Goal: Task Accomplishment & Management: Manage account settings

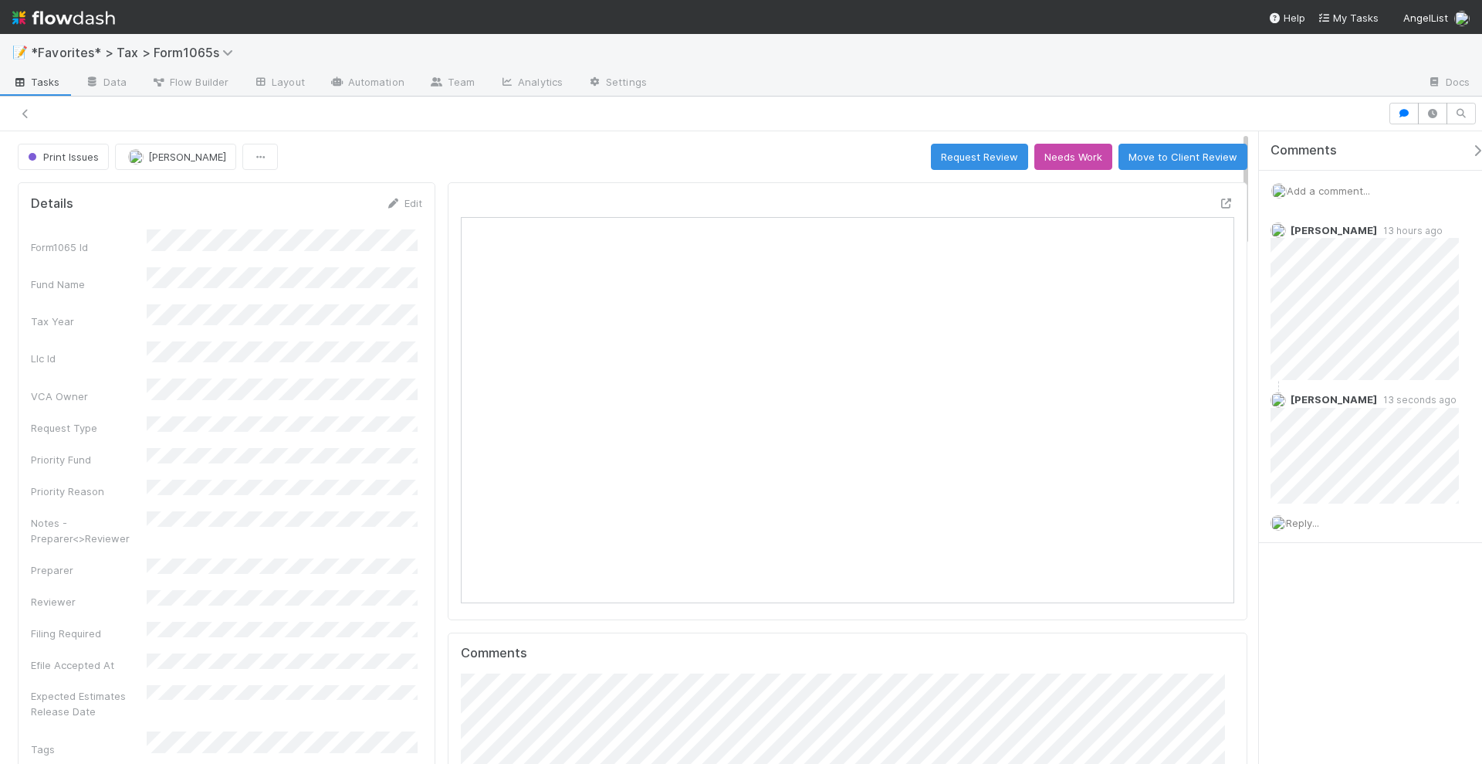
scroll to position [300, 372]
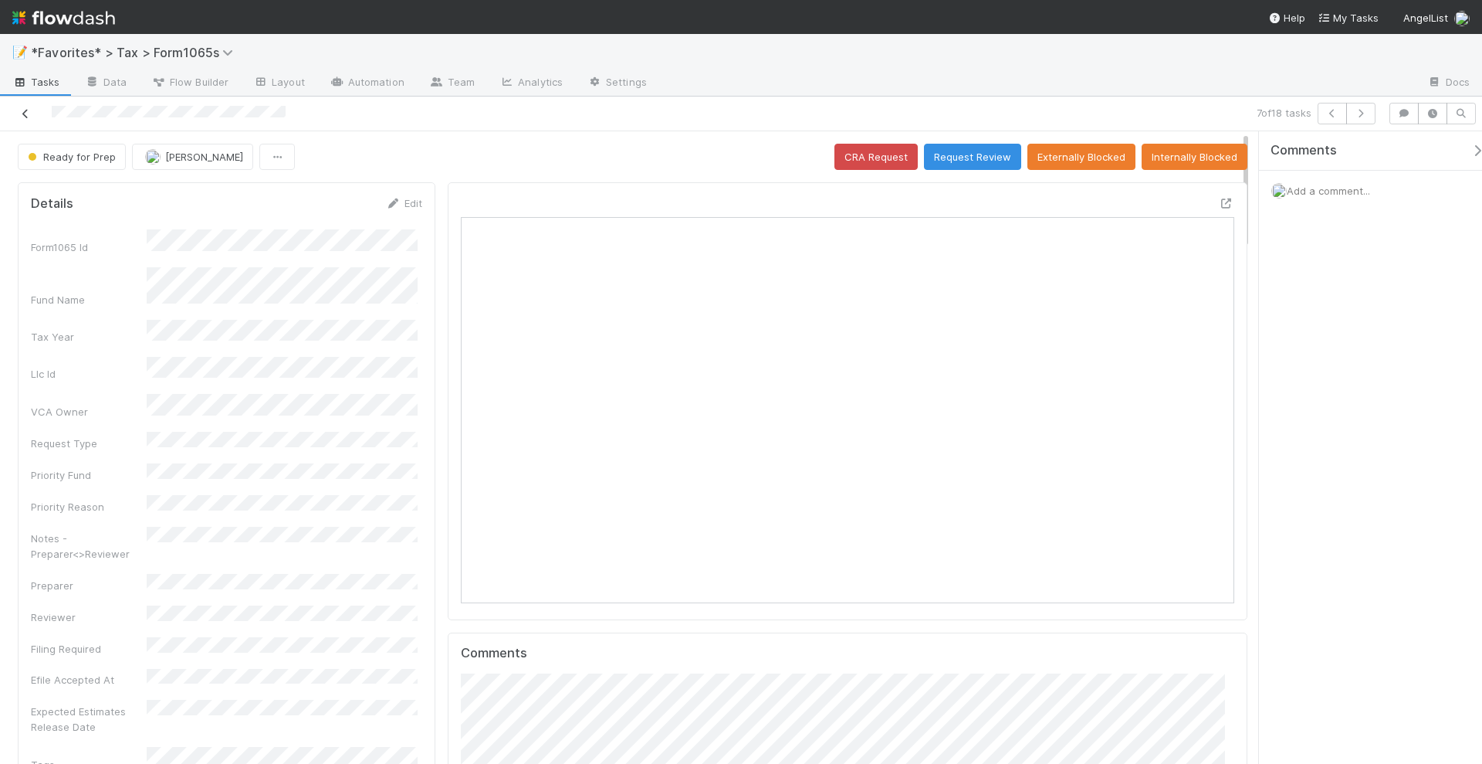
click at [25, 116] on icon at bounding box center [25, 114] width 15 height 10
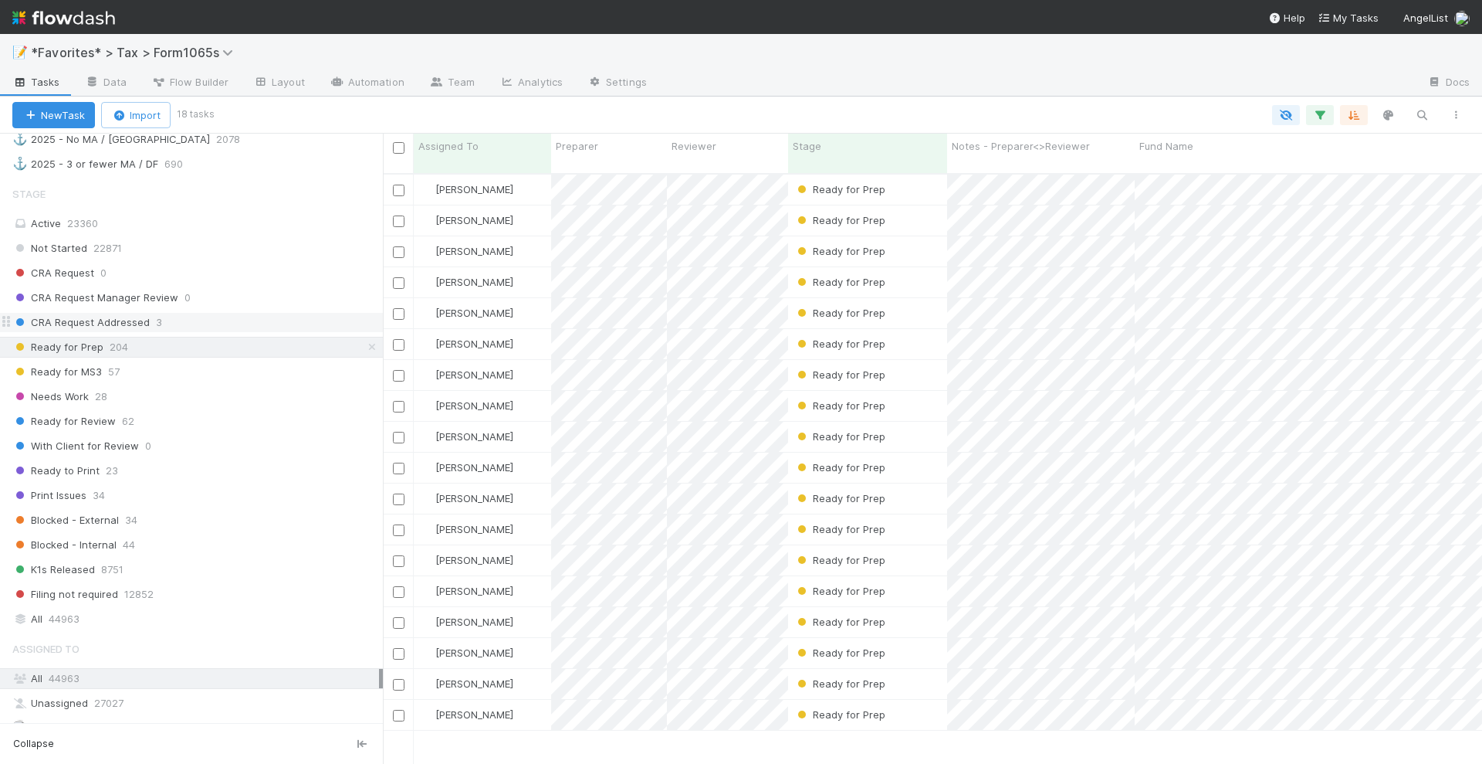
scroll to position [965, 0]
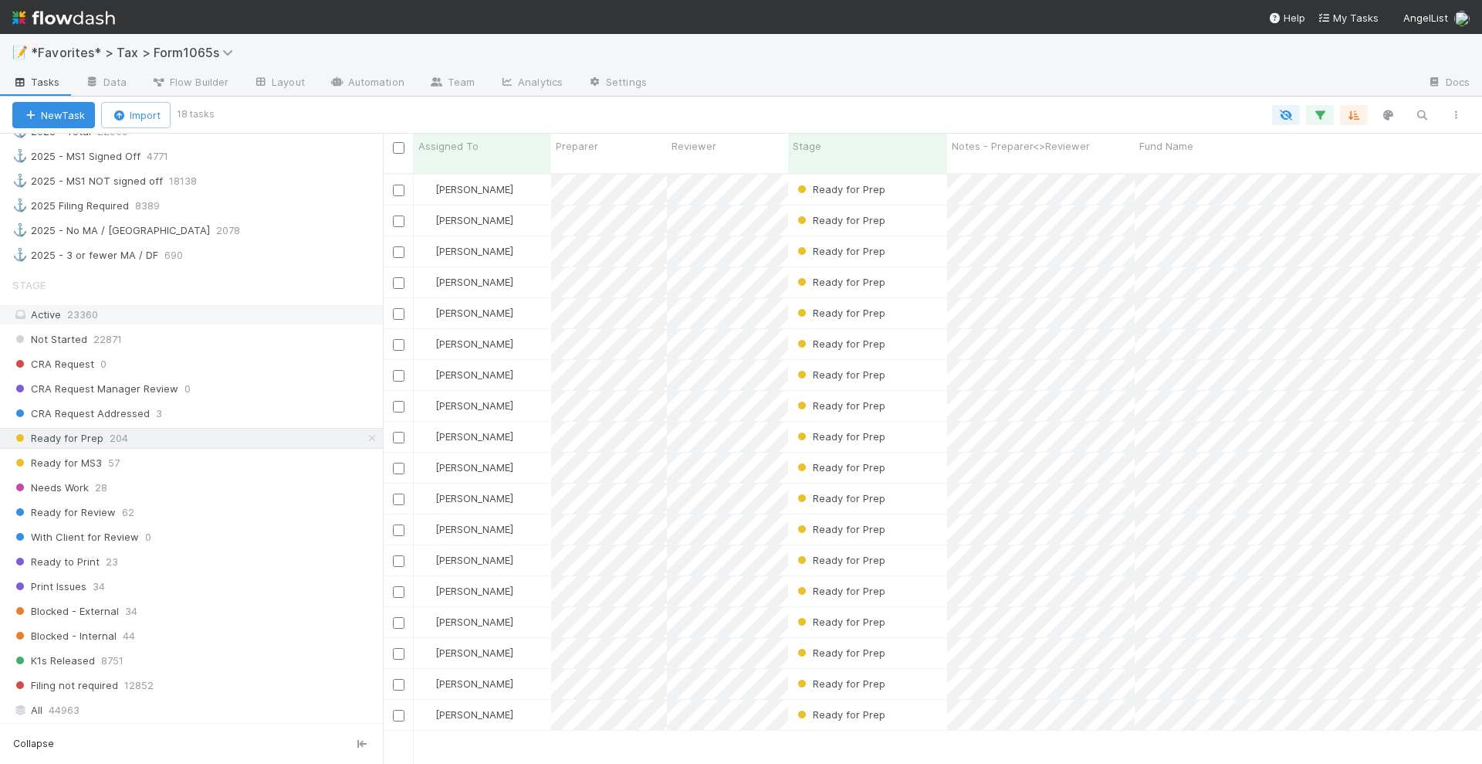
click at [239, 305] on div "Active 23360" at bounding box center [195, 314] width 367 height 19
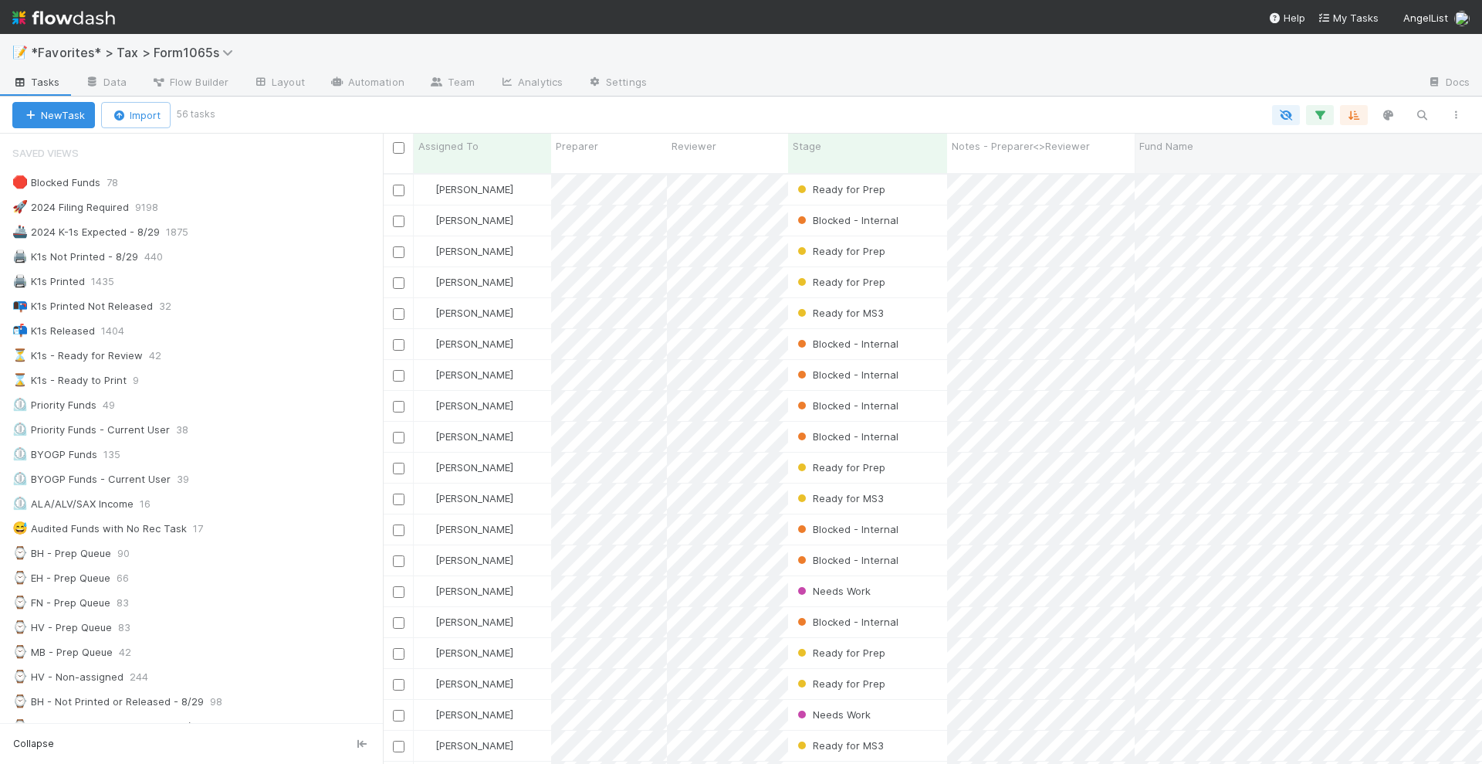
click at [1205, 136] on div "Fund Name" at bounding box center [1343, 153] width 416 height 39
click at [1191, 144] on span "Fund Name" at bounding box center [1167, 145] width 54 height 15
click at [1206, 169] on div "Sort A → Z" at bounding box center [1228, 175] width 176 height 23
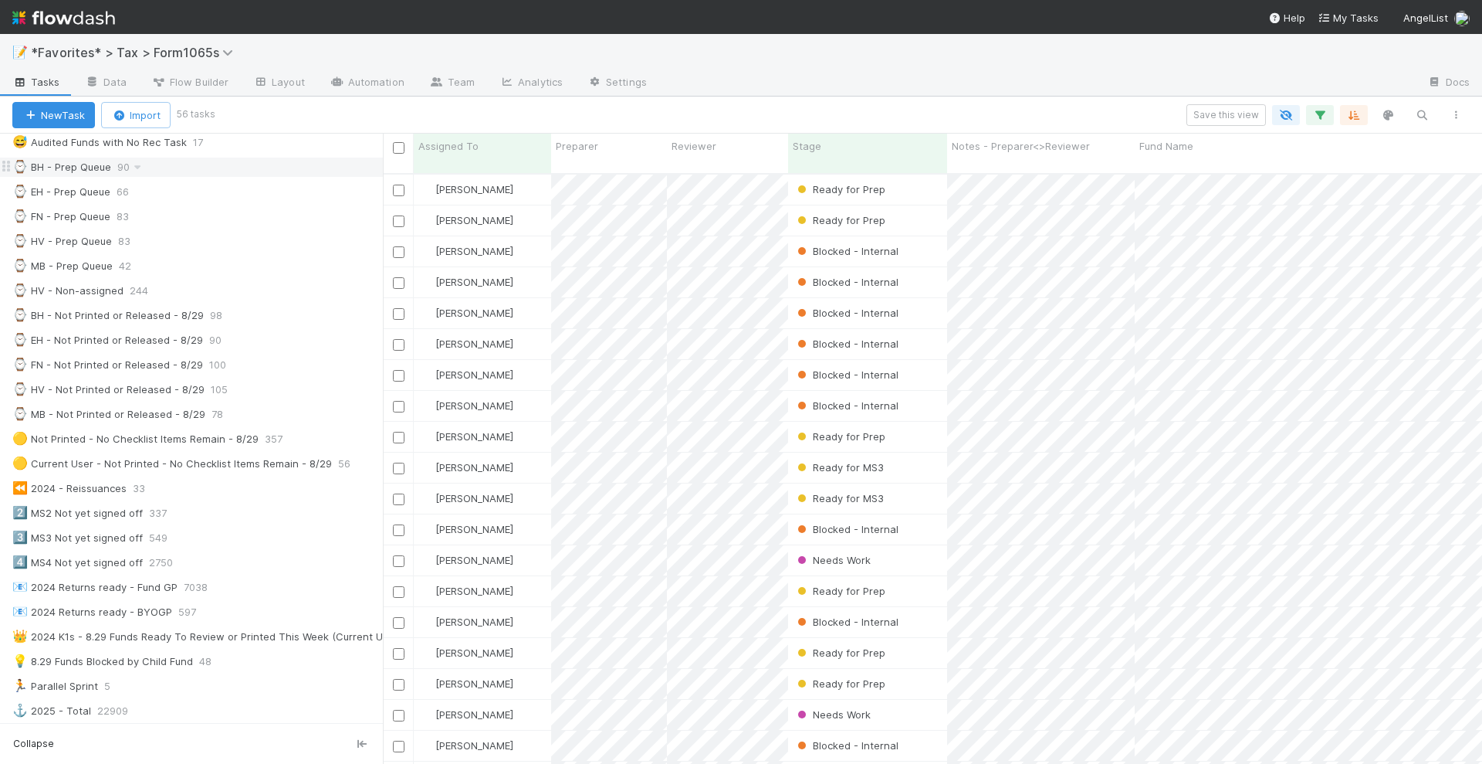
scroll to position [579, 0]
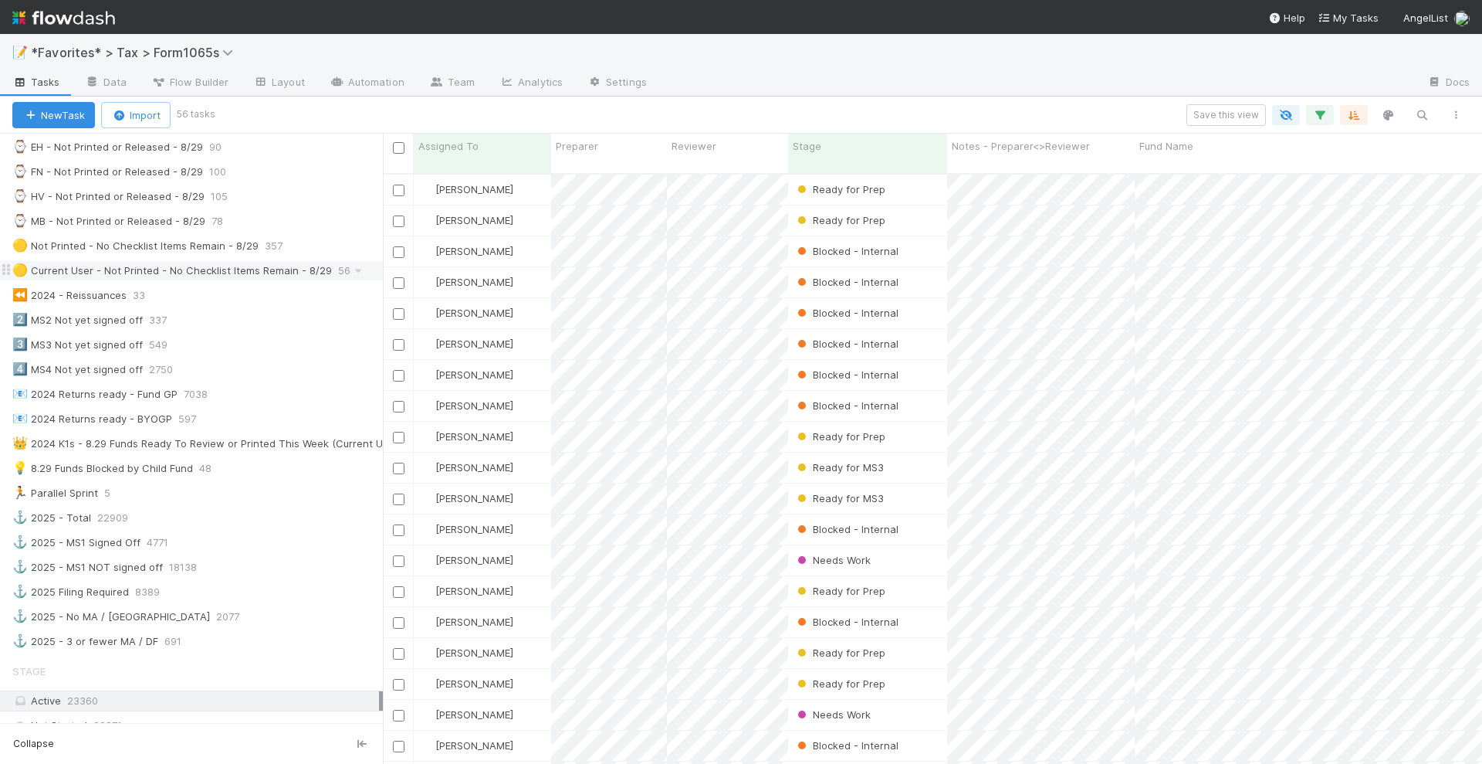
click at [211, 263] on div "🟡 Current User - Not Printed - No Checklist Items Remain - 8/29" at bounding box center [172, 270] width 320 height 19
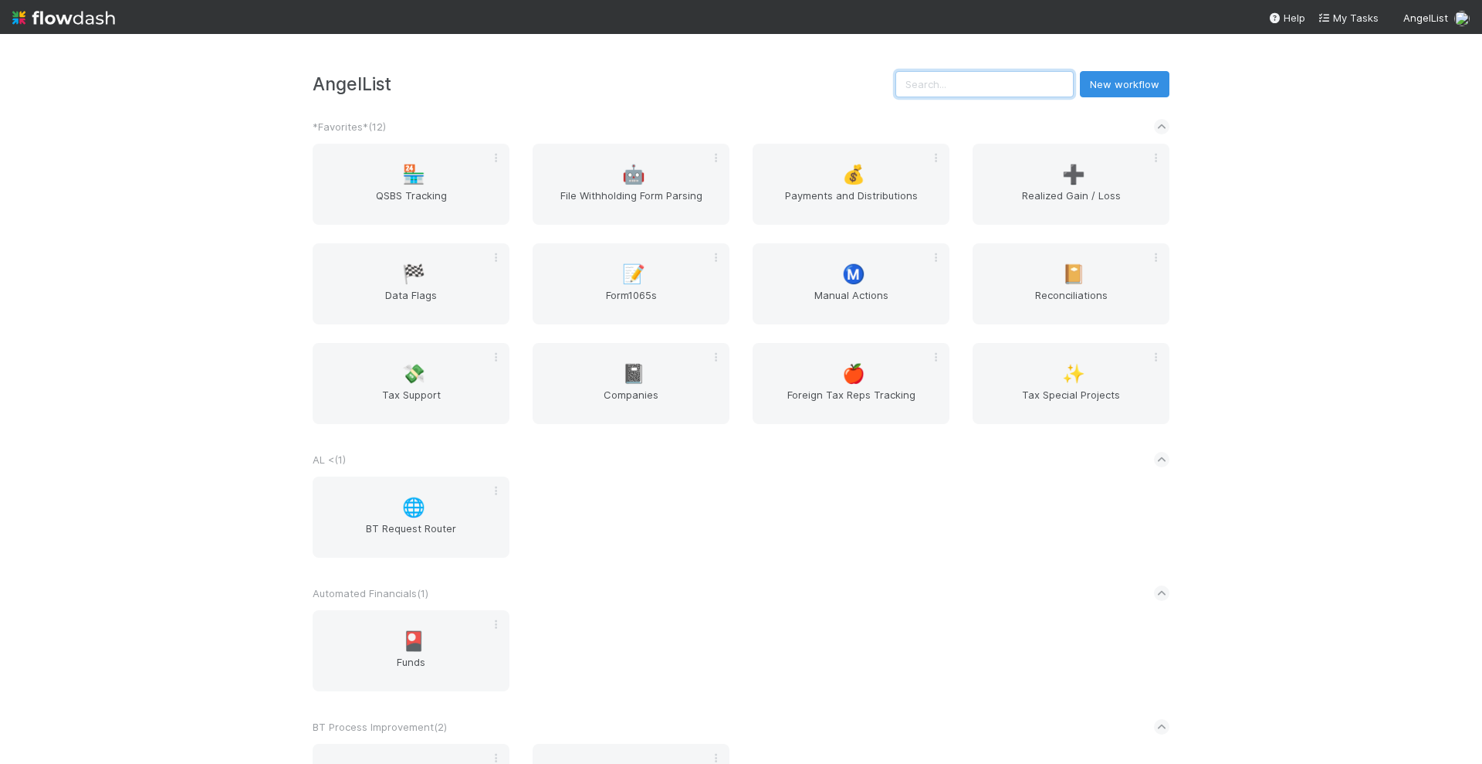
click at [1023, 73] on input "text" at bounding box center [985, 84] width 178 height 26
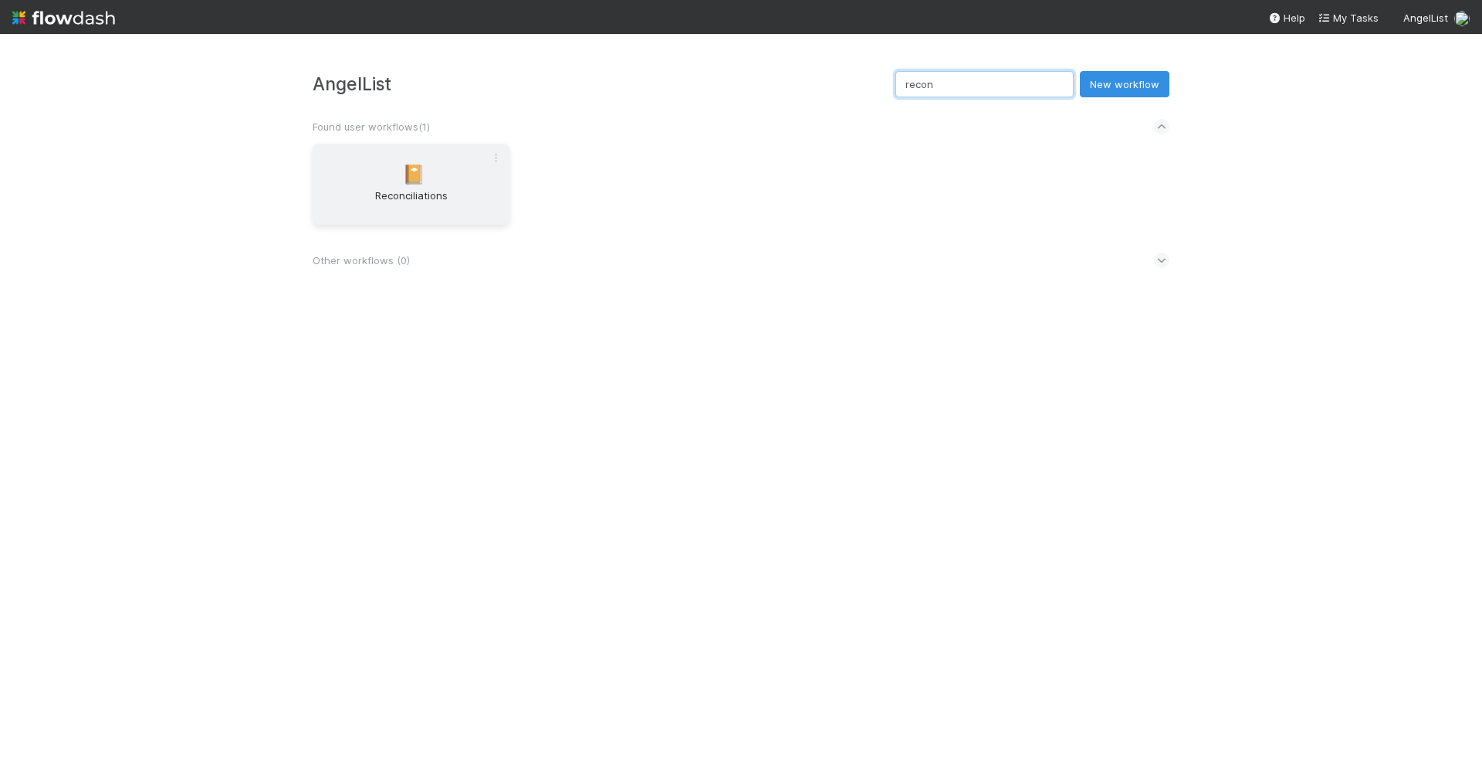
type input "recon"
click at [412, 183] on span "📔" at bounding box center [413, 174] width 23 height 20
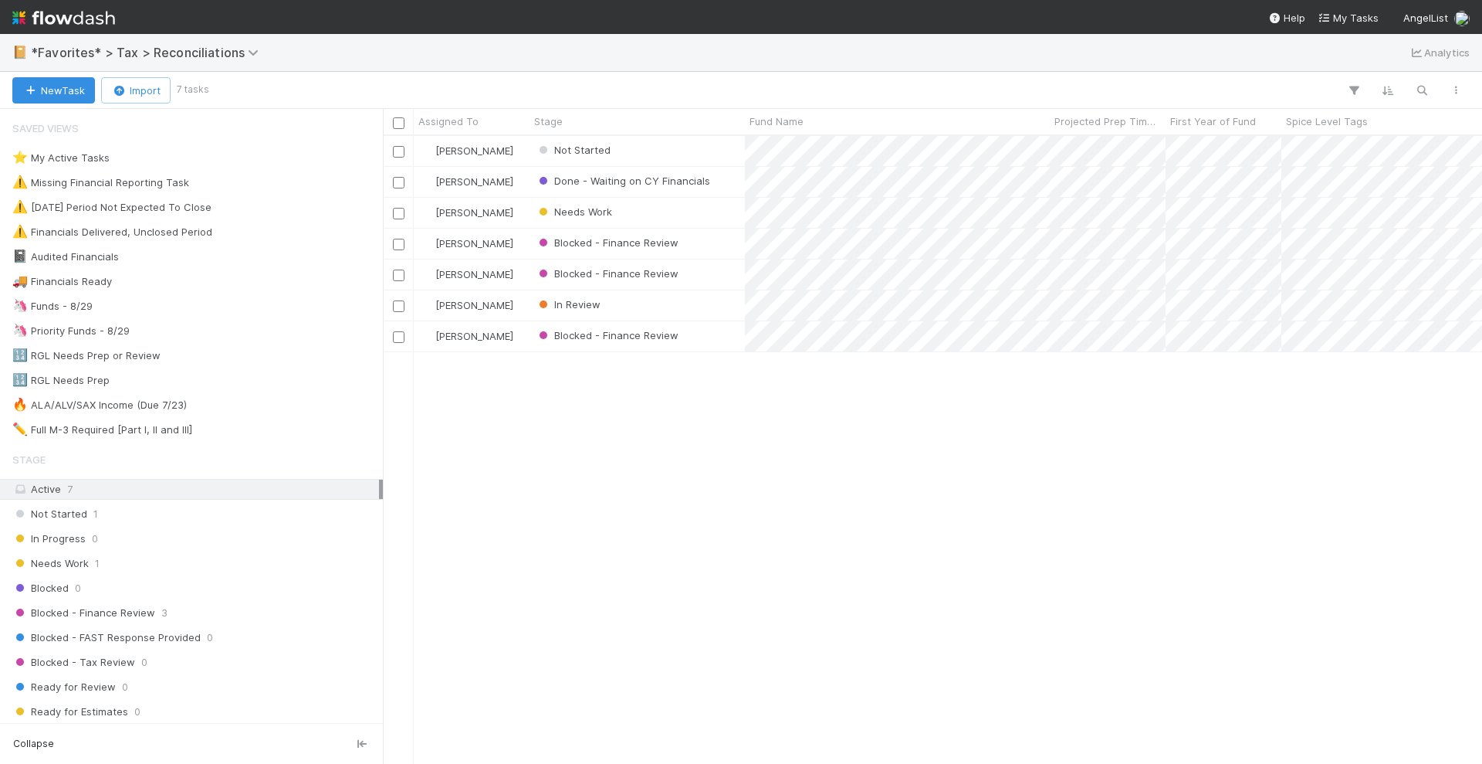
scroll to position [613, 1085]
click at [894, 517] on div "Blake Hall Not Started 2 1 0 33 5/21/25, 5:17:56 PM 8/19/25, 6:00:04 PM 9 0 And…" at bounding box center [932, 449] width 1099 height 627
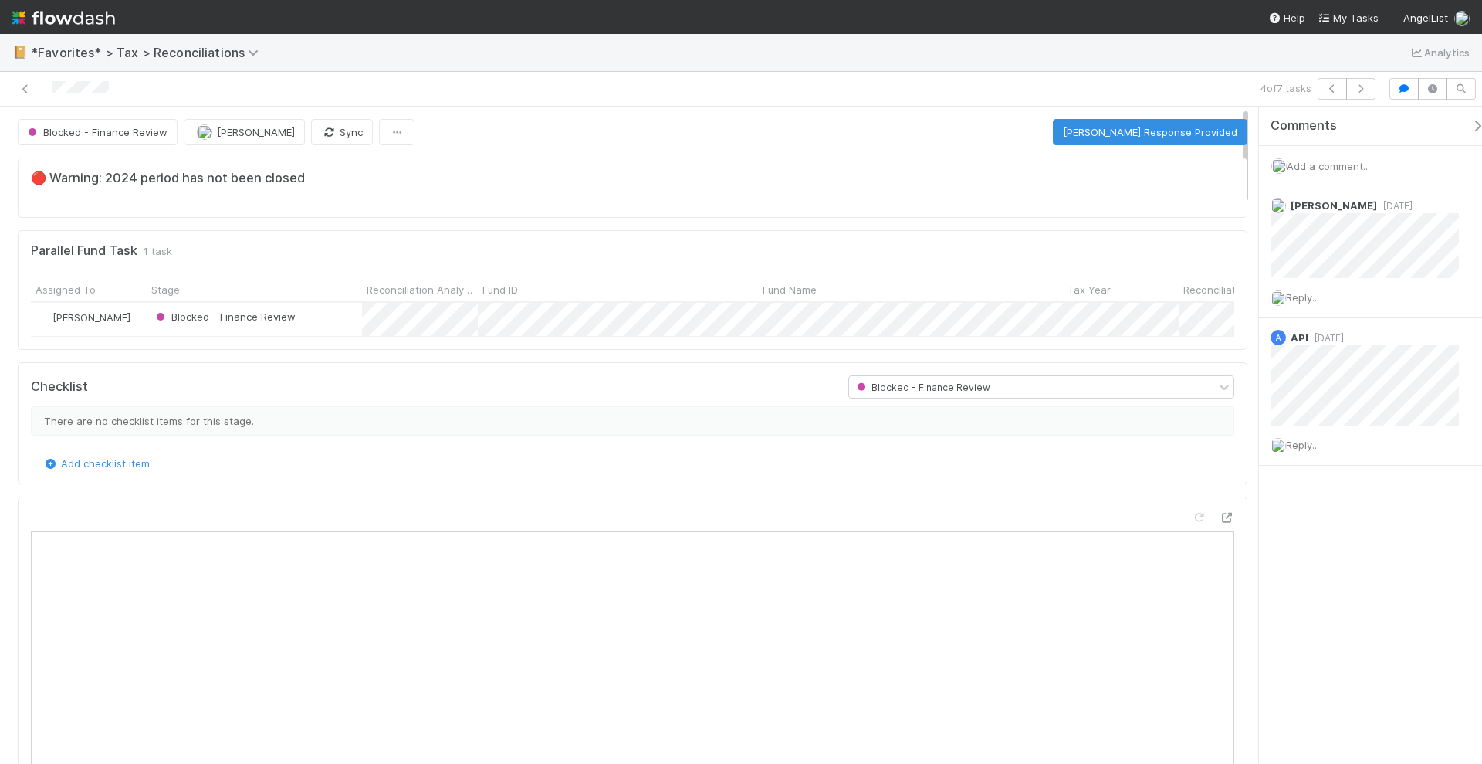
scroll to position [300, 561]
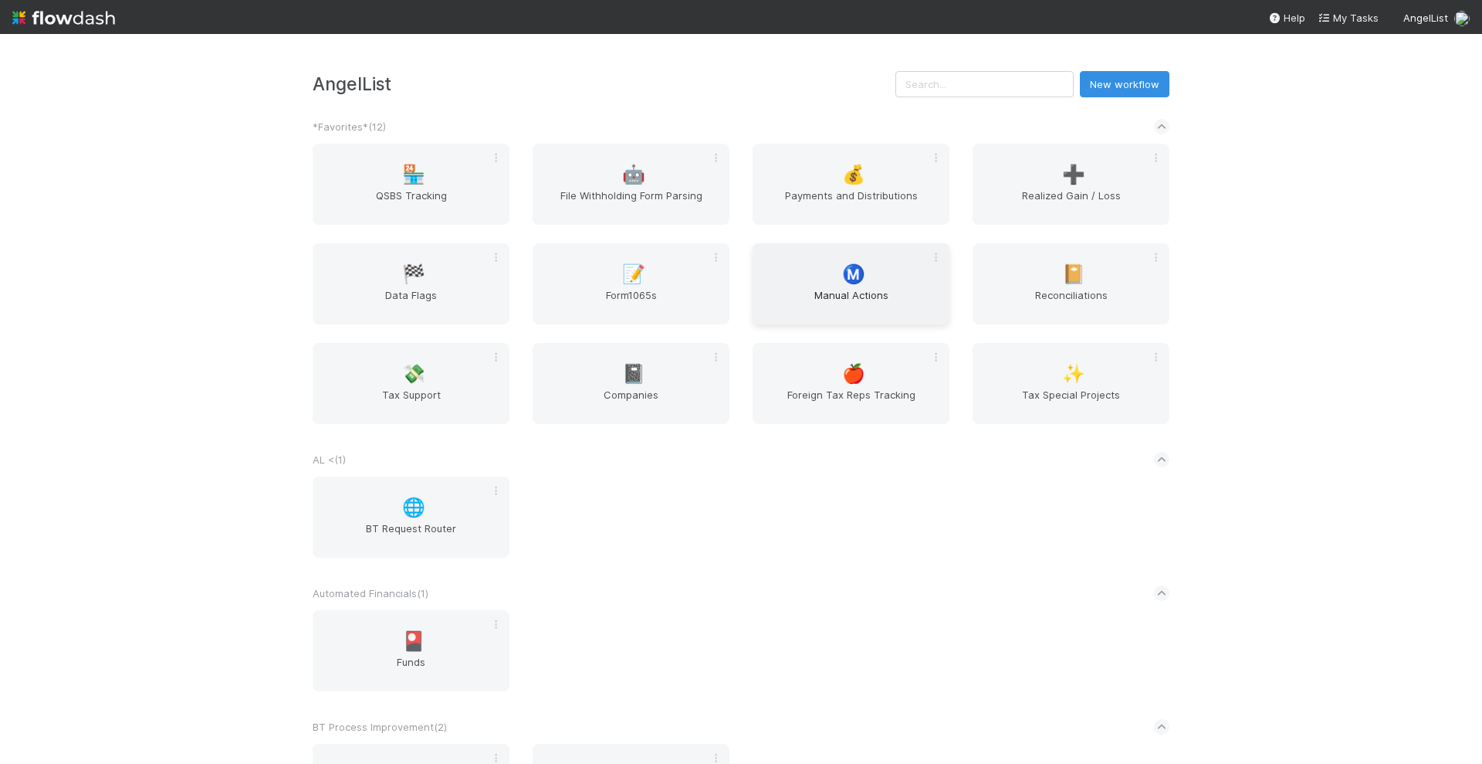
click at [848, 279] on span "Ⓜ️" at bounding box center [853, 274] width 23 height 20
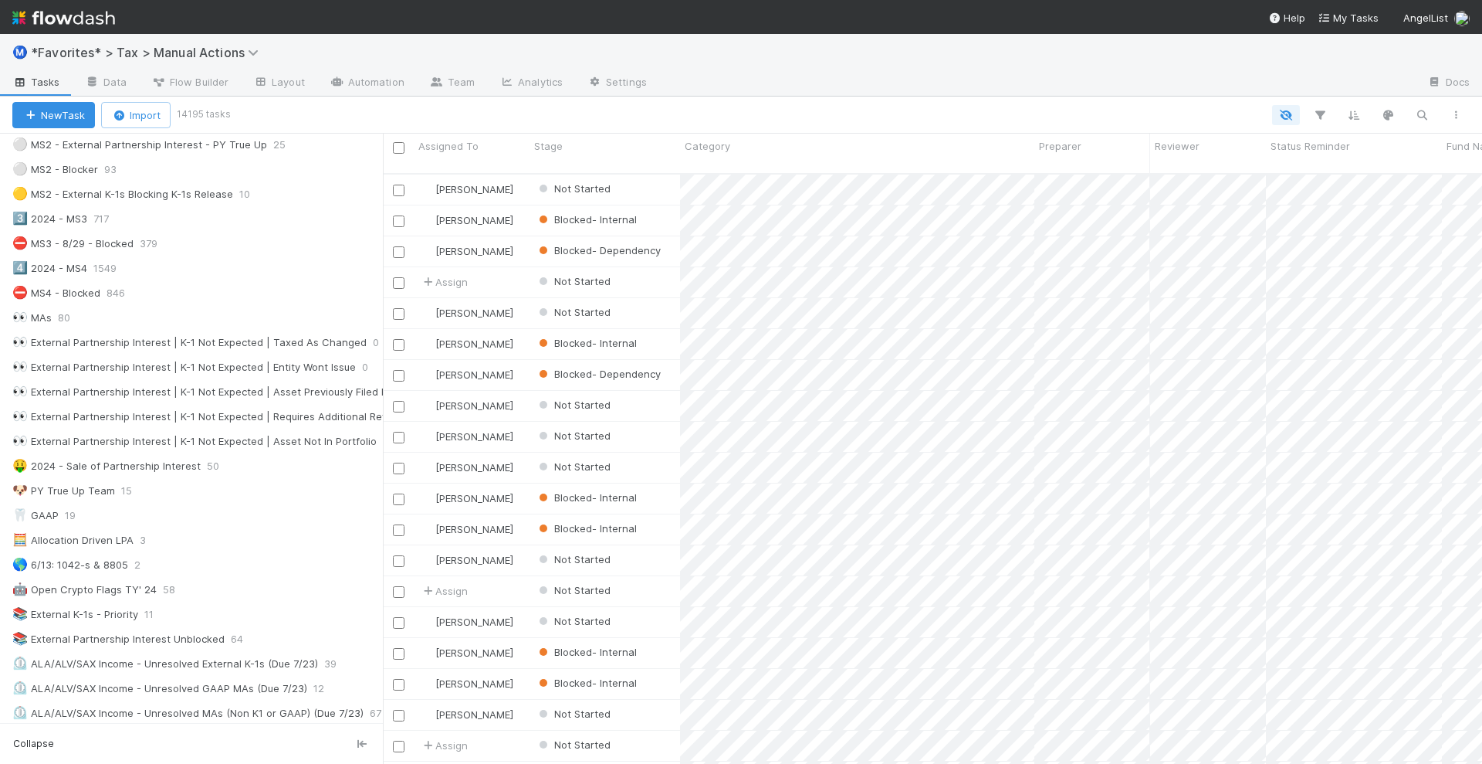
scroll to position [579, 0]
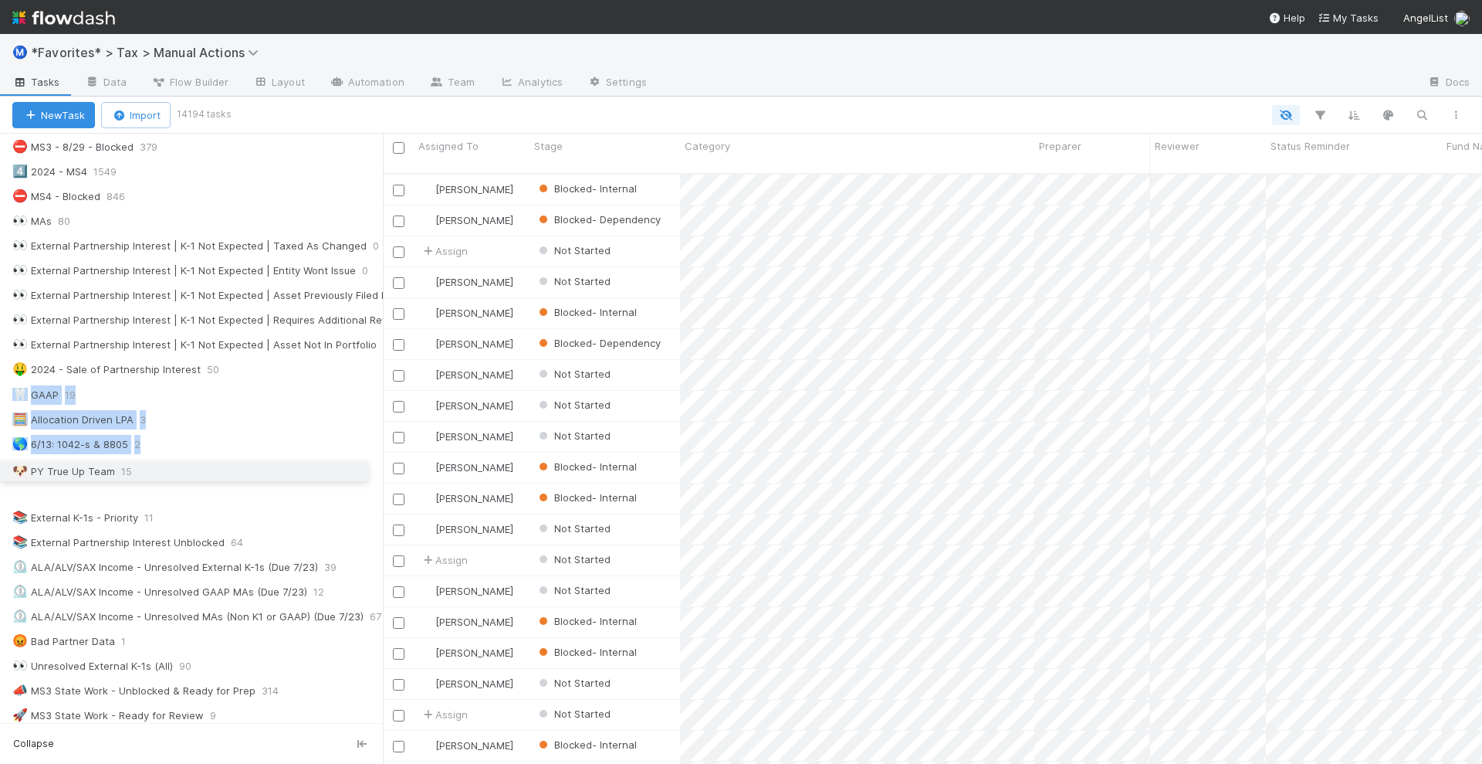
drag, startPoint x: 4, startPoint y: 371, endPoint x: 15, endPoint y: 467, distance: 96.4
click at [439, 116] on div at bounding box center [851, 115] width 1245 height 20
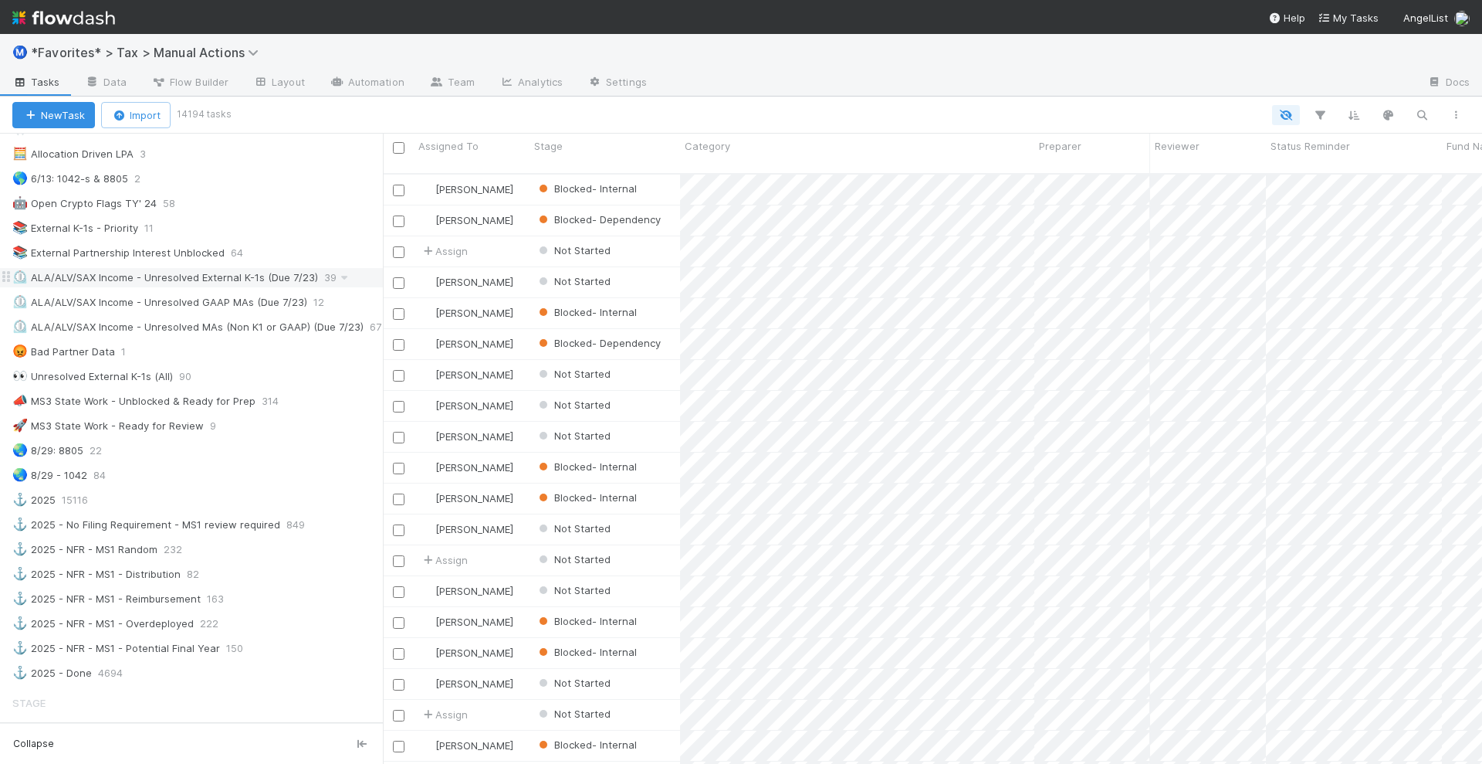
scroll to position [676, 0]
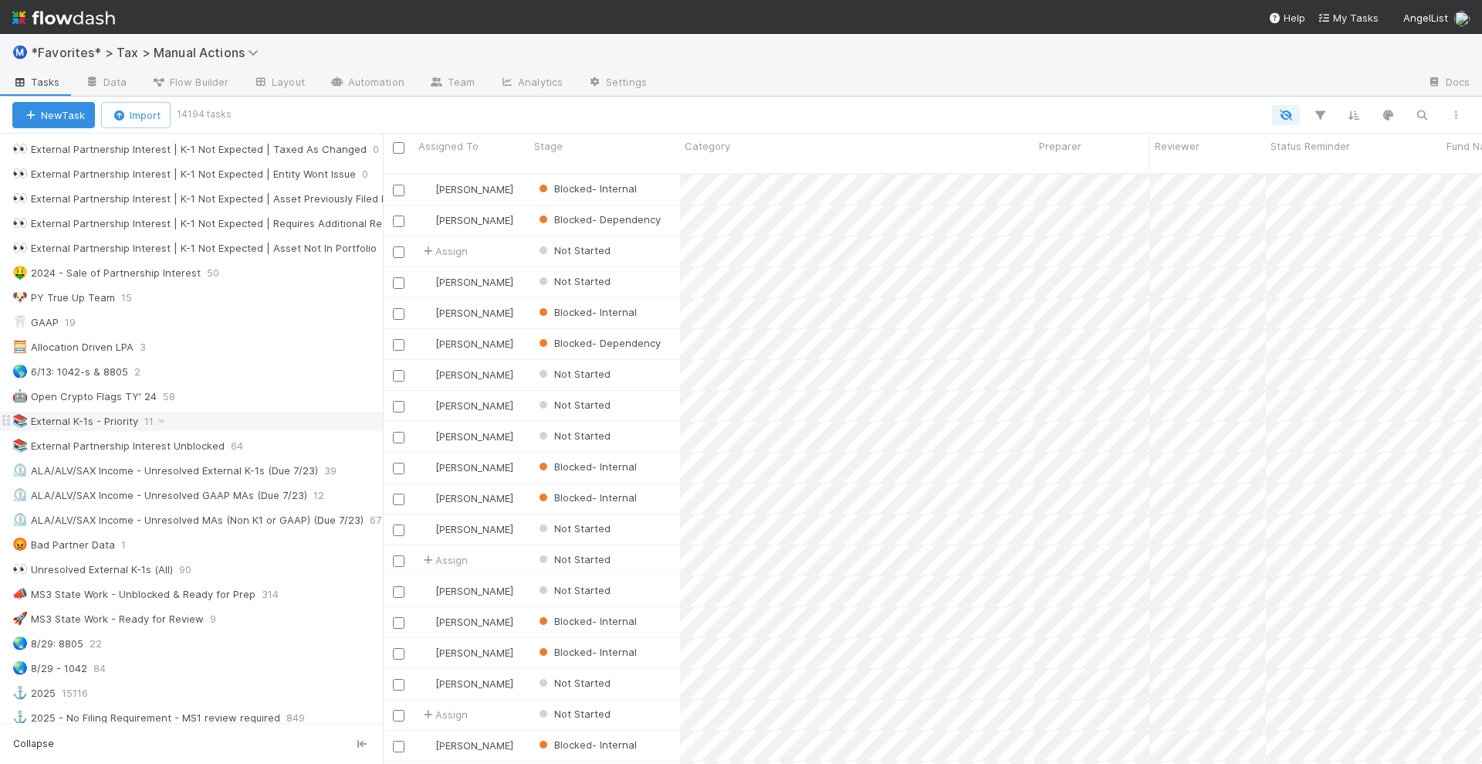
click at [63, 412] on div "📚 External K-1s - Priority" at bounding box center [75, 421] width 126 height 19
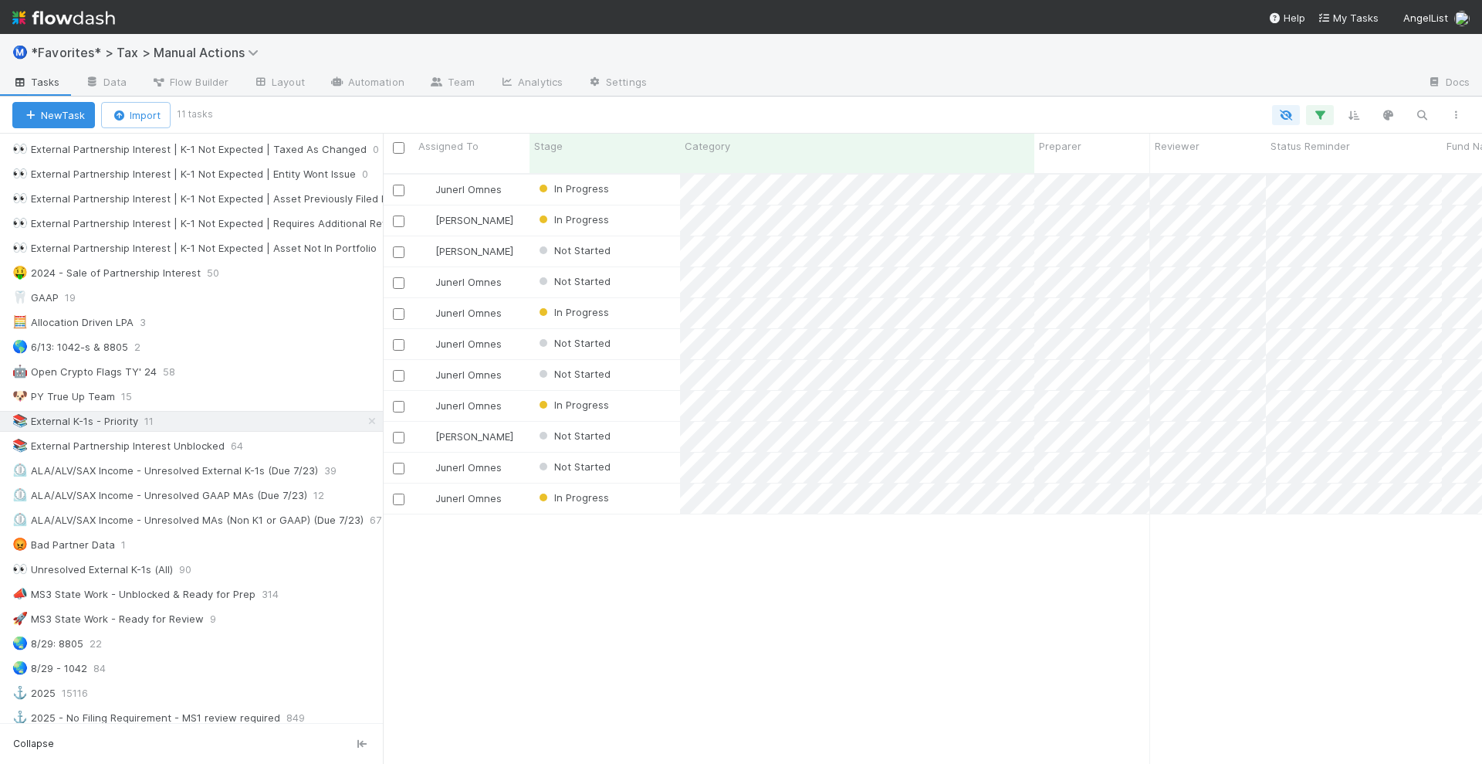
scroll to position [588, 1085]
click at [774, 144] on div "Category" at bounding box center [858, 145] width 346 height 15
click at [776, 174] on div "Sort First → Last" at bounding box center [774, 175] width 176 height 23
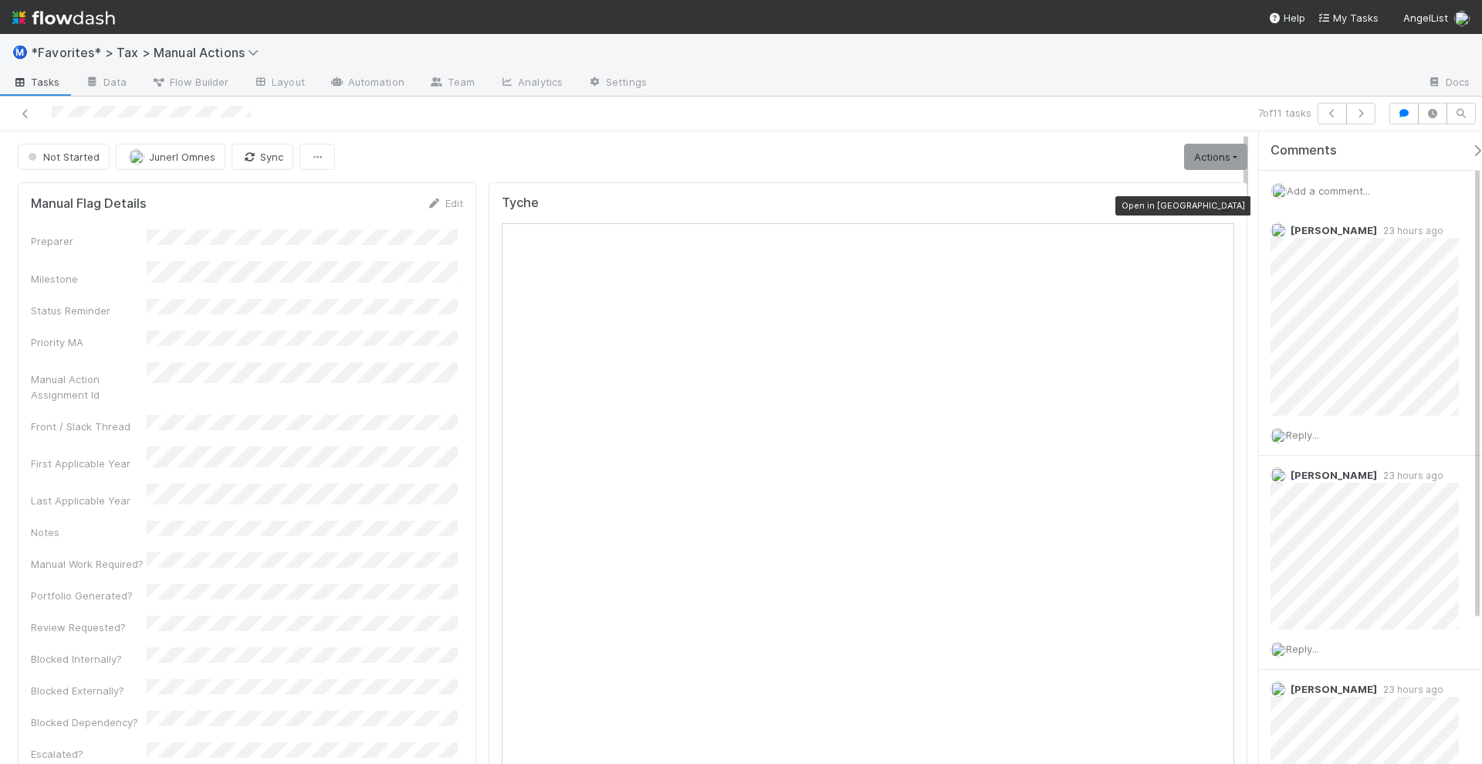
click at [1219, 202] on icon at bounding box center [1226, 207] width 15 height 10
click at [1392, 230] on span "23 hours ago" at bounding box center [1410, 231] width 66 height 12
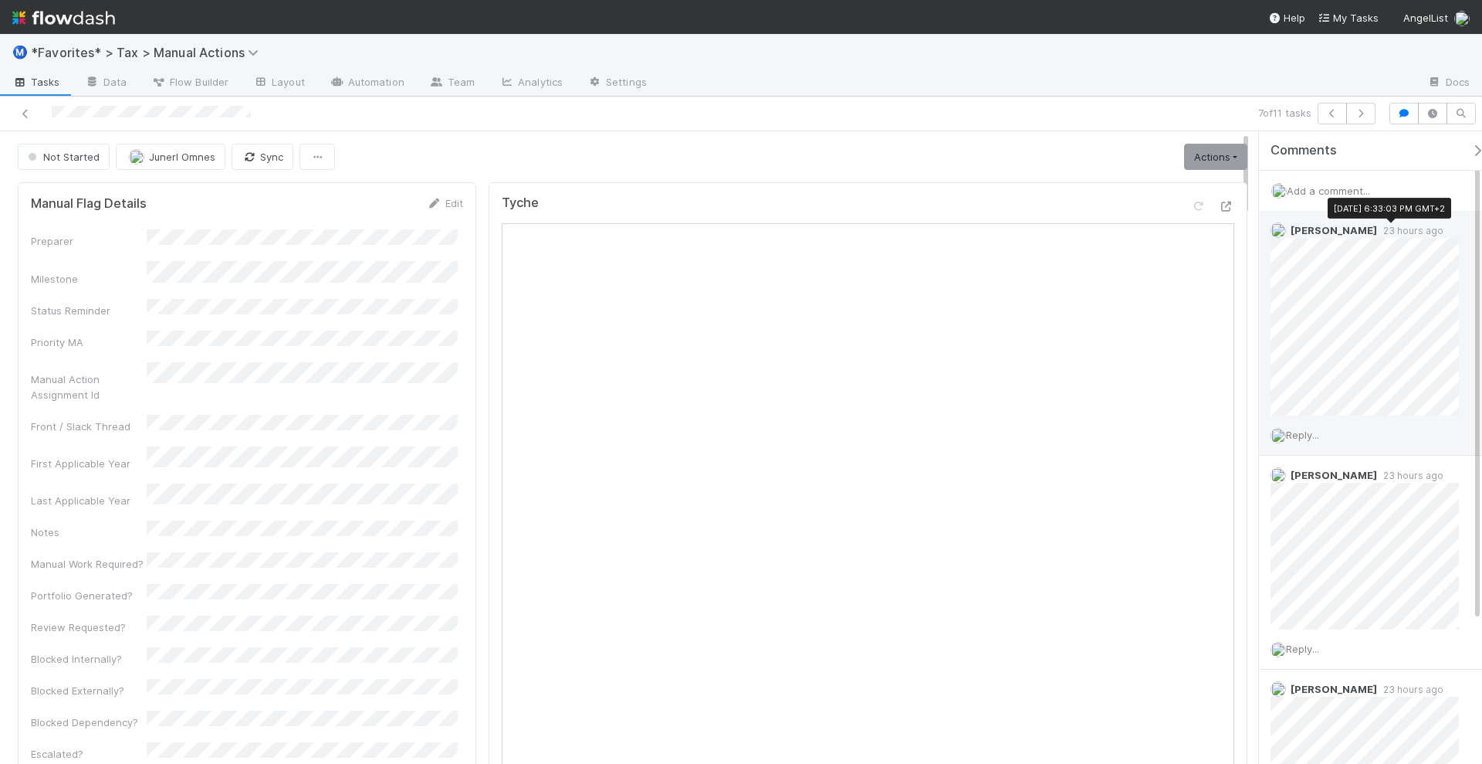
click at [1392, 230] on span "23 hours ago" at bounding box center [1410, 231] width 66 height 12
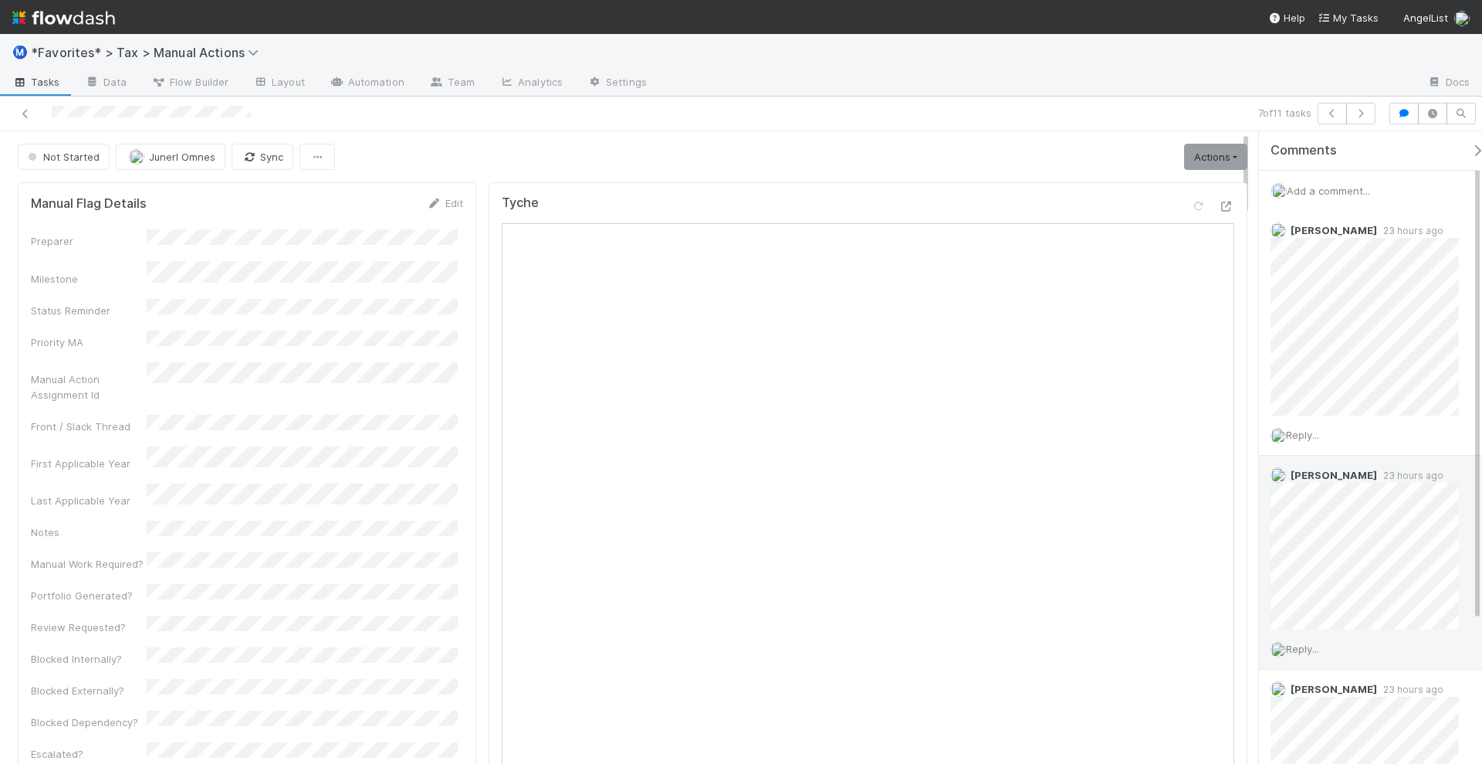
click at [1394, 474] on span "23 hours ago" at bounding box center [1410, 475] width 66 height 12
click at [1309, 436] on span "Reply..." at bounding box center [1302, 435] width 33 height 12
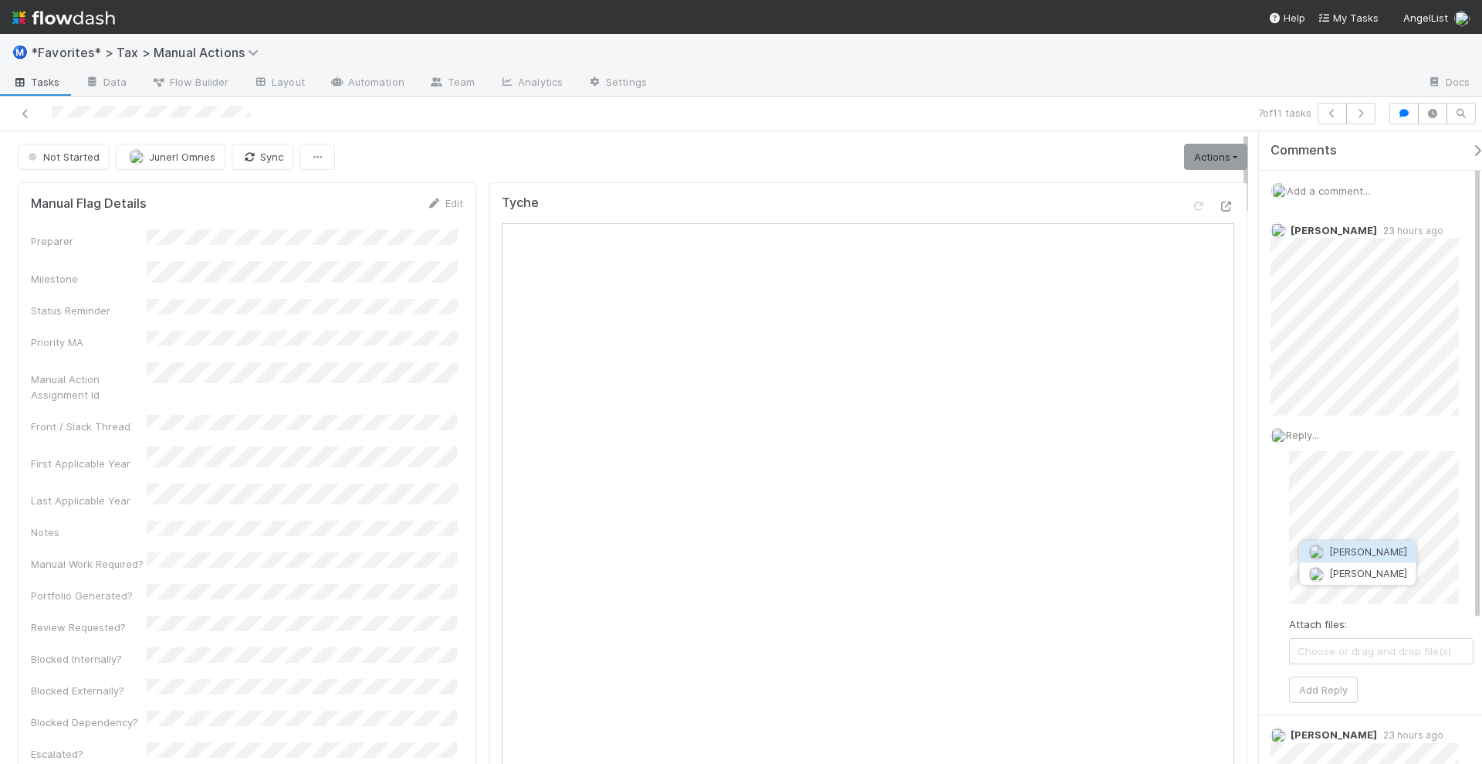
click at [1366, 552] on span "[PERSON_NAME]" at bounding box center [1369, 551] width 78 height 12
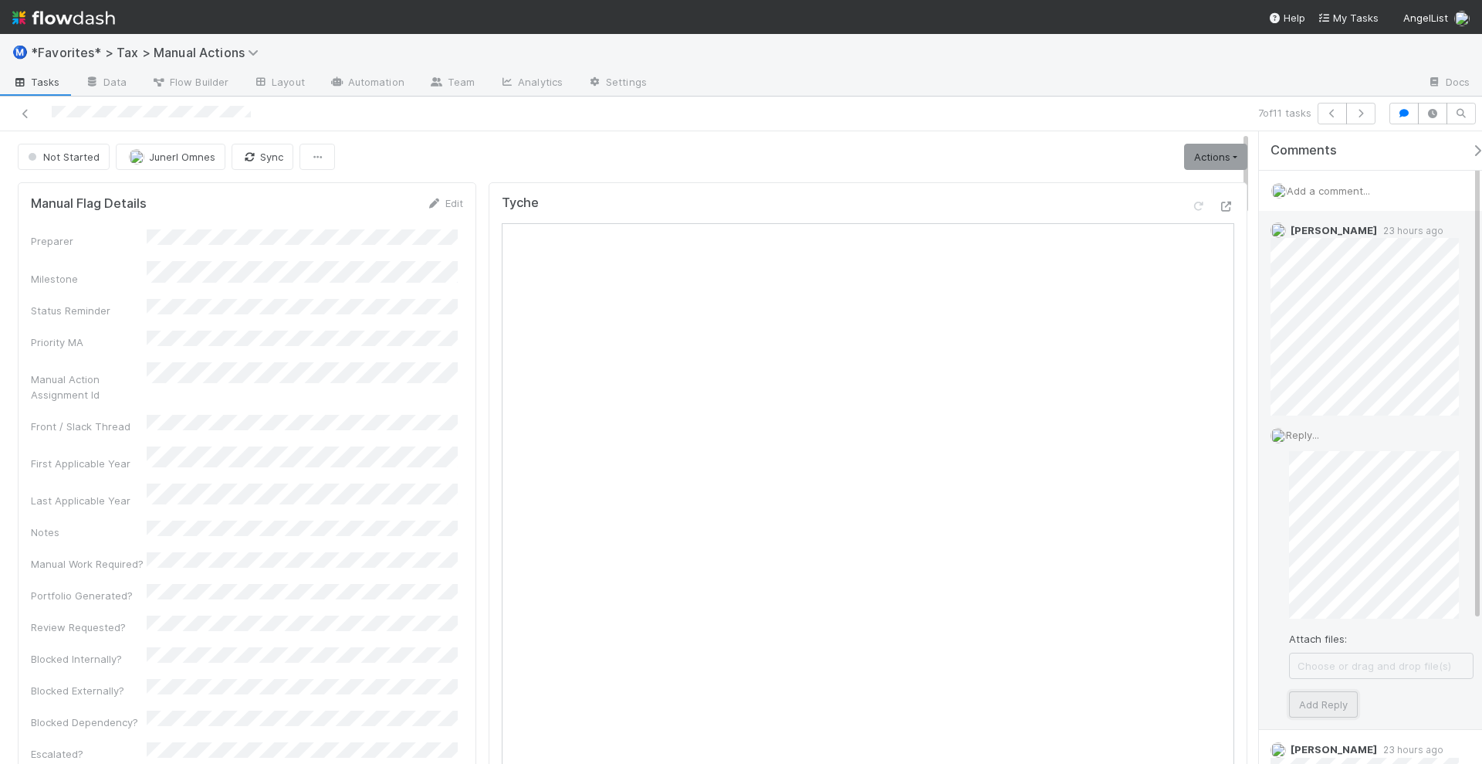
click at [1324, 698] on button "Add Reply" at bounding box center [1323, 704] width 69 height 26
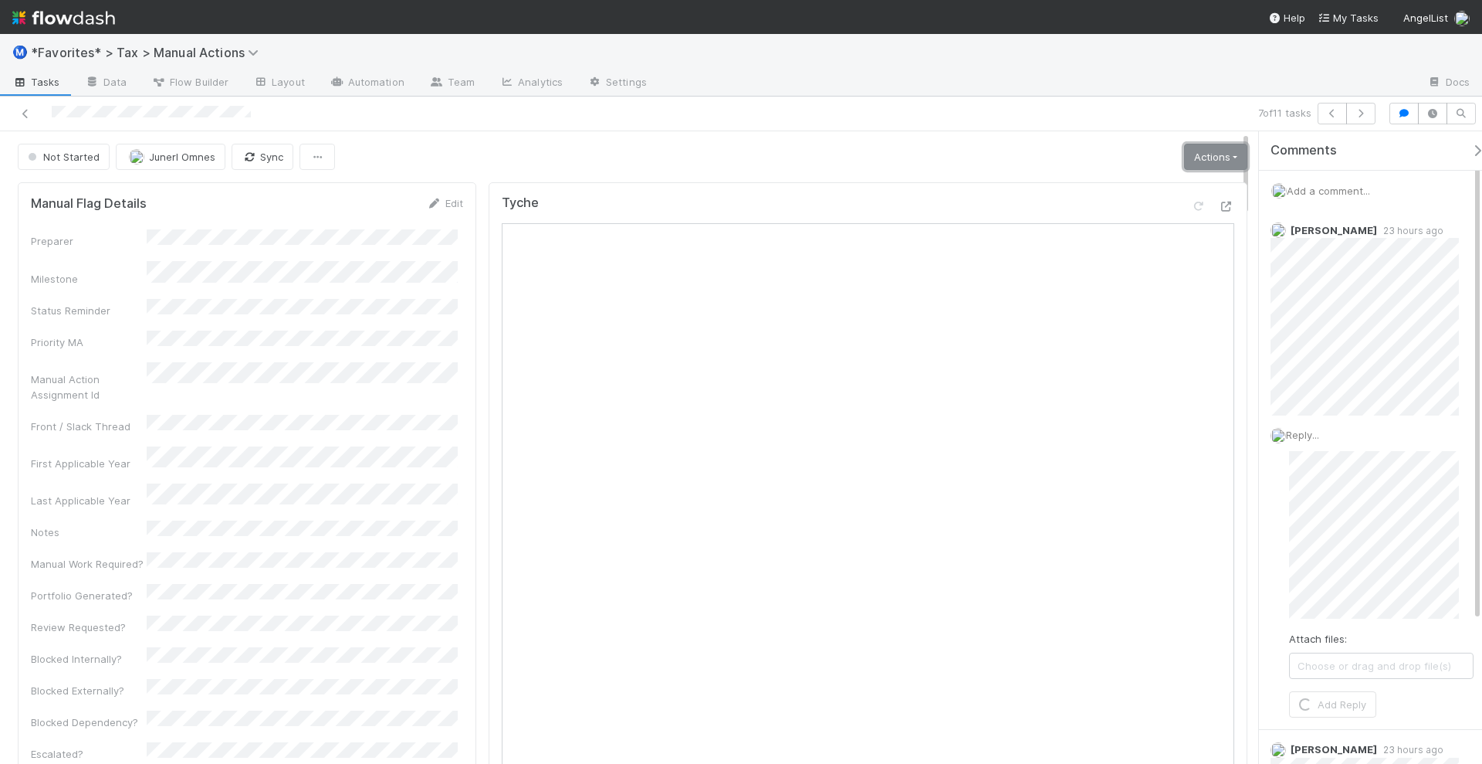
click at [1218, 151] on link "Actions" at bounding box center [1215, 157] width 63 height 26
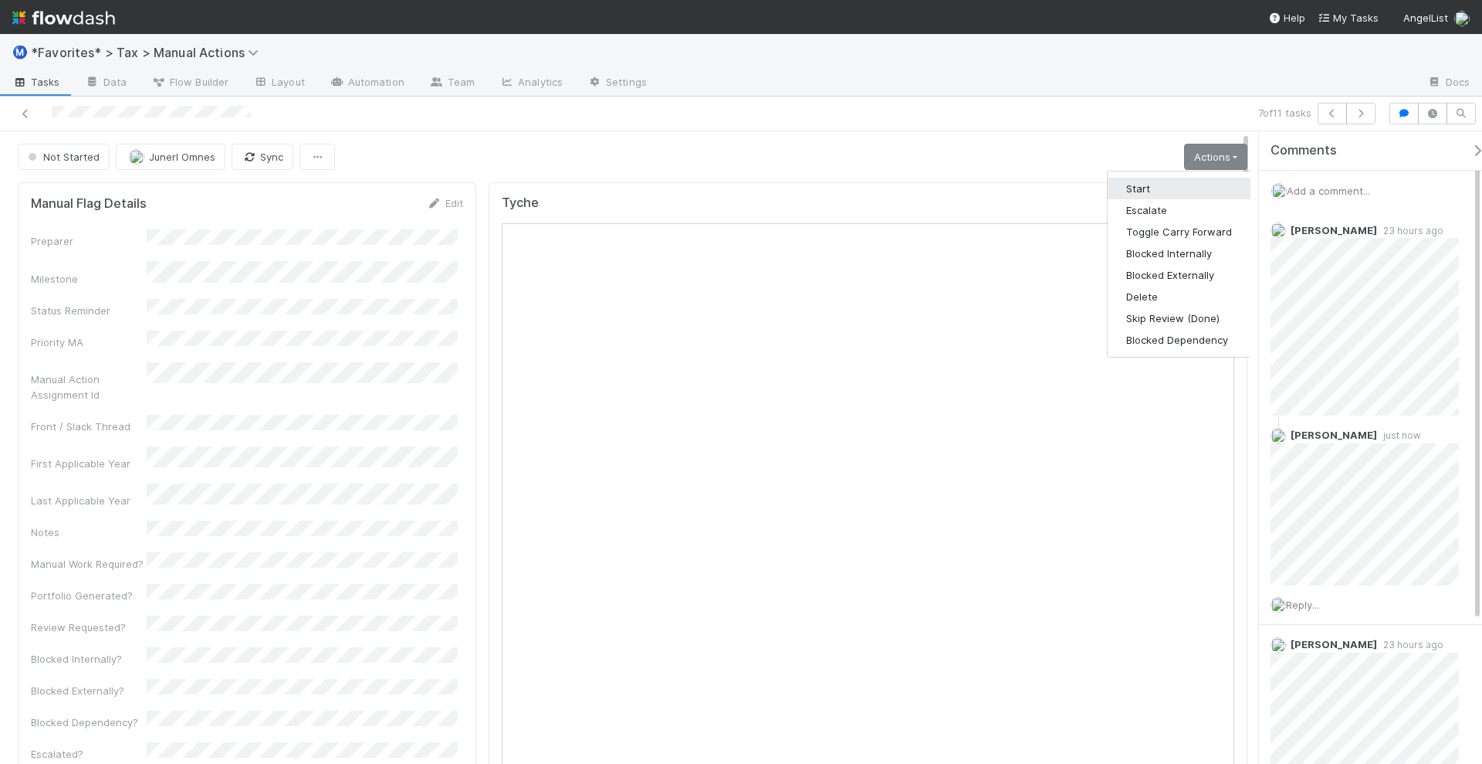
click at [1168, 182] on button "Start" at bounding box center [1179, 189] width 143 height 22
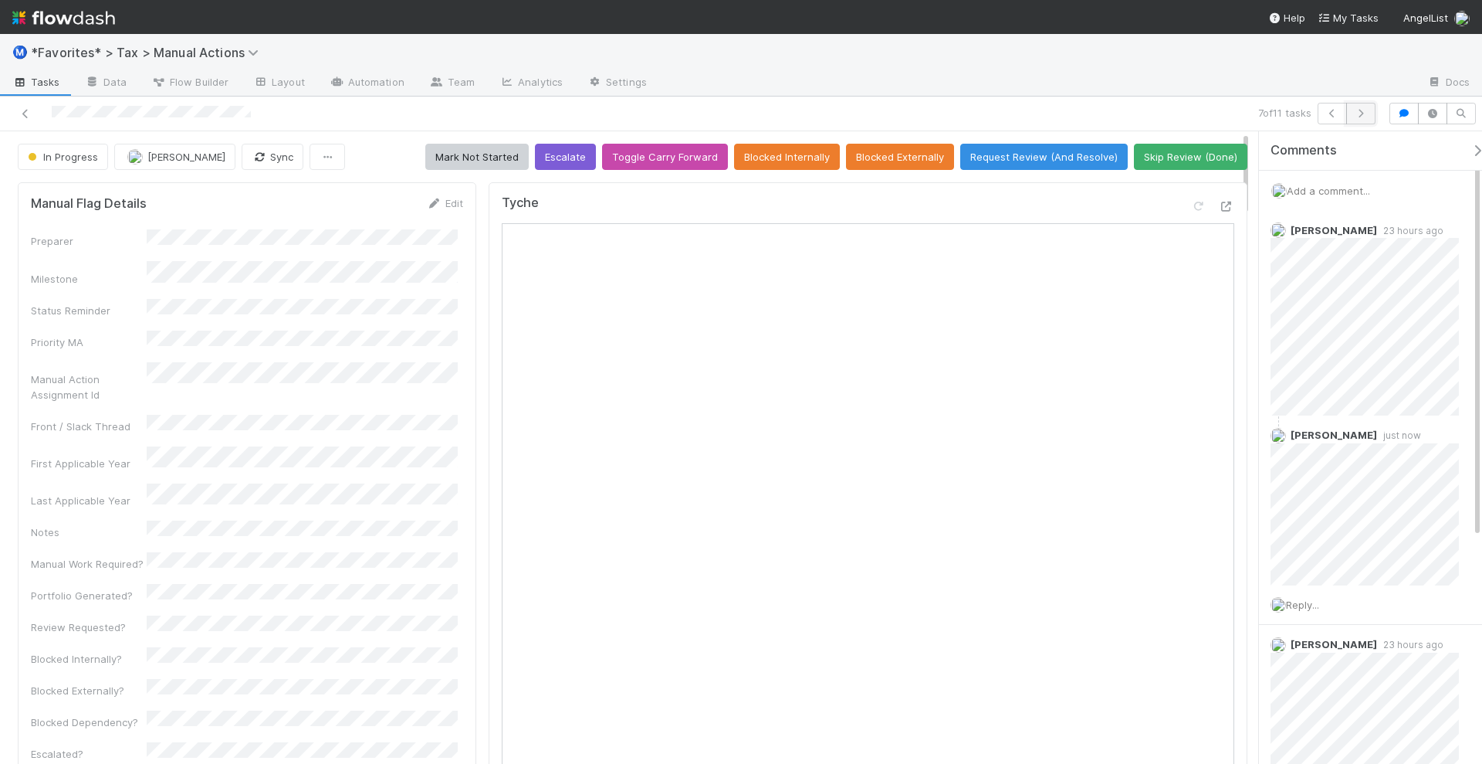
click at [1374, 112] on button "button" at bounding box center [1361, 114] width 29 height 22
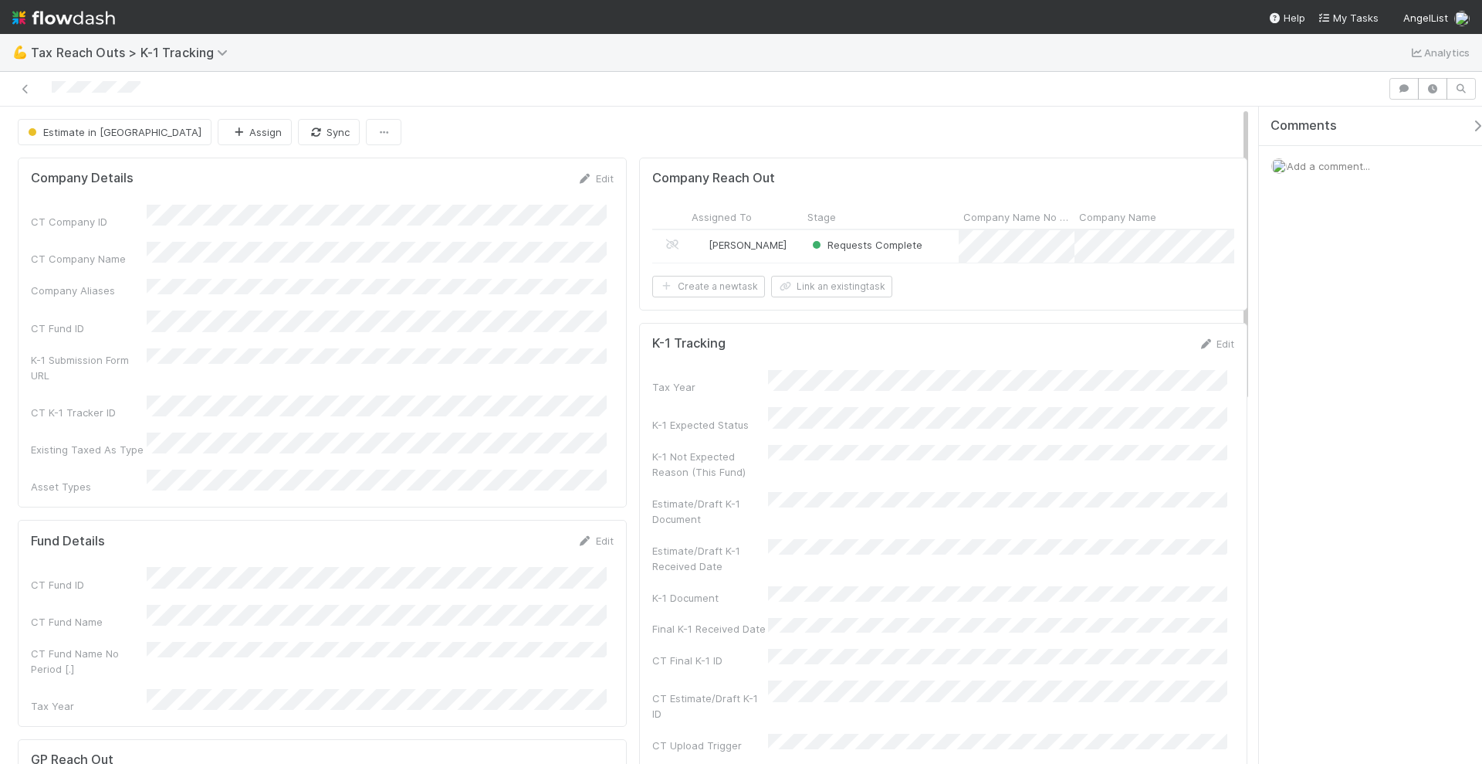
click at [776, 246] on div "[PERSON_NAME]" at bounding box center [745, 246] width 116 height 32
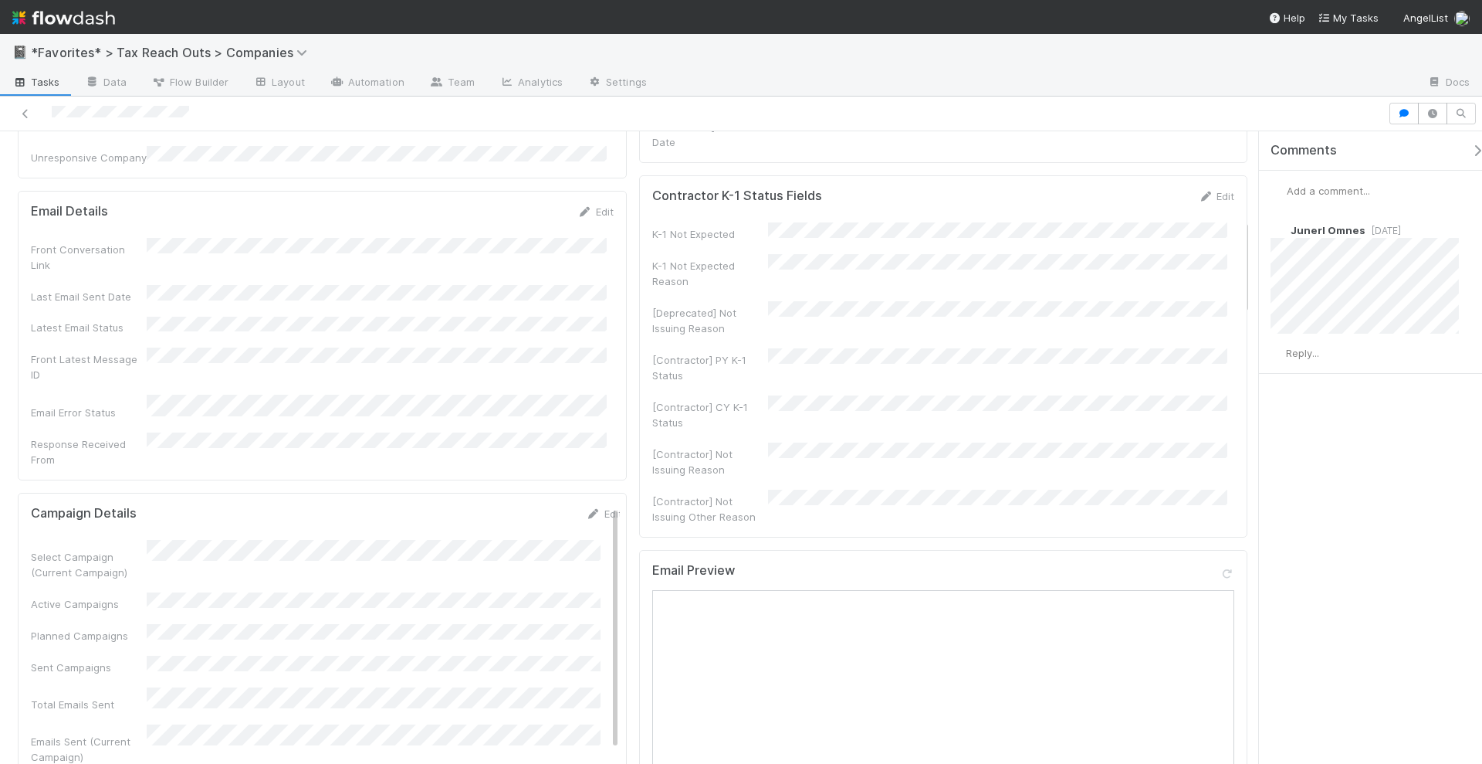
scroll to position [579, 0]
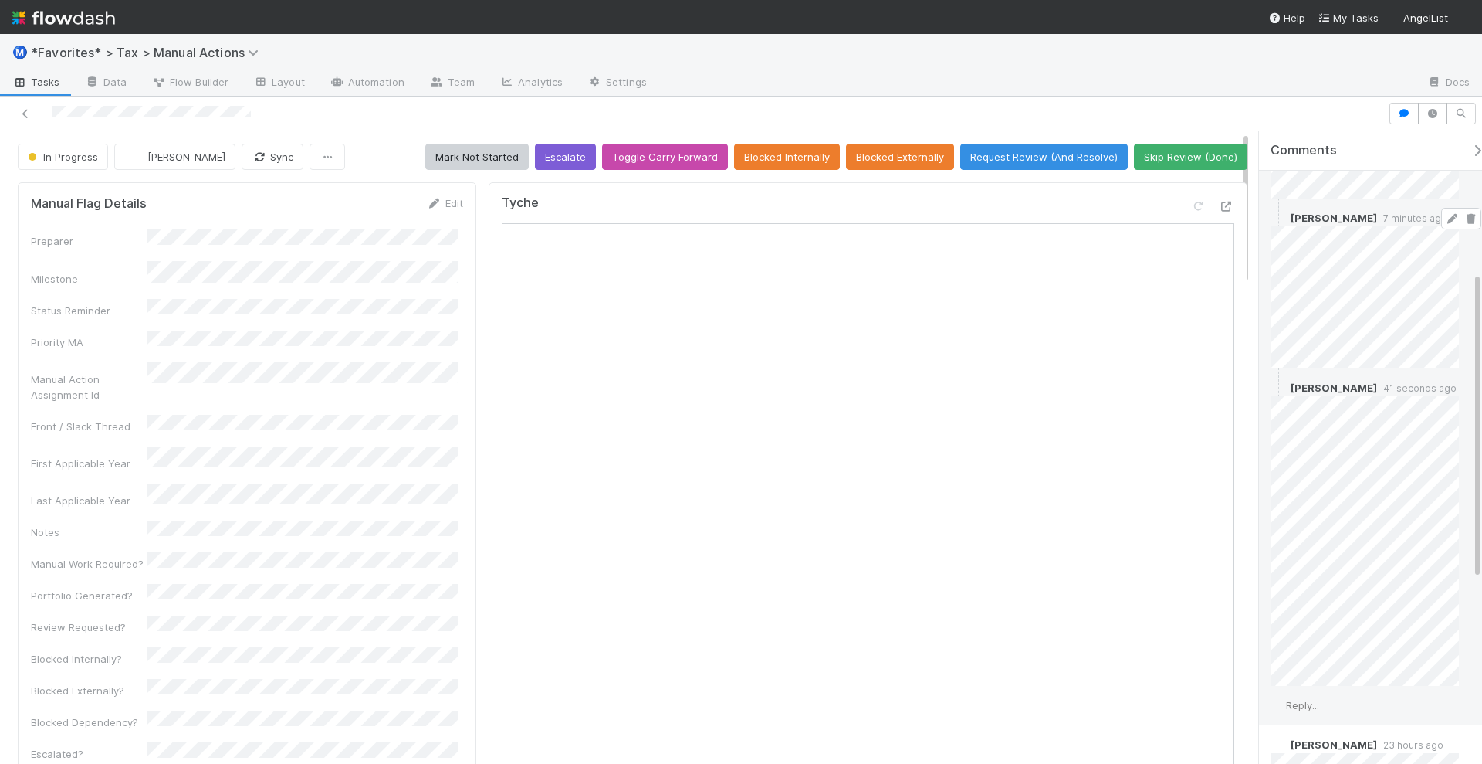
scroll to position [290, 0]
click at [1305, 629] on span "Reply..." at bounding box center [1302, 632] width 33 height 12
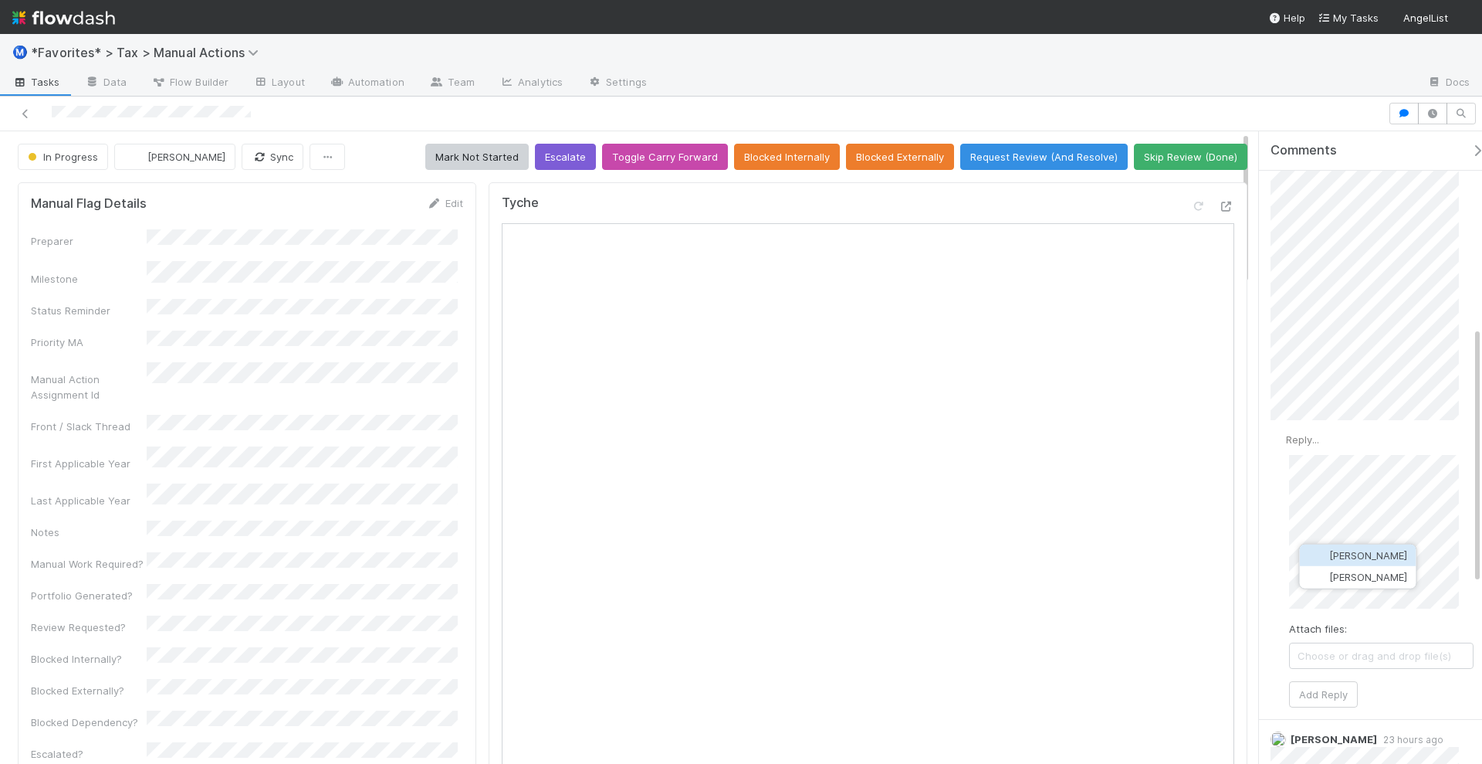
click at [1363, 547] on button "Michael Binck" at bounding box center [1358, 555] width 117 height 22
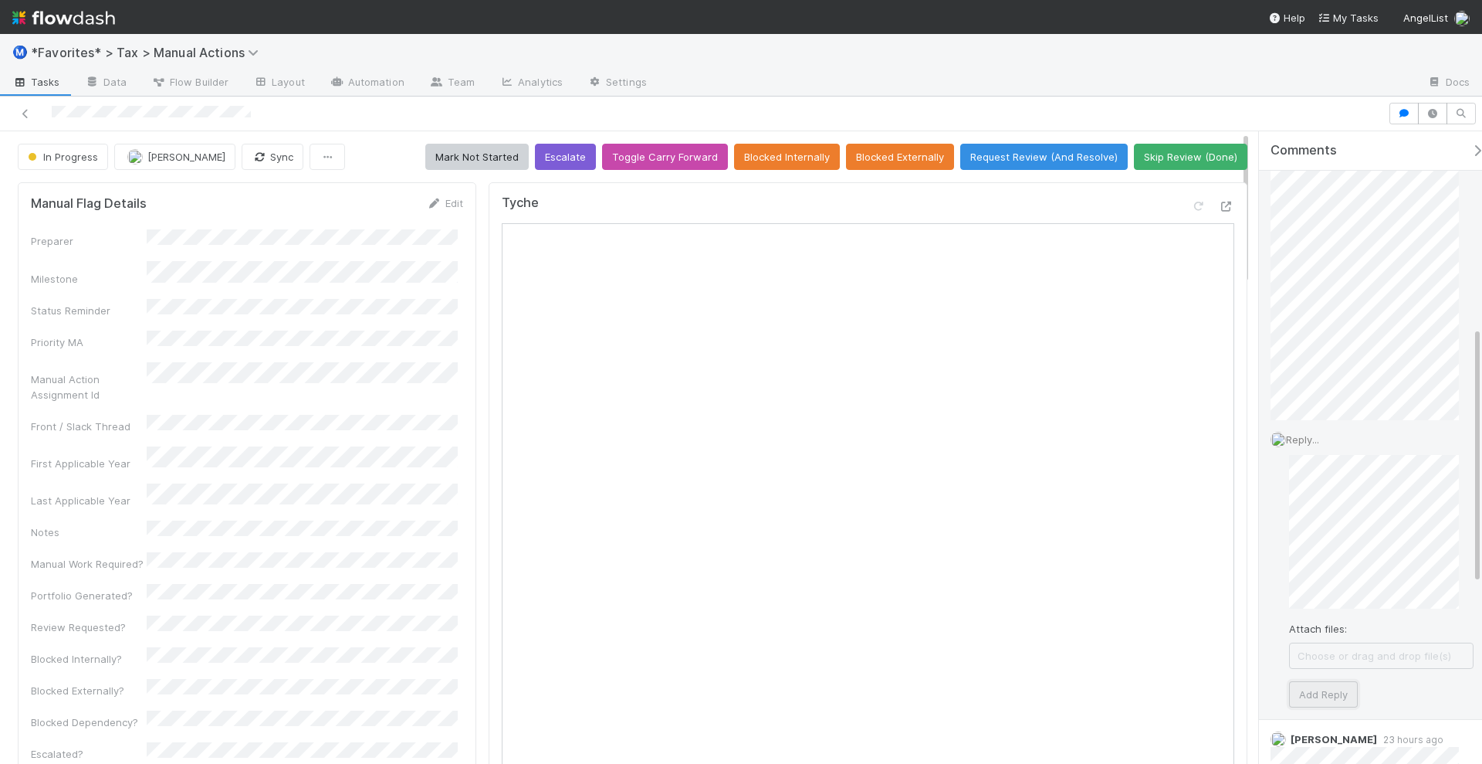
click at [1336, 682] on button "Add Reply" at bounding box center [1323, 694] width 69 height 26
click at [1445, 437] on icon at bounding box center [1452, 440] width 15 height 10
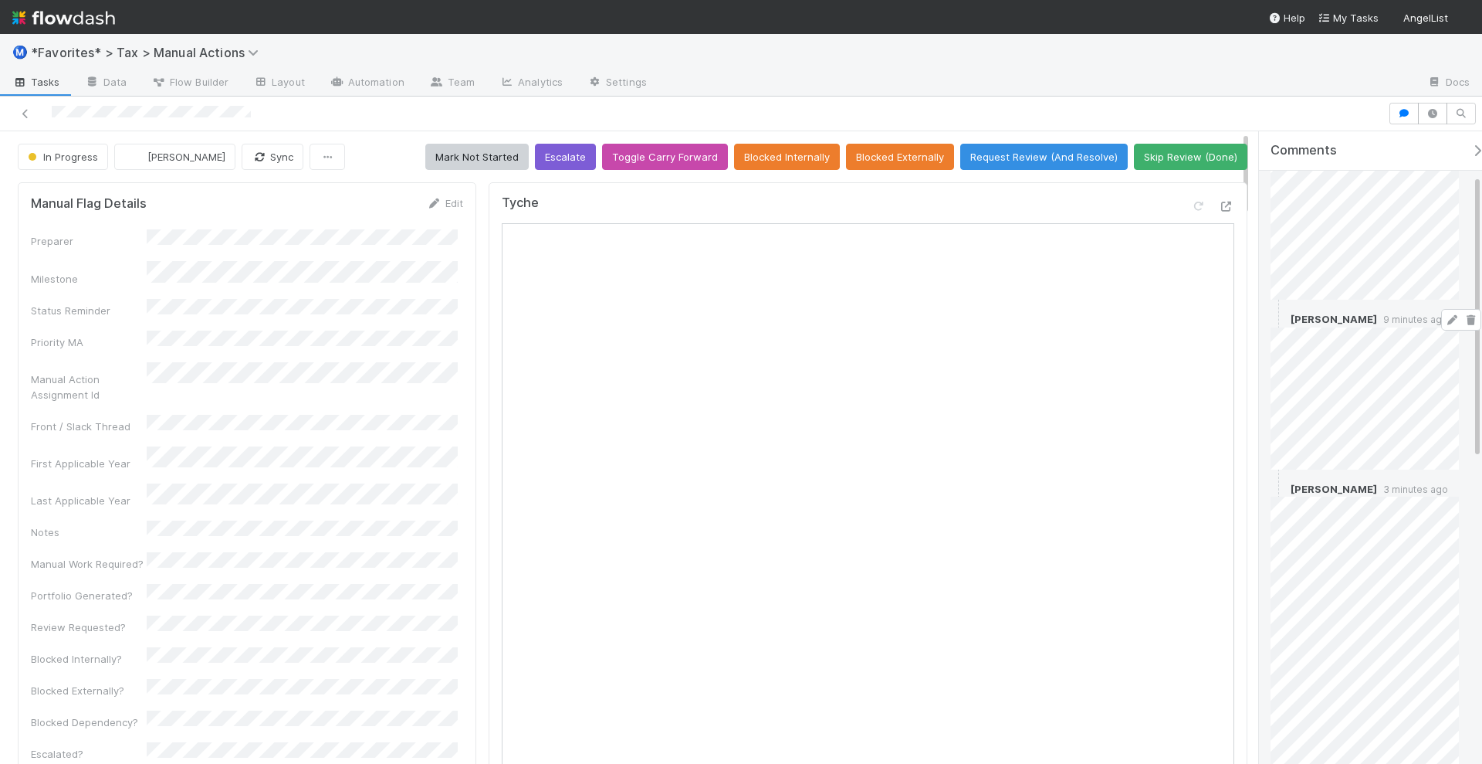
scroll to position [97, 0]
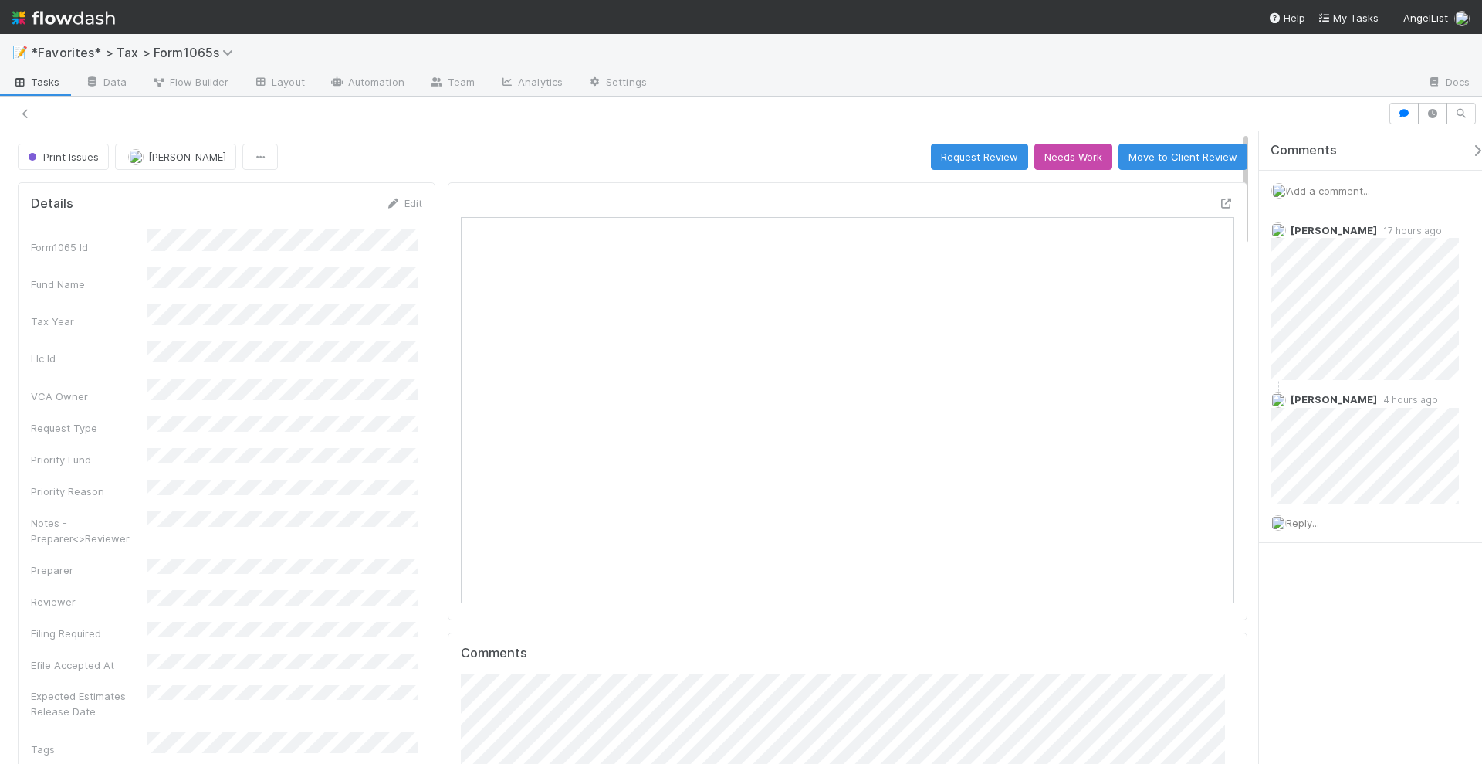
scroll to position [300, 372]
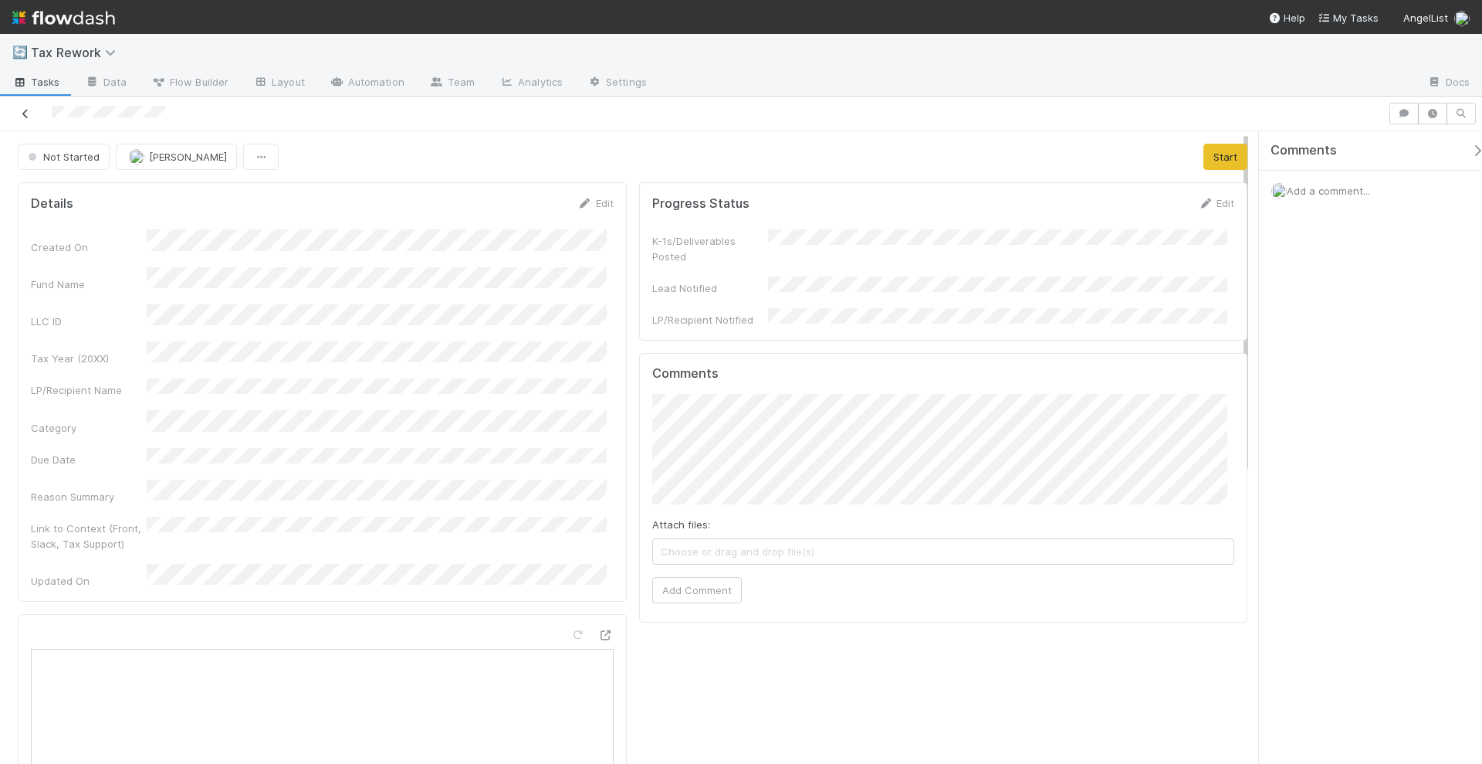
click at [27, 113] on icon at bounding box center [25, 114] width 15 height 10
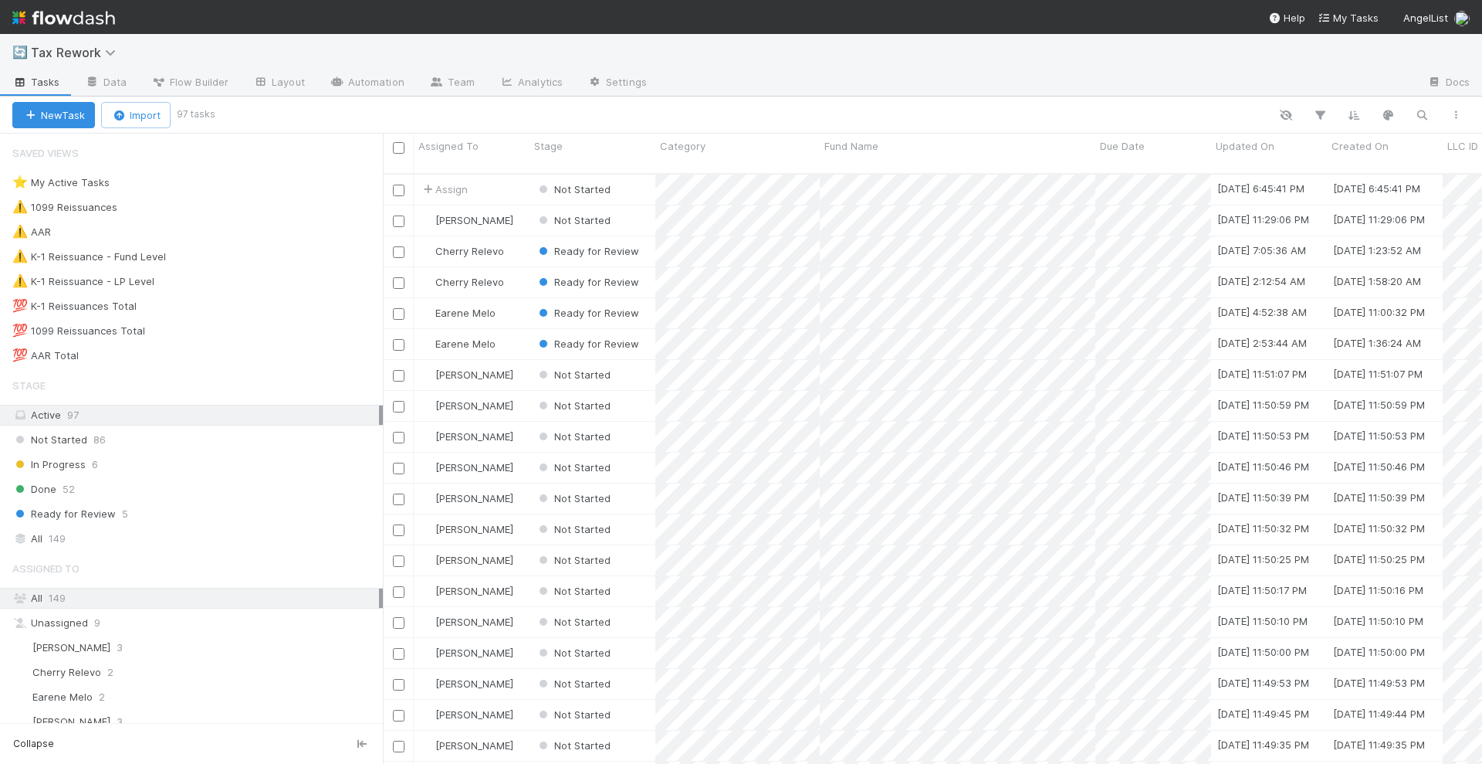
scroll to position [588, 1085]
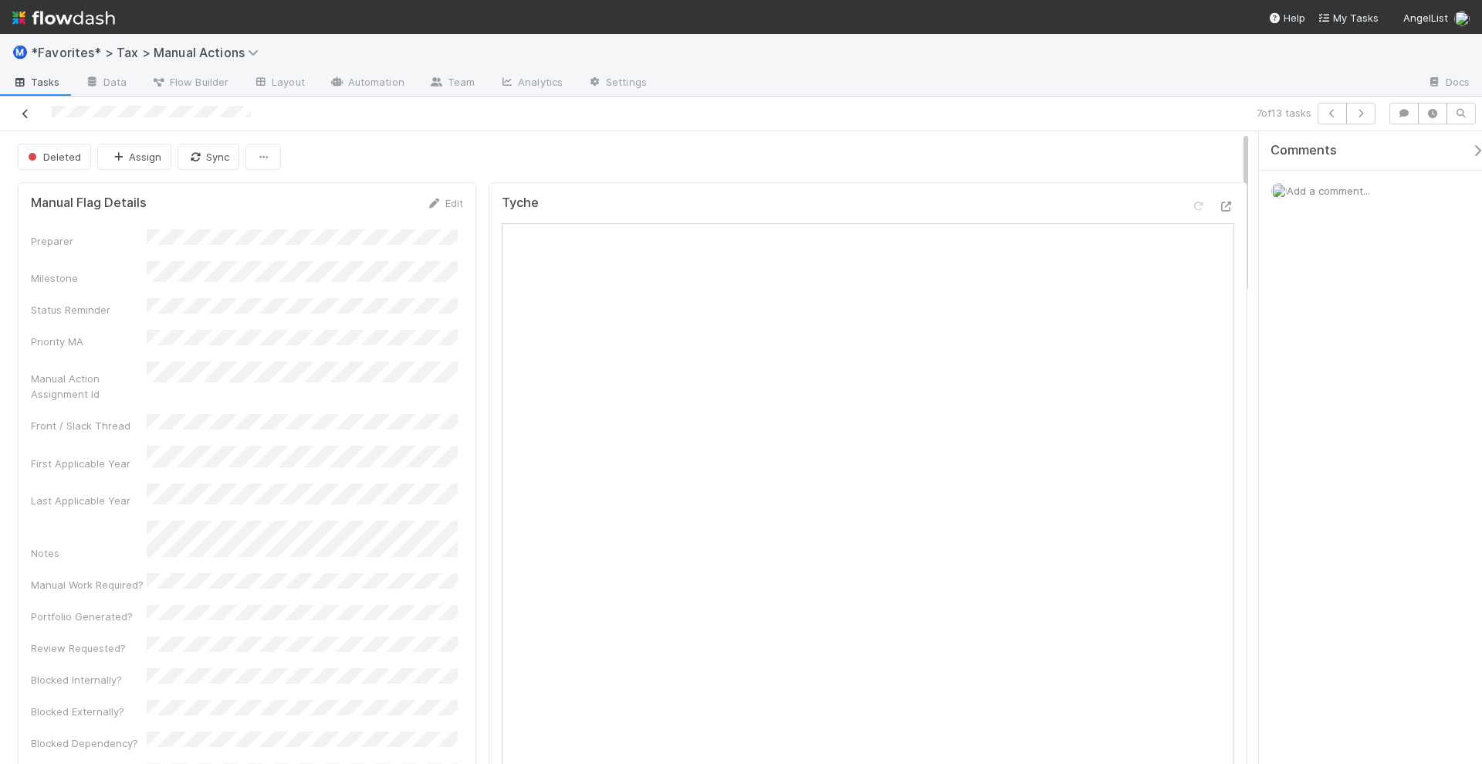
click at [24, 109] on icon at bounding box center [25, 114] width 15 height 10
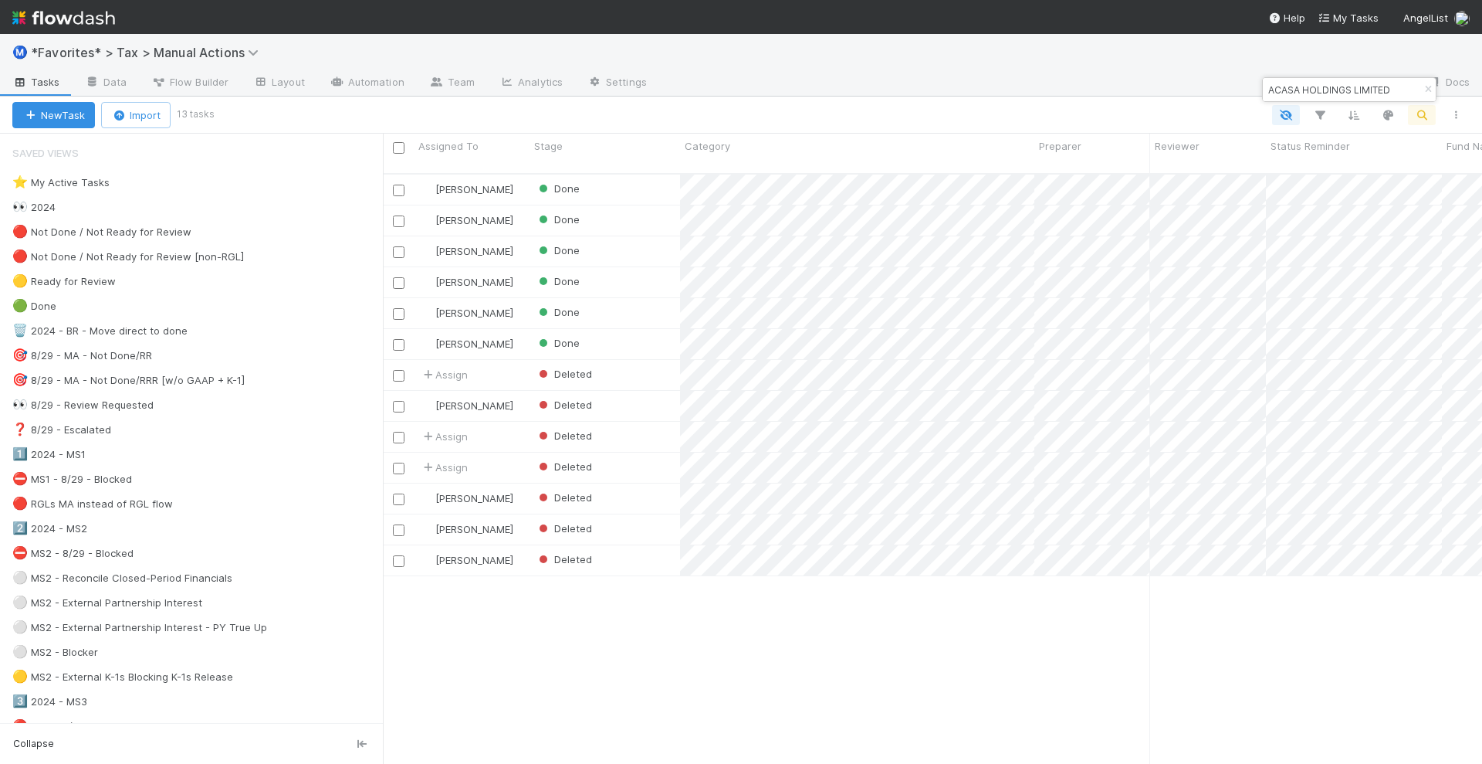
scroll to position [588, 1085]
click at [1365, 85] on input "ACASA HOLDINGS LIMITED" at bounding box center [1342, 89] width 154 height 19
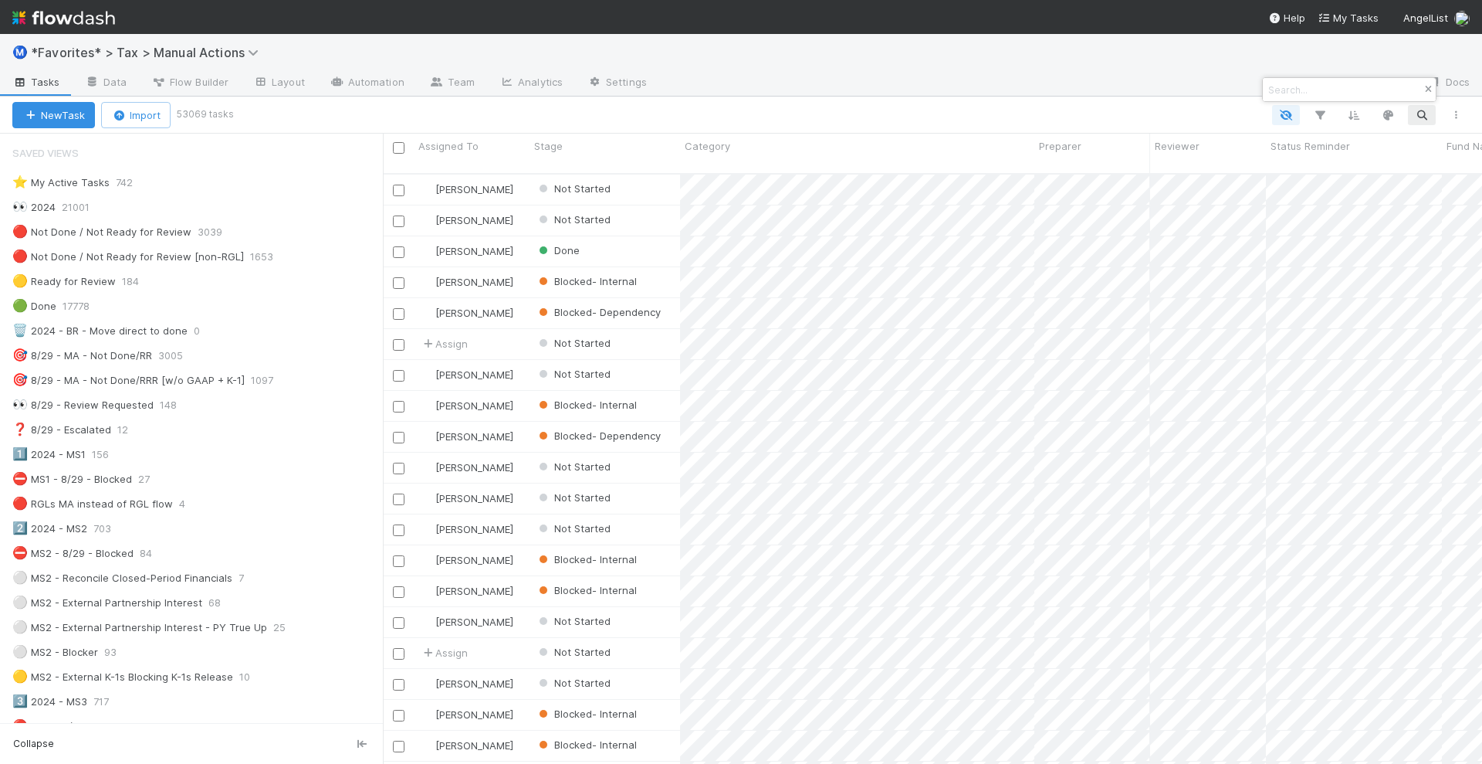
click at [1427, 89] on icon "button" at bounding box center [1428, 89] width 15 height 9
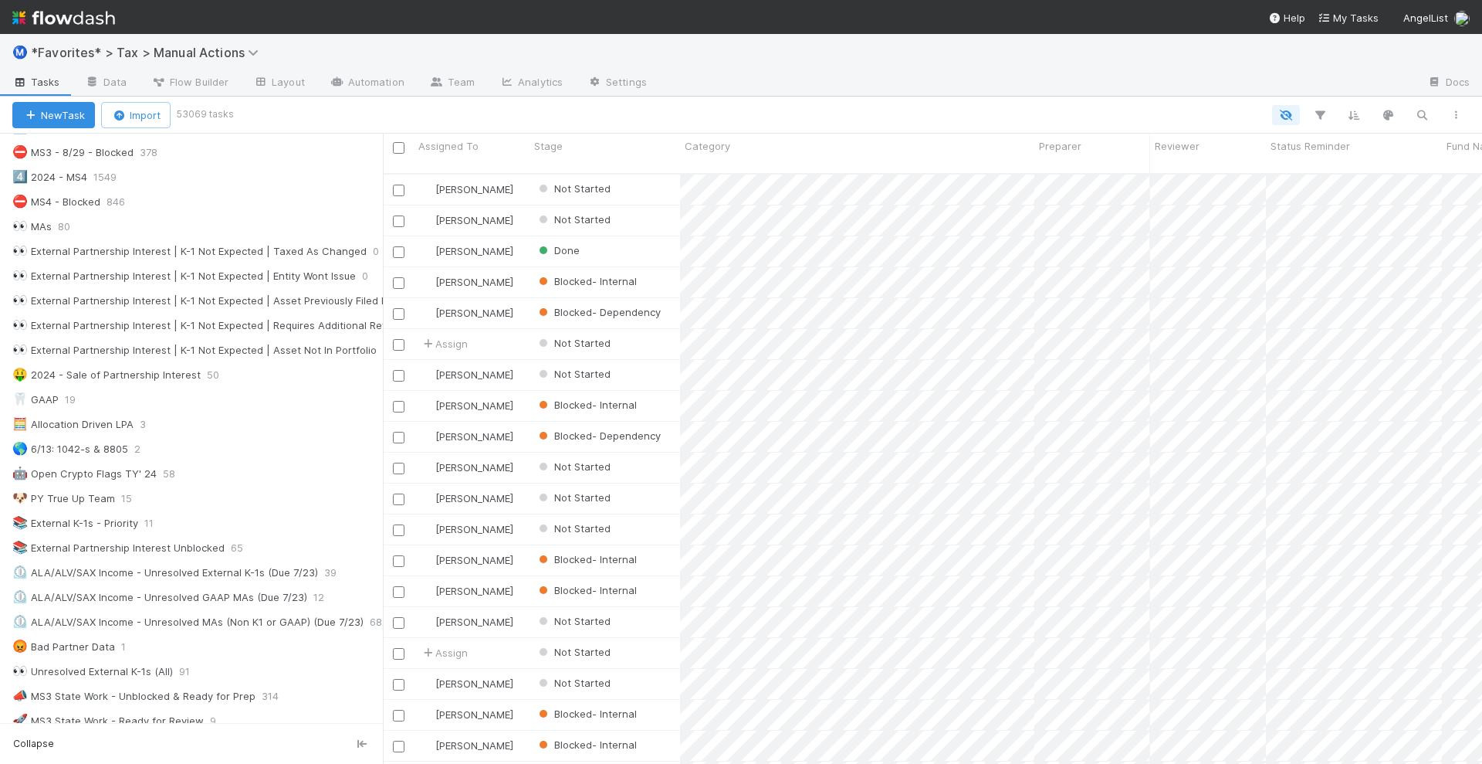
scroll to position [581, 0]
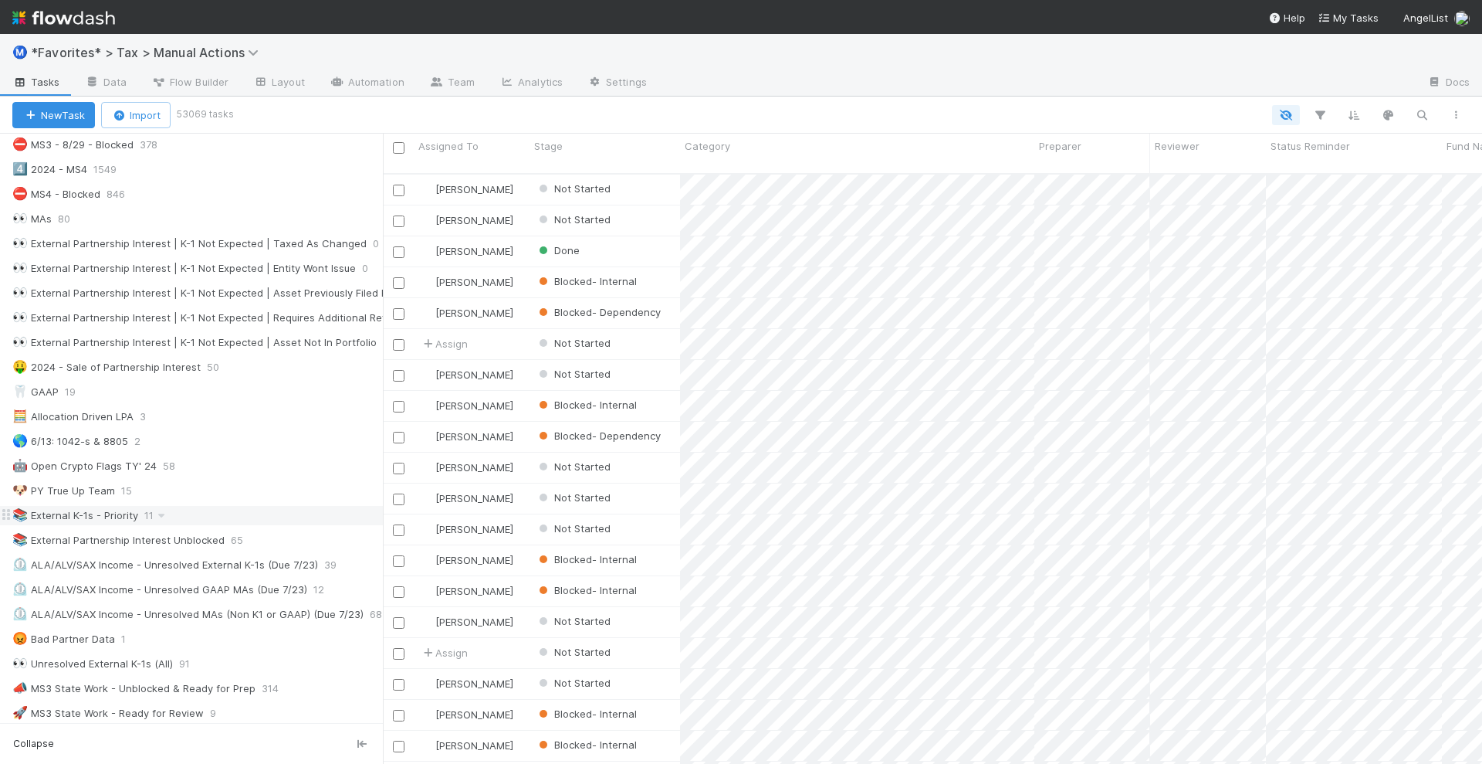
click at [70, 506] on div "📚 External K-1s - Priority" at bounding box center [75, 515] width 126 height 19
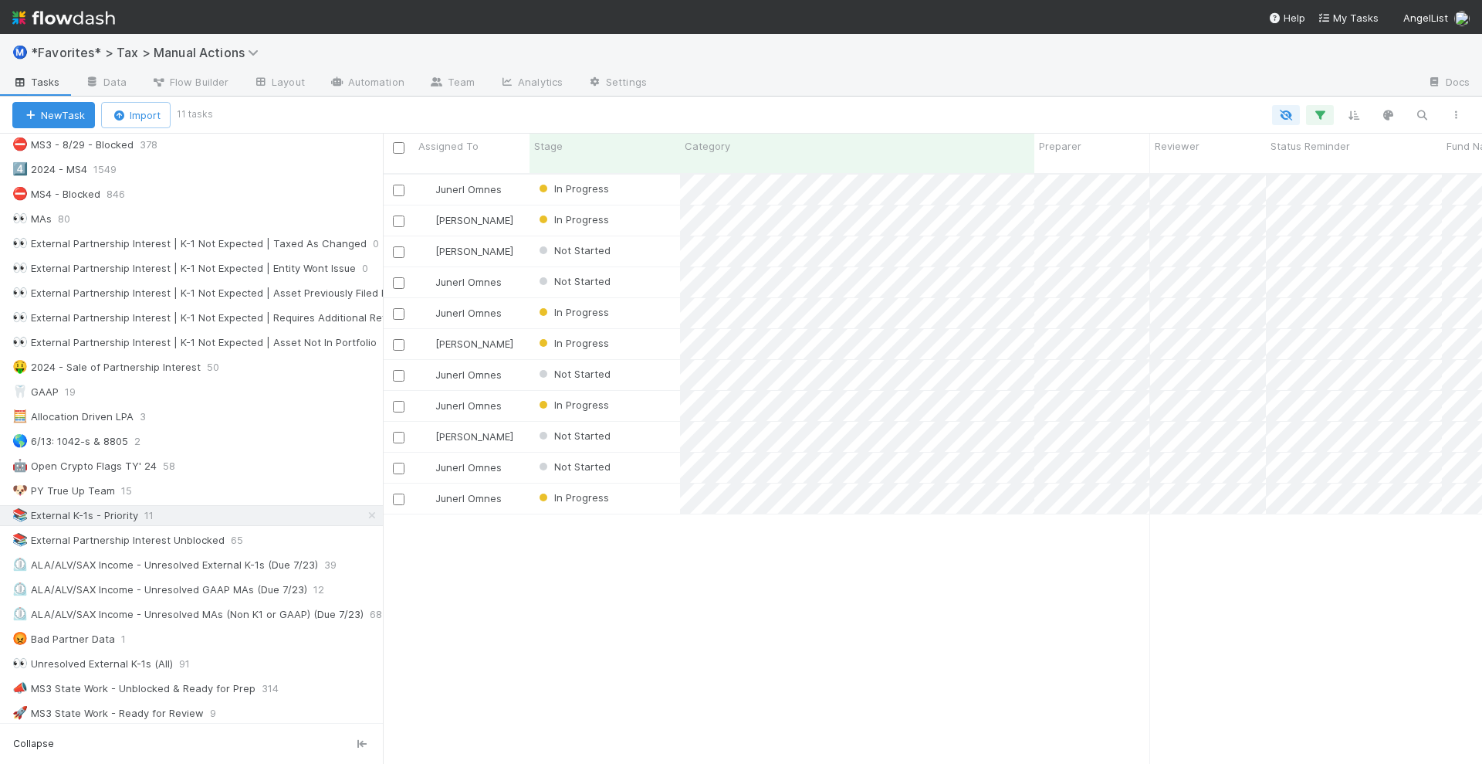
scroll to position [588, 1085]
click at [705, 678] on div "Junerl Omnes In Progress 12/9/24, 11:11:43 PM 8/20/25, 8:02:51 AM 0 0 0 1 0 Joh…" at bounding box center [932, 475] width 1099 height 602
click at [889, 145] on div "Category" at bounding box center [858, 145] width 346 height 15
click at [809, 178] on div "Sort First → Last" at bounding box center [774, 175] width 176 height 23
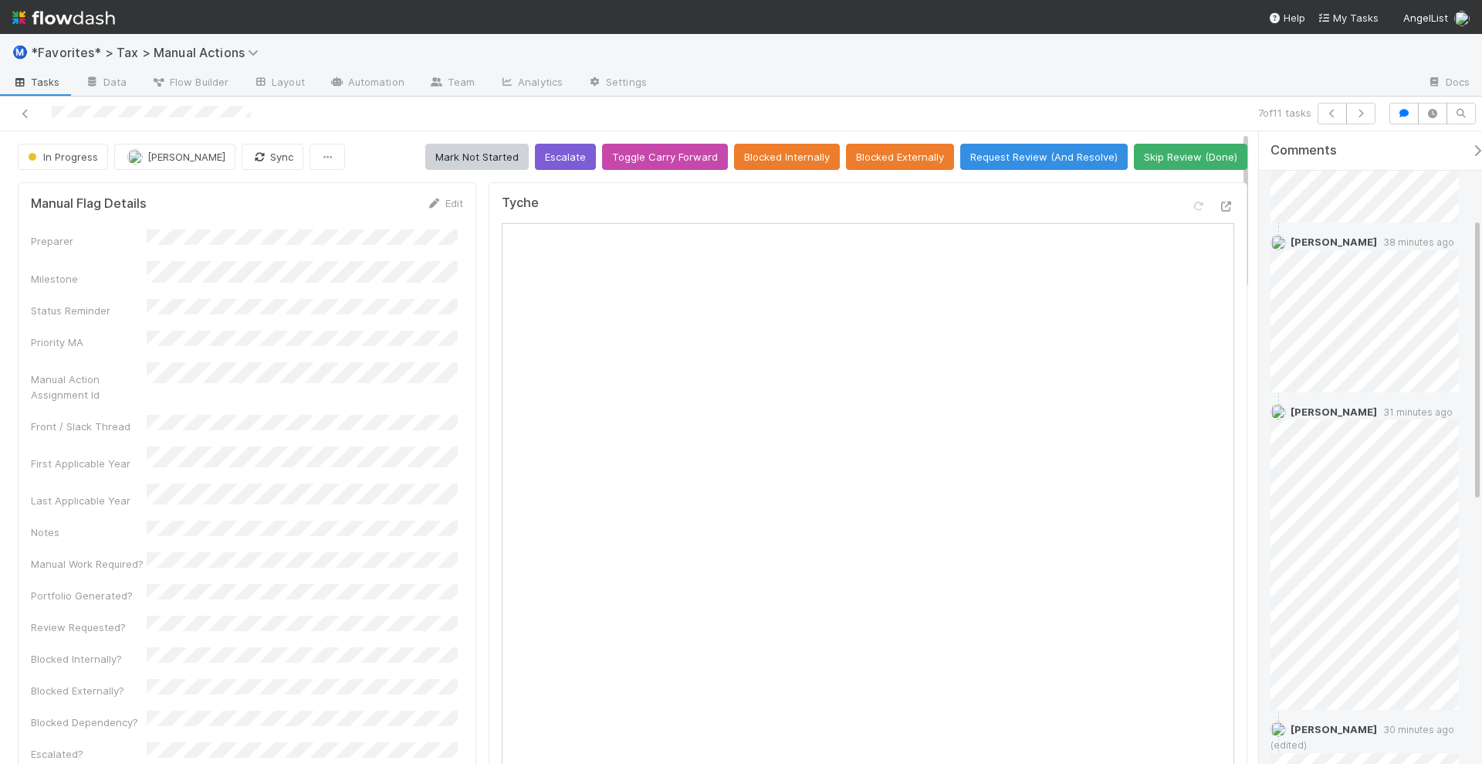
scroll to position [290, 0]
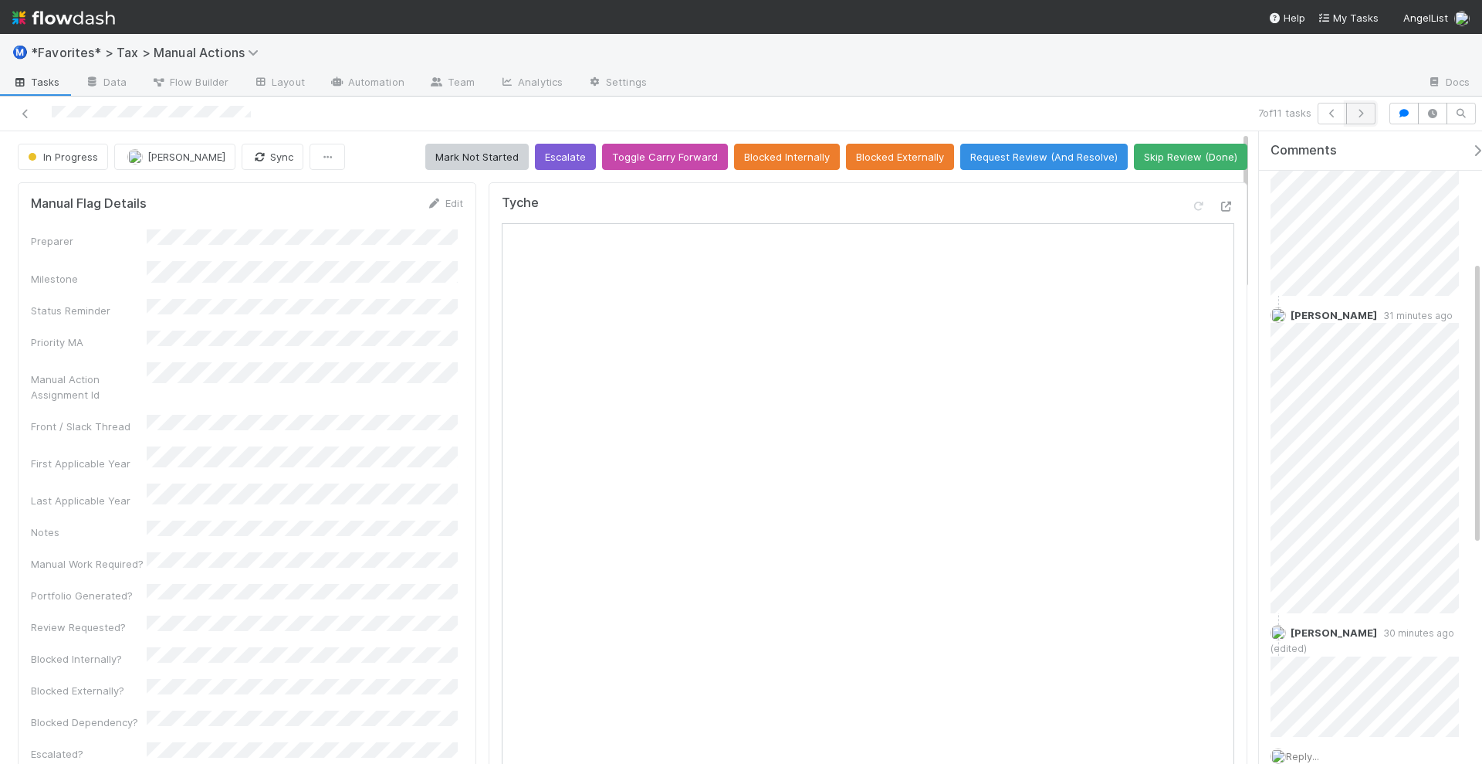
click at [1363, 116] on icon "button" at bounding box center [1360, 113] width 15 height 9
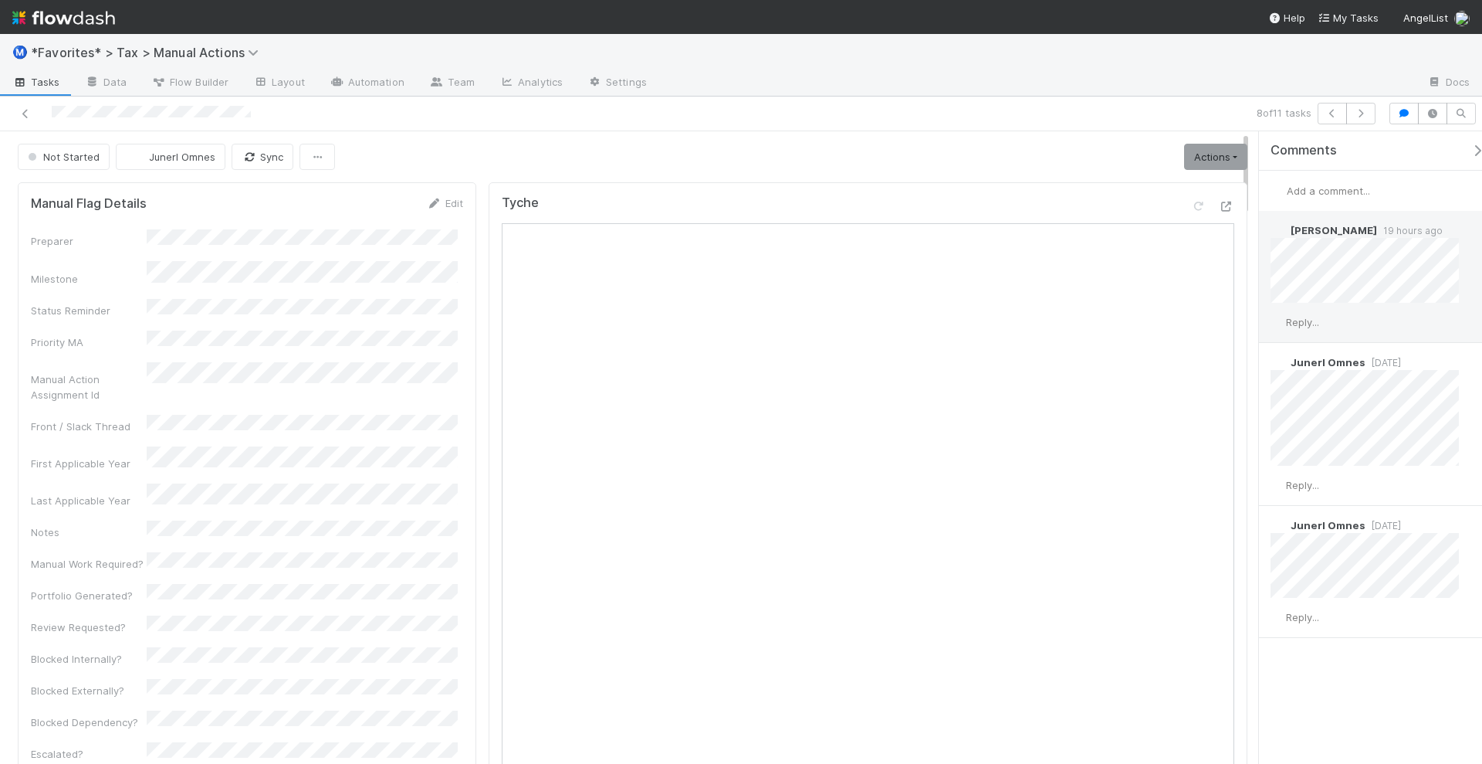
click at [1313, 325] on span "Reply..." at bounding box center [1302, 322] width 33 height 12
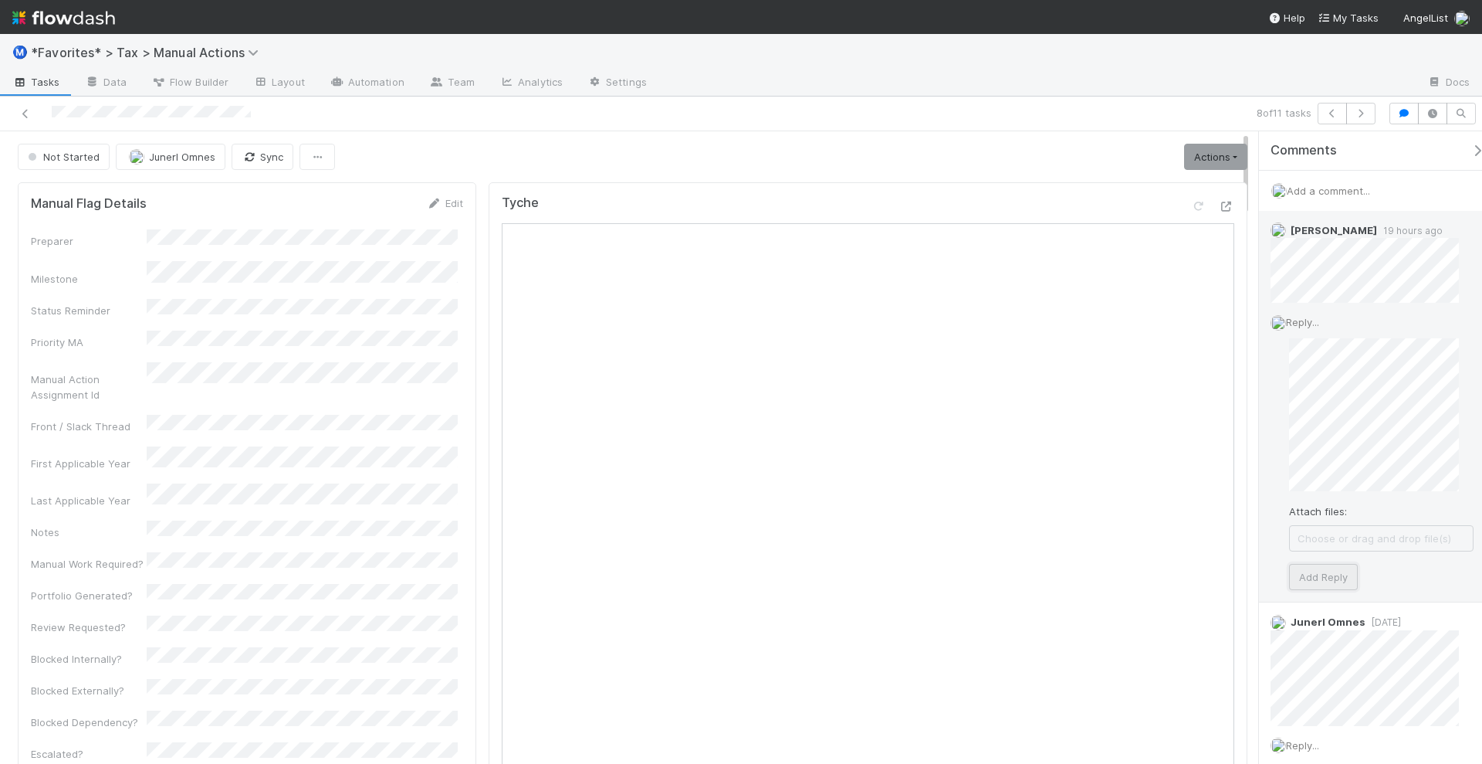
click at [1339, 569] on button "Add Reply" at bounding box center [1323, 577] width 69 height 26
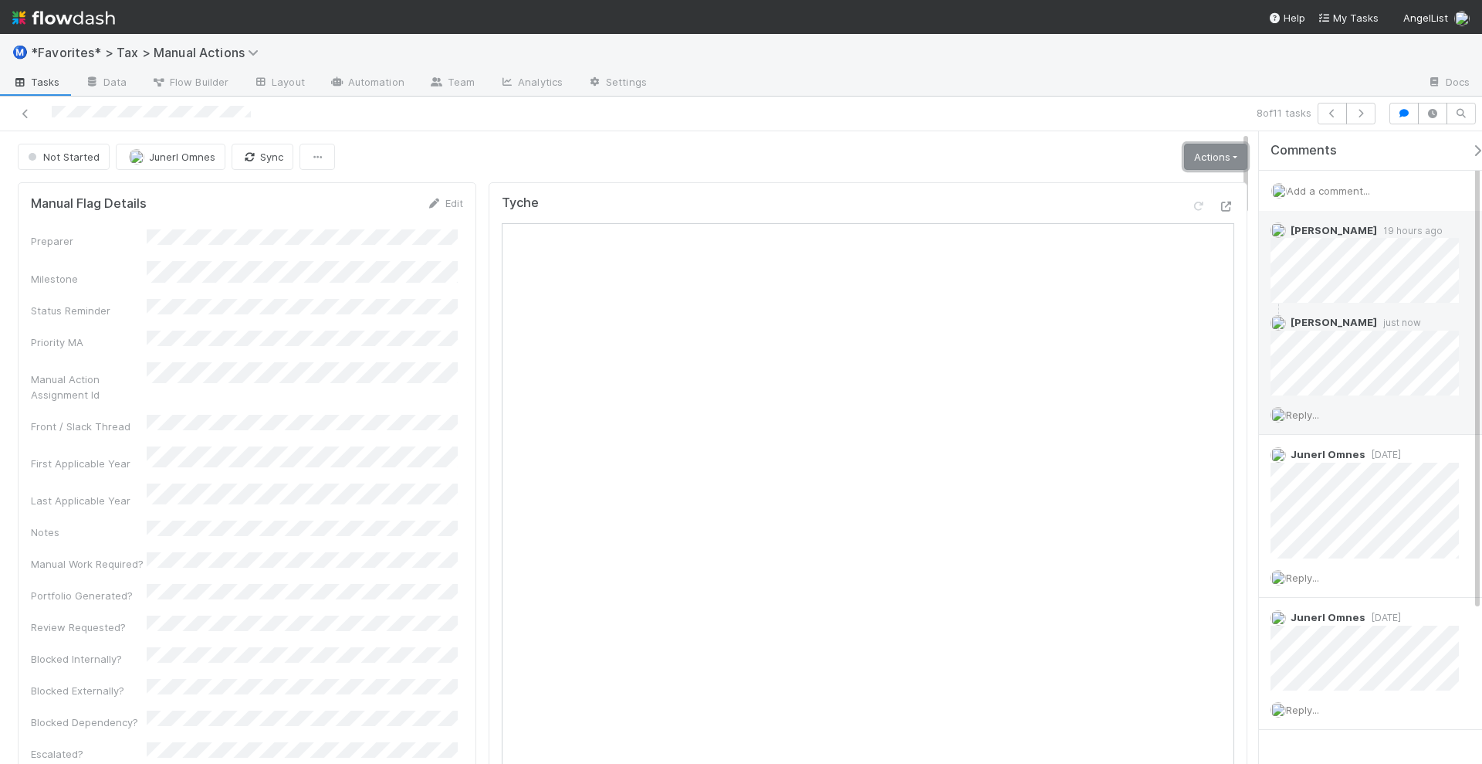
click at [1215, 151] on link "Actions" at bounding box center [1215, 157] width 63 height 26
click at [1184, 181] on button "Start" at bounding box center [1179, 189] width 143 height 22
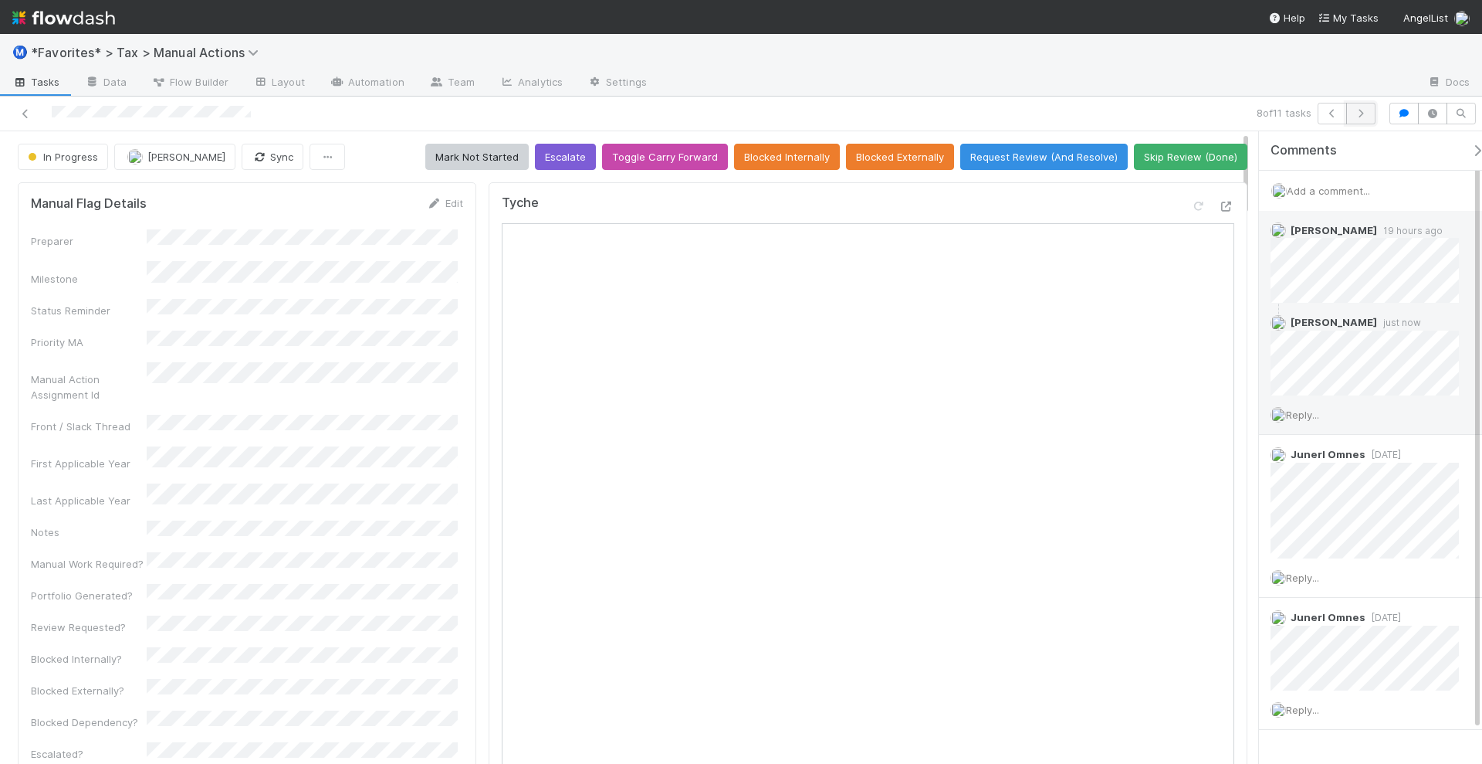
click at [1375, 112] on button "button" at bounding box center [1361, 114] width 29 height 22
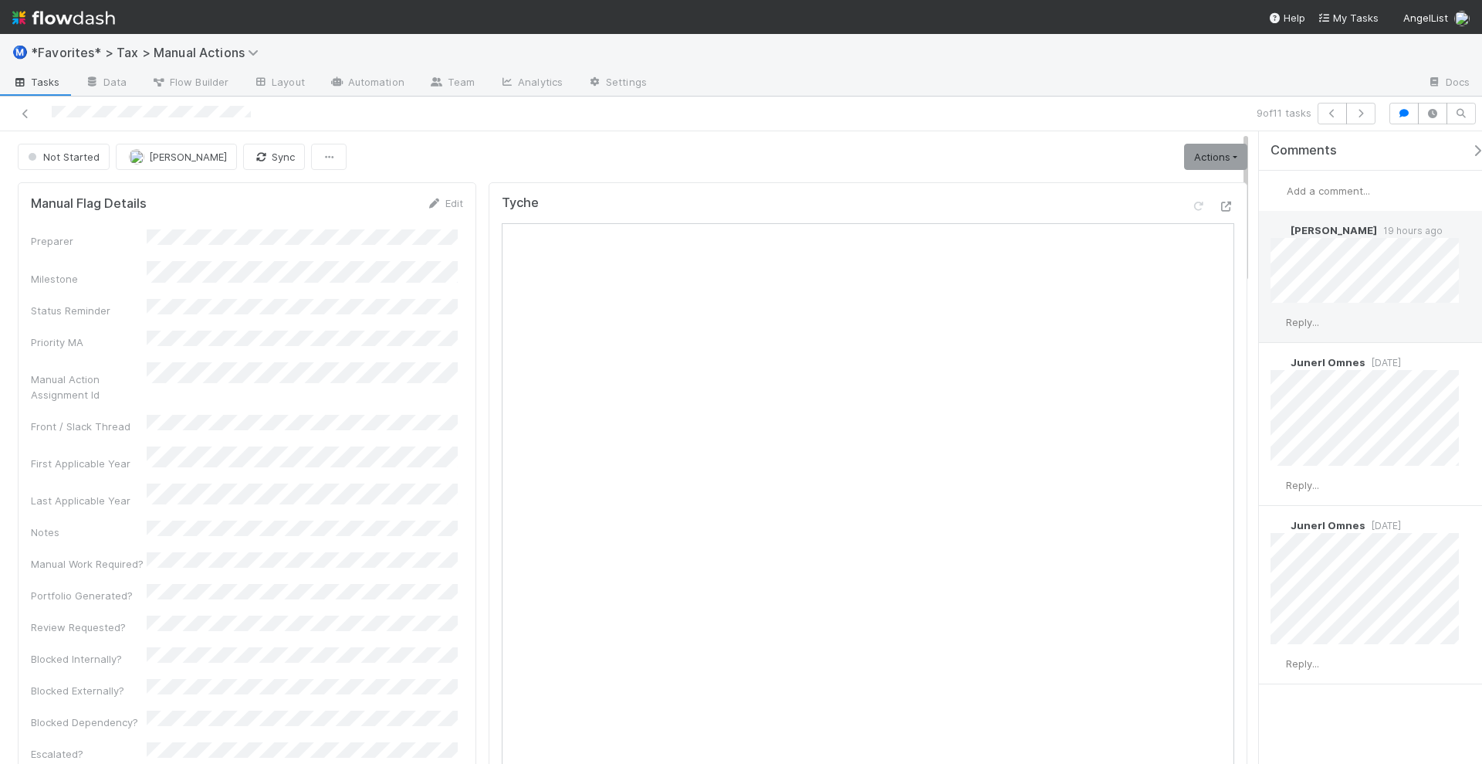
click at [1309, 316] on span "Reply..." at bounding box center [1302, 322] width 33 height 12
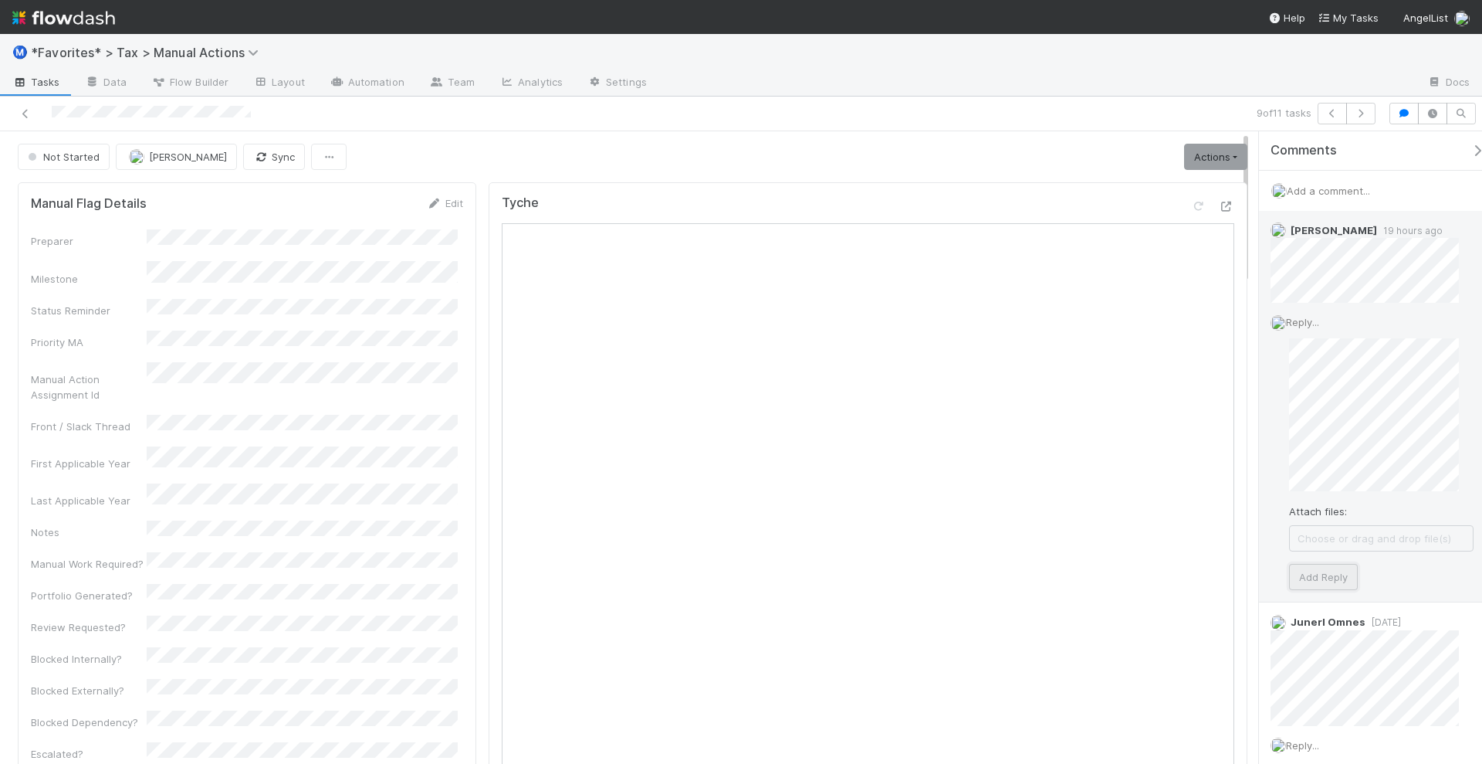
click at [1323, 569] on button "Add Reply" at bounding box center [1323, 577] width 69 height 26
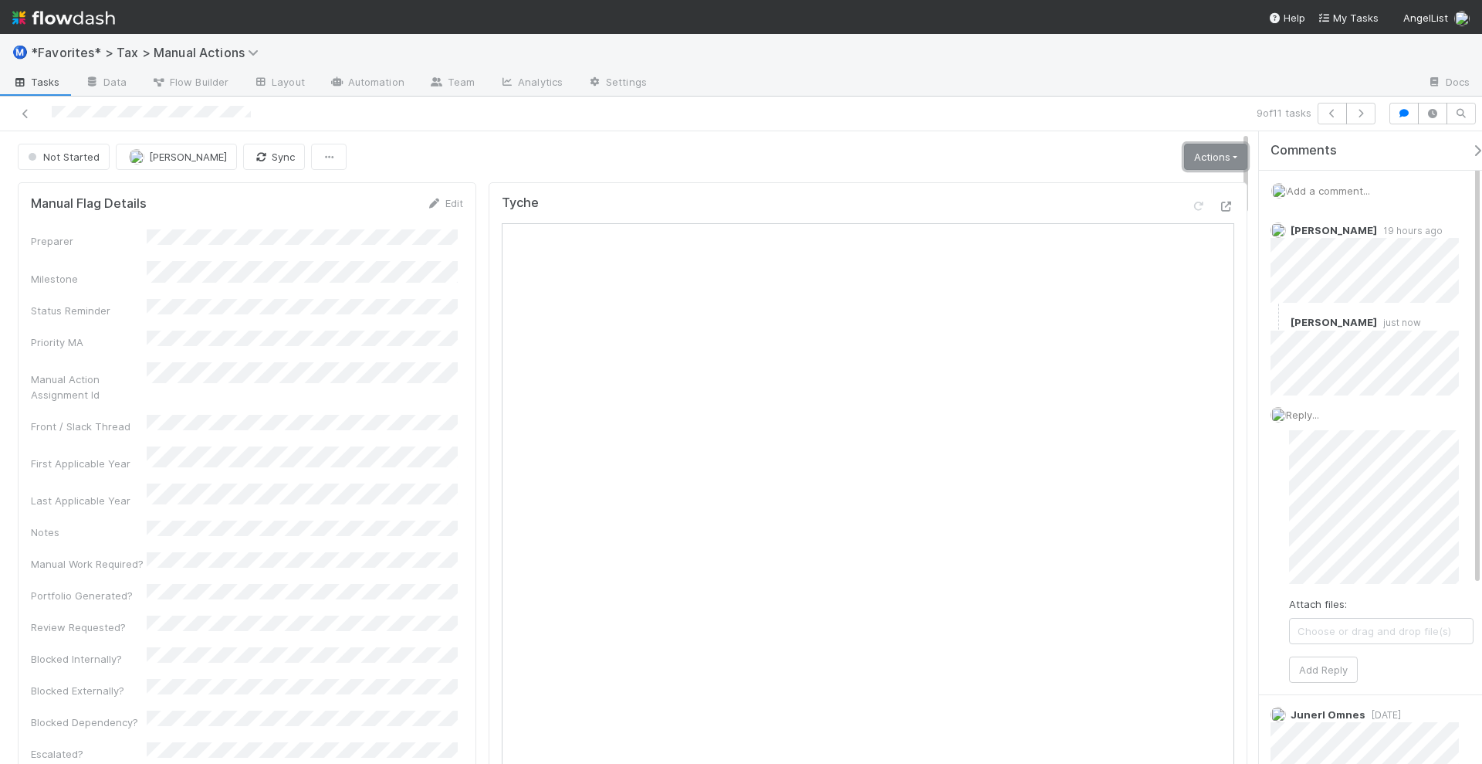
click at [1201, 161] on link "Actions" at bounding box center [1215, 157] width 63 height 26
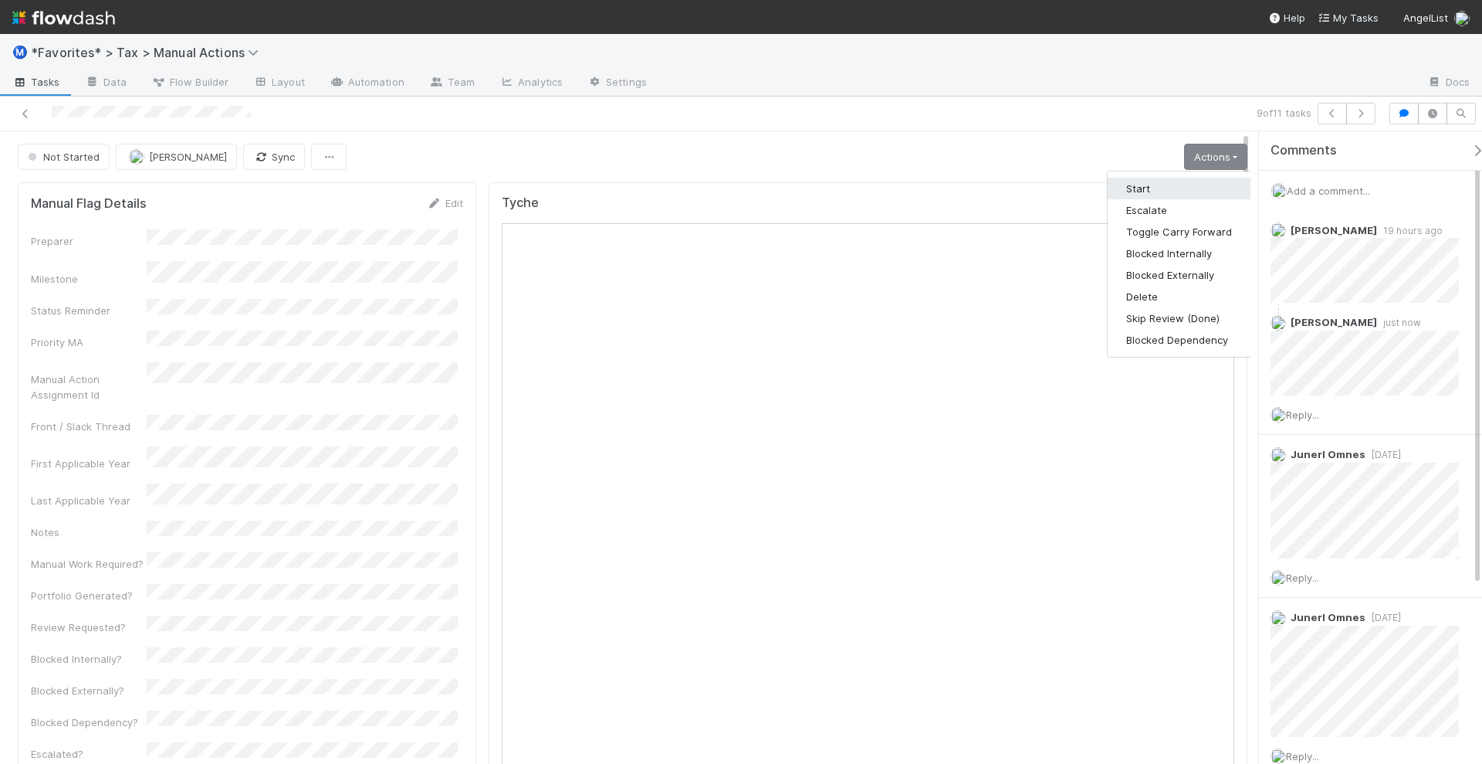
click at [1184, 187] on button "Start" at bounding box center [1179, 189] width 143 height 22
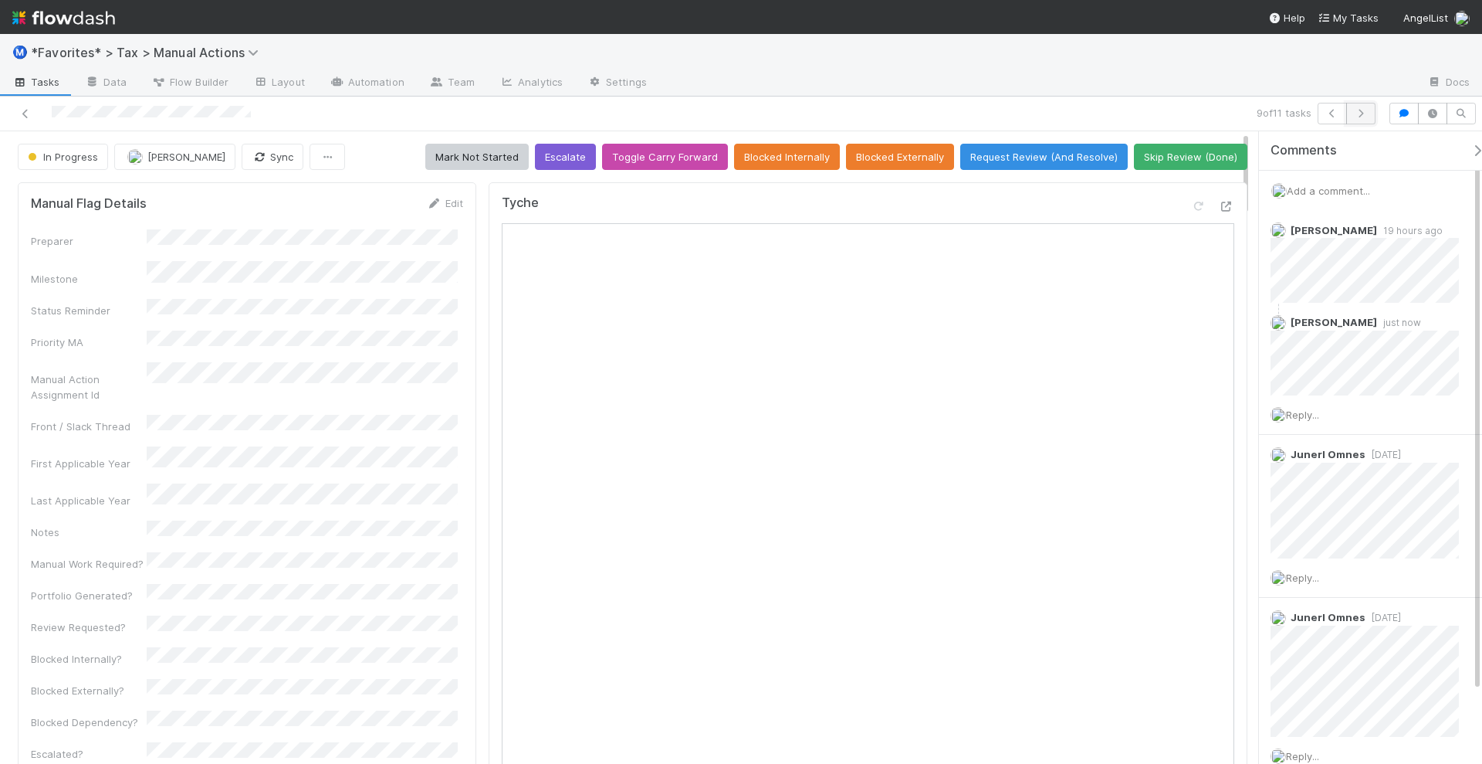
click at [1371, 105] on button "button" at bounding box center [1361, 114] width 29 height 22
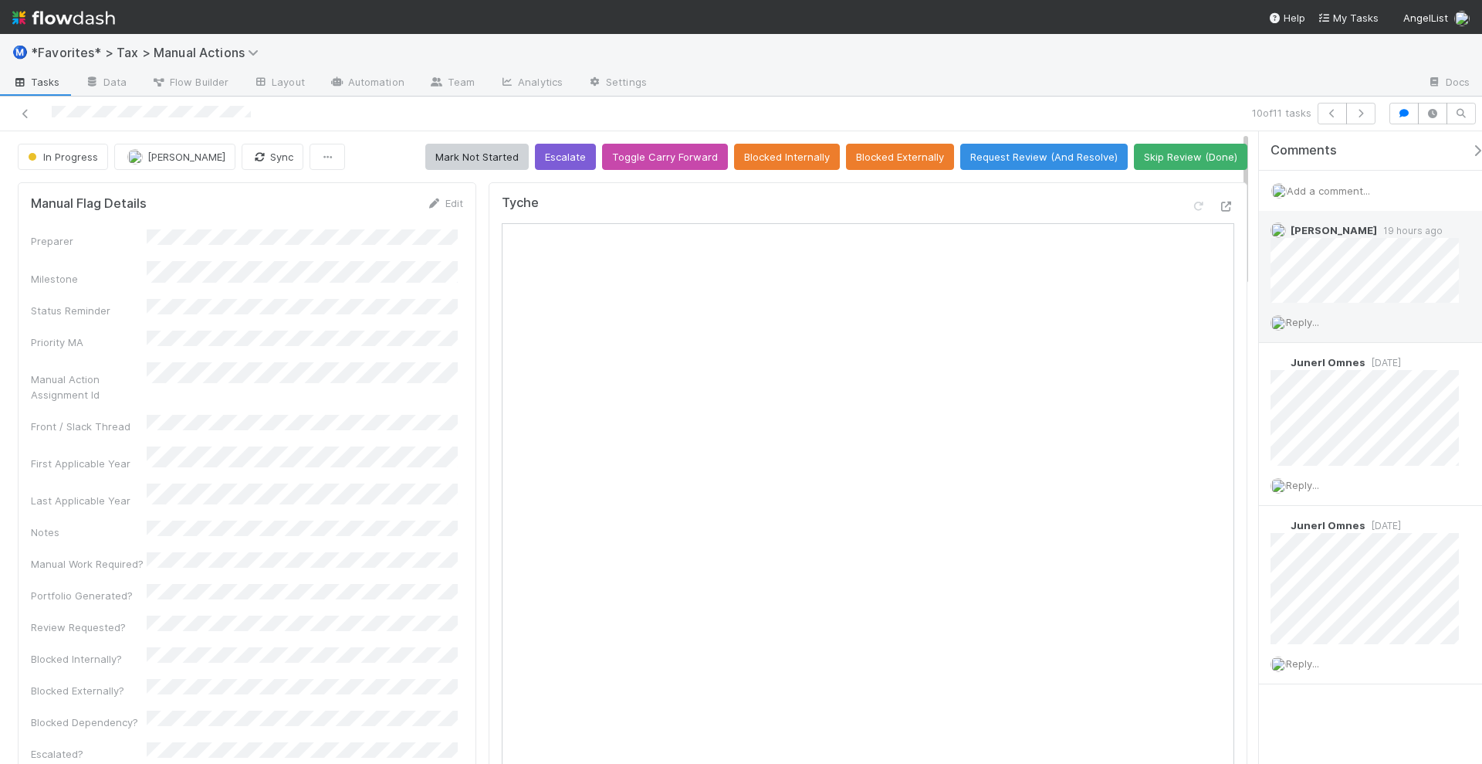
click at [1309, 325] on span "Reply..." at bounding box center [1302, 322] width 33 height 12
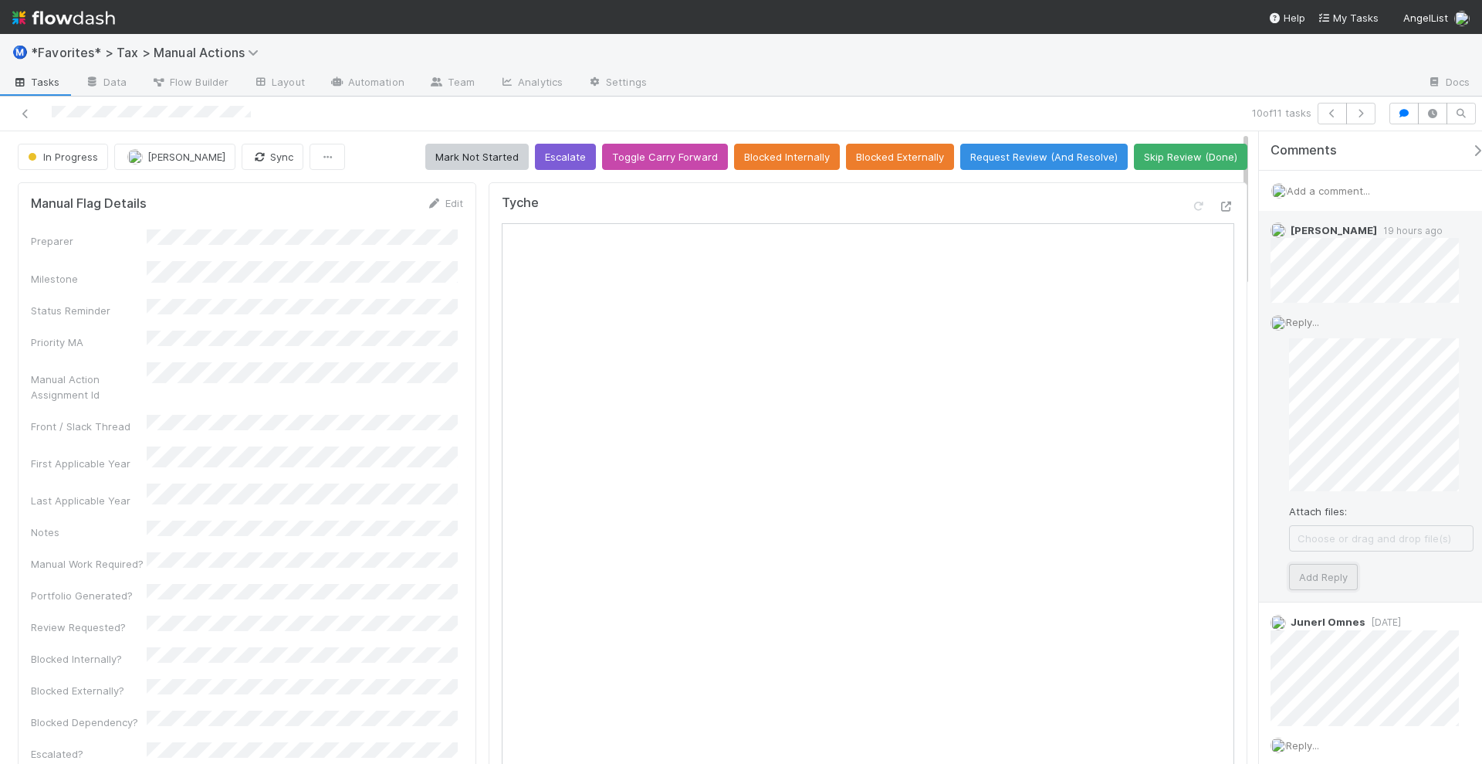
click at [1309, 571] on button "Add Reply" at bounding box center [1323, 577] width 69 height 26
click at [1367, 113] on icon "button" at bounding box center [1360, 113] width 15 height 9
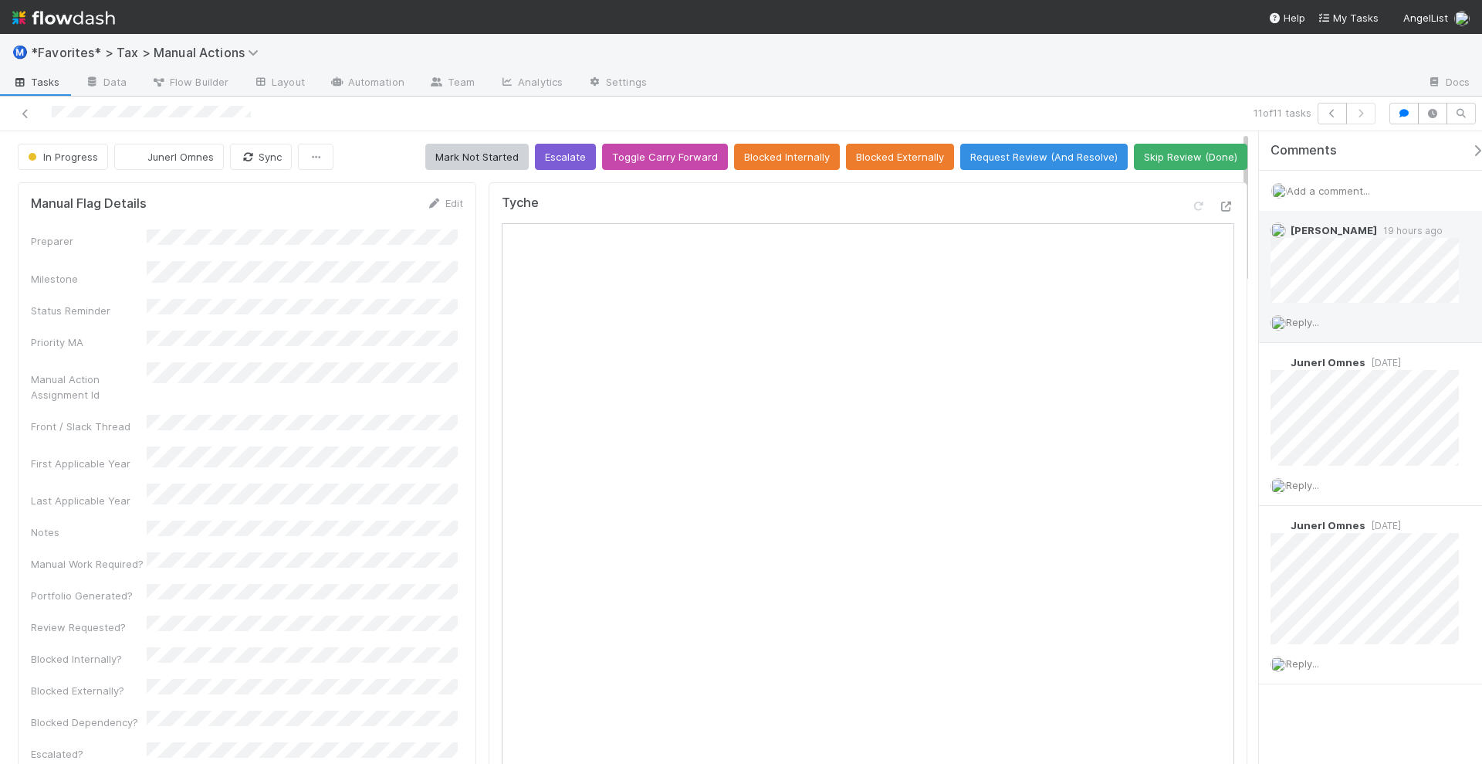
click at [1311, 319] on span "Reply..." at bounding box center [1302, 322] width 33 height 12
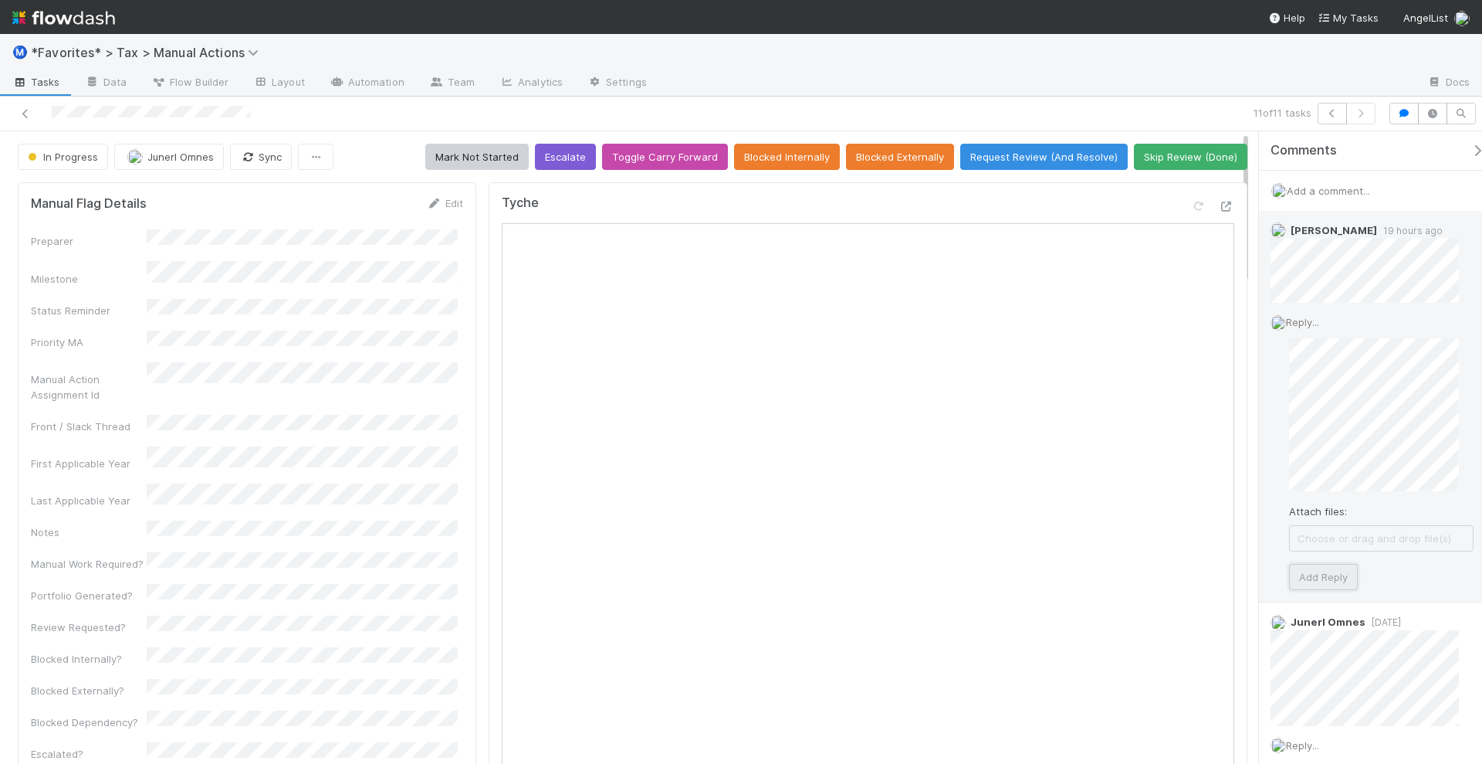
click at [1326, 564] on button "Add Reply" at bounding box center [1323, 577] width 69 height 26
click at [27, 114] on icon at bounding box center [25, 114] width 15 height 10
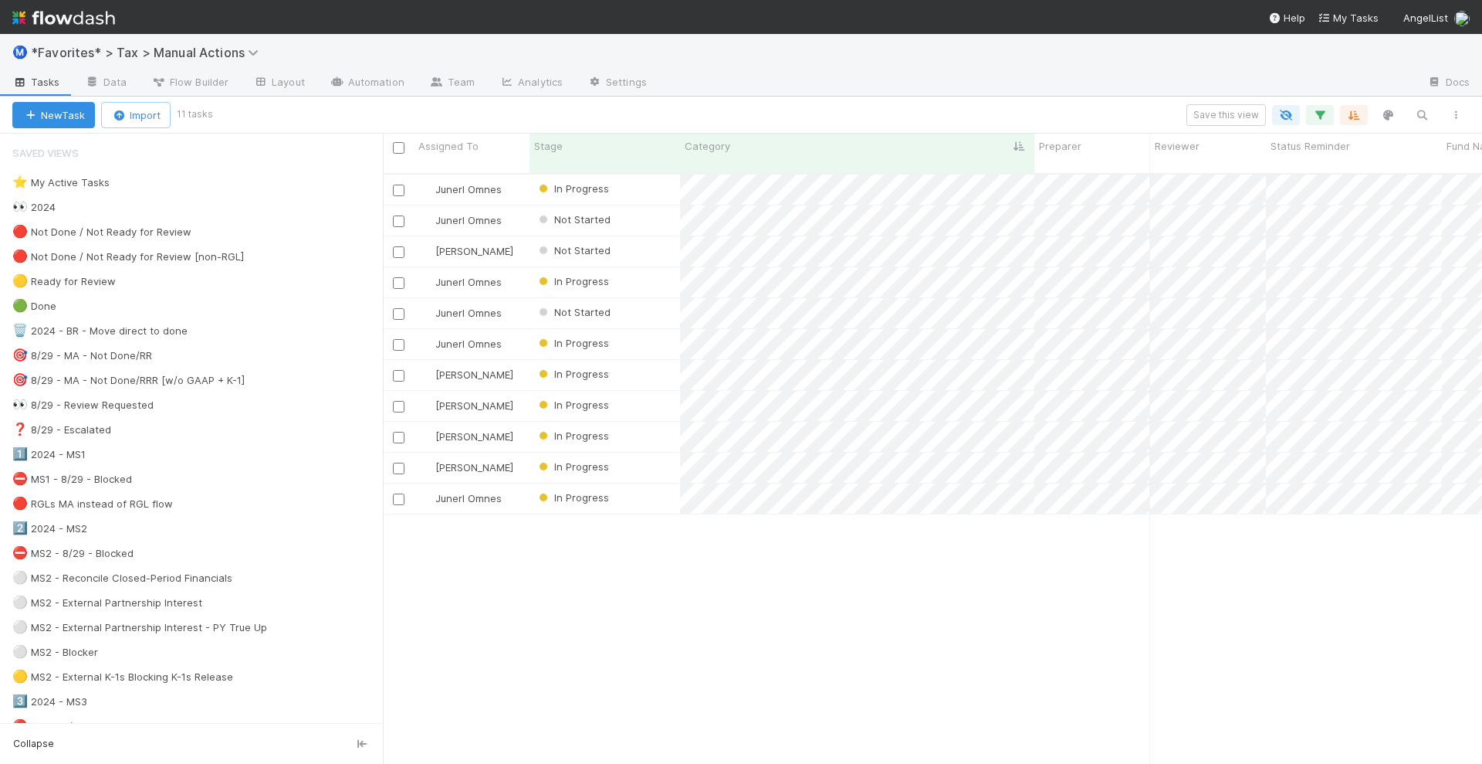
scroll to position [588, 1085]
click at [1018, 613] on div "Junerl Omnes In Progress 10/1/24, 9:08:54 AM 8/20/25, 12:57:21 AM 0 0 0 1 1 Jun…" at bounding box center [932, 475] width 1099 height 602
click at [931, 567] on div "Junerl Omnes In Progress 10/1/24, 9:08:54 AM 8/20/25, 12:57:21 AM 0 0 0 1 1 Jun…" at bounding box center [932, 475] width 1099 height 602
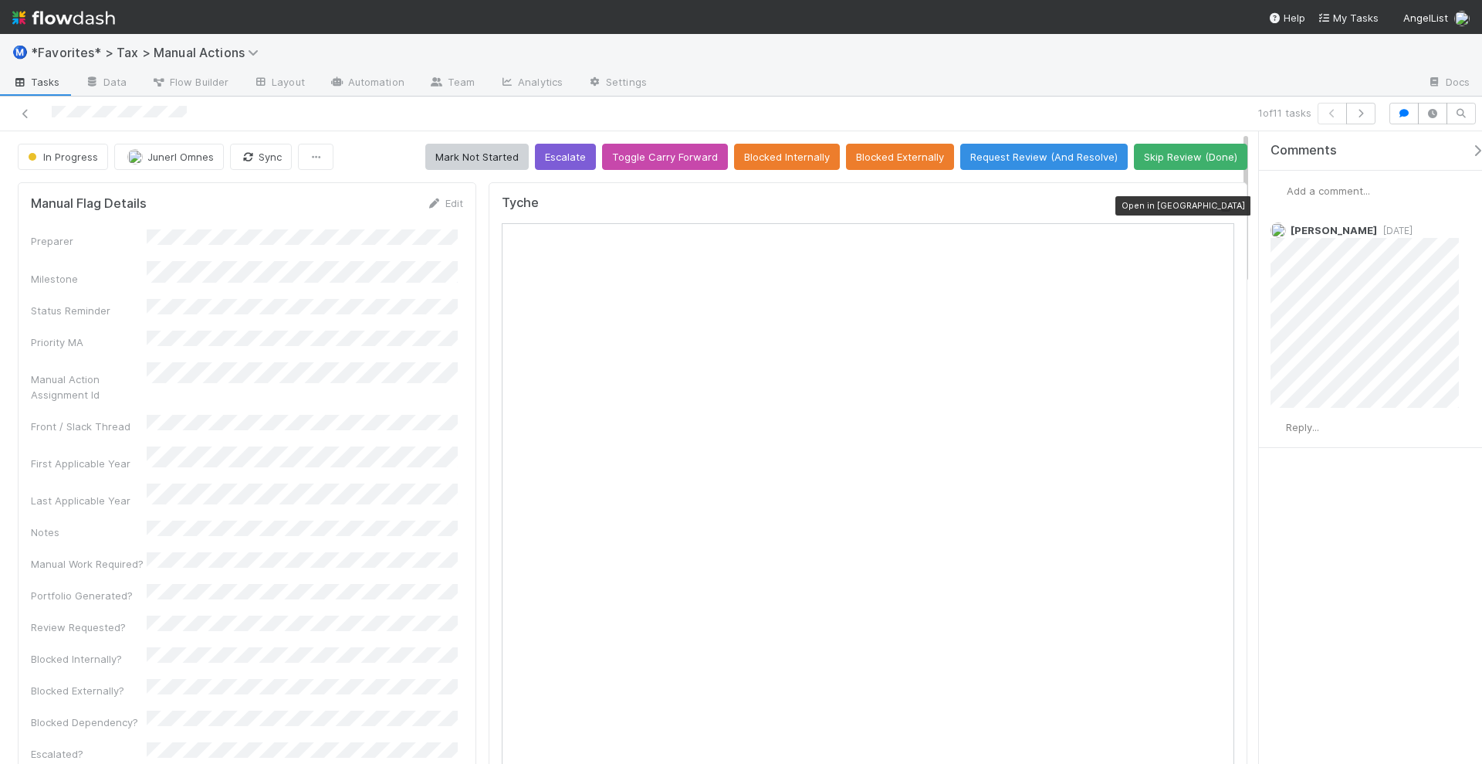
click at [1219, 203] on icon at bounding box center [1226, 207] width 15 height 10
click at [1320, 188] on span "Add a comment..." at bounding box center [1328, 191] width 83 height 12
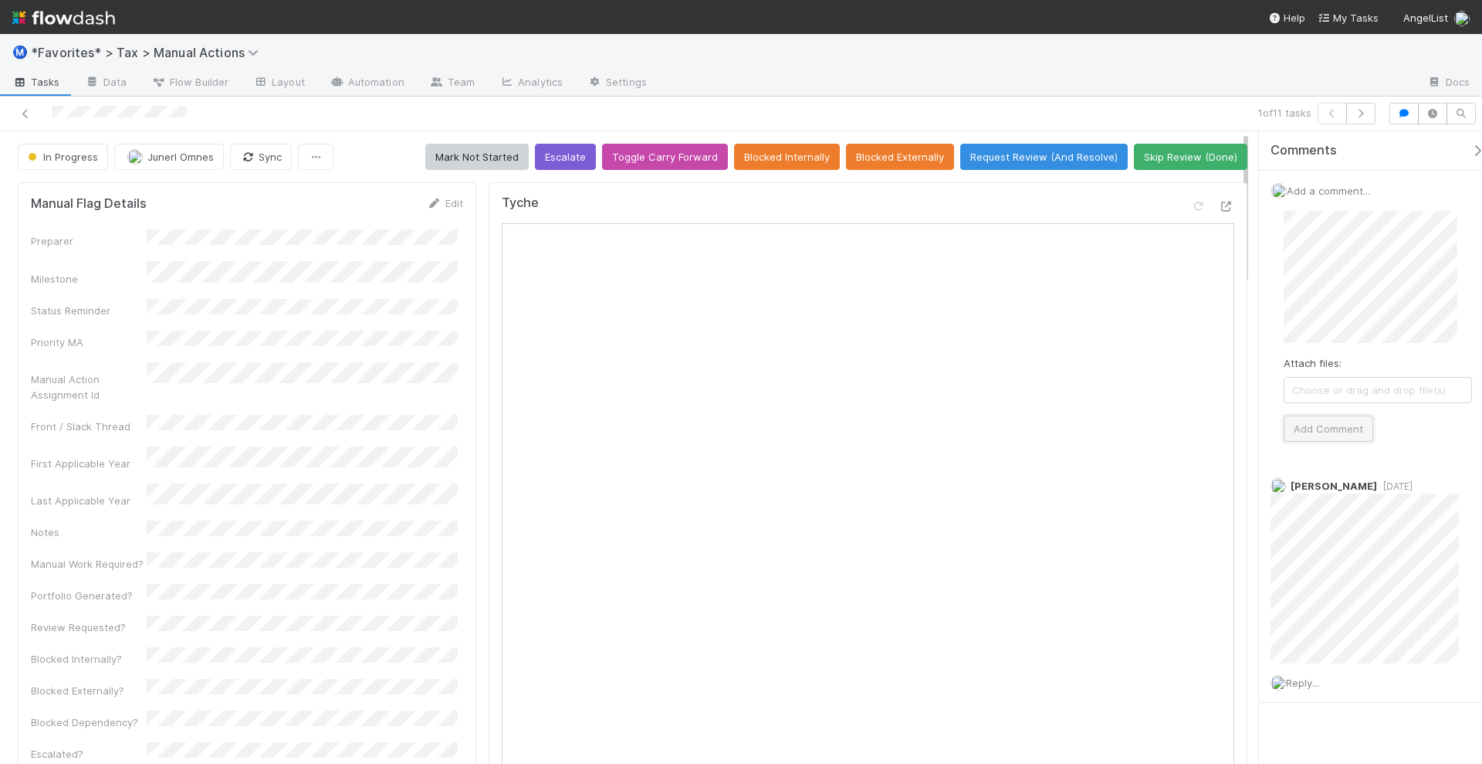
click at [1339, 425] on button "Add Comment" at bounding box center [1329, 428] width 90 height 26
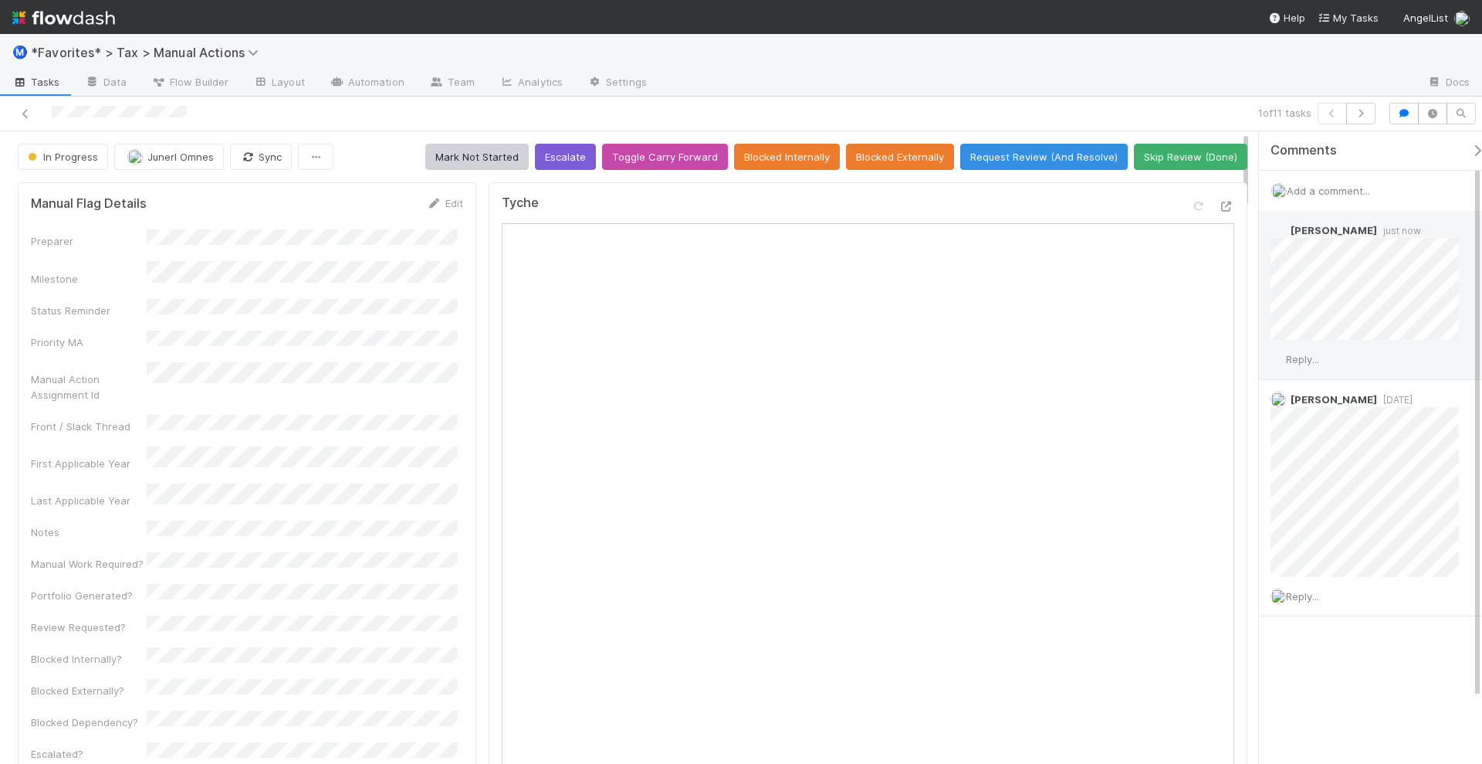
click at [1306, 354] on span "Reply..." at bounding box center [1302, 359] width 33 height 12
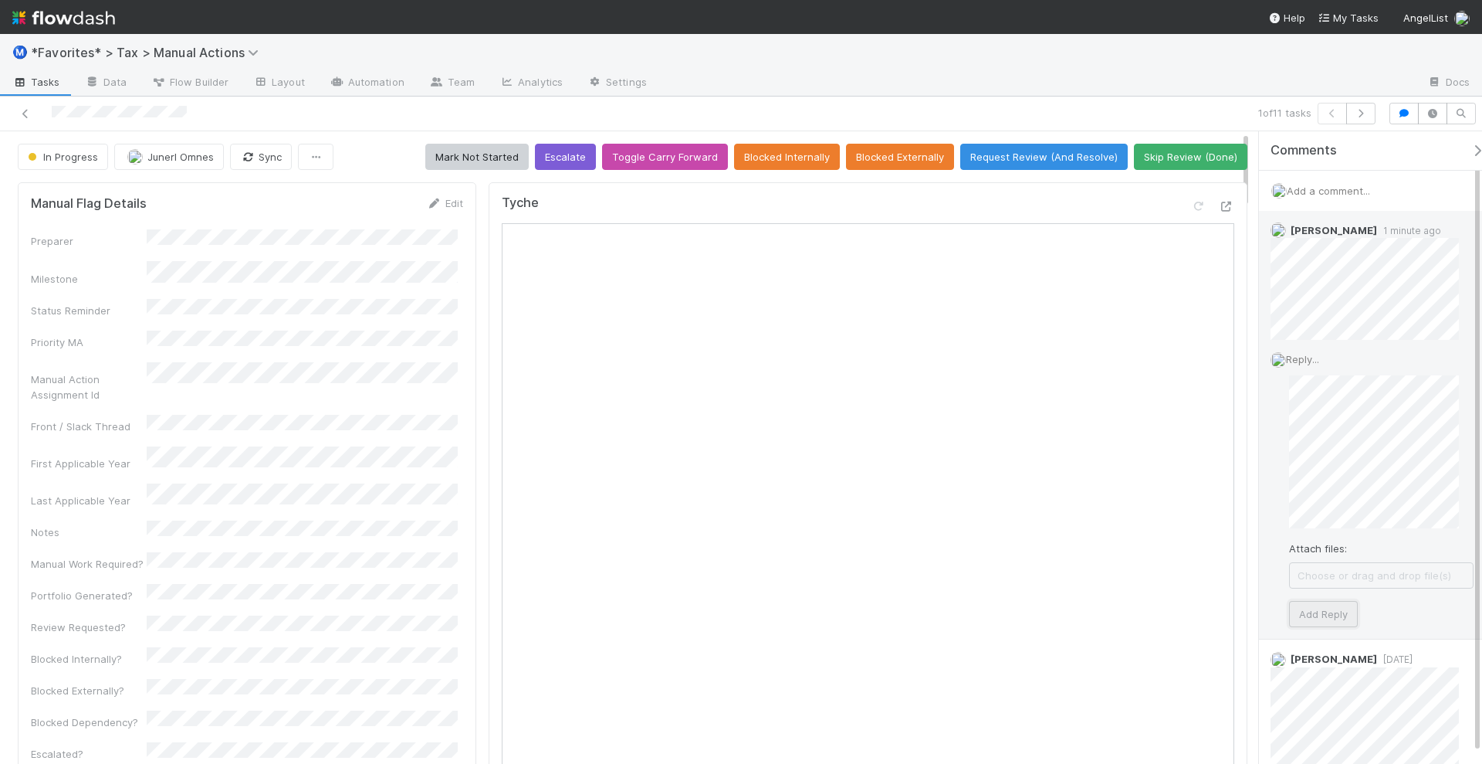
click at [1330, 605] on button "Add Reply" at bounding box center [1323, 614] width 69 height 26
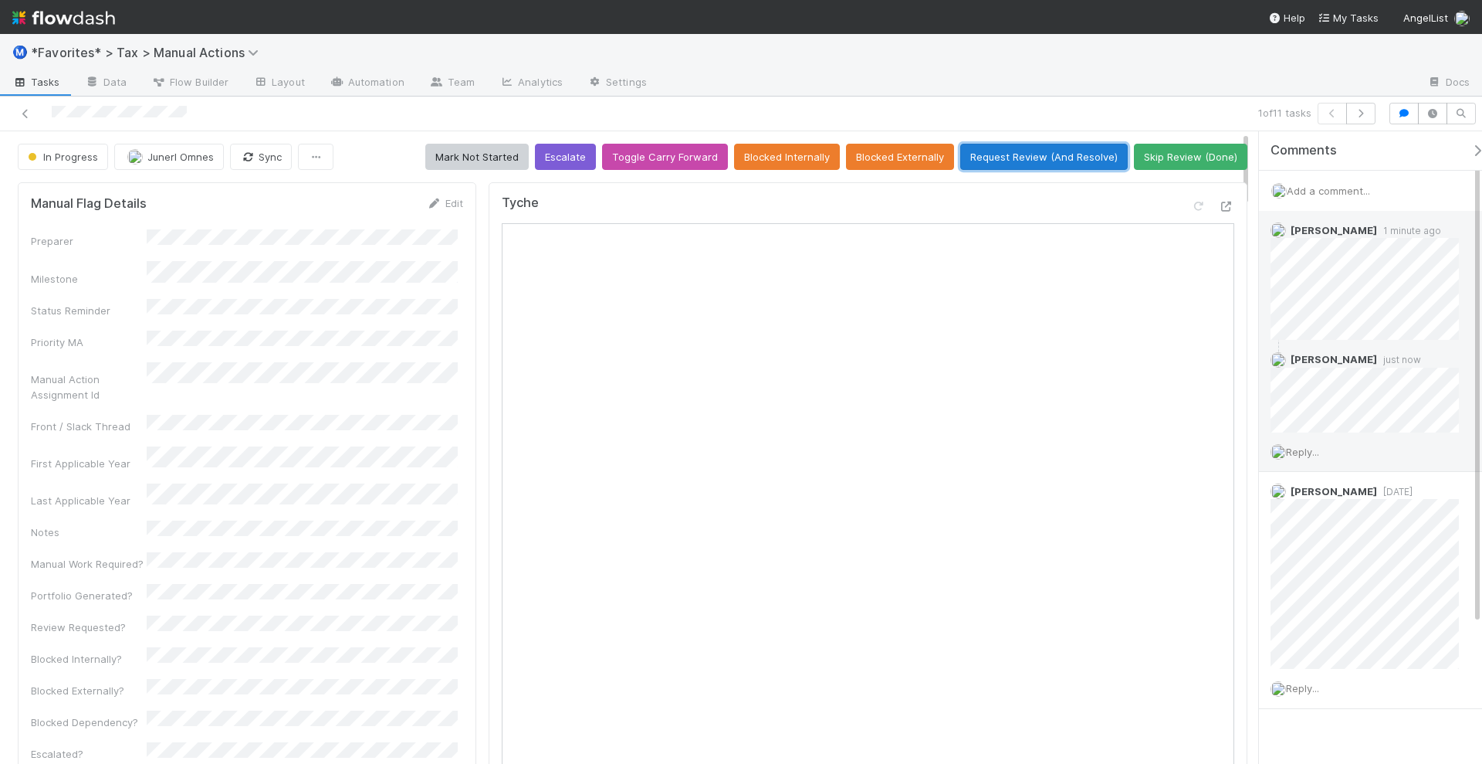
click at [1058, 153] on button "Request Review (And Resolve)" at bounding box center [1044, 157] width 168 height 26
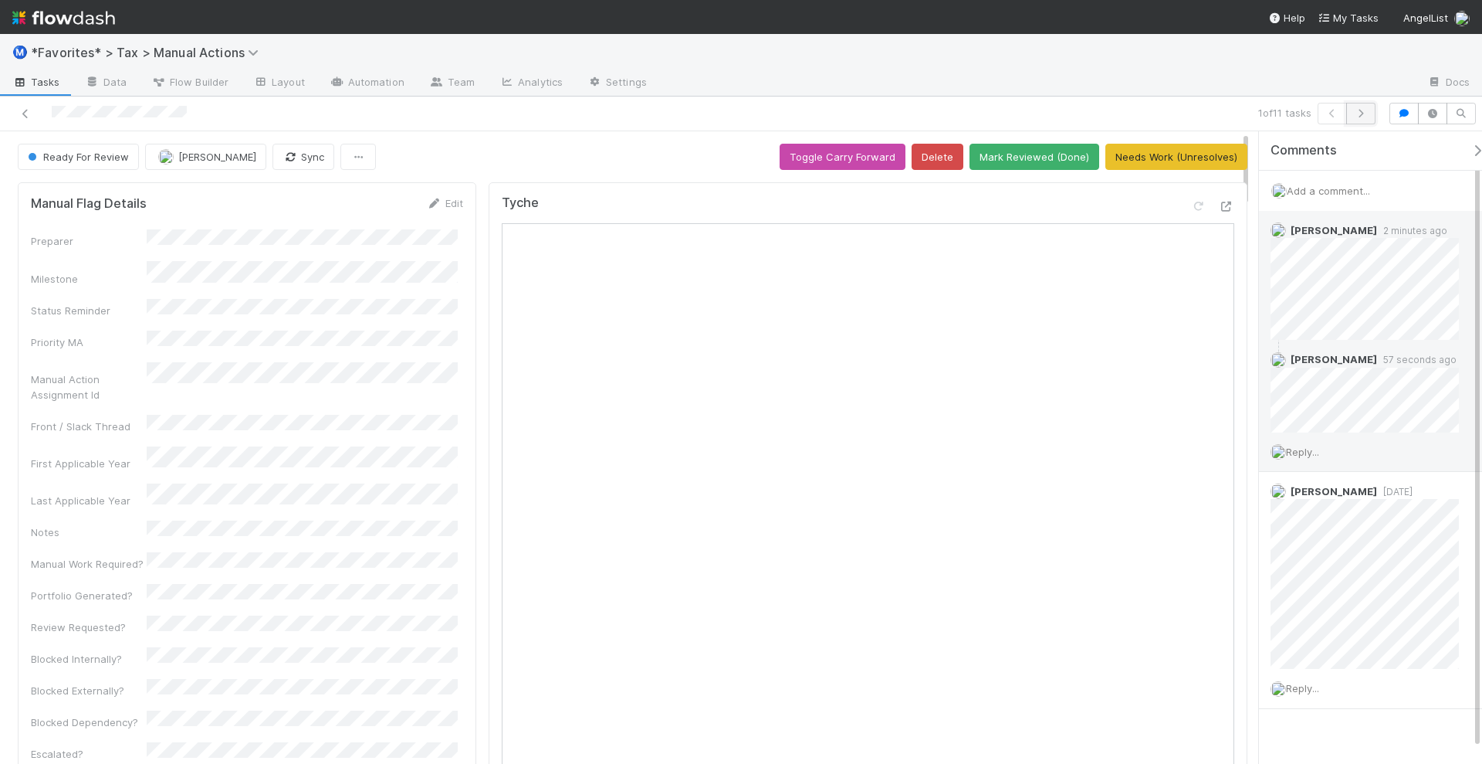
click at [1366, 116] on icon "button" at bounding box center [1360, 113] width 15 height 9
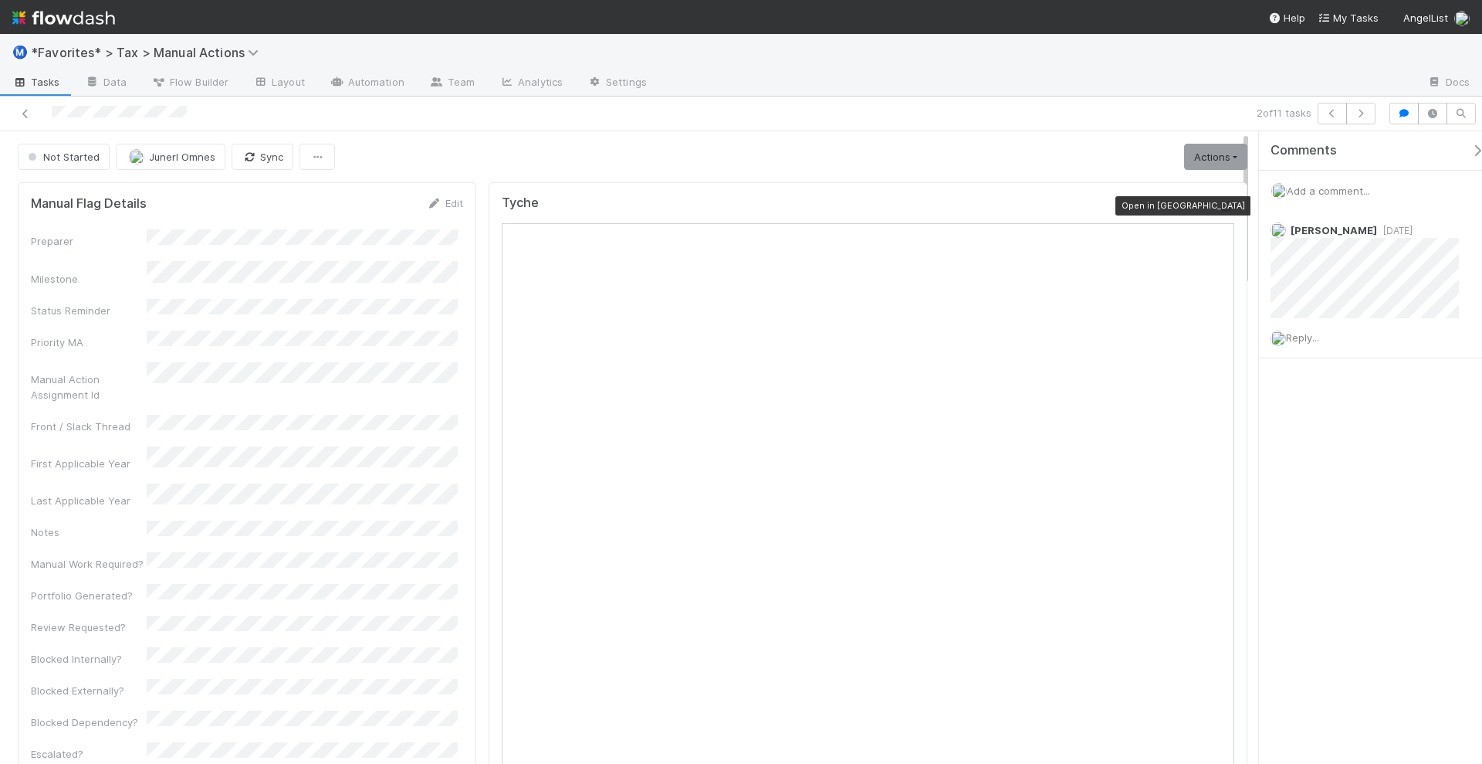
click at [1219, 202] on icon at bounding box center [1226, 207] width 15 height 10
click at [1215, 154] on link "Actions" at bounding box center [1215, 157] width 63 height 26
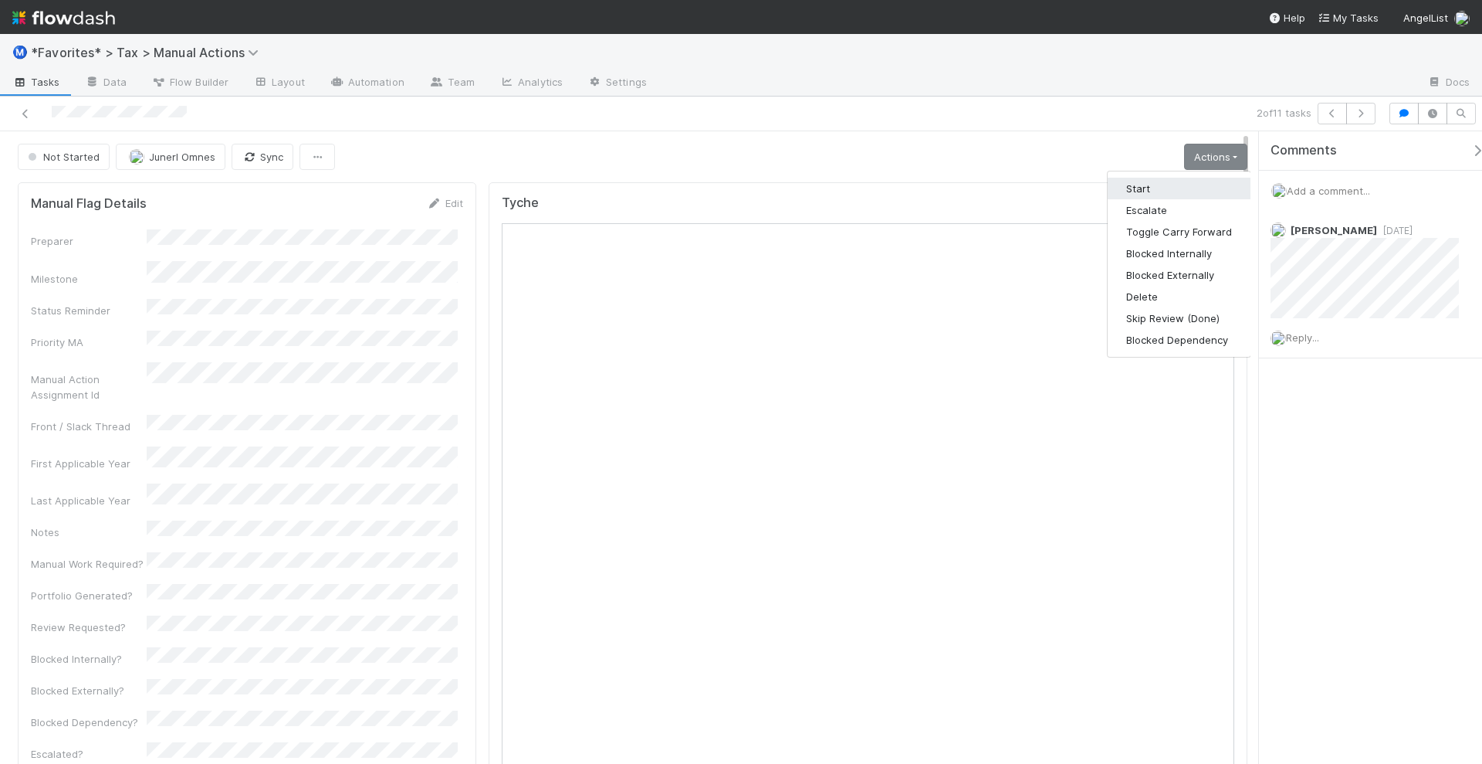
drag, startPoint x: 1198, startPoint y: 184, endPoint x: 1109, endPoint y: 165, distance: 91.5
click at [1198, 184] on button "Start" at bounding box center [1179, 189] width 143 height 22
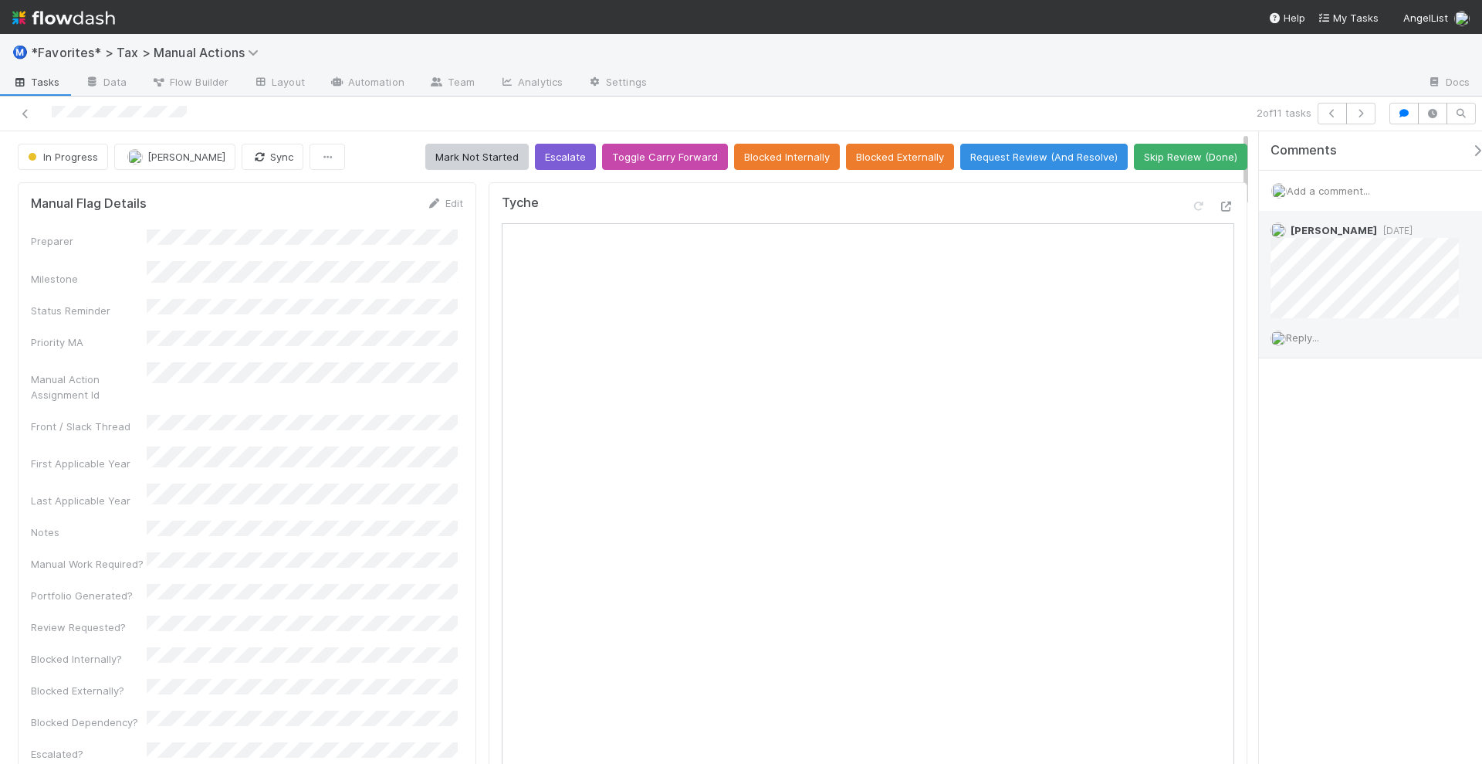
click at [1306, 332] on span "Reply..." at bounding box center [1302, 337] width 33 height 12
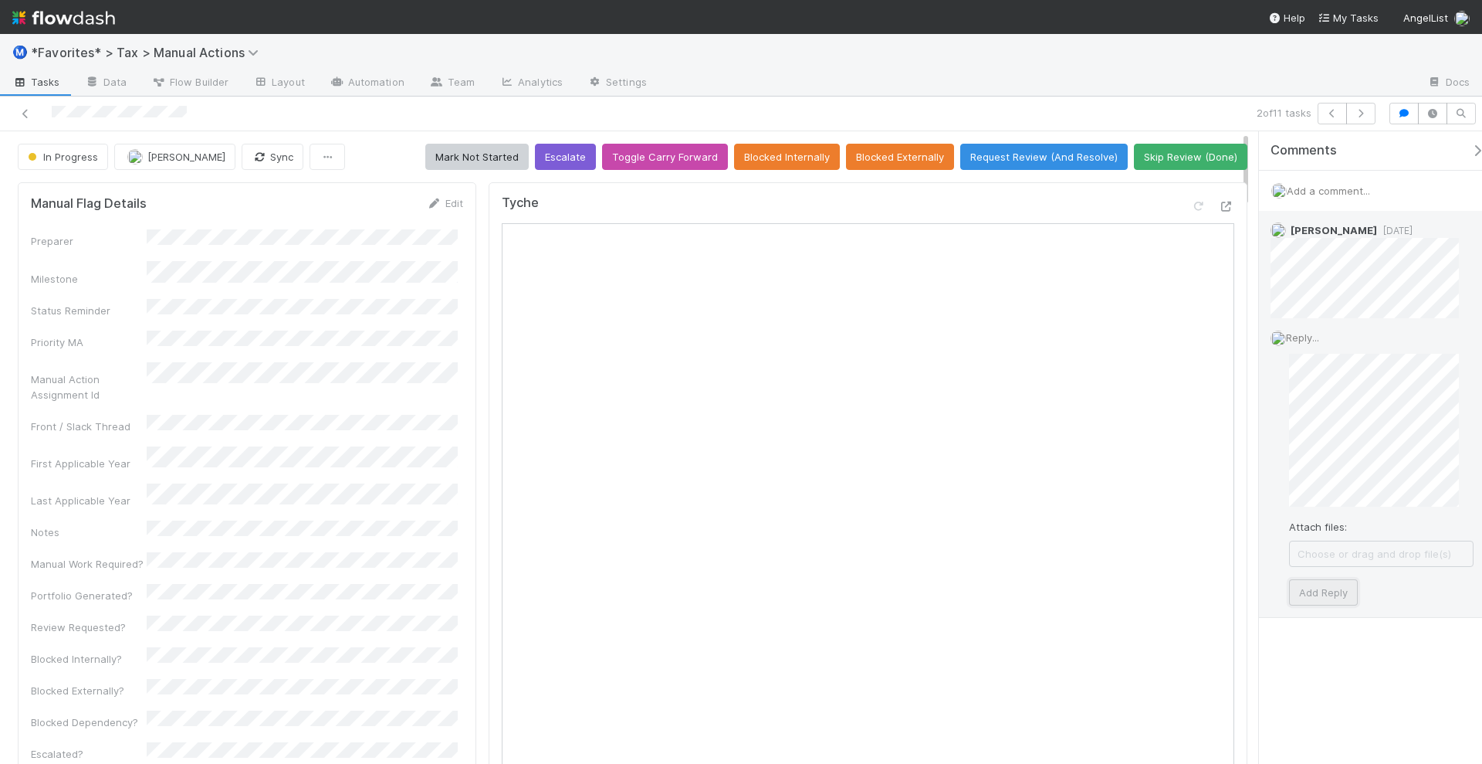
click at [1330, 581] on button "Add Reply" at bounding box center [1323, 592] width 69 height 26
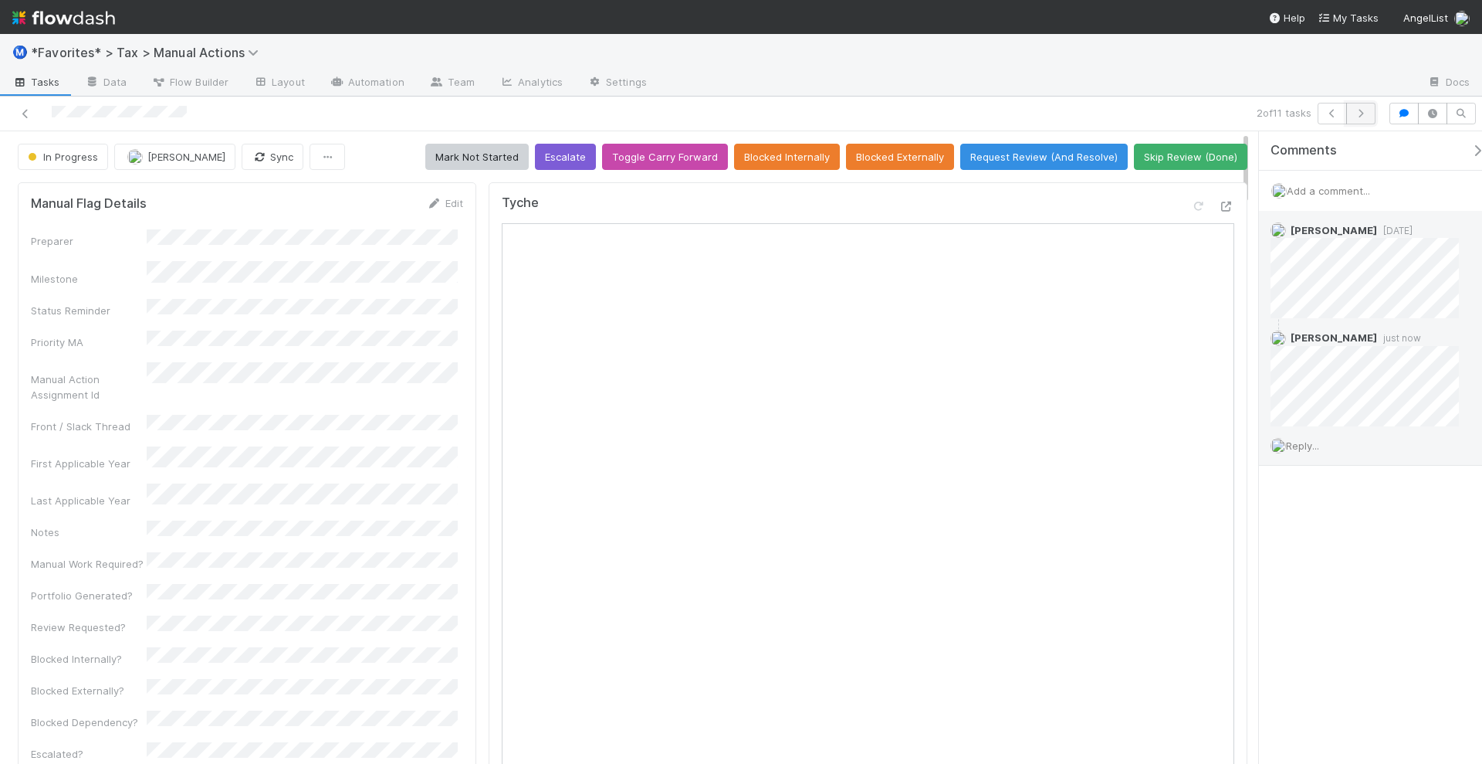
click at [1371, 117] on button "button" at bounding box center [1361, 114] width 29 height 22
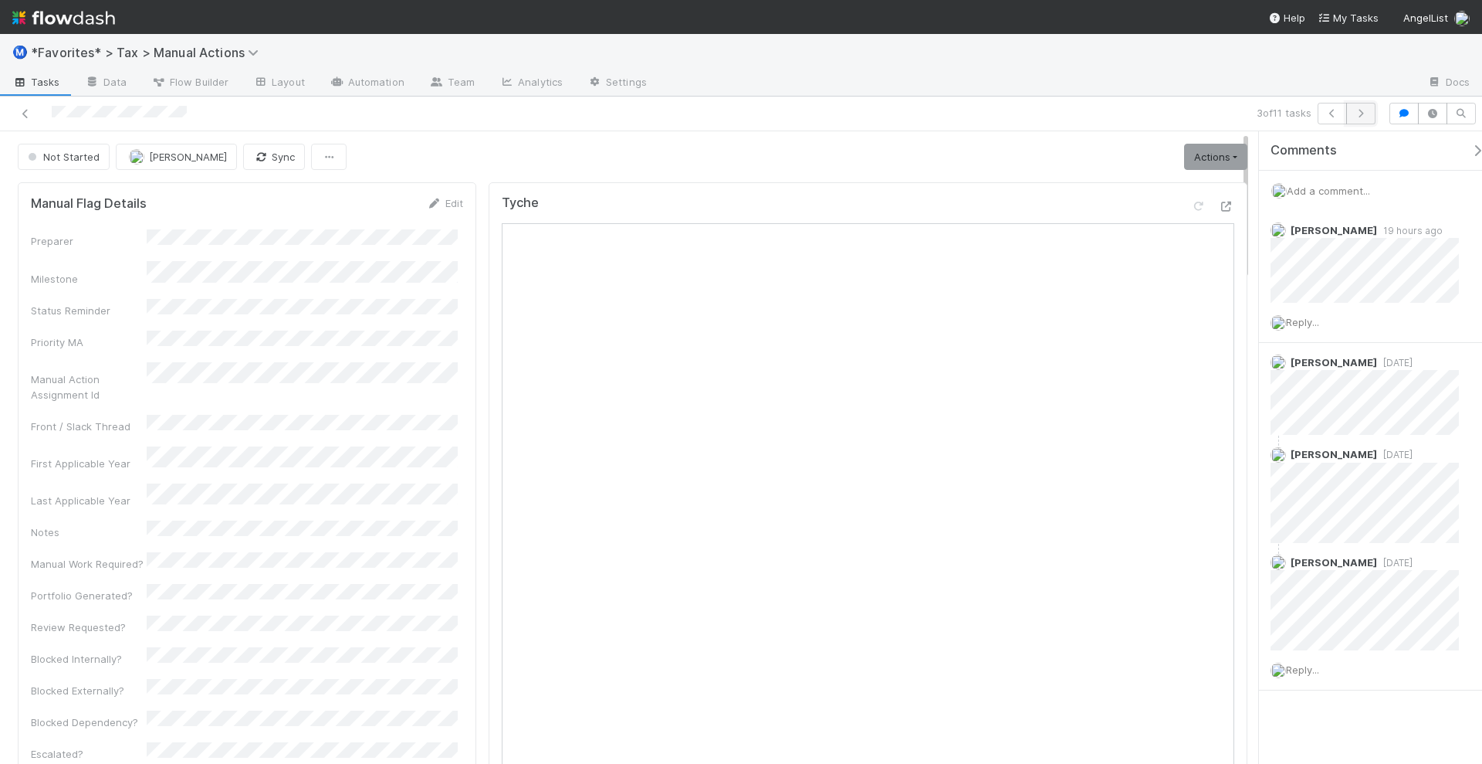
click at [1369, 117] on icon "button" at bounding box center [1360, 113] width 15 height 9
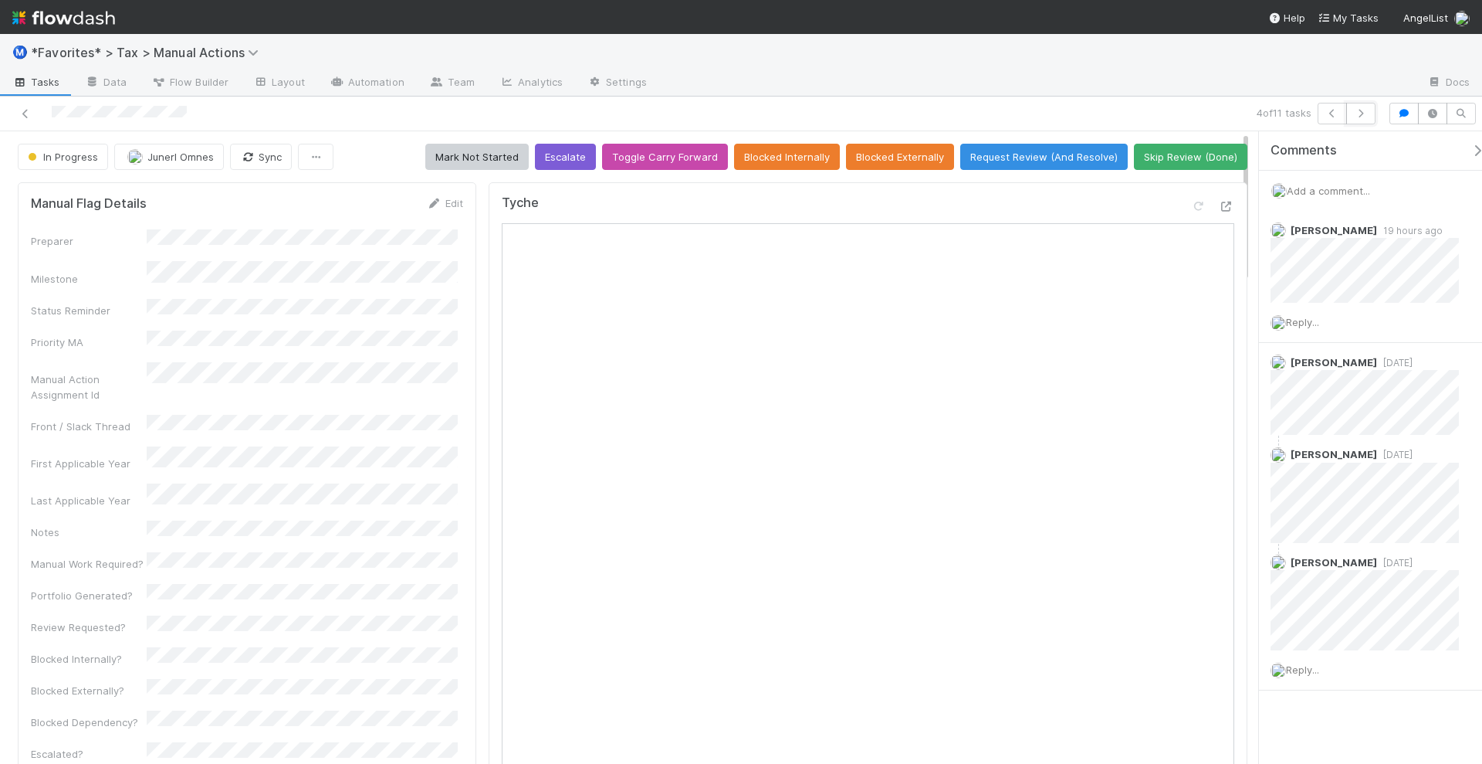
click at [1369, 117] on icon "button" at bounding box center [1360, 113] width 15 height 9
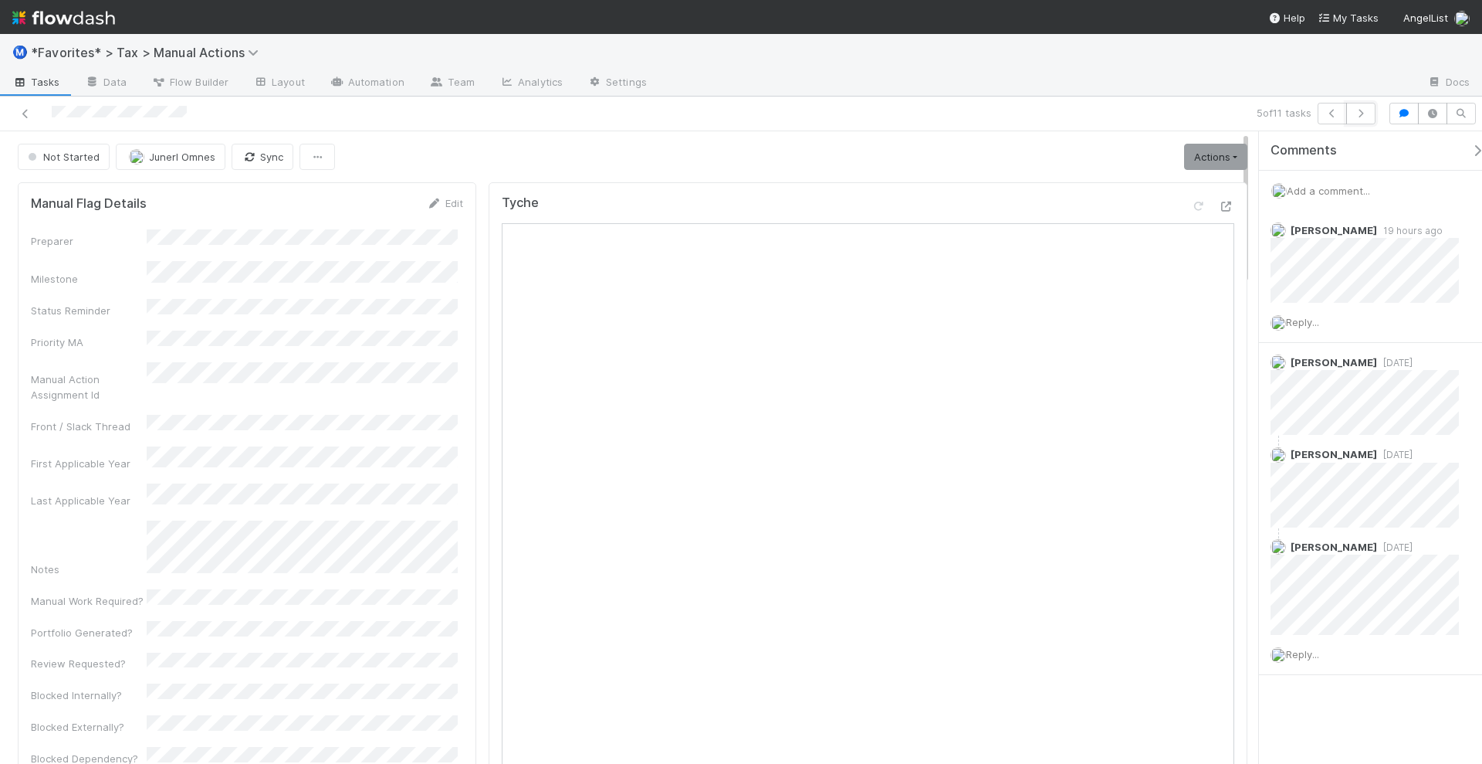
click at [1369, 117] on icon "button" at bounding box center [1360, 113] width 15 height 9
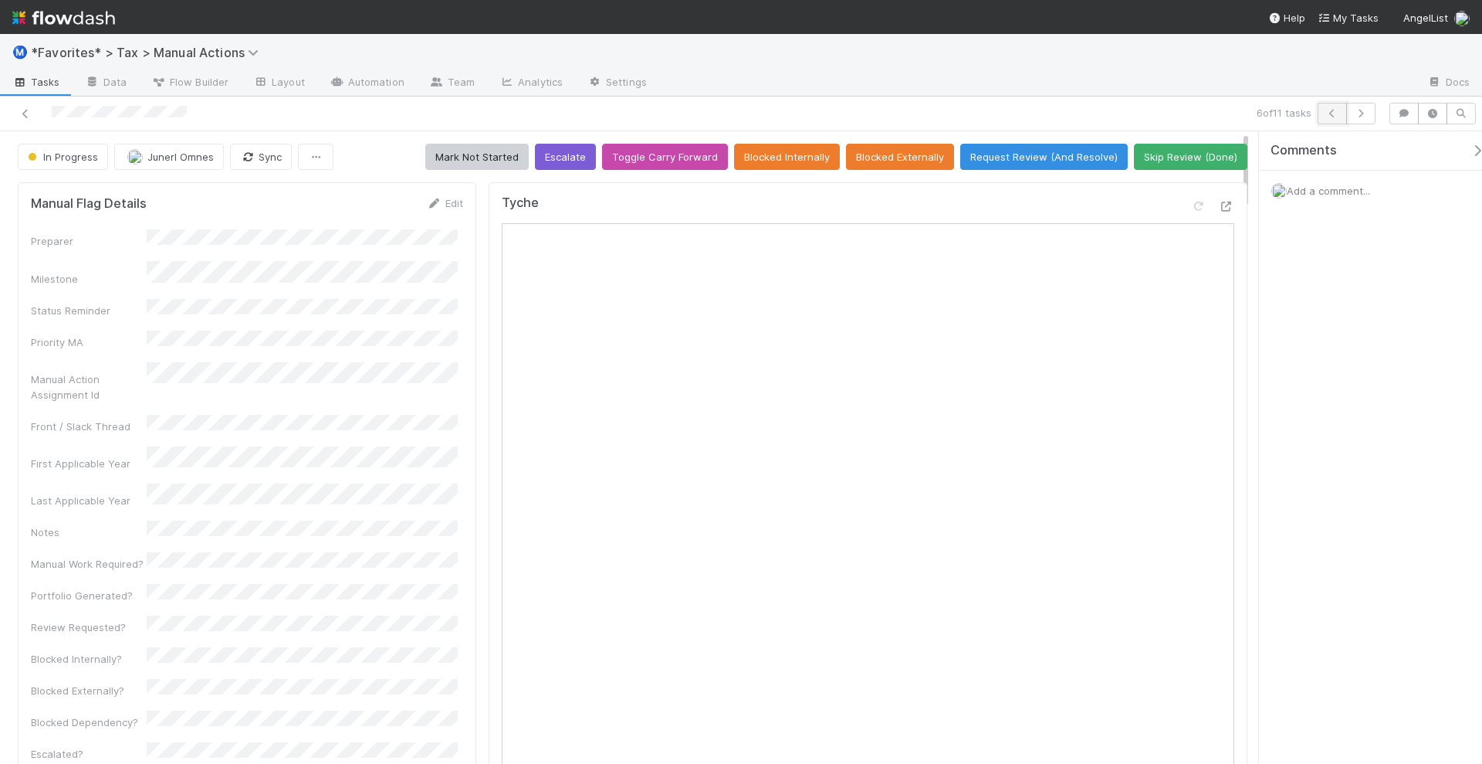
click at [1337, 114] on icon "button" at bounding box center [1332, 113] width 15 height 9
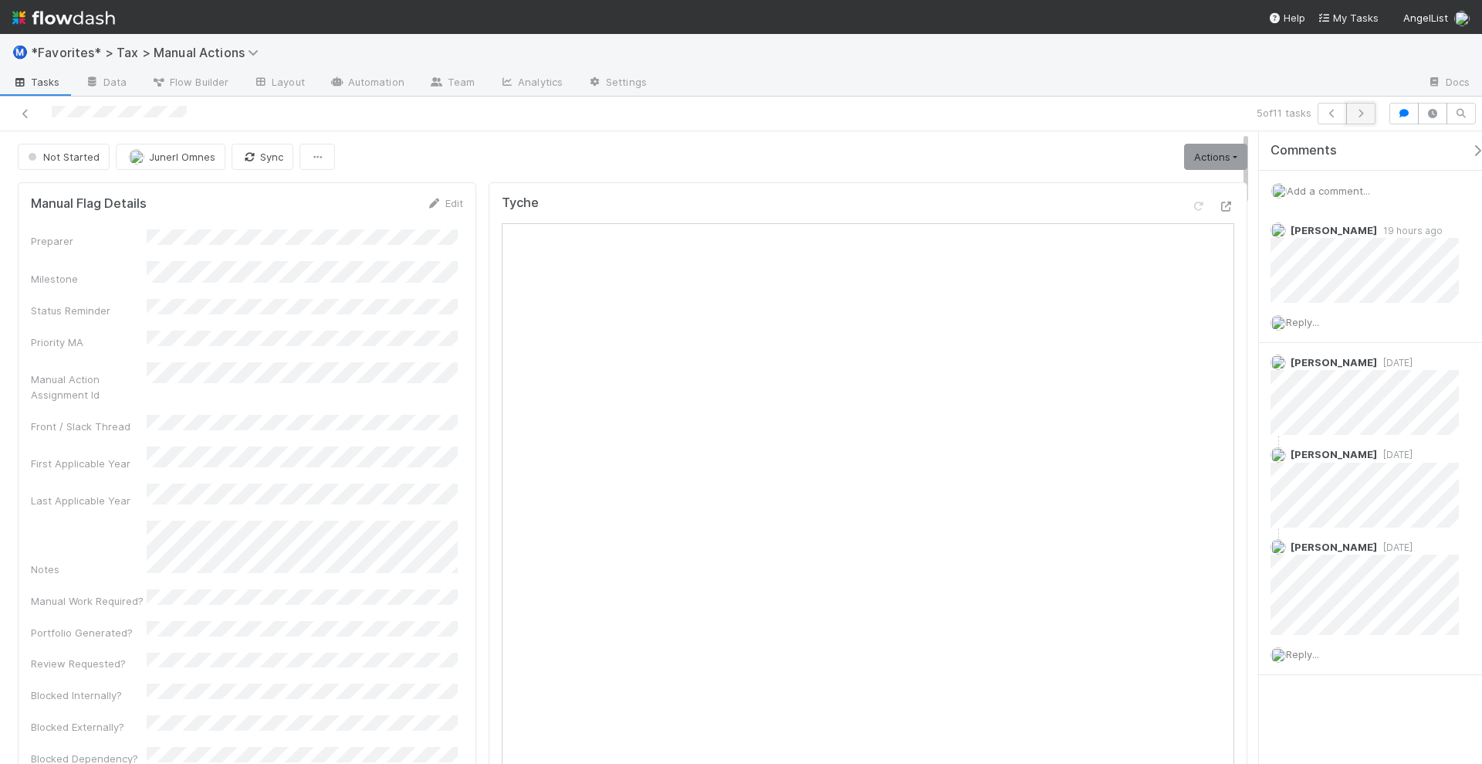
click at [1365, 114] on icon "button" at bounding box center [1360, 113] width 15 height 9
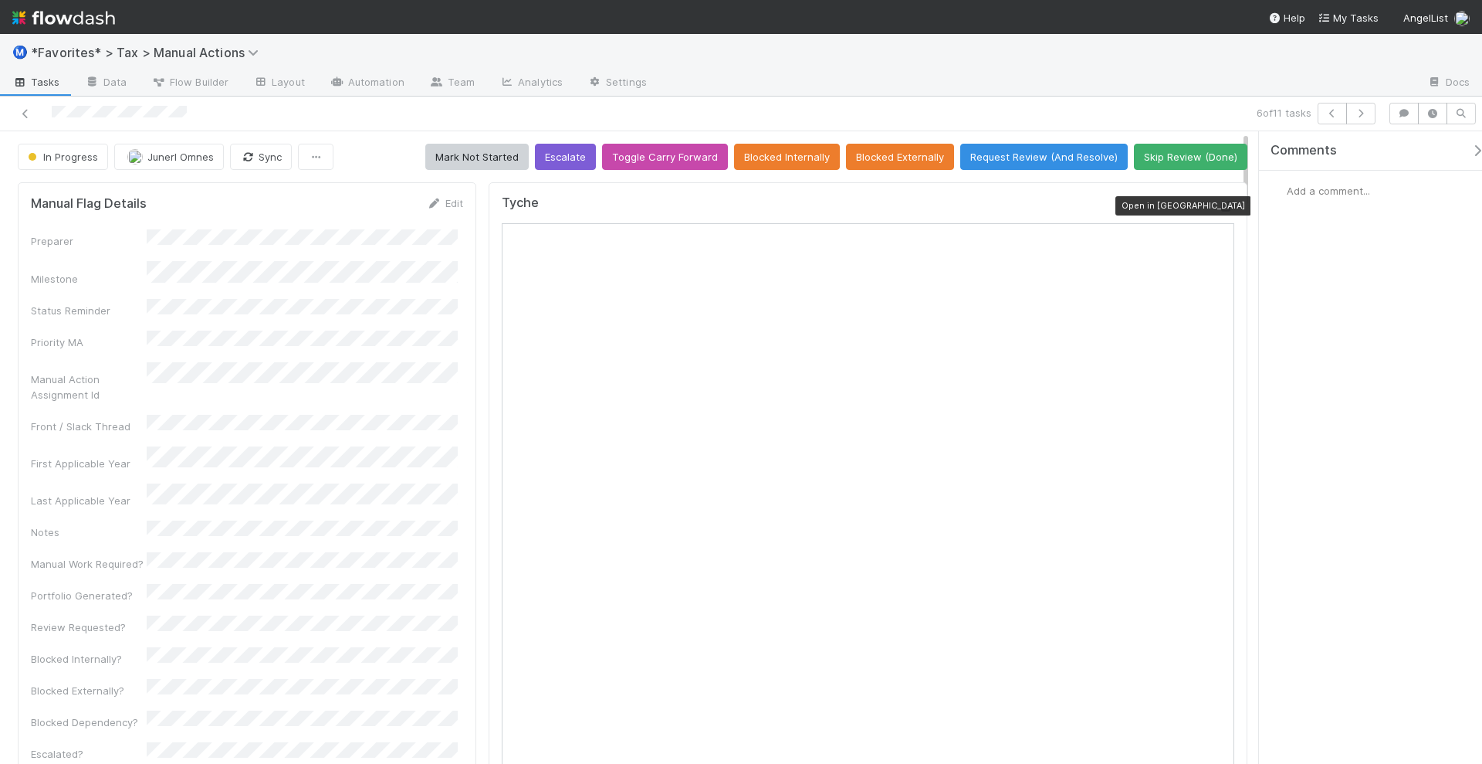
click at [1219, 203] on icon at bounding box center [1226, 207] width 15 height 10
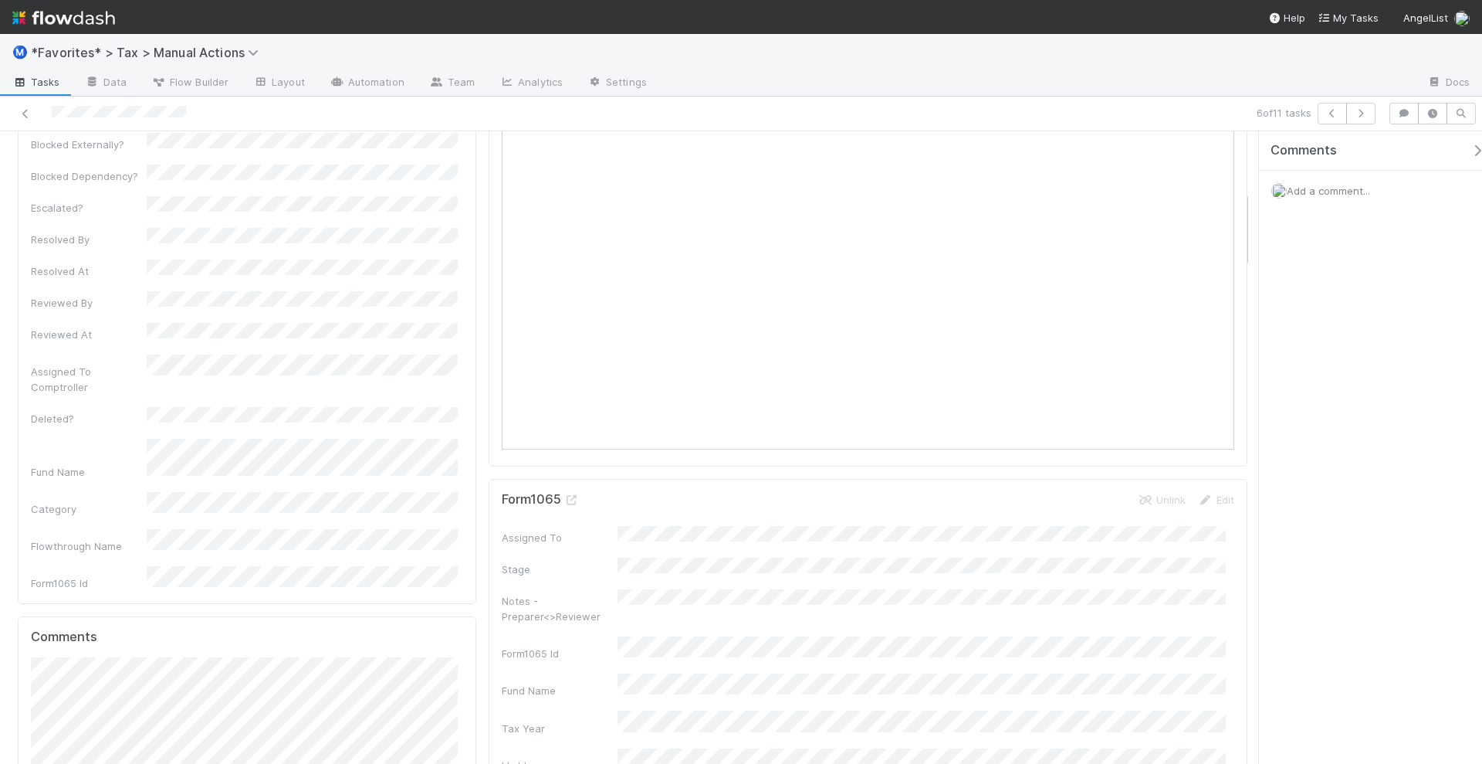
scroll to position [483, 0]
click at [1333, 188] on span "Add a comment..." at bounding box center [1328, 191] width 83 height 12
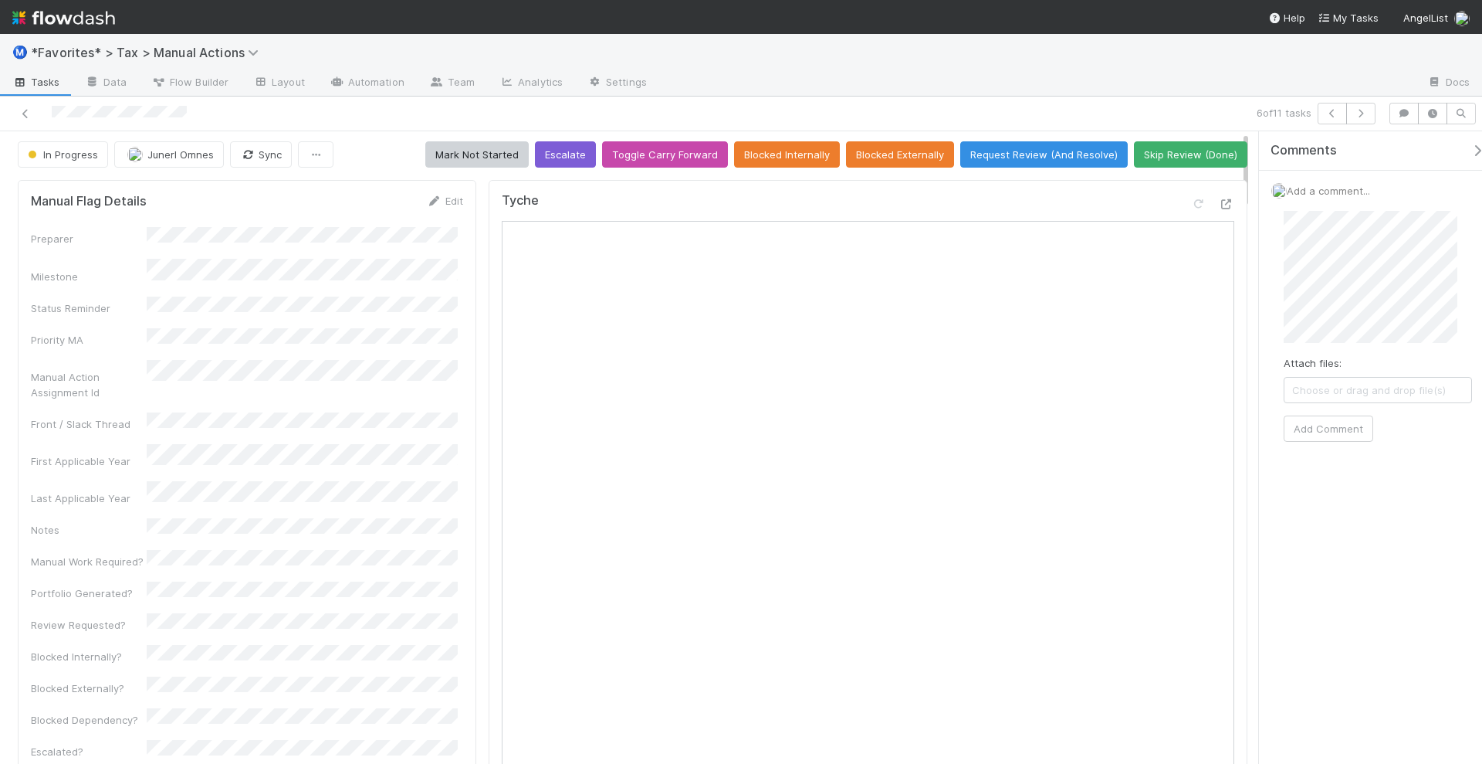
scroll to position [0, 0]
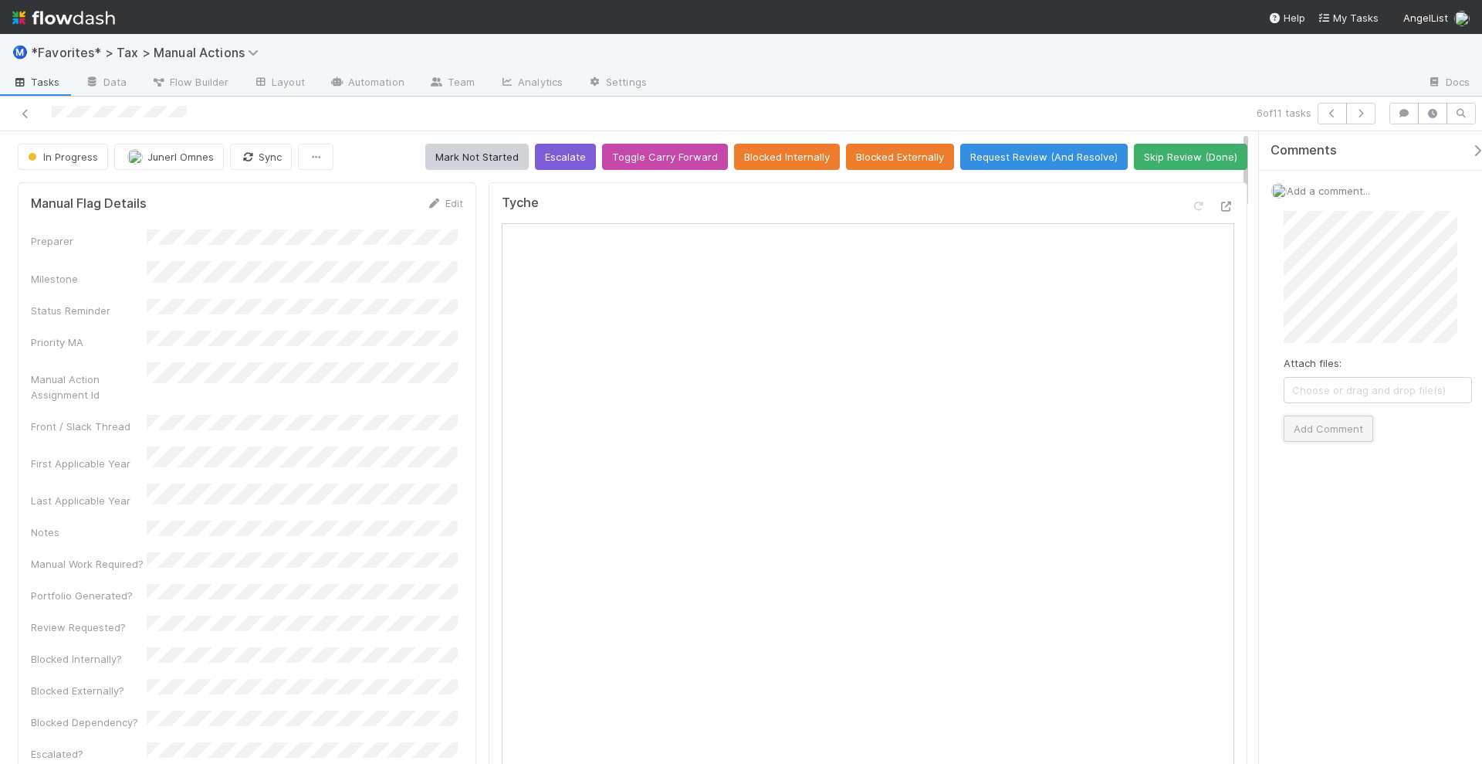
click at [1340, 423] on button "Add Comment" at bounding box center [1329, 428] width 90 height 26
click at [1367, 109] on icon "button" at bounding box center [1360, 113] width 15 height 9
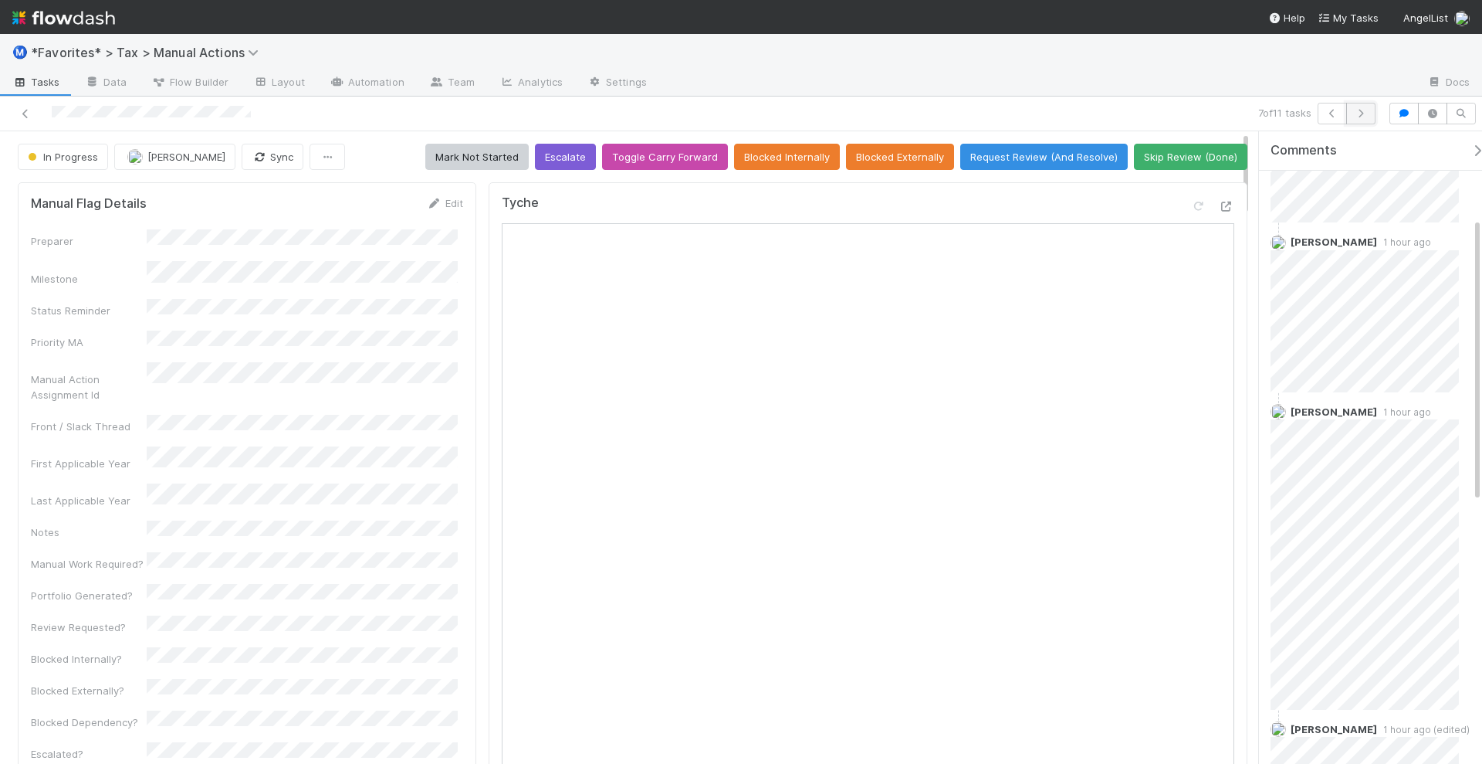
click at [1366, 120] on button "button" at bounding box center [1361, 114] width 29 height 22
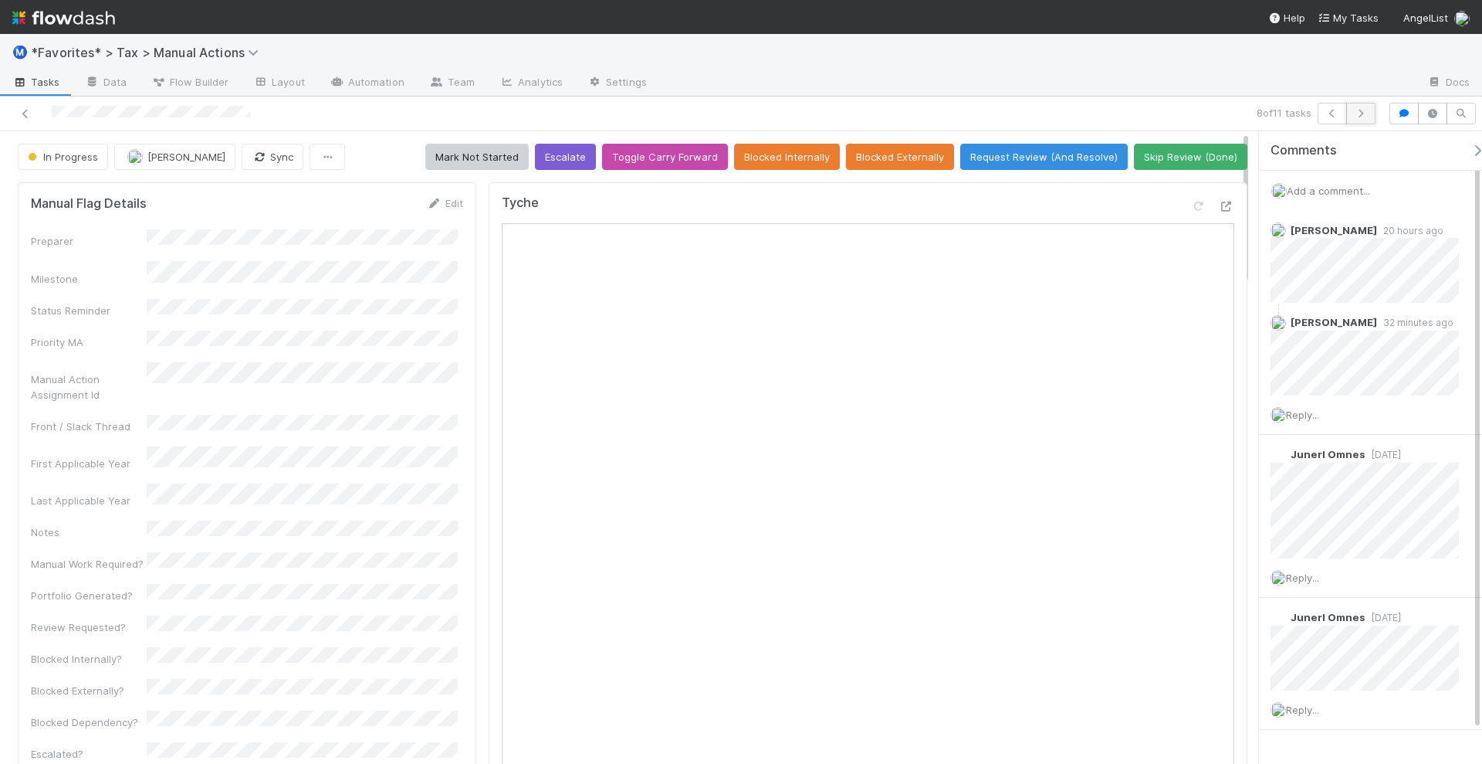
click at [1364, 112] on icon "button" at bounding box center [1360, 113] width 15 height 9
click at [1365, 117] on icon "button" at bounding box center [1360, 113] width 15 height 9
click at [1374, 111] on button "button" at bounding box center [1361, 114] width 29 height 22
click at [20, 111] on icon at bounding box center [25, 114] width 15 height 10
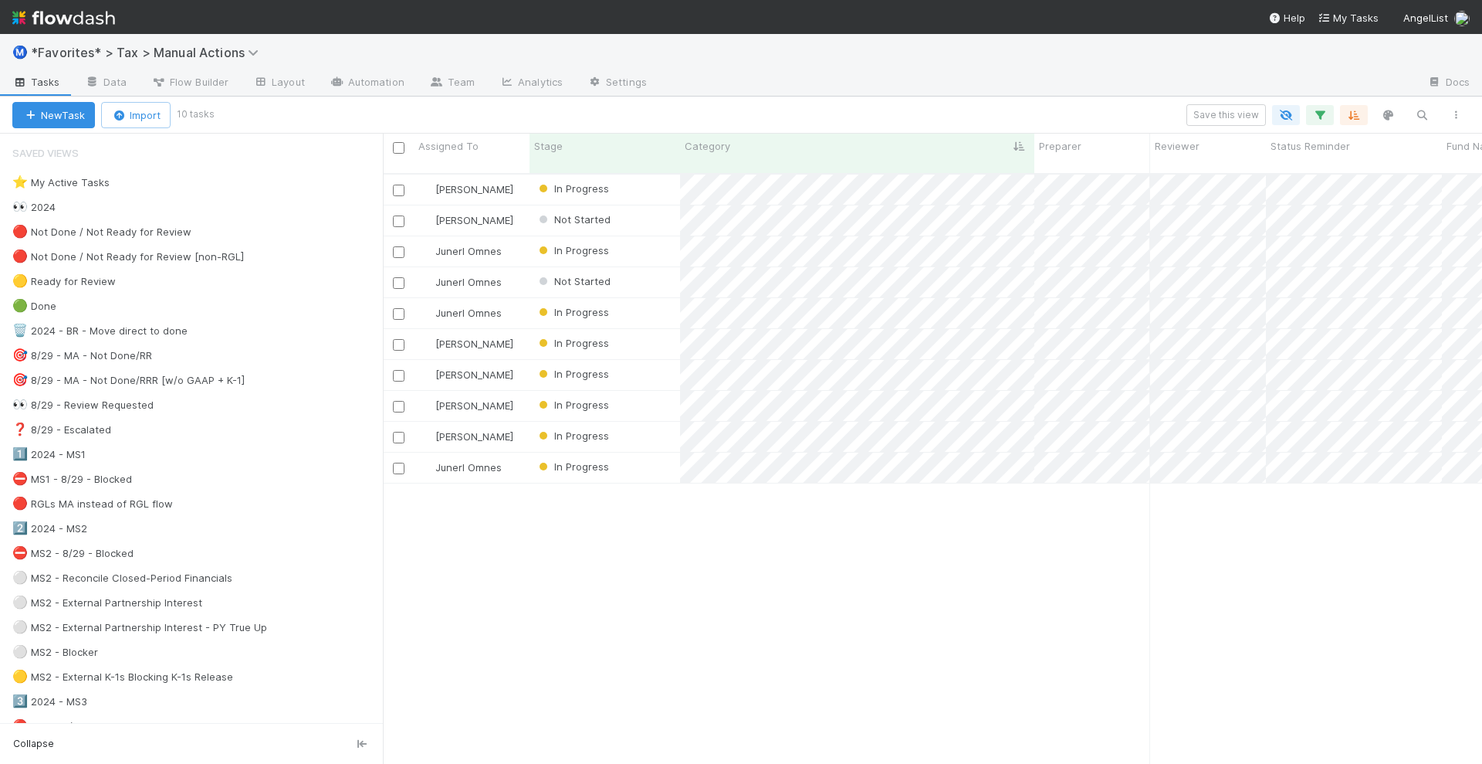
scroll to position [588, 1085]
drag, startPoint x: 888, startPoint y: 575, endPoint x: 871, endPoint y: 554, distance: 26.9
click at [888, 575] on div "Helen Vo In Progress 10/1/24, 9:29:10 AM 8/20/25, 7:26:35 PM 0 0 1 1 1 Johnmel …" at bounding box center [932, 475] width 1099 height 602
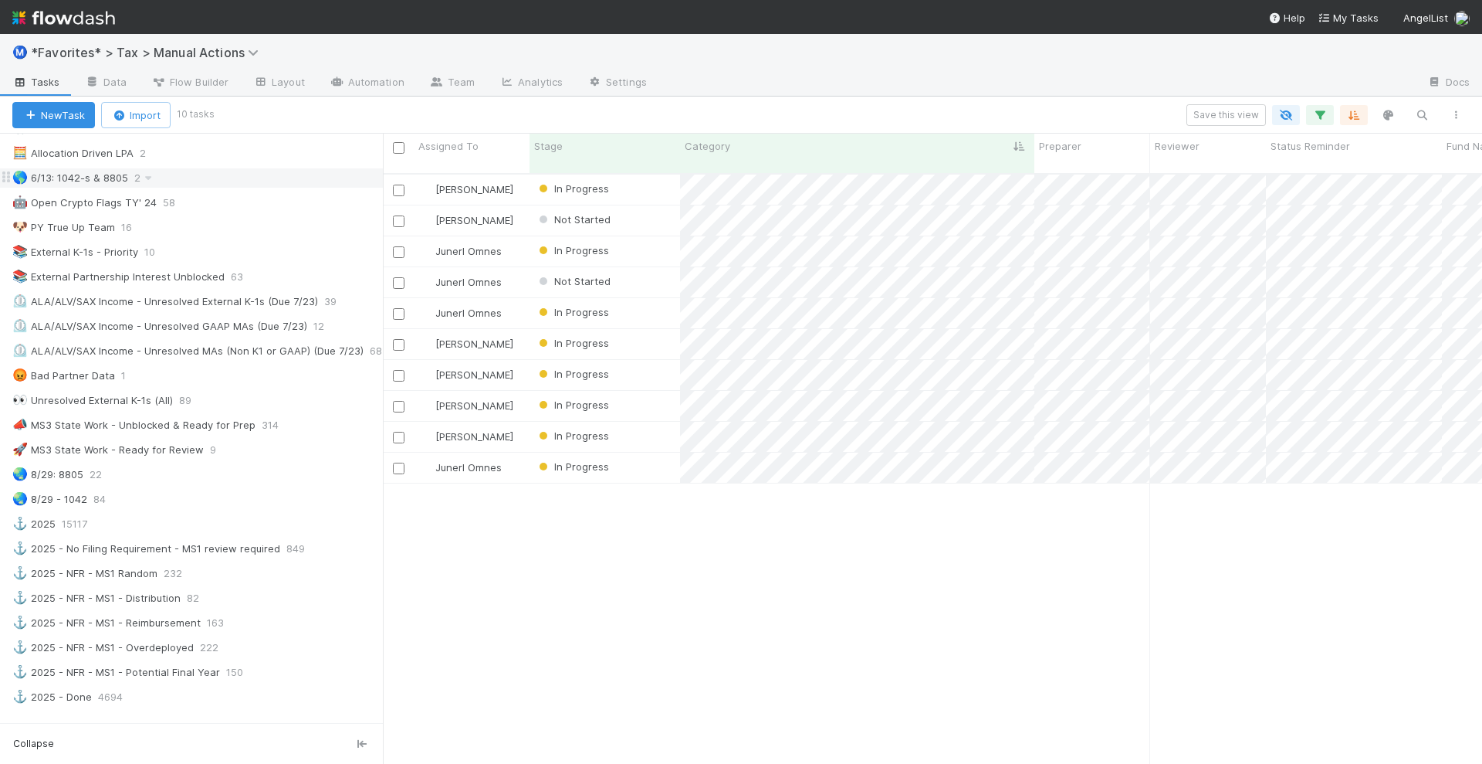
scroll to position [869, 0]
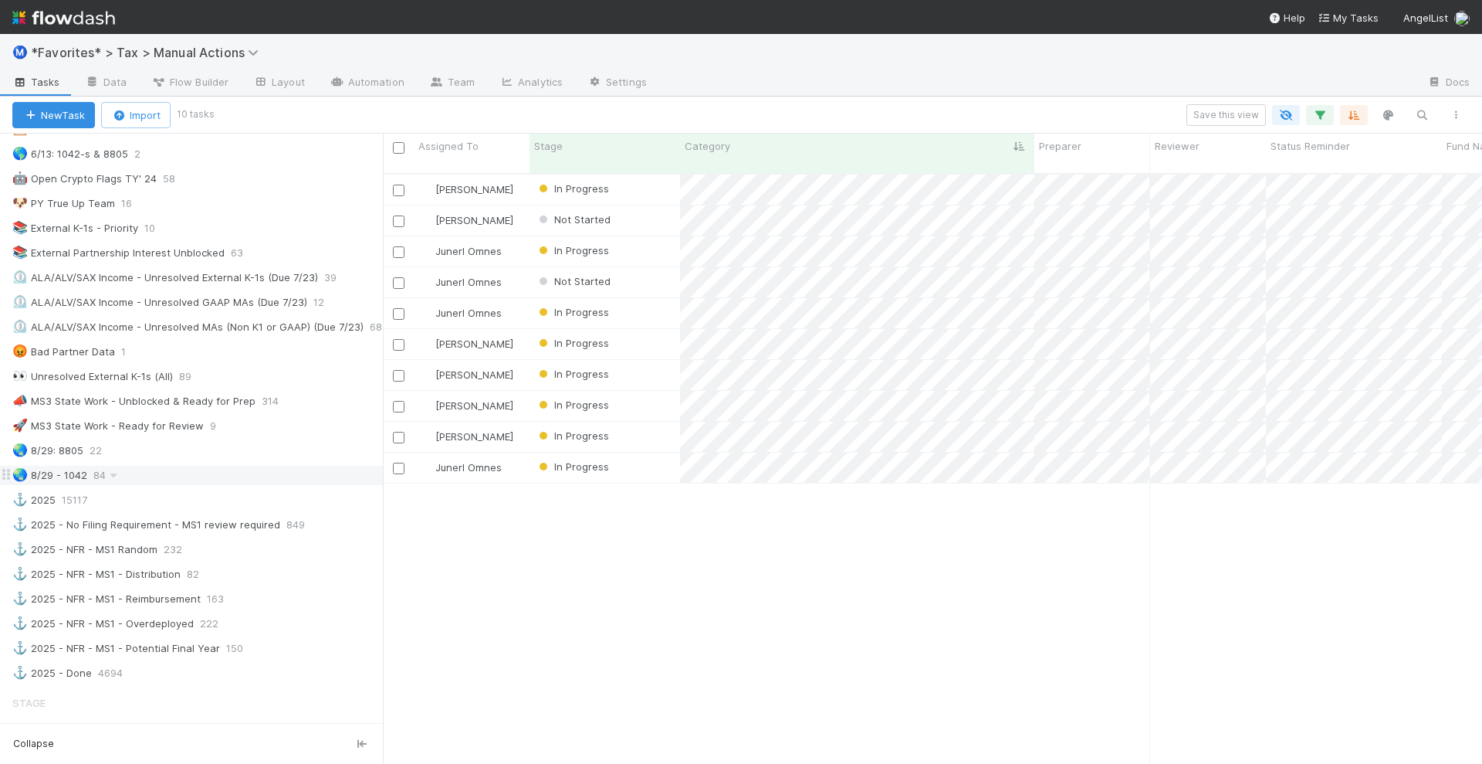
click at [189, 466] on div "🌏 8/29 - 1042 84" at bounding box center [197, 475] width 371 height 19
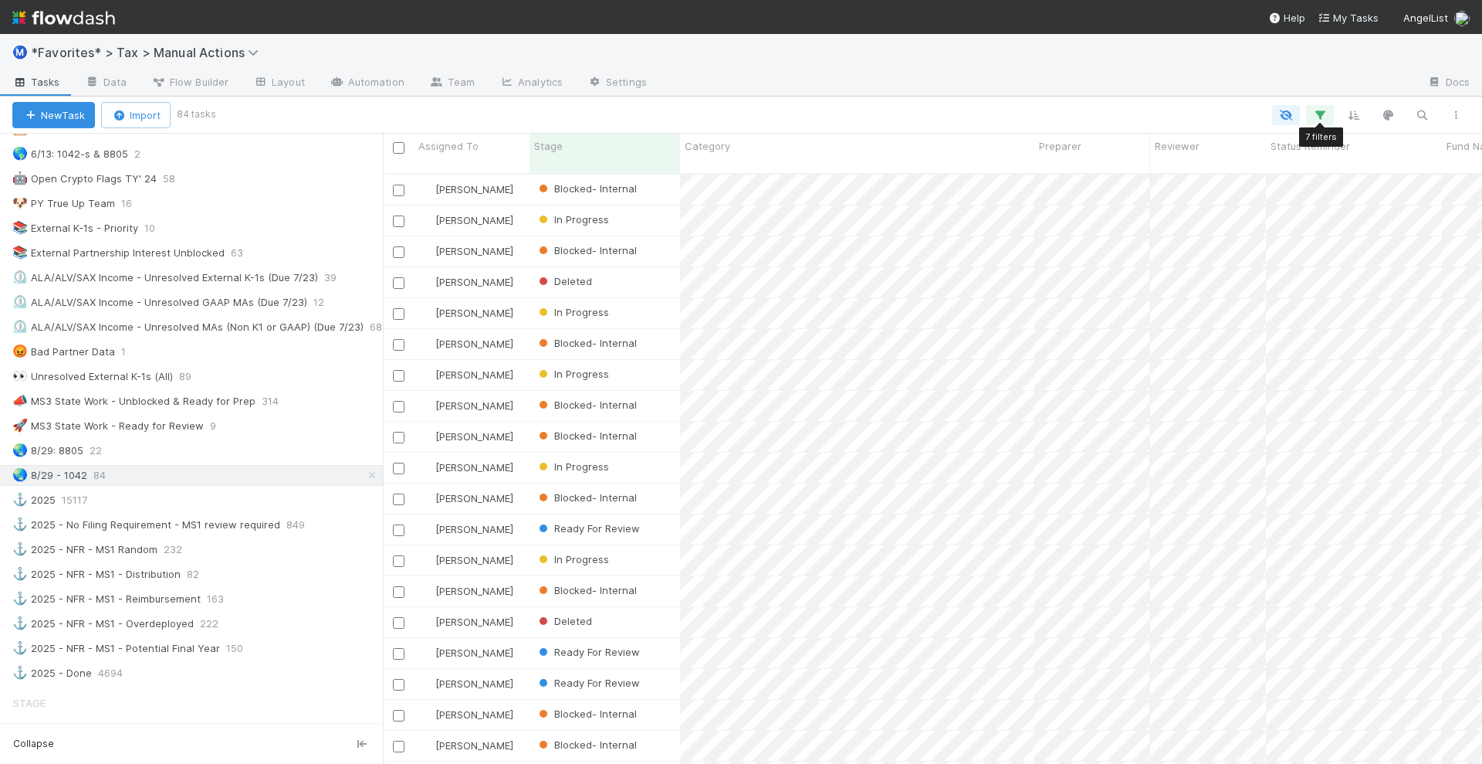
scroll to position [588, 1085]
click at [1317, 116] on icon "button" at bounding box center [1320, 115] width 15 height 14
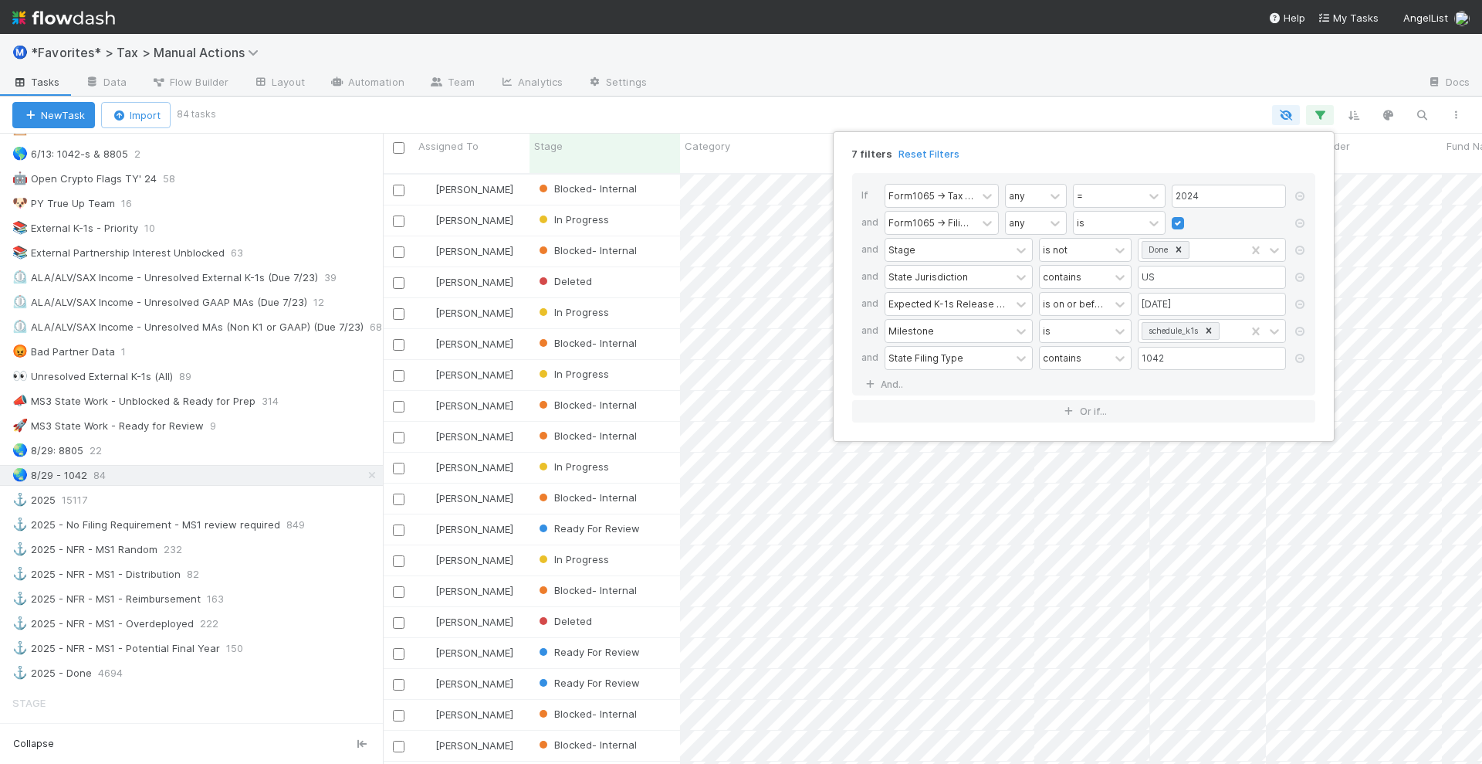
click at [1123, 110] on div "7 filters Reset Filters If Form1065 -> Tax Year any = 2024 and Form1065 -> Fili…" at bounding box center [741, 382] width 1482 height 764
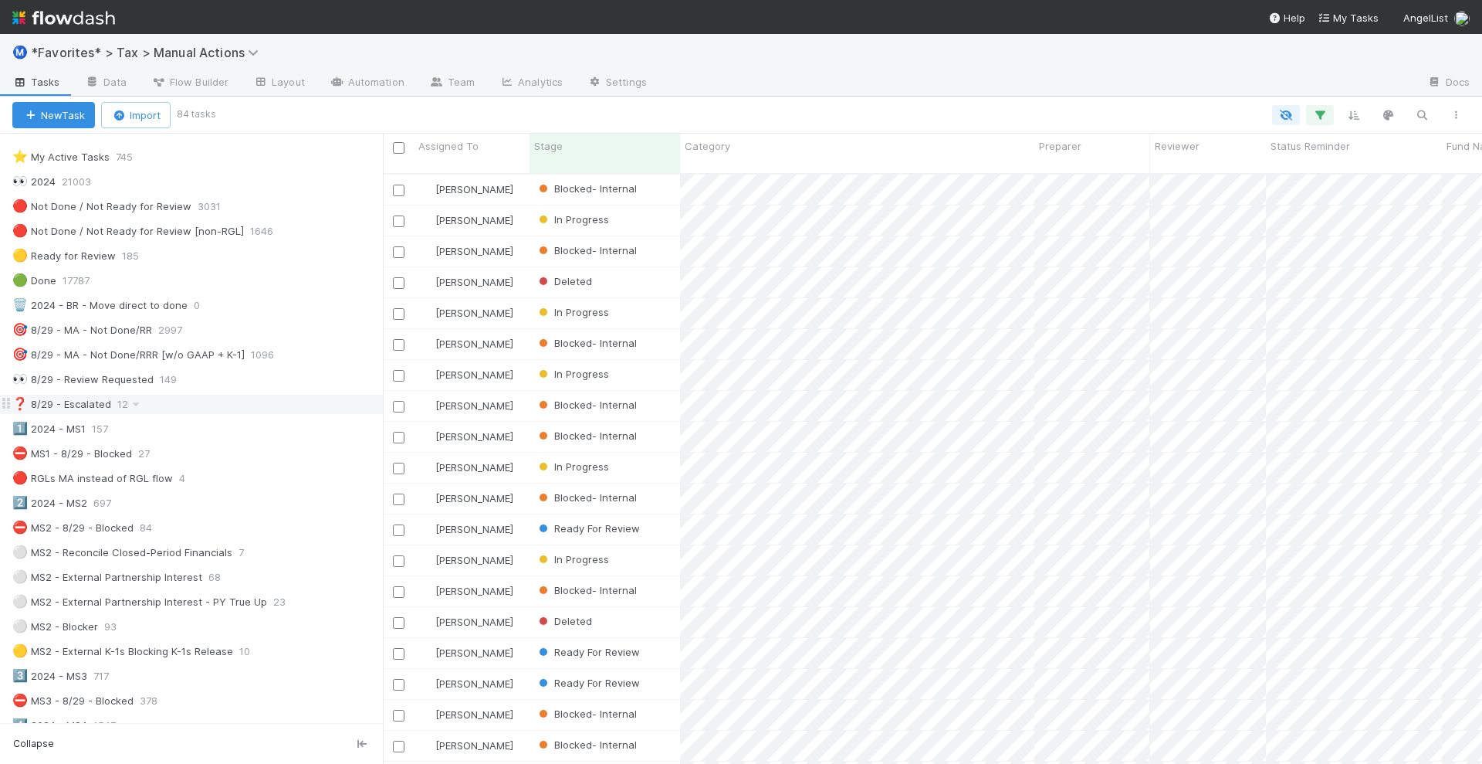
scroll to position [0, 0]
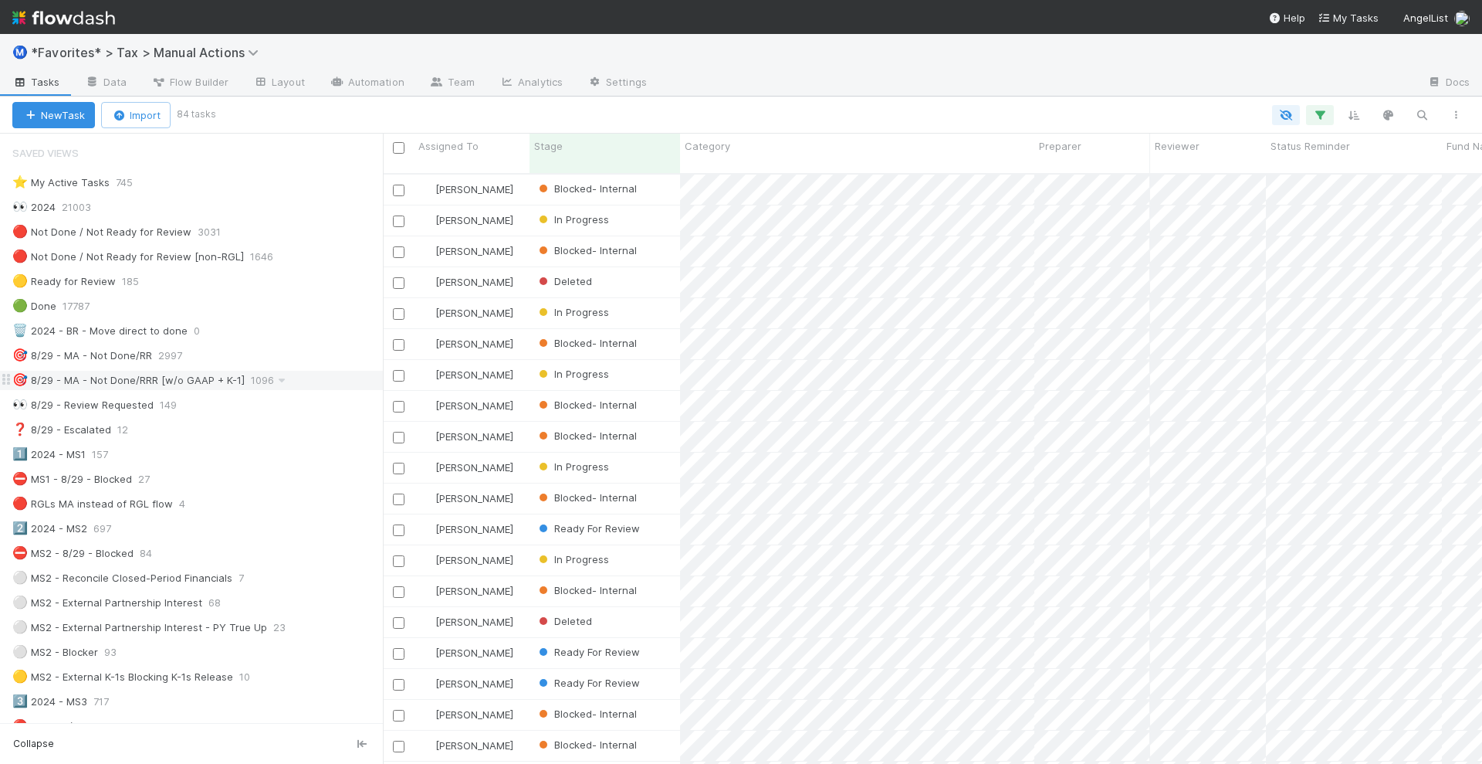
click at [108, 371] on div "🎯 8/29 - MA - Not Done/RRR [w/o GAAP + K-1]" at bounding box center [128, 380] width 232 height 19
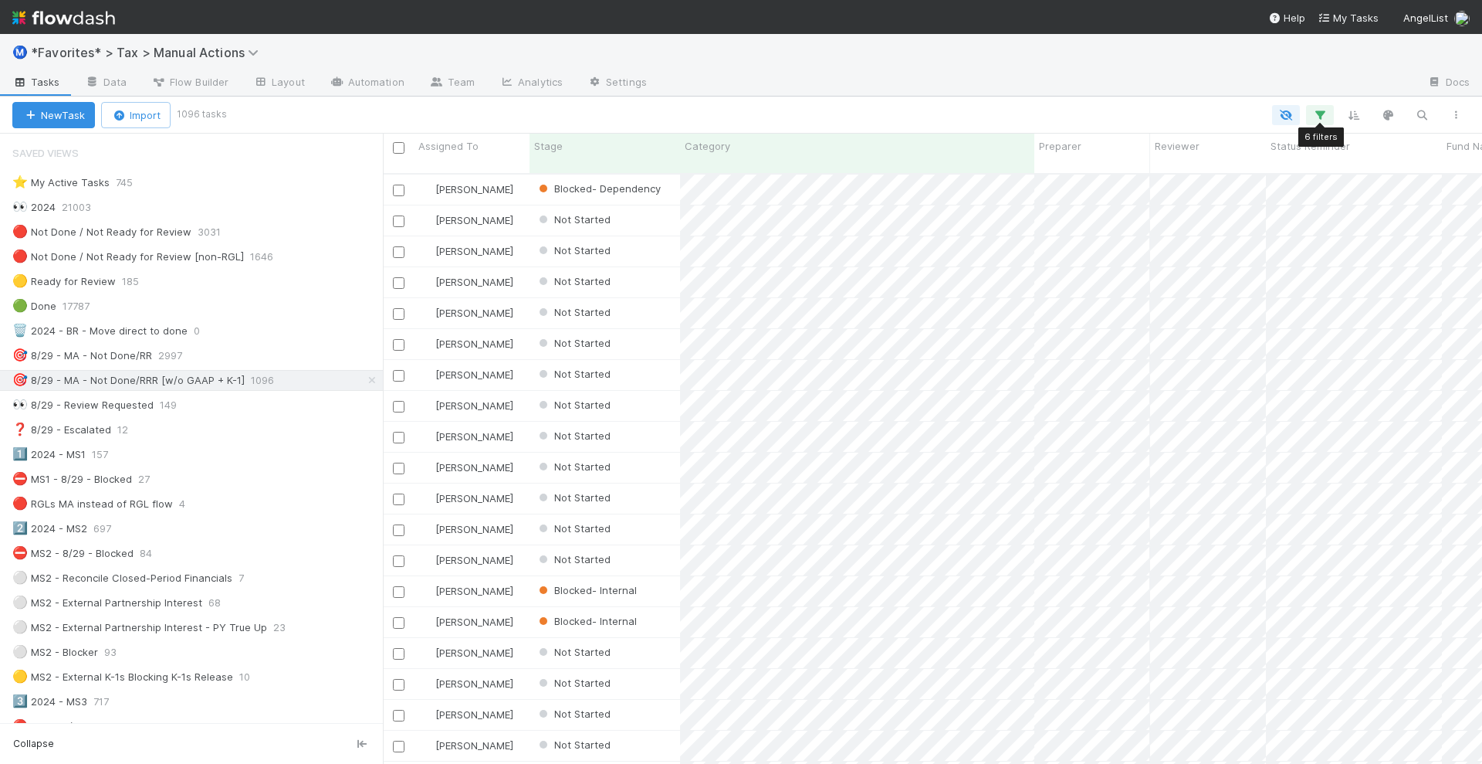
scroll to position [588, 1085]
click at [1320, 116] on icon "button" at bounding box center [1320, 115] width 15 height 14
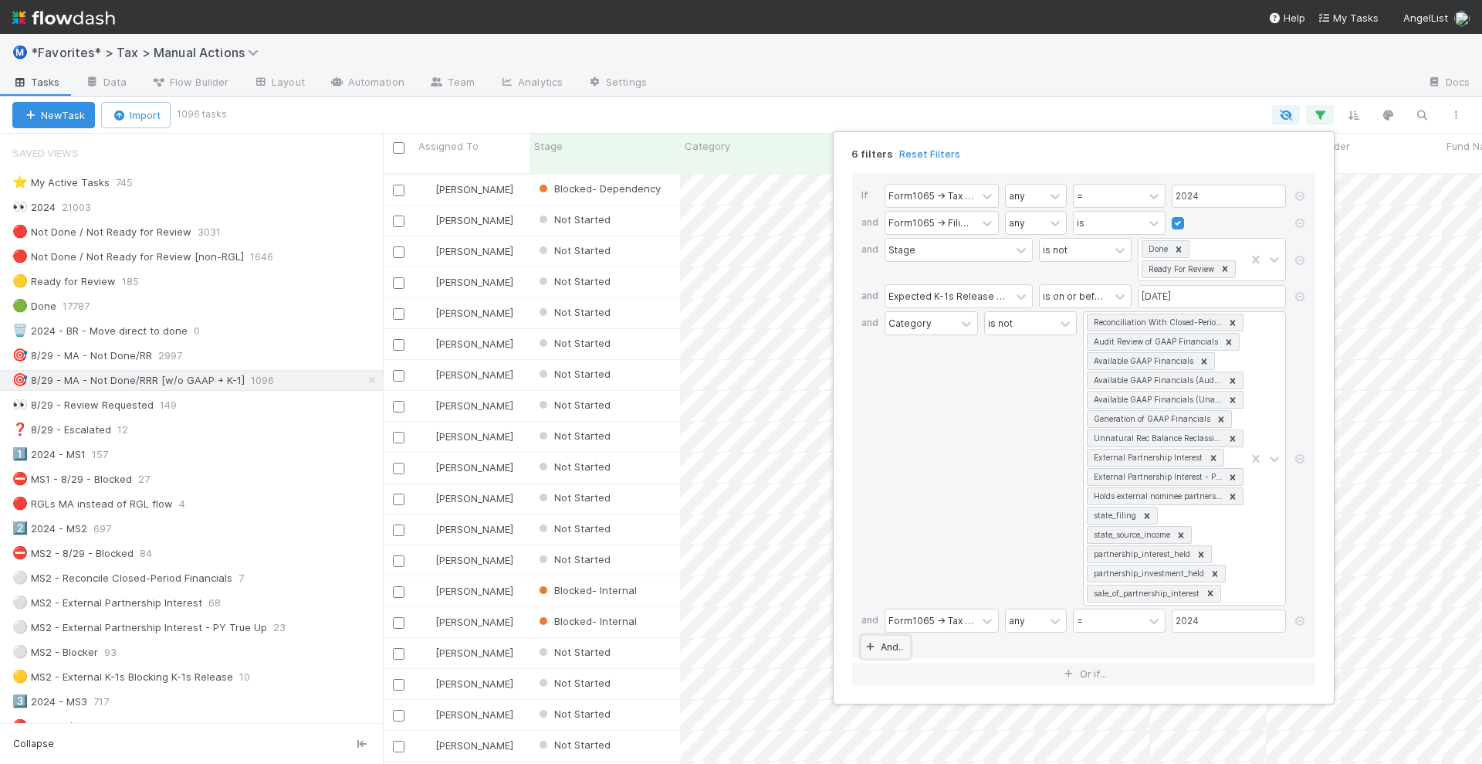
click at [881, 637] on link "And.." at bounding box center [886, 646] width 49 height 22
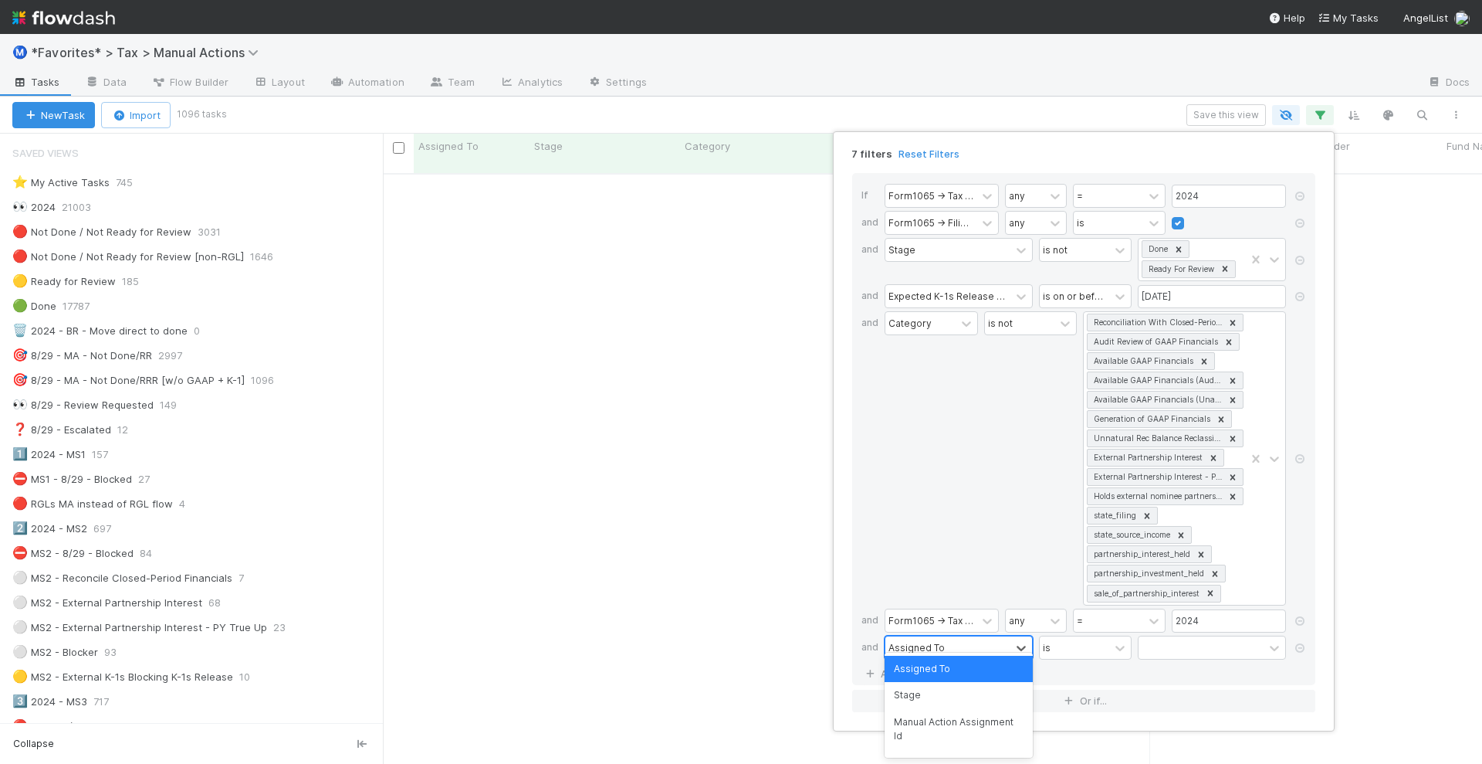
click at [928, 640] on div "Assigned To" at bounding box center [917, 647] width 56 height 14
type input "cate"
click at [939, 666] on div "Category" at bounding box center [959, 669] width 148 height 26
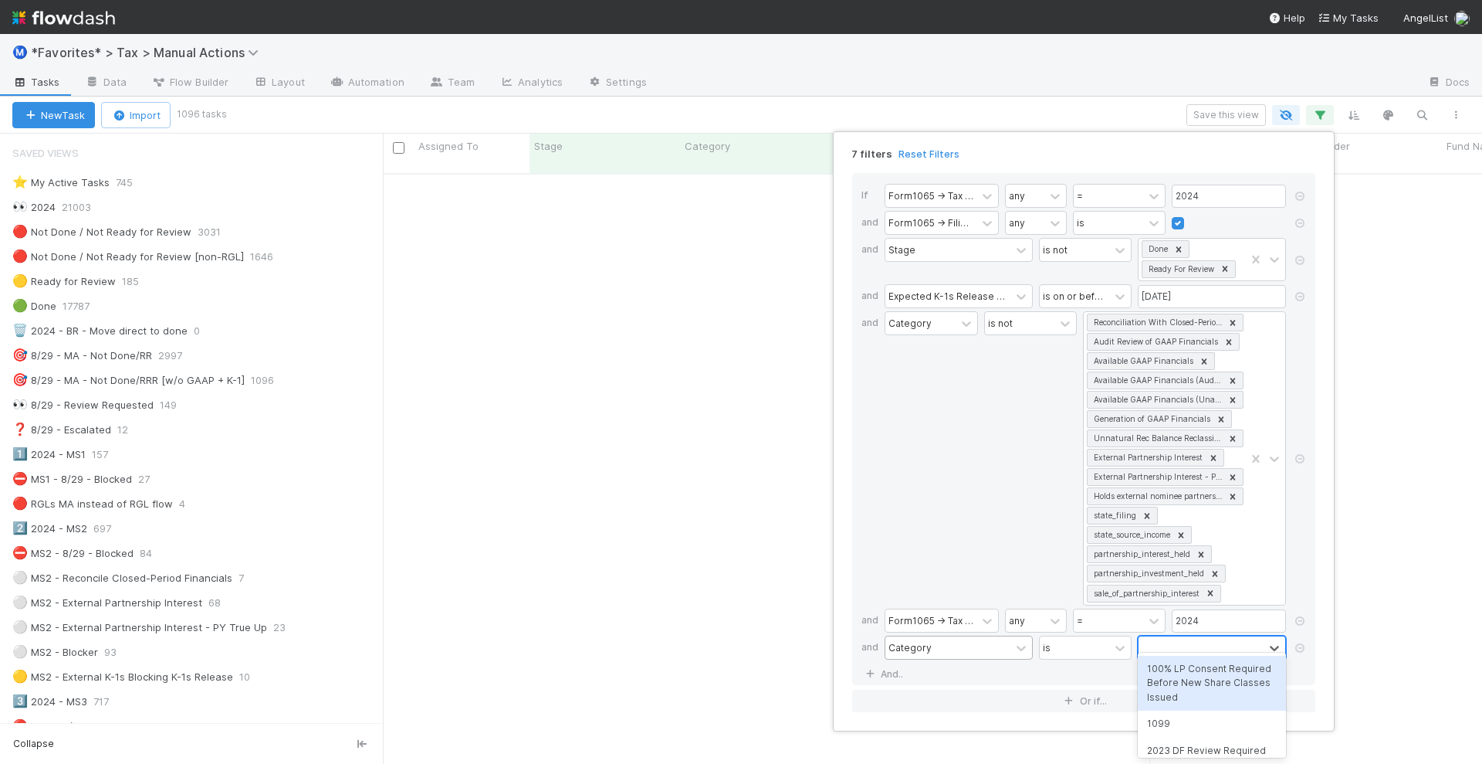
click at [1163, 636] on div at bounding box center [1201, 647] width 125 height 22
type input "1042"
click at [1206, 696] on div "did_not_file_1042_form" at bounding box center [1212, 695] width 148 height 26
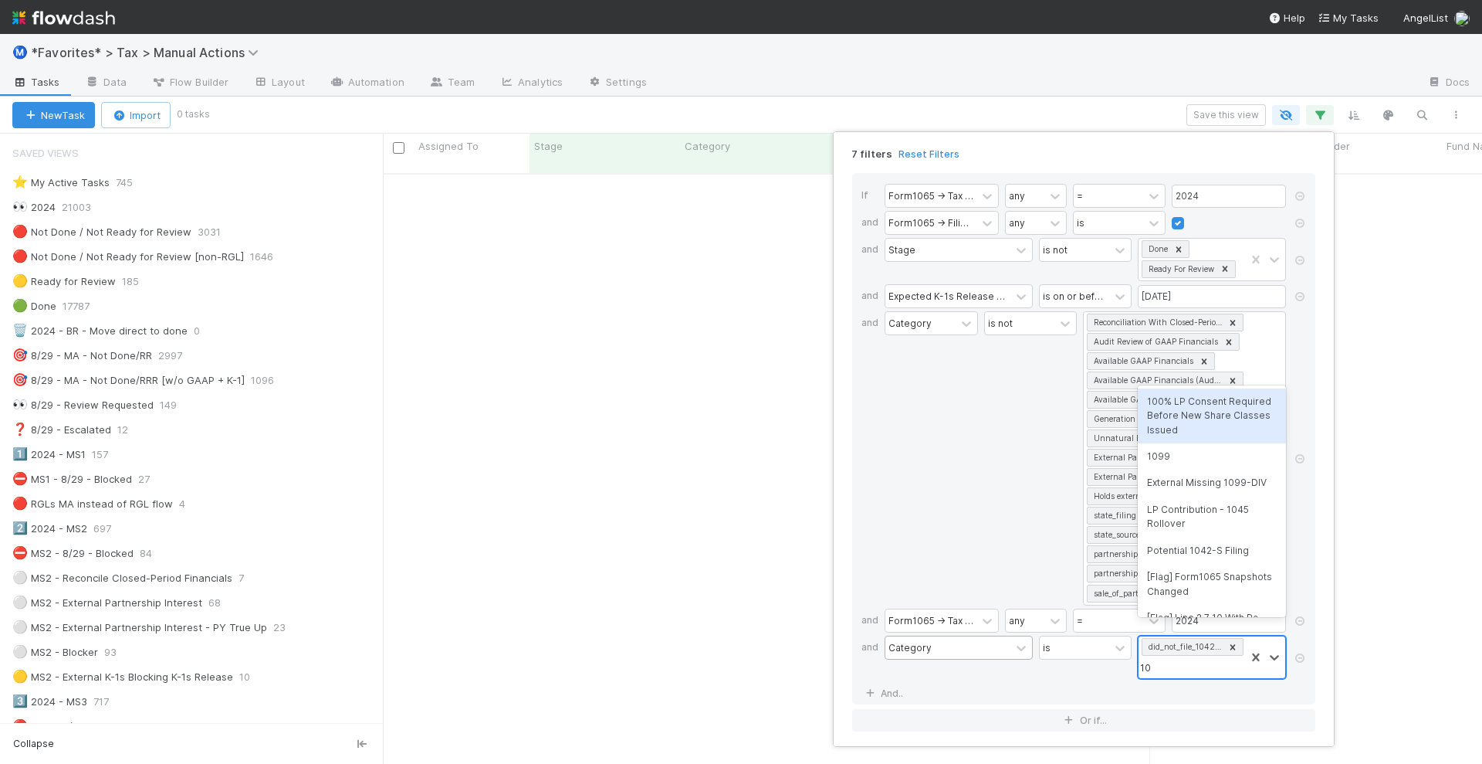
type input "1042"
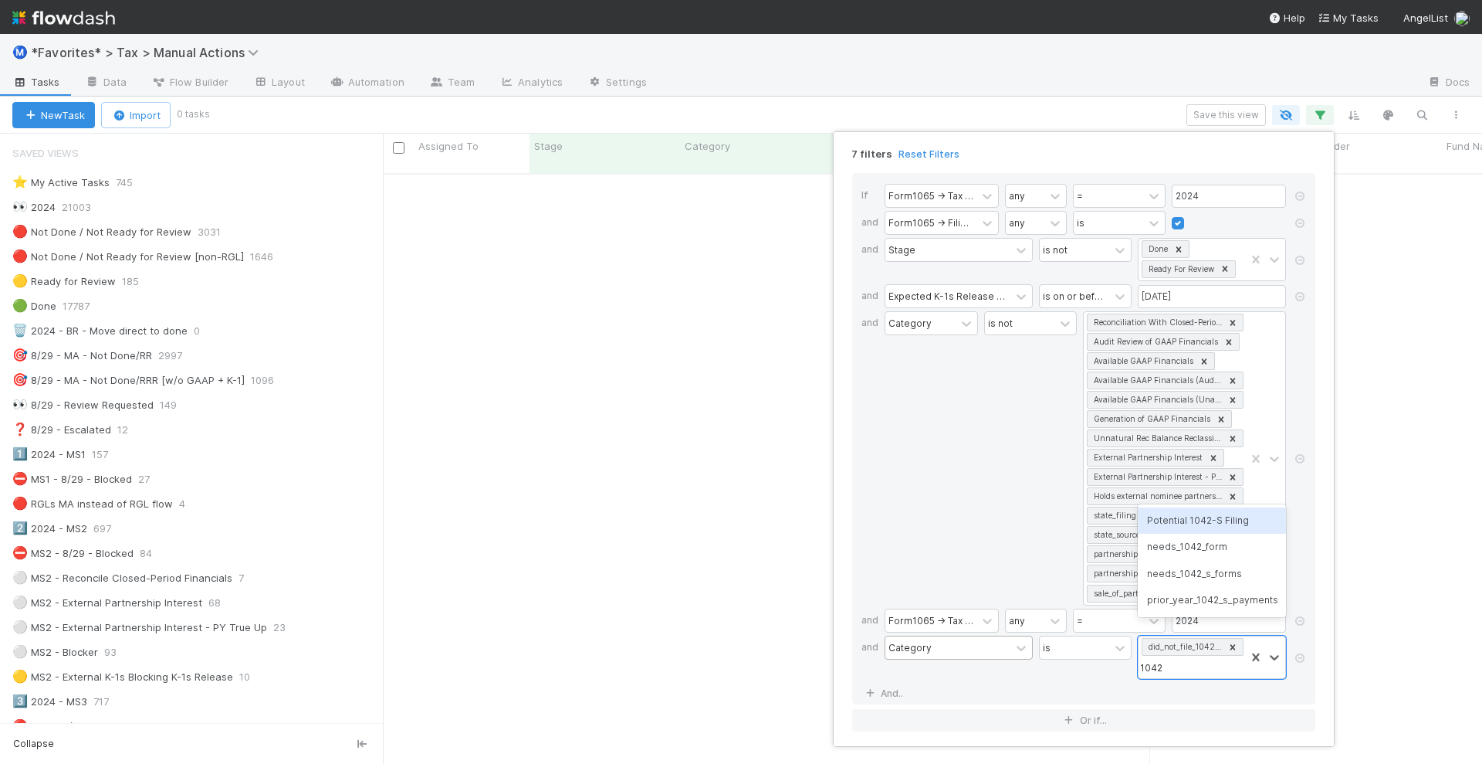
click at [1221, 518] on div "Potential 1042-S Filing" at bounding box center [1212, 520] width 148 height 26
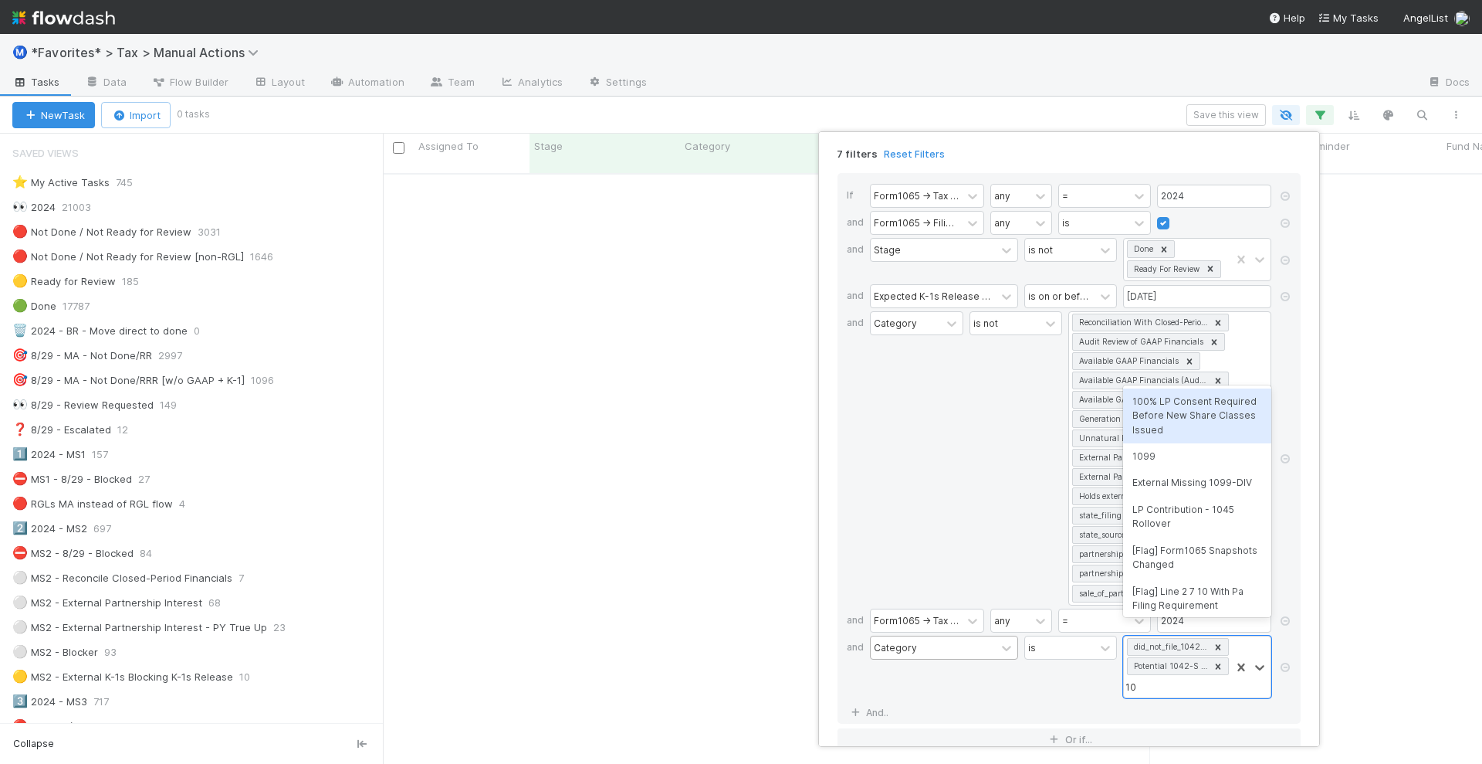
type input "1042"
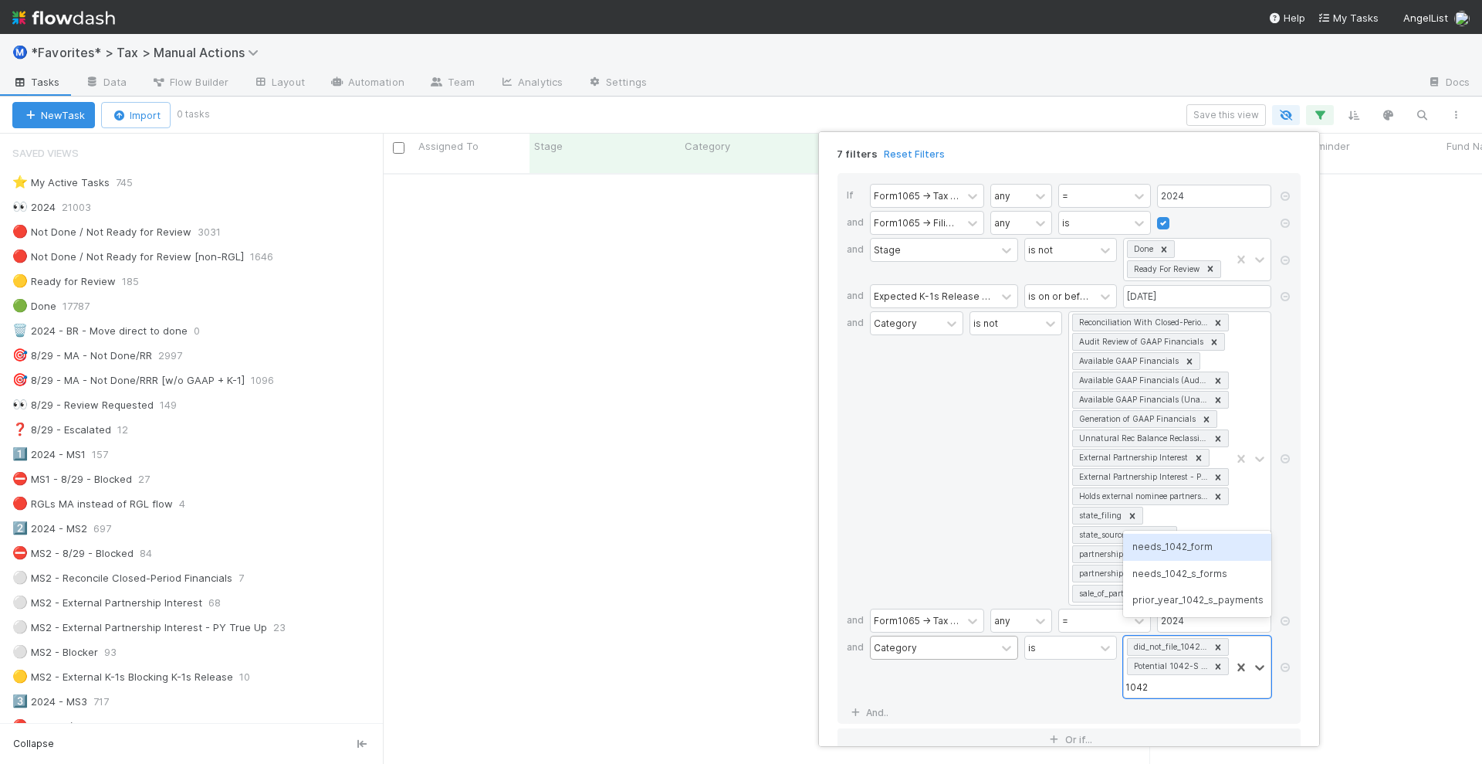
click at [1208, 544] on div "needs_1042_form" at bounding box center [1197, 547] width 148 height 26
type input "1042"
click at [1201, 571] on div "needs_1042_s_forms" at bounding box center [1197, 574] width 148 height 26
type input "1042"
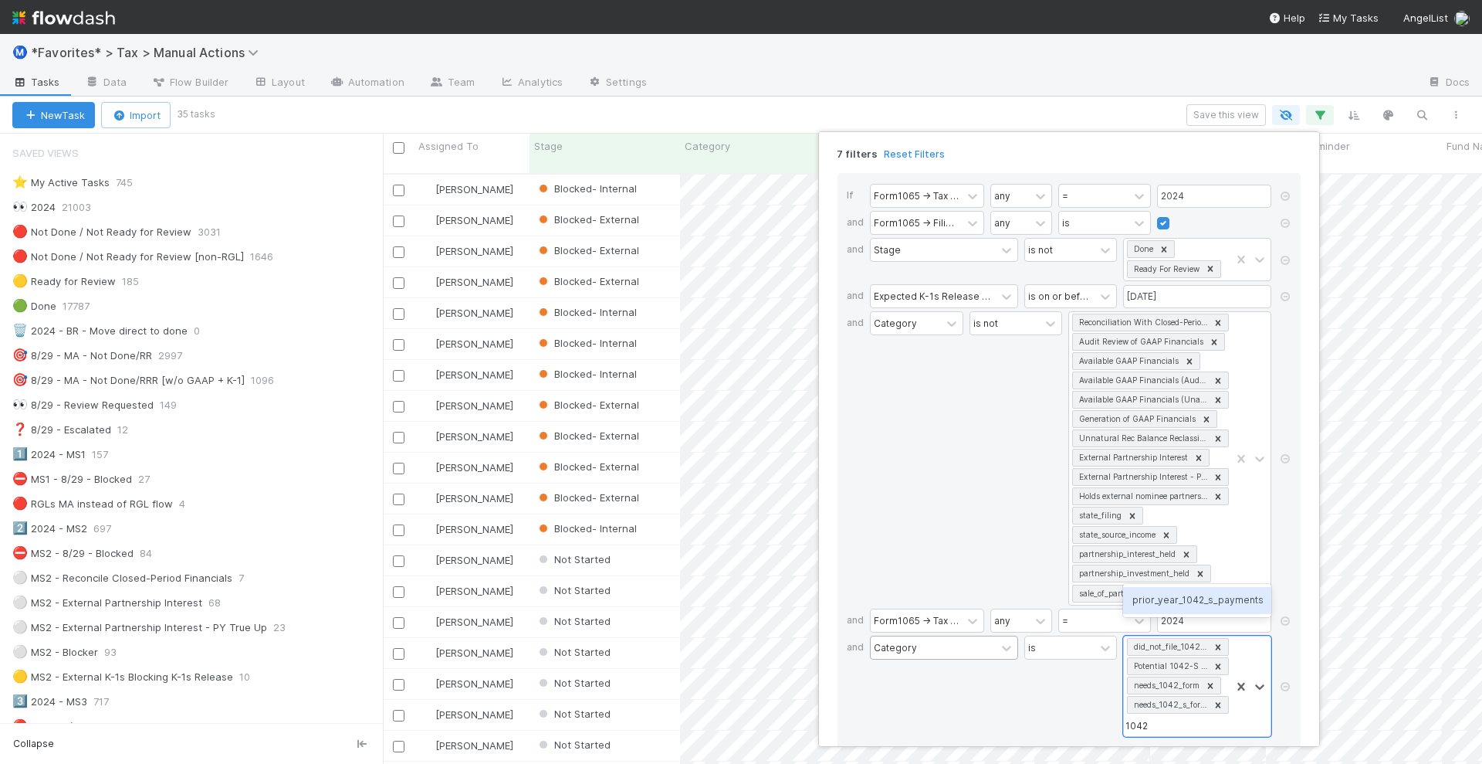
scroll to position [588, 1085]
click at [1202, 603] on div "prior_year_1042_s_payments" at bounding box center [1197, 600] width 148 height 26
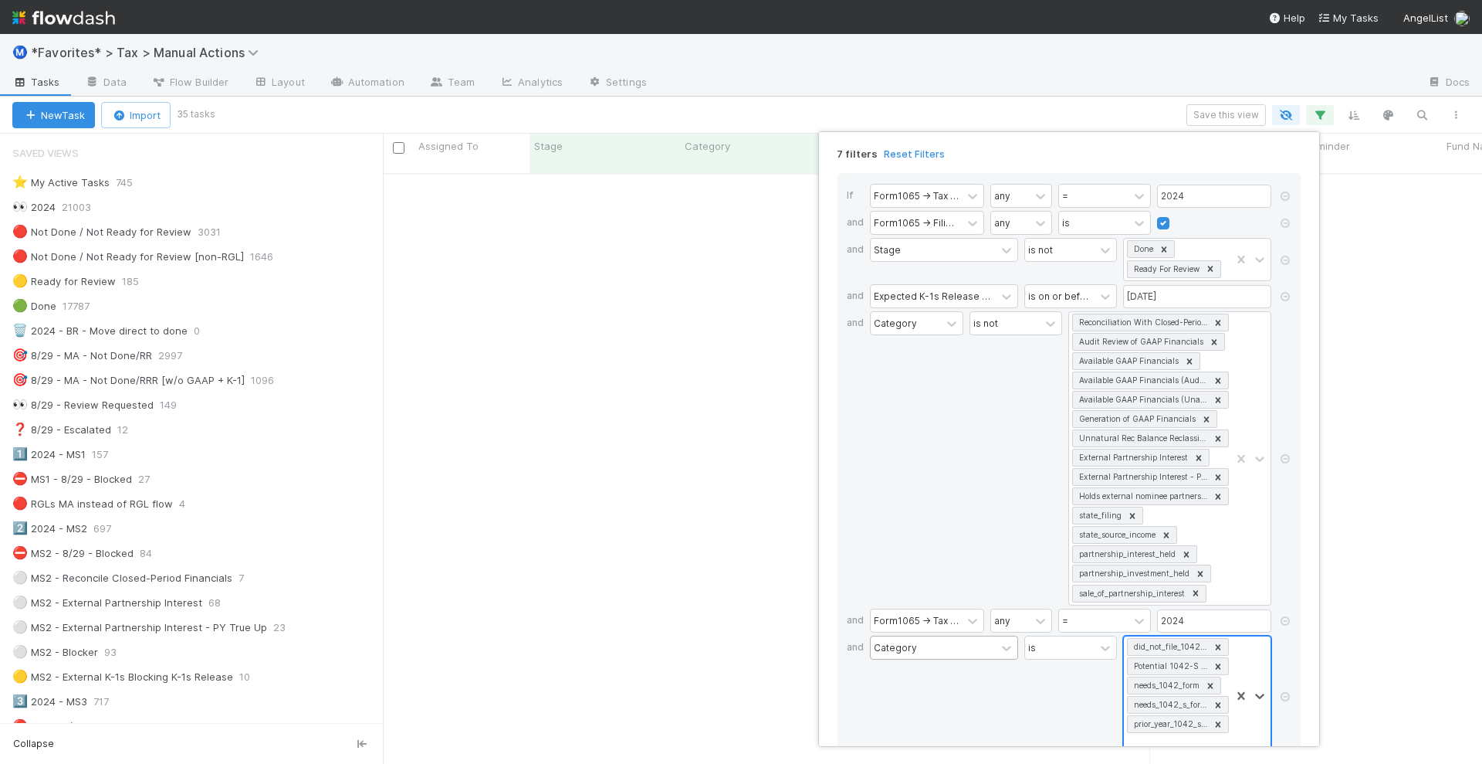
click at [1219, 721] on icon at bounding box center [1218, 723] width 5 height 5
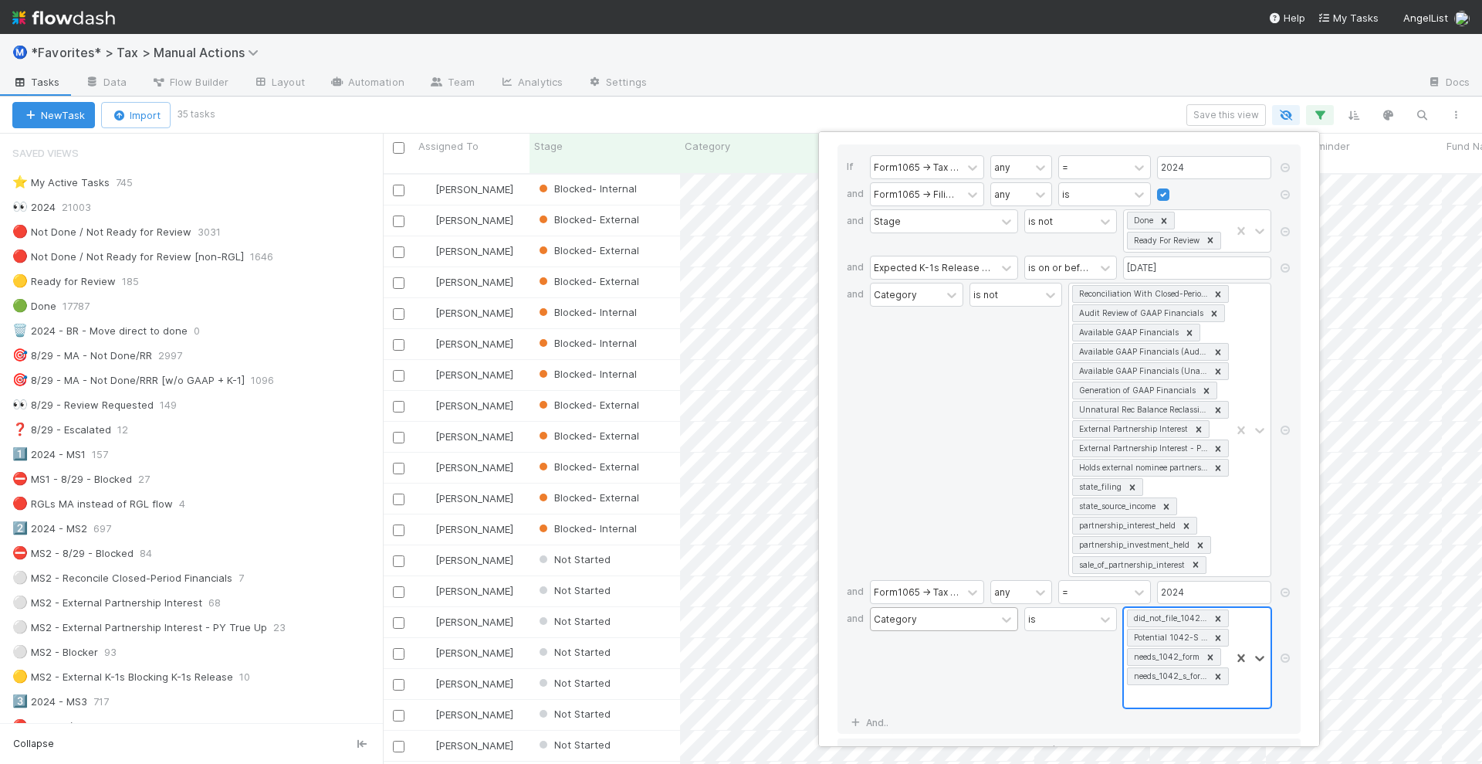
scroll to position [45, 0]
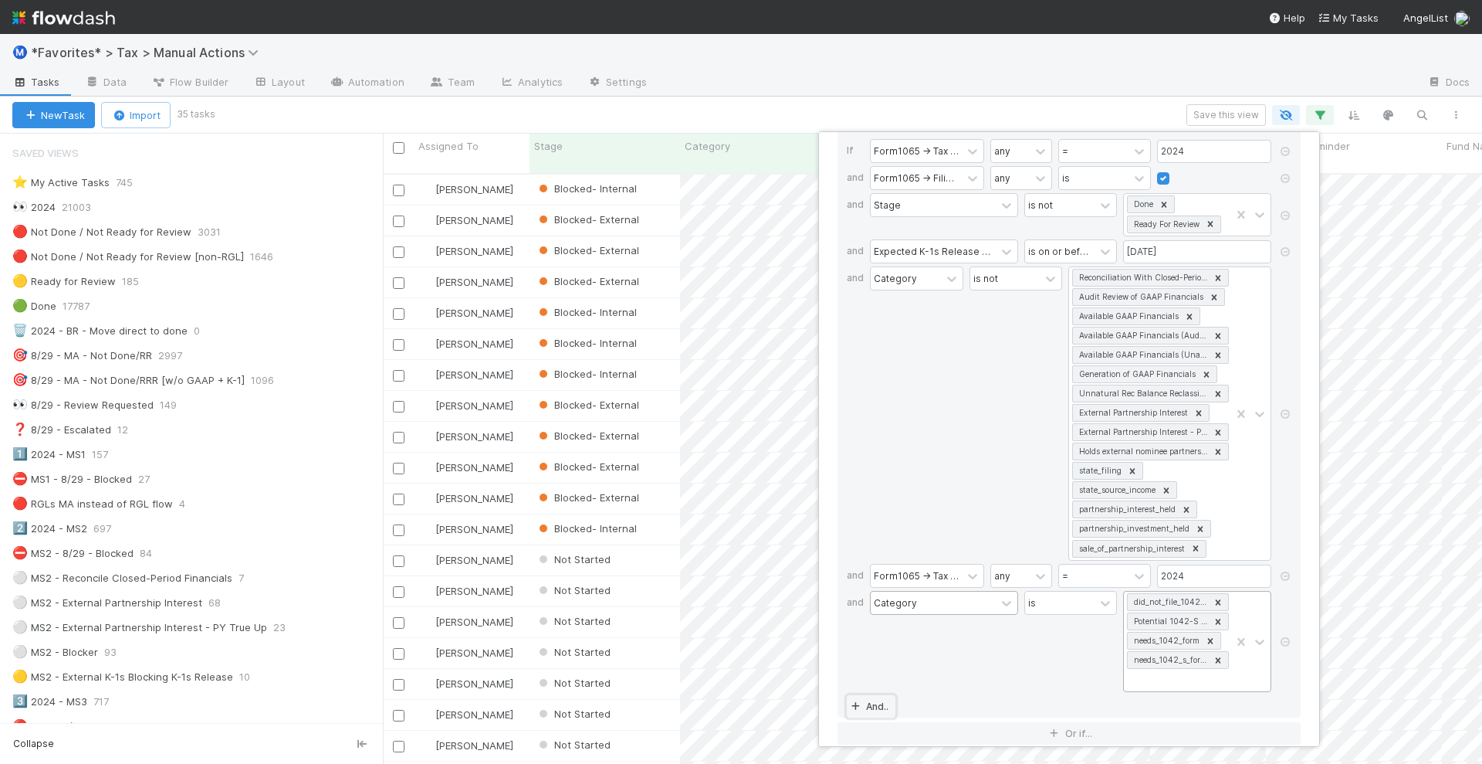
click at [872, 695] on link "And.." at bounding box center [871, 706] width 49 height 22
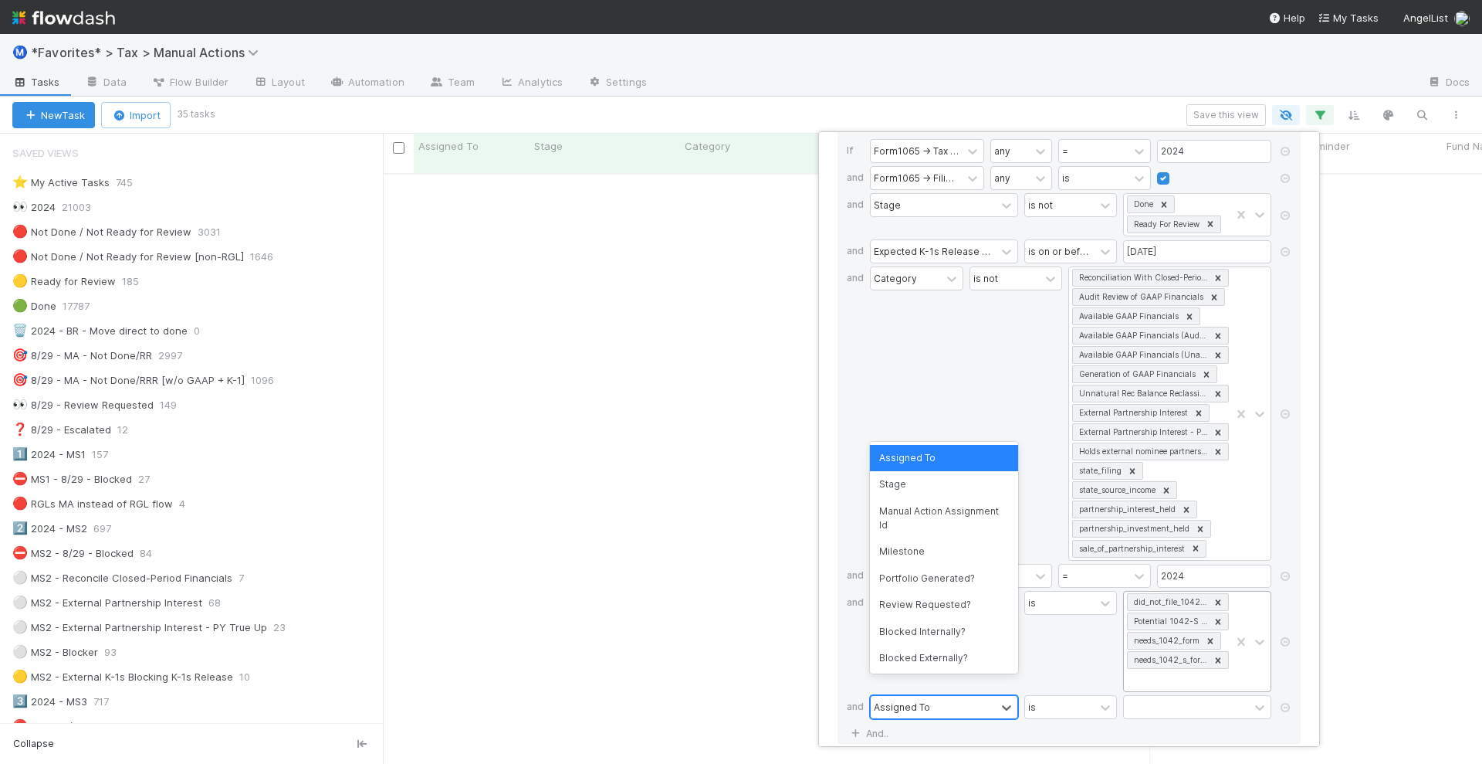
click at [935, 696] on div "Assigned To" at bounding box center [933, 707] width 125 height 22
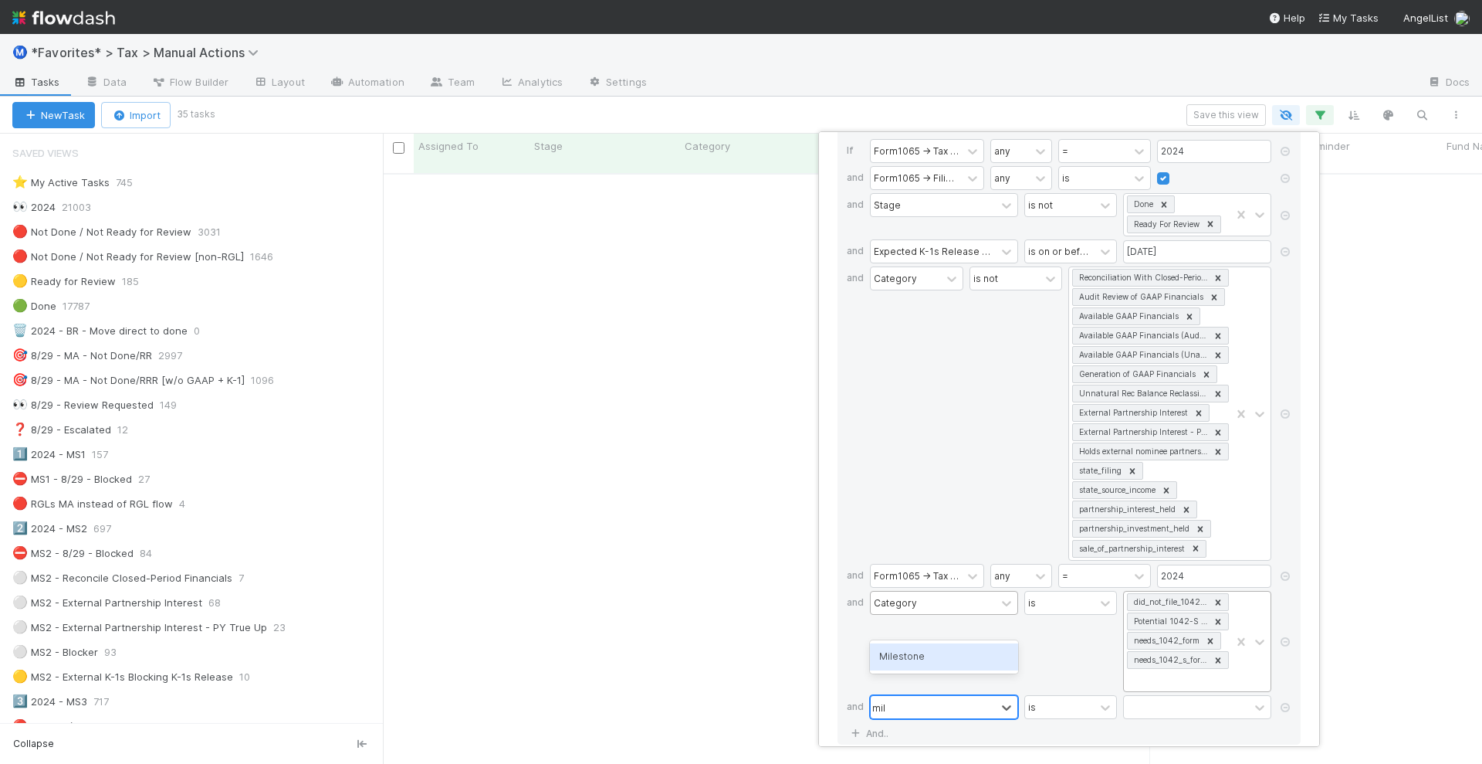
type input "mile"
click at [954, 662] on div "Milestone" at bounding box center [944, 656] width 148 height 26
click at [1185, 696] on div at bounding box center [1186, 707] width 125 height 22
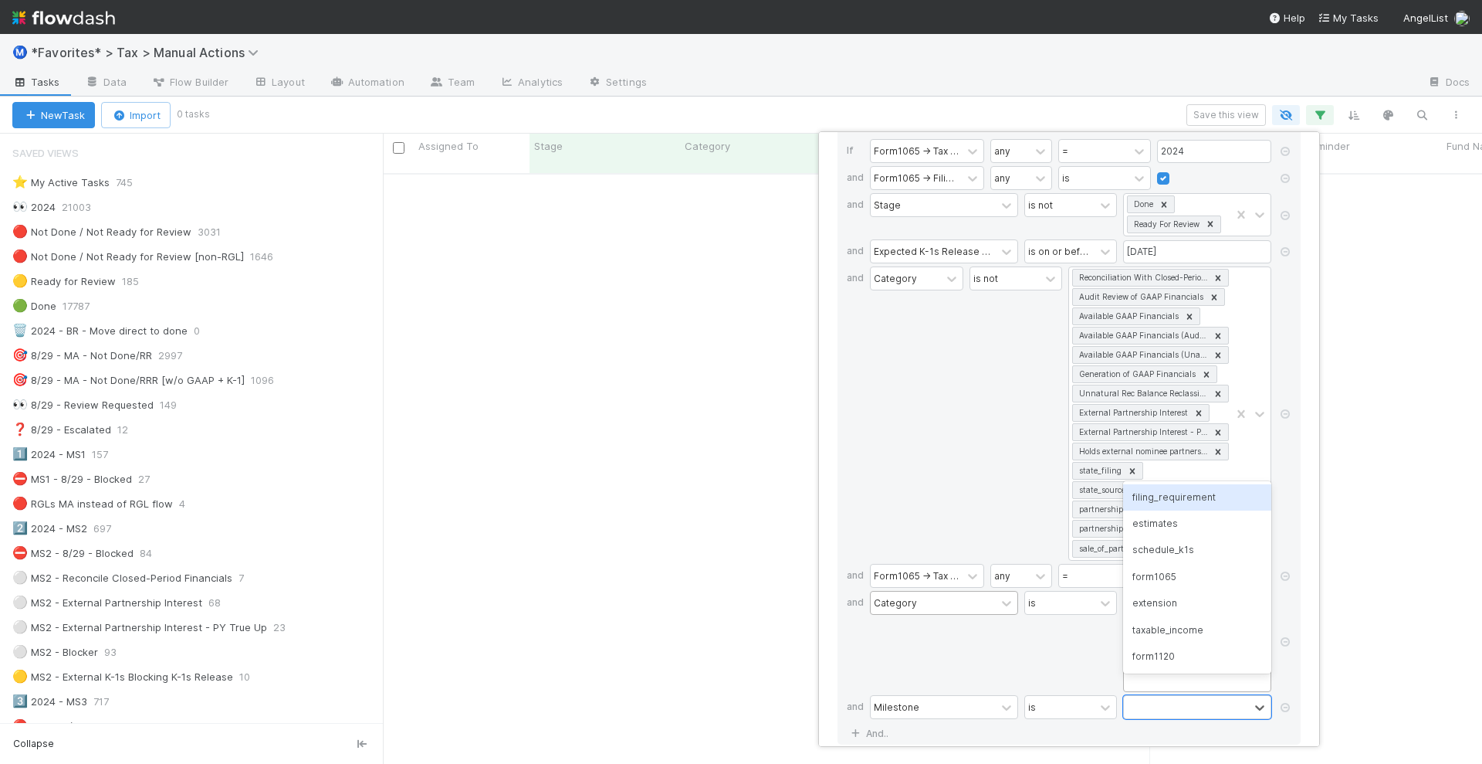
click at [1190, 497] on div "filing_requirement" at bounding box center [1197, 497] width 148 height 26
click at [1228, 696] on div "filing_requirement" at bounding box center [1177, 707] width 107 height 22
click at [1187, 526] on div "estimates" at bounding box center [1197, 523] width 148 height 26
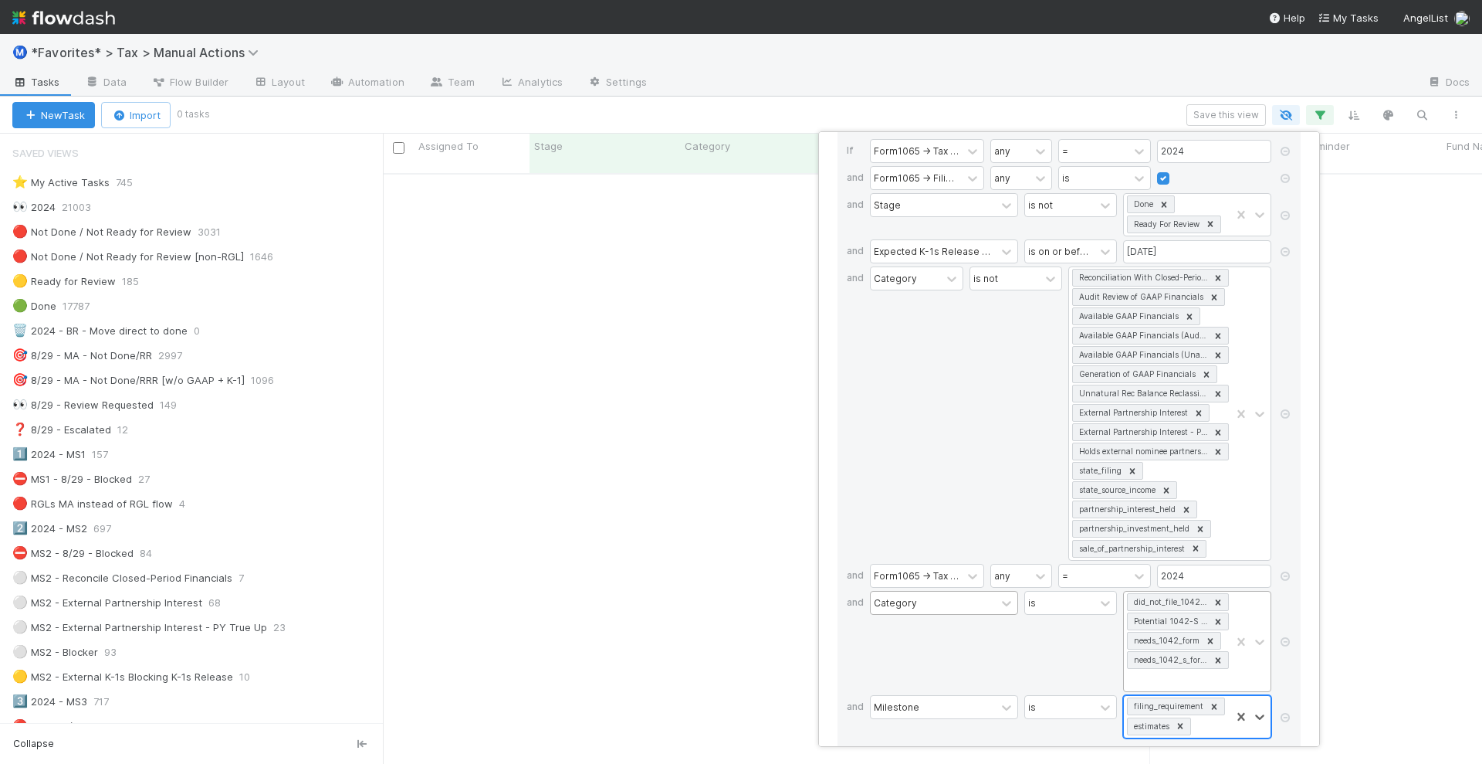
click at [1202, 717] on div "filing_requirement estimates" at bounding box center [1177, 717] width 107 height 42
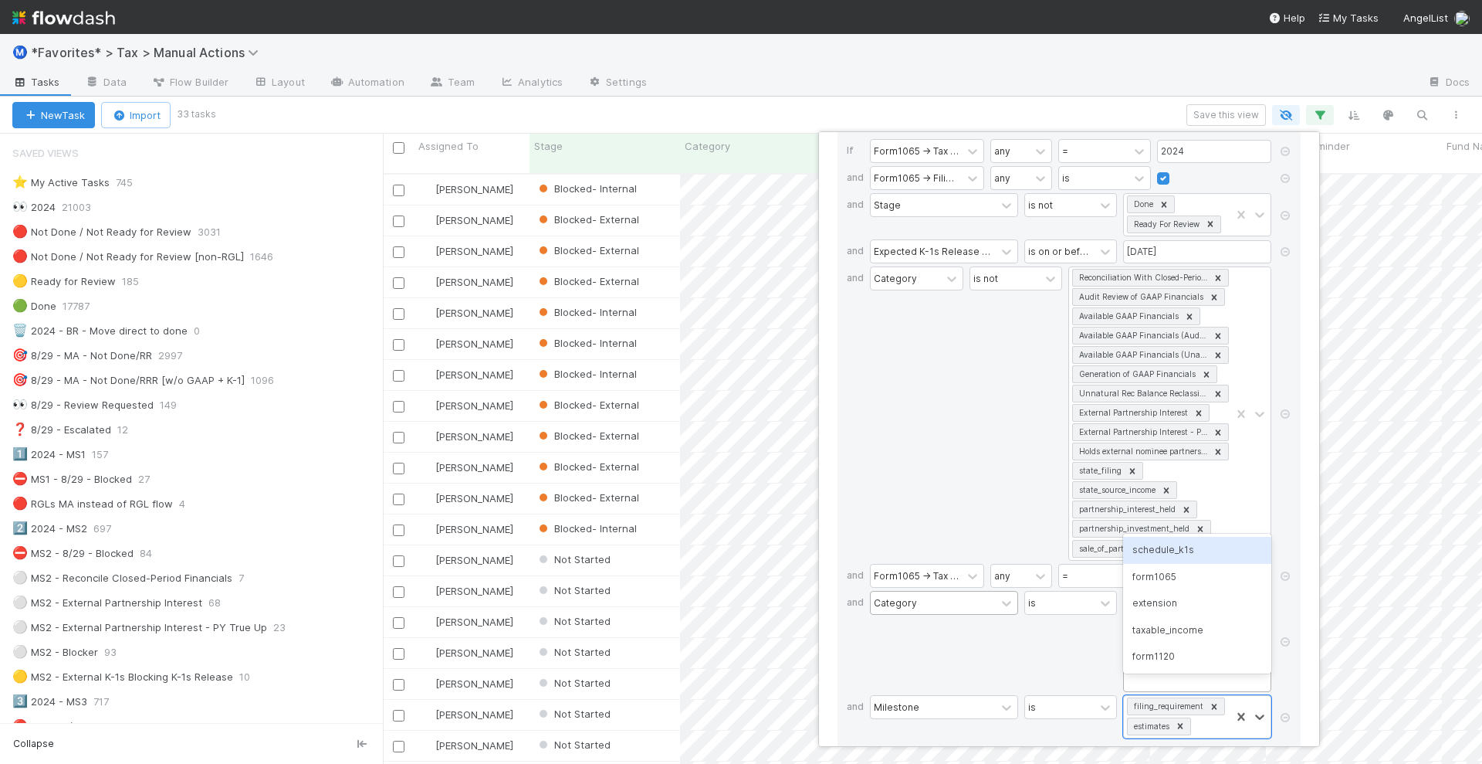
scroll to position [588, 1085]
click at [1205, 630] on div "taxable_income" at bounding box center [1197, 630] width 148 height 26
click at [1043, 110] on div "8 filters Reset Filters If Form1065 -> Tax Year any = 2024 and Form1065 -> Fili…" at bounding box center [741, 382] width 1482 height 764
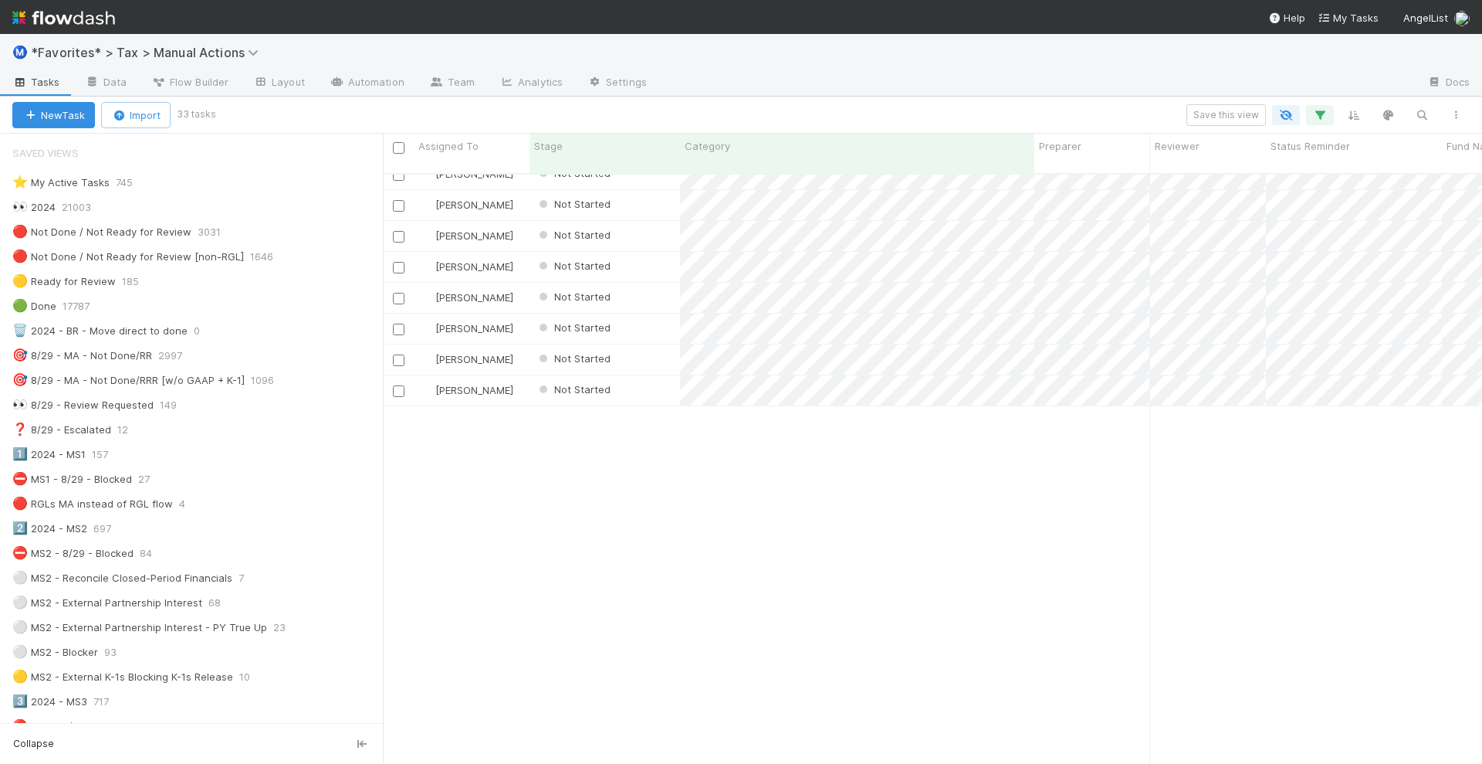
scroll to position [0, 0]
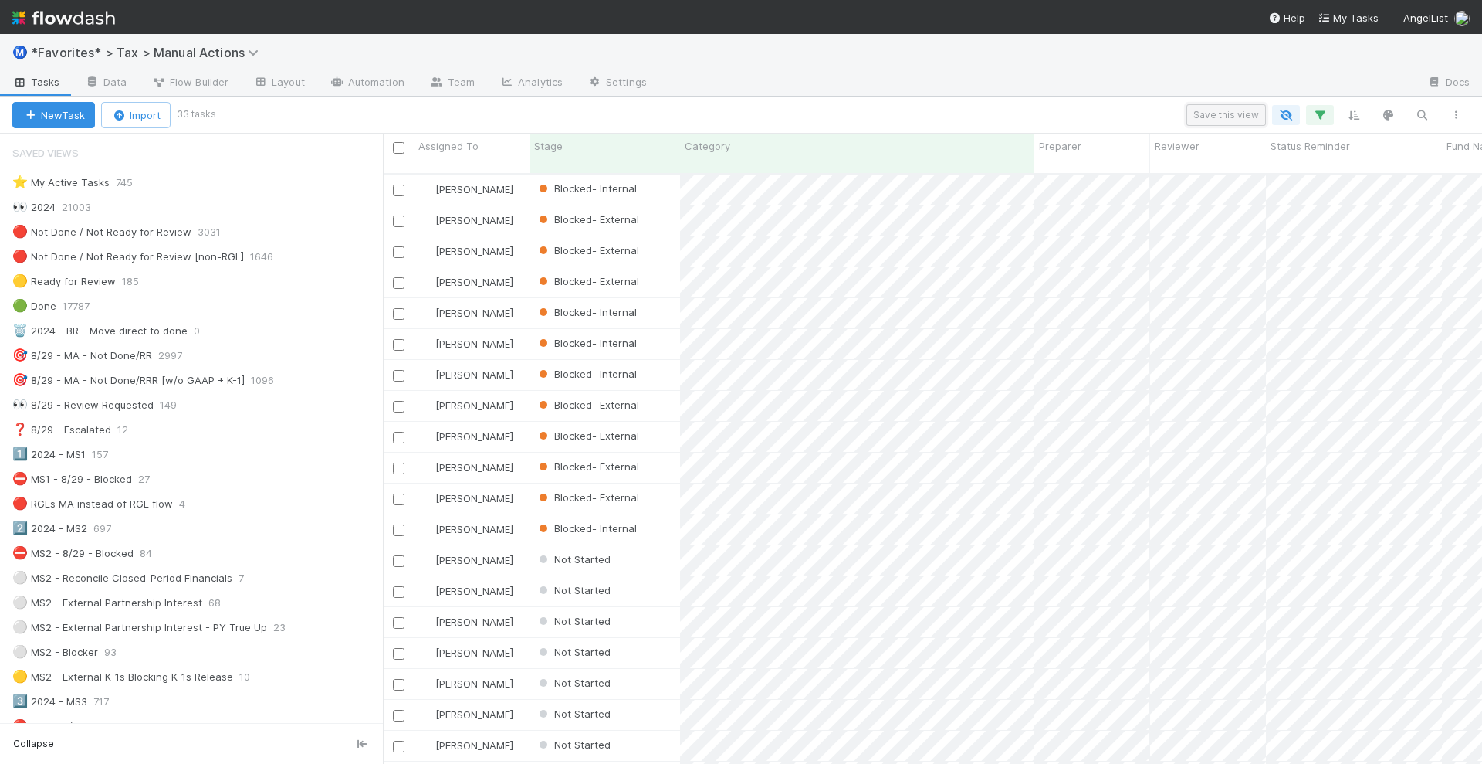
click at [1237, 124] on button "Save this view" at bounding box center [1227, 115] width 80 height 22
click at [841, 239] on link "👀" at bounding box center [826, 239] width 36 height 31
click at [824, 239] on div at bounding box center [741, 382] width 1482 height 764
click at [826, 232] on span "👀" at bounding box center [822, 236] width 15 height 13
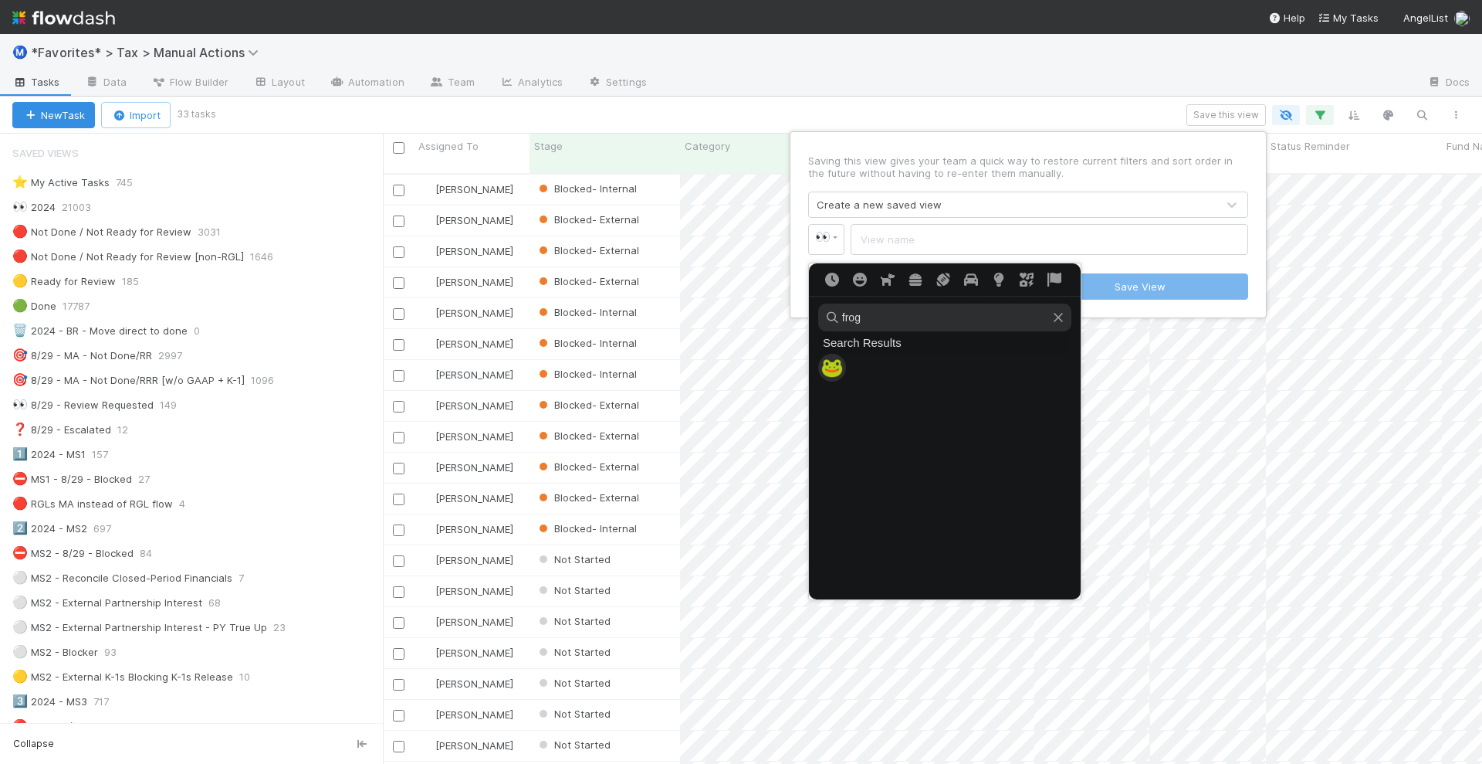
type input "frog"
click at [830, 369] on span "🐸" at bounding box center [832, 368] width 23 height 22
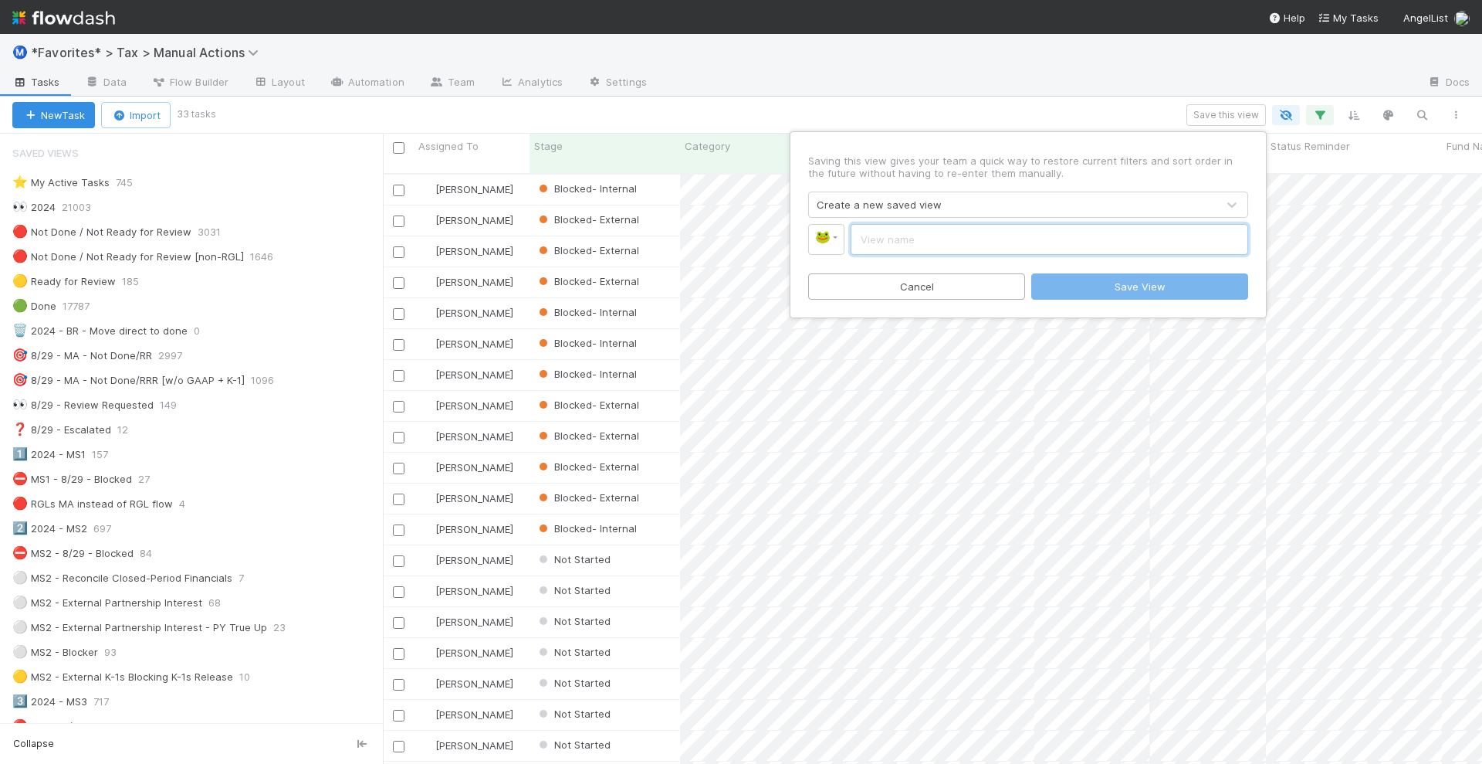
click at [898, 249] on input "text" at bounding box center [1050, 239] width 398 height 31
type input "Helen - 1042"
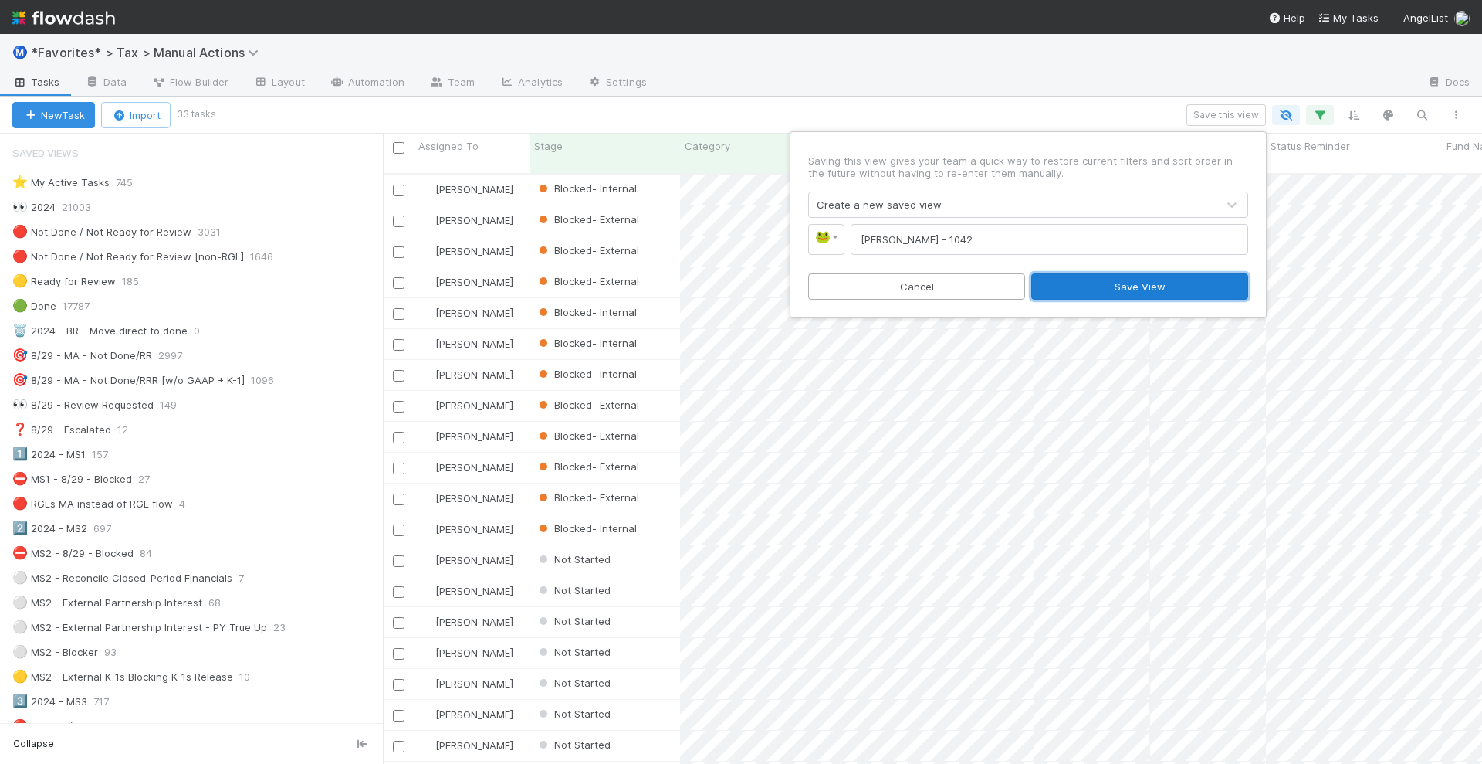
click at [1103, 286] on button "Save View" at bounding box center [1140, 286] width 217 height 26
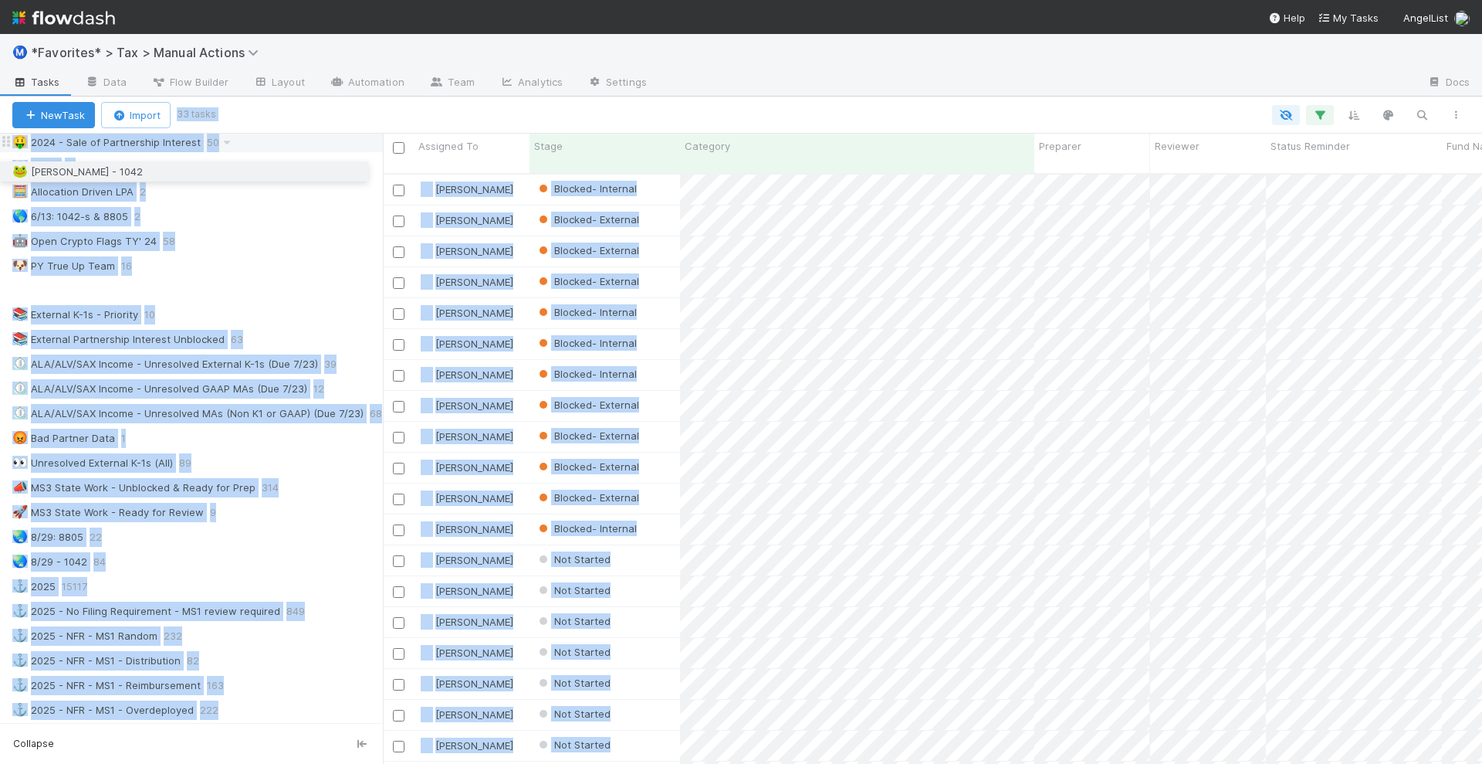
scroll to position [762, 0]
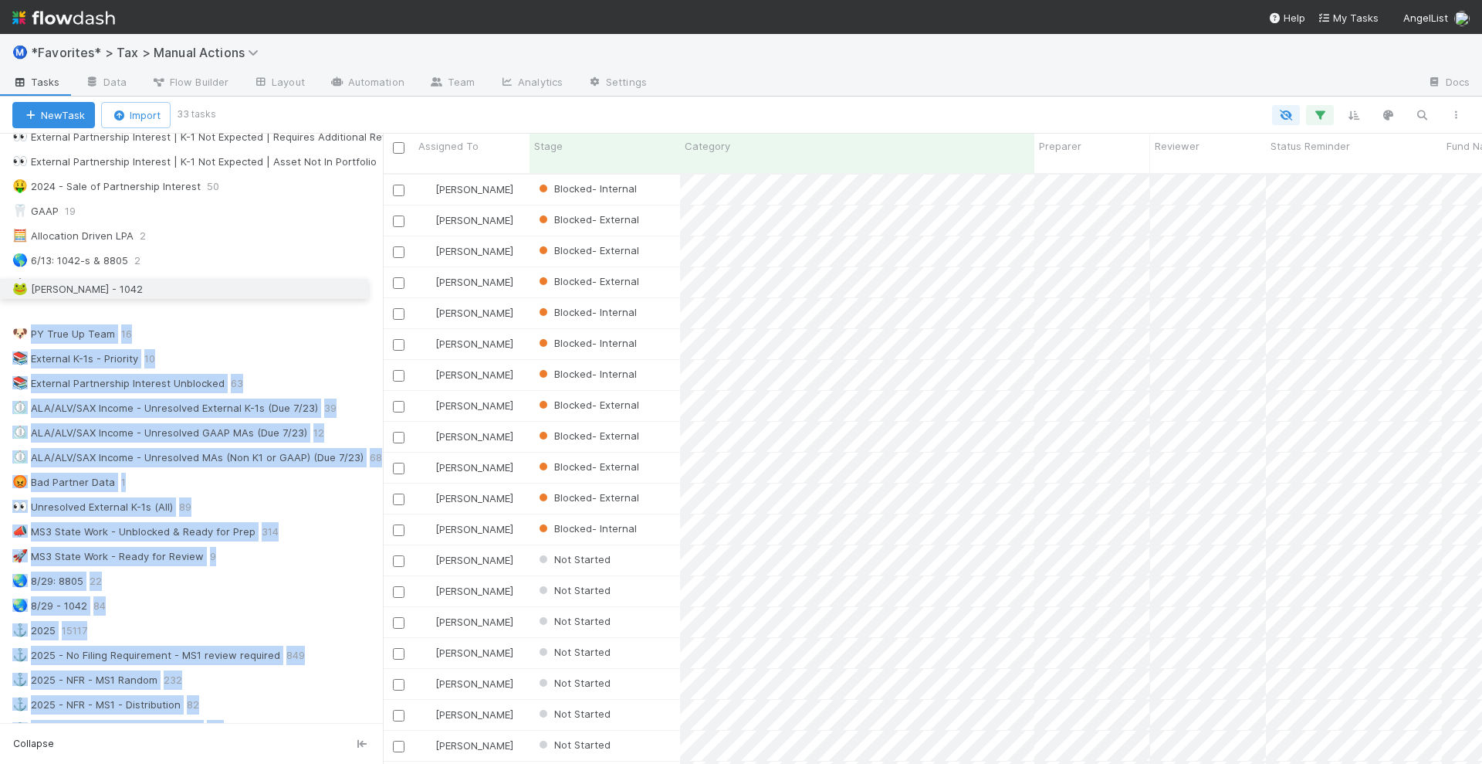
drag, startPoint x: 6, startPoint y: 564, endPoint x: 25, endPoint y: 284, distance: 280.2
click at [25, 284] on div "⭐ My Active Tasks 745 👀 2024 21003 🔴 Not Done / Not Ready for Review 3031 🔴 Not…" at bounding box center [191, 112] width 383 height 1404
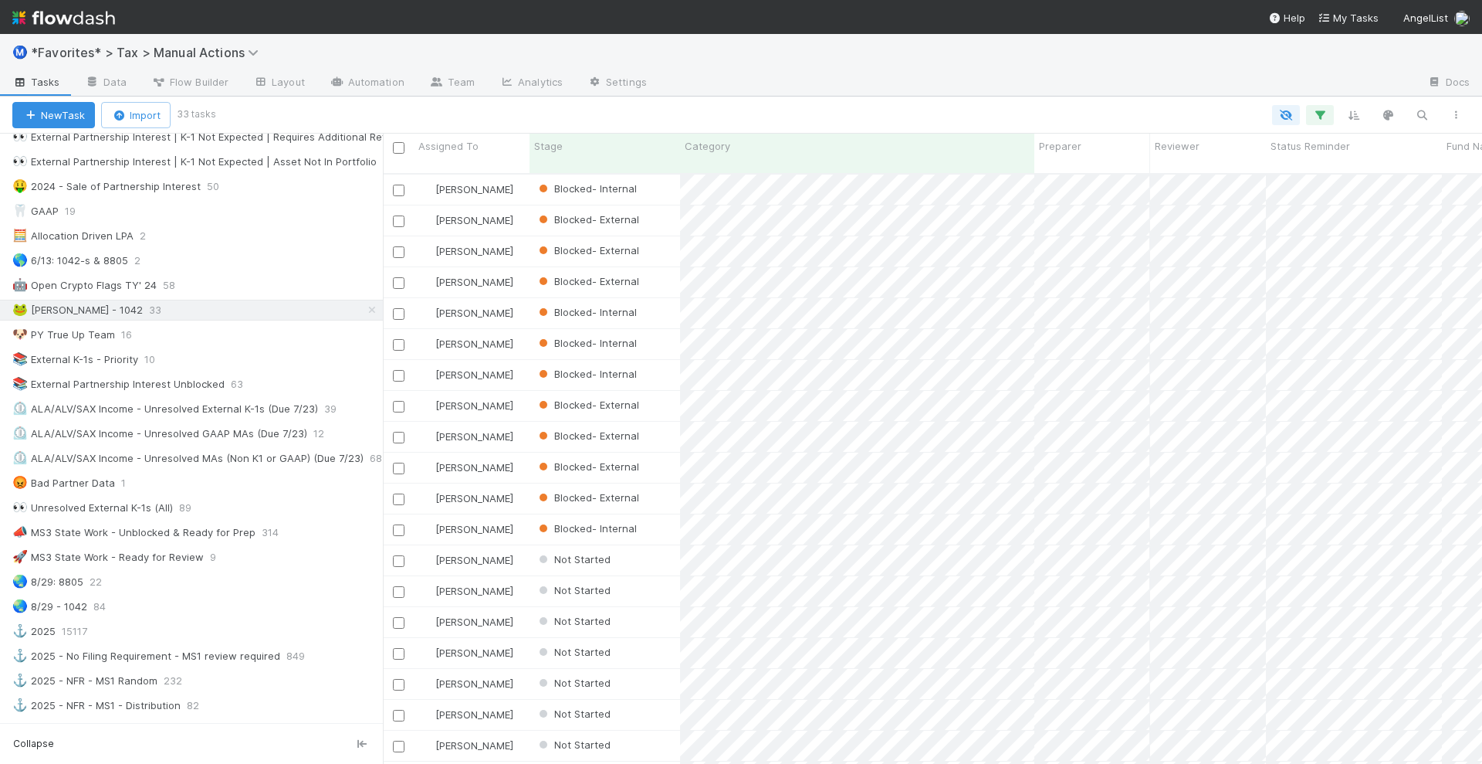
click at [300, 121] on div at bounding box center [843, 115] width 1260 height 20
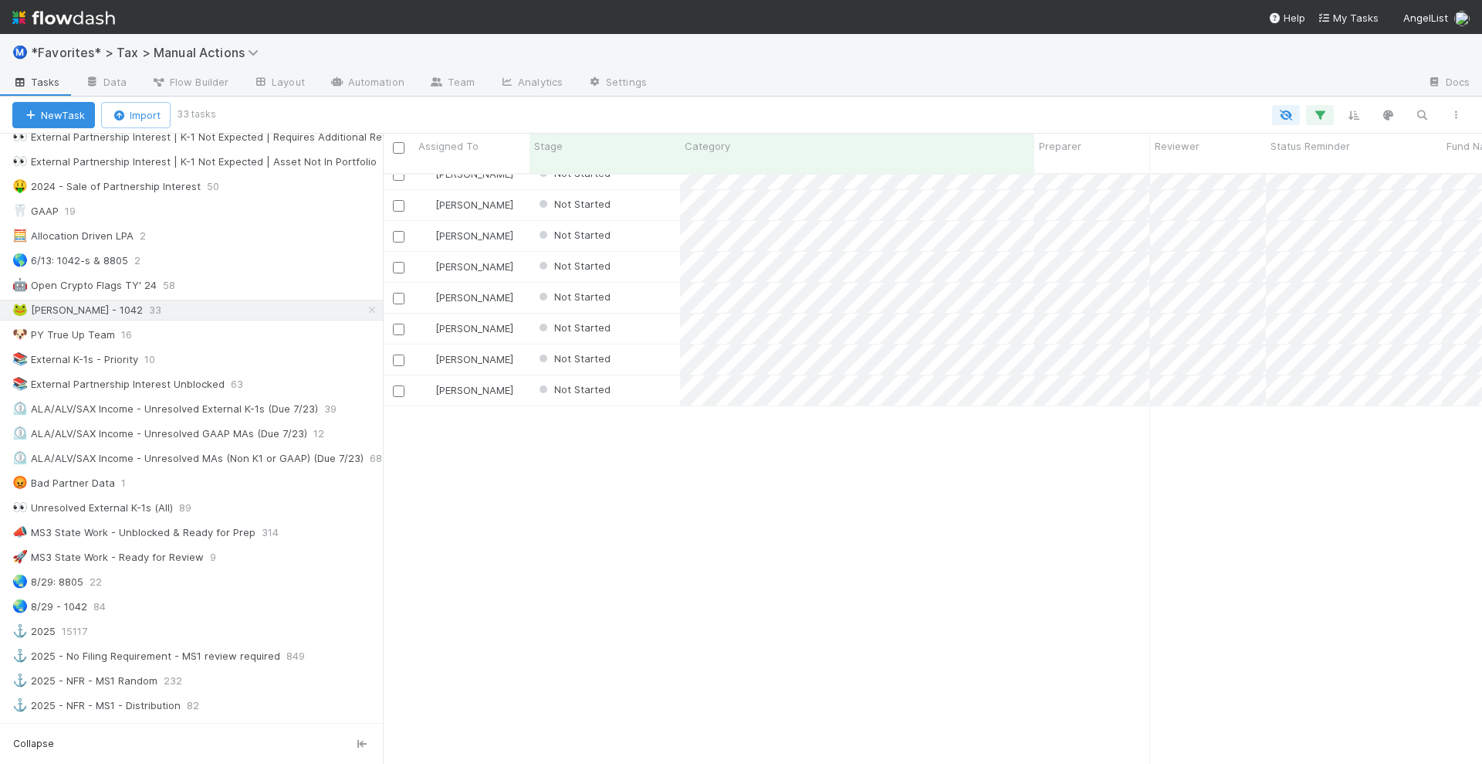
scroll to position [0, 0]
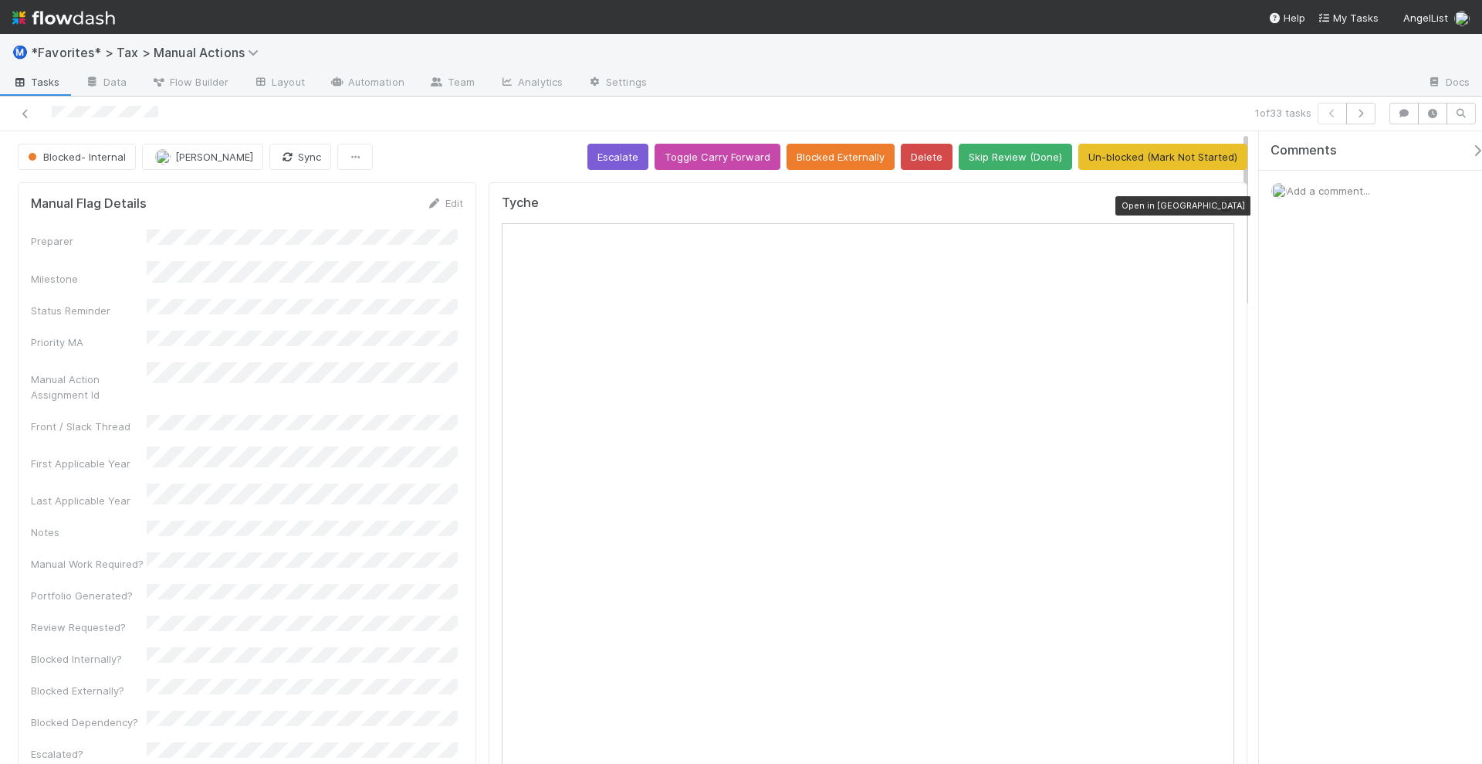
click at [1219, 205] on icon at bounding box center [1226, 207] width 15 height 10
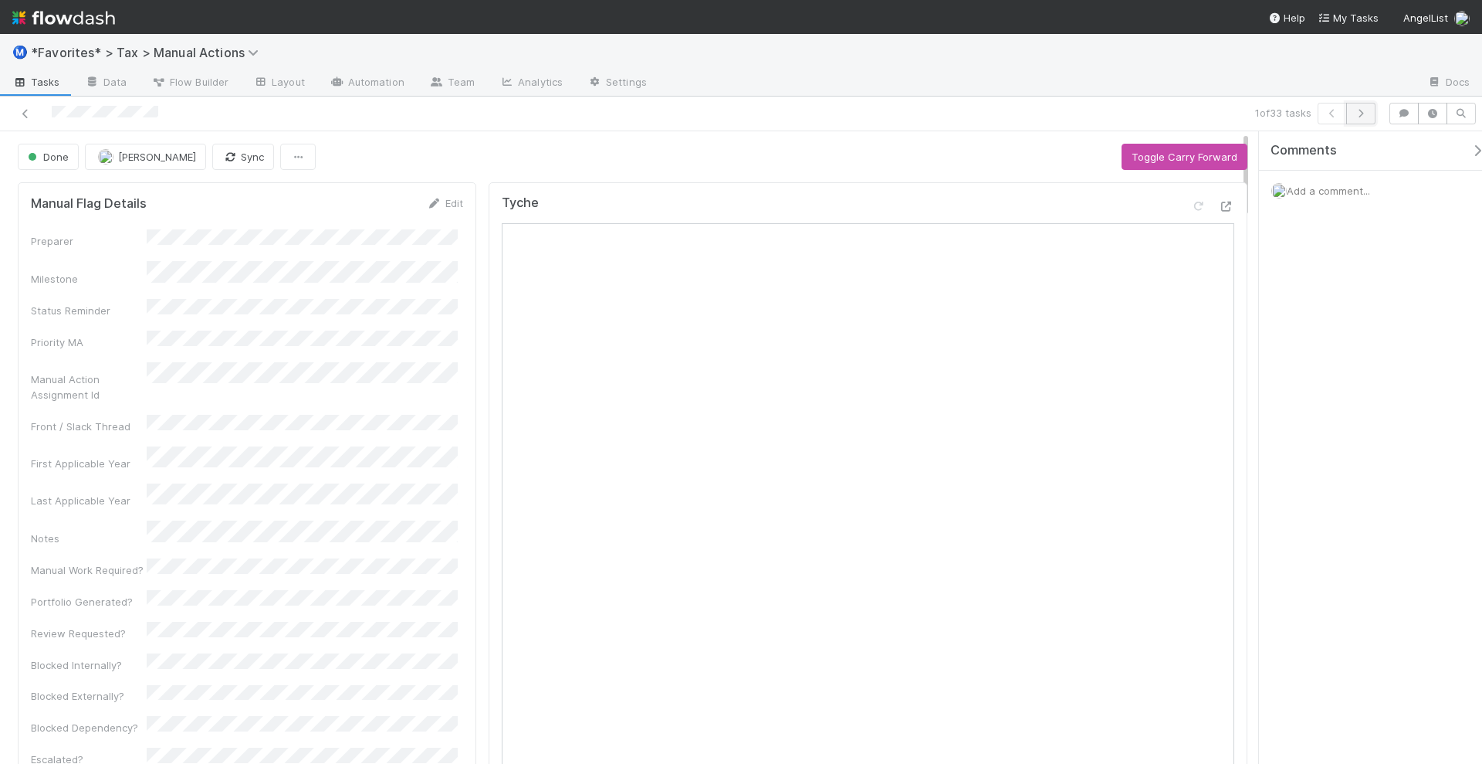
click at [1361, 118] on button "button" at bounding box center [1361, 114] width 29 height 22
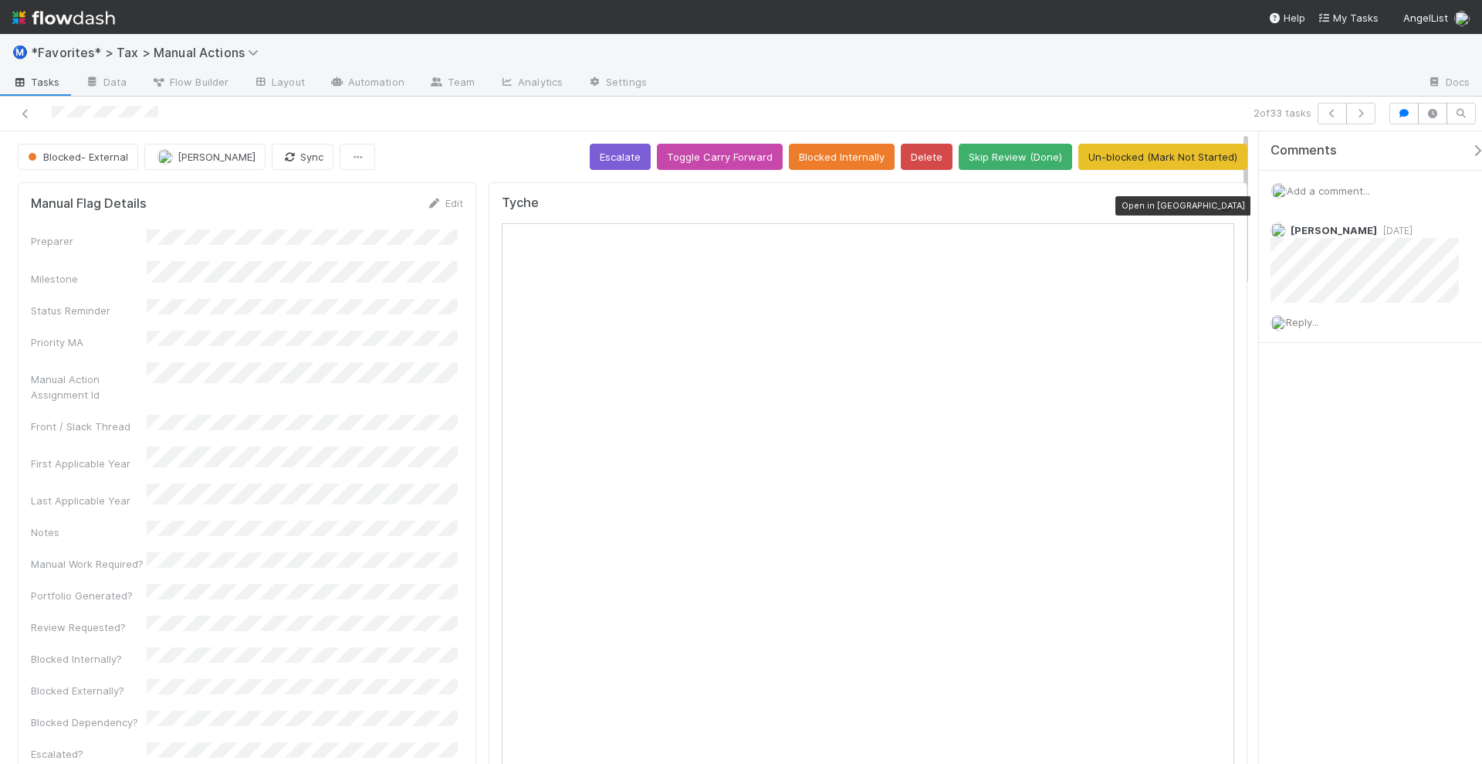
click at [1219, 202] on icon at bounding box center [1226, 207] width 15 height 10
click at [1365, 112] on icon "button" at bounding box center [1360, 113] width 15 height 9
click at [1219, 206] on icon at bounding box center [1226, 207] width 15 height 10
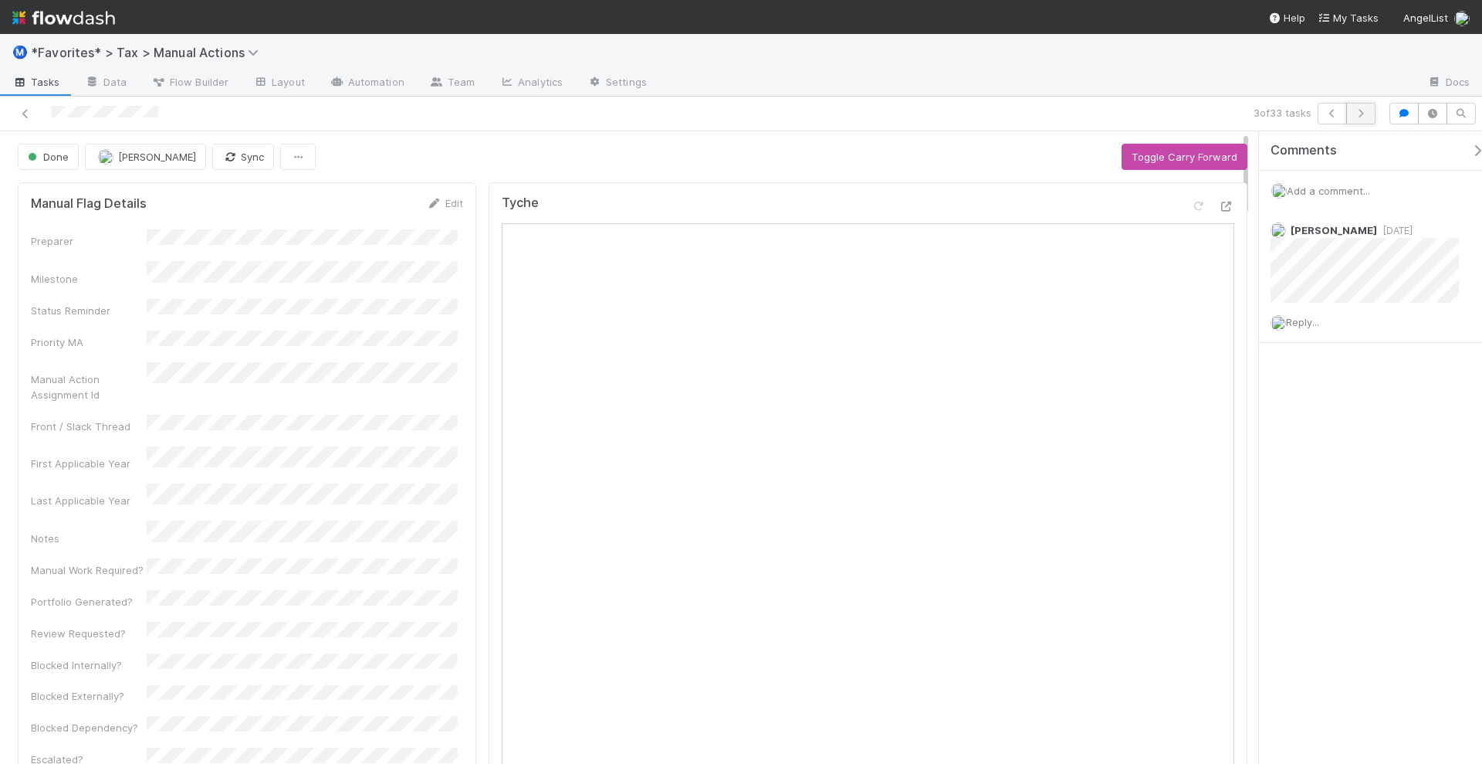
click at [1364, 116] on icon "button" at bounding box center [1360, 113] width 15 height 9
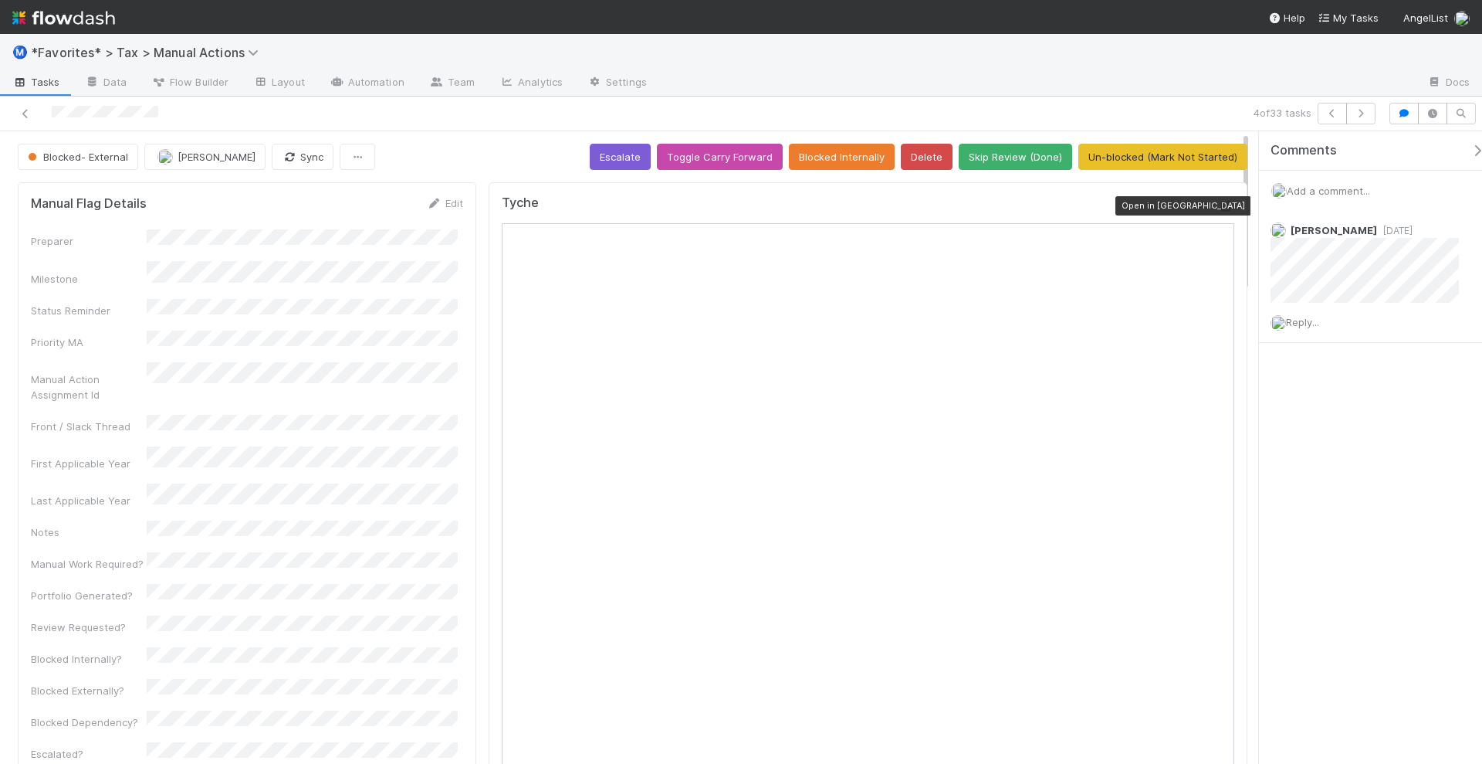
click at [1219, 202] on icon at bounding box center [1226, 207] width 15 height 10
click at [1363, 110] on icon "button" at bounding box center [1360, 113] width 15 height 9
click at [1219, 205] on icon at bounding box center [1226, 207] width 15 height 10
click at [1363, 120] on button "button" at bounding box center [1361, 114] width 29 height 22
click at [1219, 203] on icon at bounding box center [1226, 207] width 15 height 10
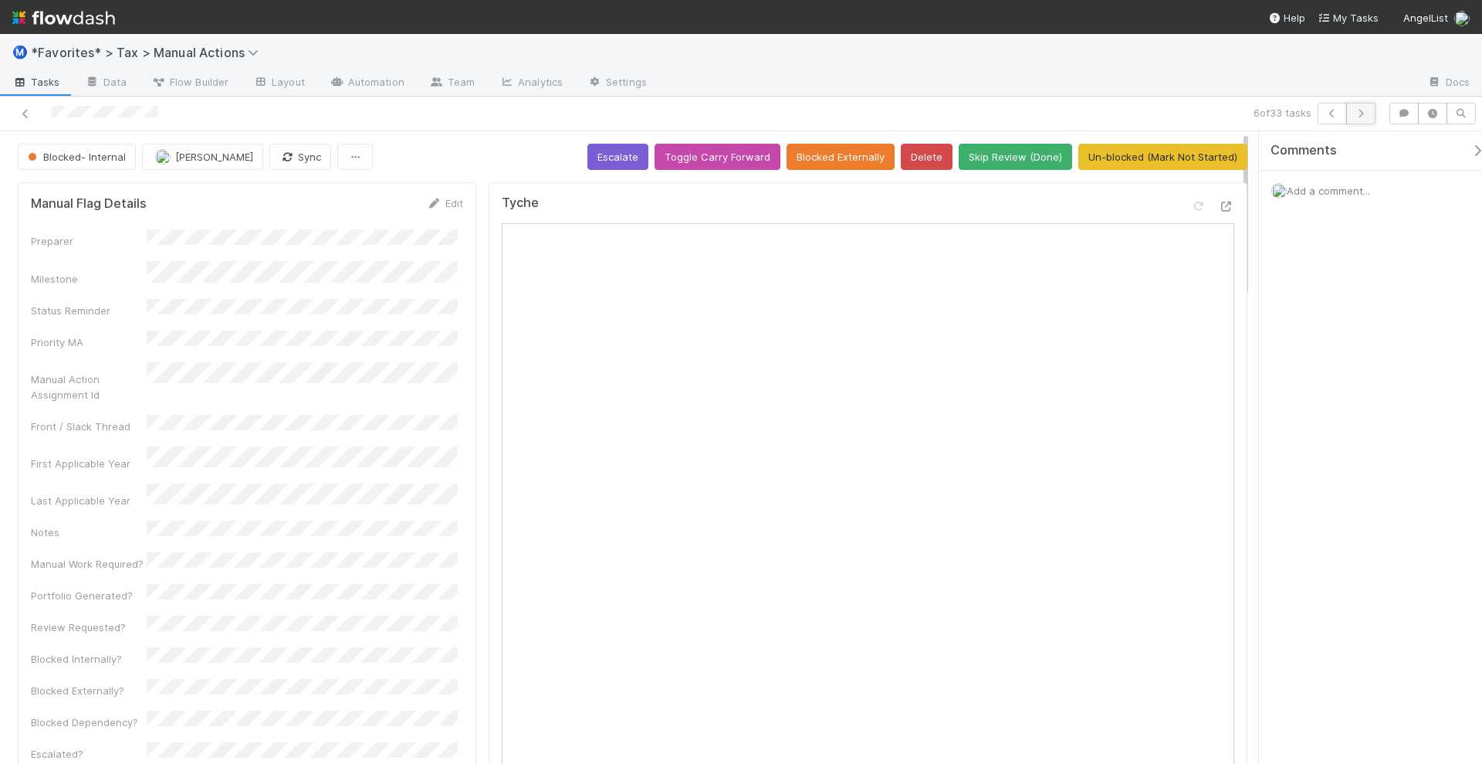
click at [1360, 113] on icon "button" at bounding box center [1360, 113] width 15 height 9
click at [1219, 205] on icon at bounding box center [1226, 207] width 15 height 10
click at [1370, 120] on button "button" at bounding box center [1361, 114] width 29 height 22
click at [1219, 202] on icon at bounding box center [1226, 207] width 15 height 10
click at [1361, 114] on icon "button" at bounding box center [1360, 113] width 15 height 9
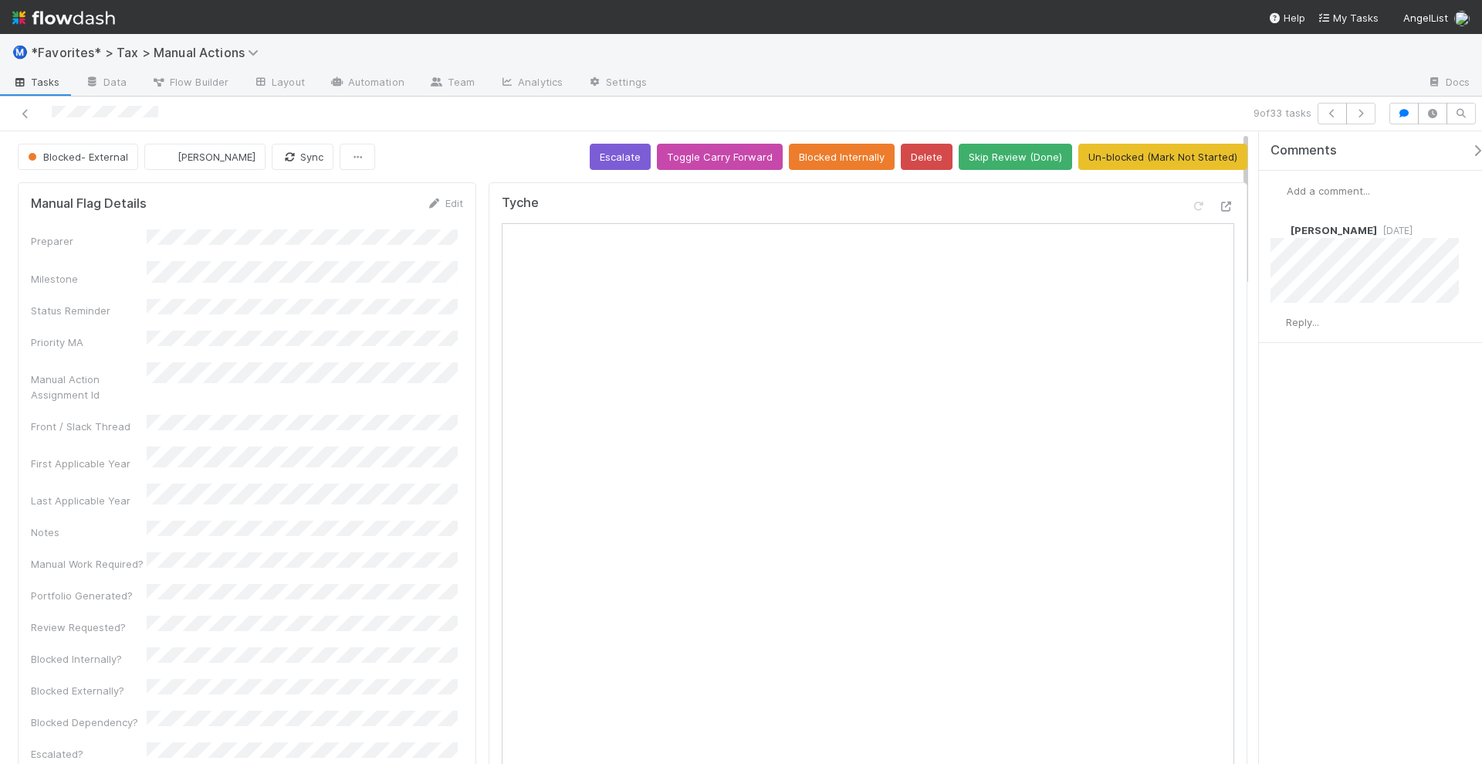
click at [1221, 198] on div "Tyche Open in New Tab" at bounding box center [868, 597] width 759 height 830
click at [1219, 202] on icon at bounding box center [1226, 207] width 15 height 10
click at [1364, 116] on icon "button" at bounding box center [1360, 113] width 15 height 9
click at [1219, 207] on icon at bounding box center [1226, 207] width 15 height 10
click at [1361, 115] on icon "button" at bounding box center [1360, 113] width 15 height 9
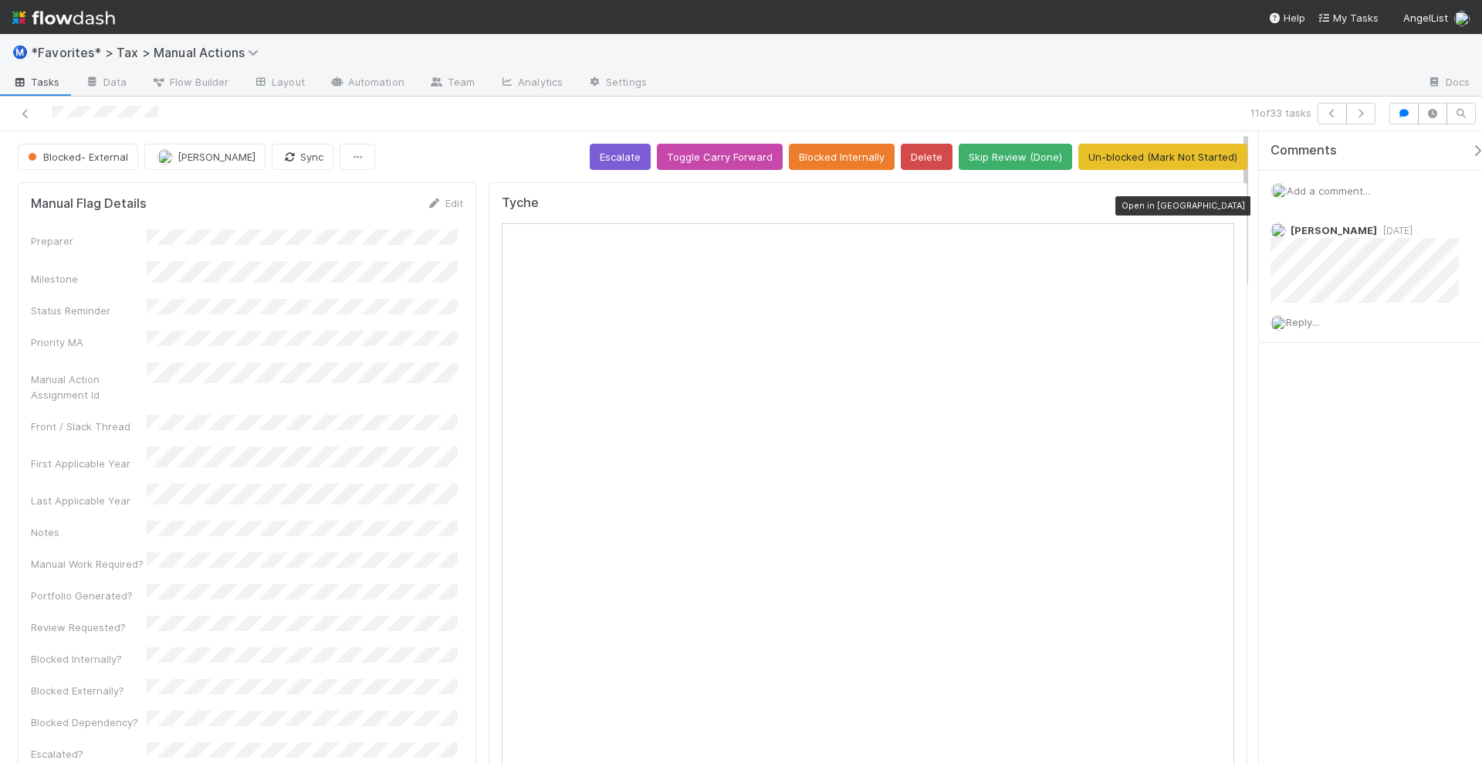
click at [1219, 203] on icon at bounding box center [1226, 207] width 15 height 10
click at [1219, 202] on icon at bounding box center [1226, 207] width 15 height 10
click at [1367, 116] on icon "button" at bounding box center [1360, 113] width 15 height 9
click at [1219, 208] on icon at bounding box center [1226, 207] width 15 height 10
click at [1365, 113] on icon "button" at bounding box center [1360, 113] width 15 height 9
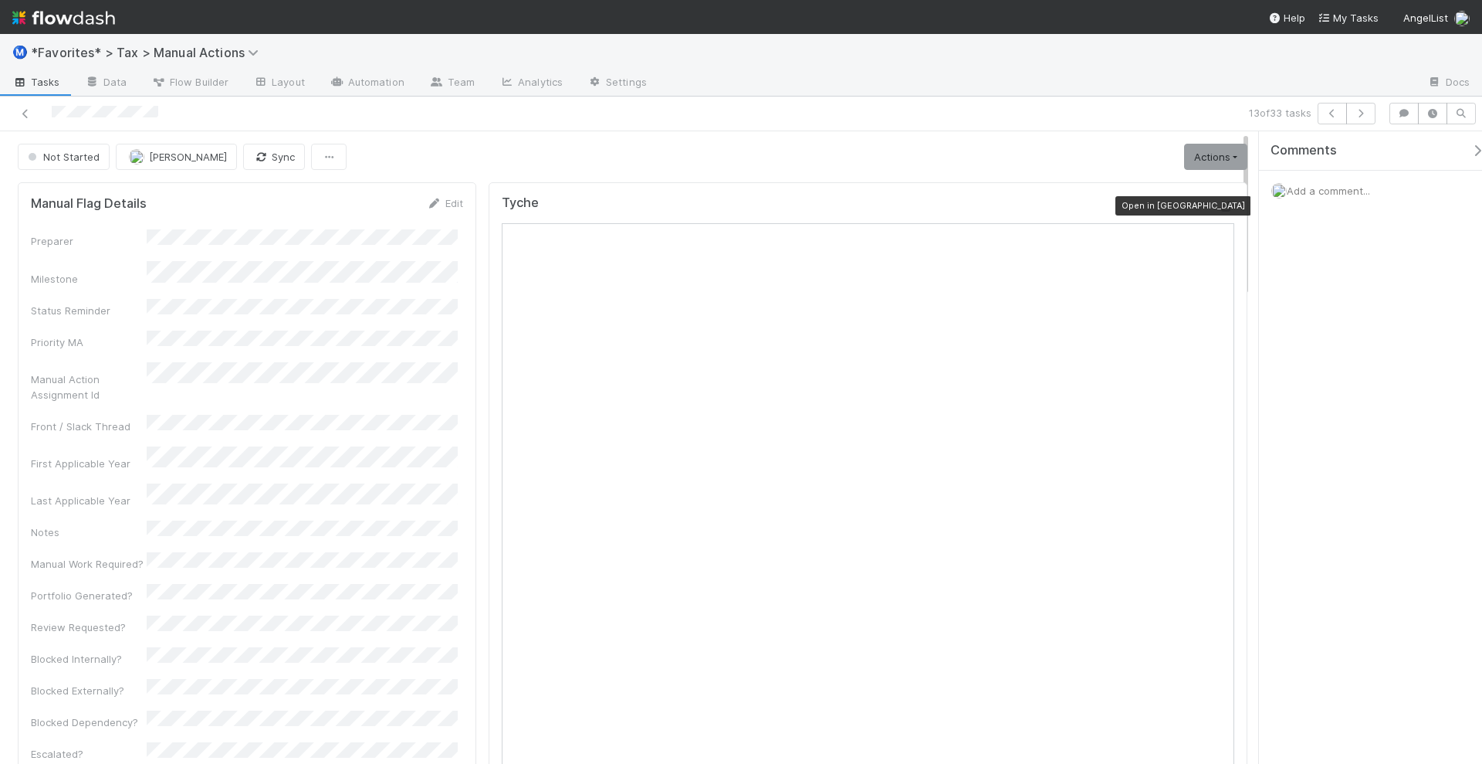
click at [1219, 202] on icon at bounding box center [1226, 207] width 15 height 10
click at [1363, 113] on icon "button" at bounding box center [1360, 113] width 15 height 9
click at [1219, 202] on icon at bounding box center [1226, 207] width 15 height 10
click at [1359, 113] on icon "button" at bounding box center [1360, 113] width 15 height 9
click at [1219, 202] on icon at bounding box center [1226, 207] width 15 height 10
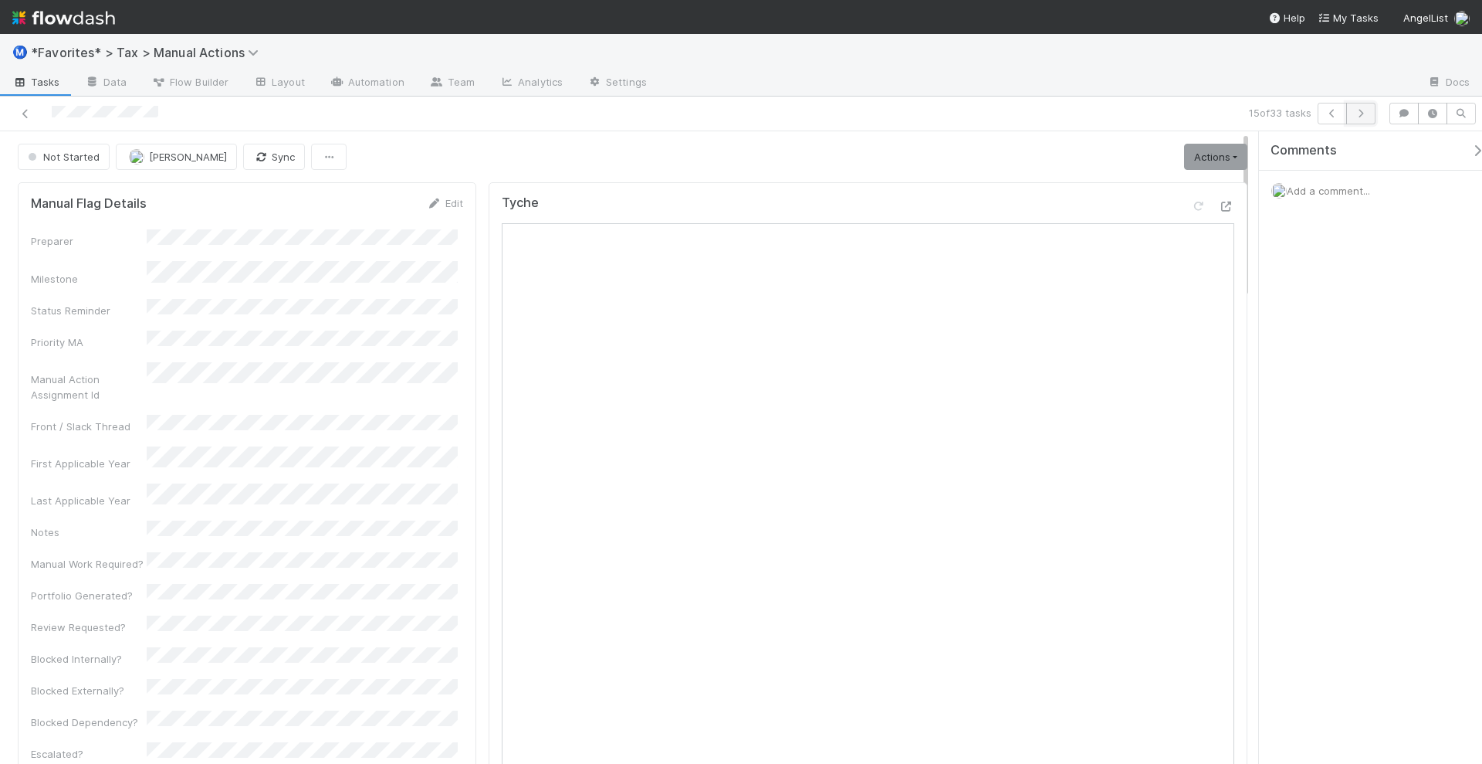
click at [1367, 109] on icon "button" at bounding box center [1360, 113] width 15 height 9
click at [1219, 206] on icon at bounding box center [1226, 207] width 15 height 10
click at [1361, 110] on icon "button" at bounding box center [1360, 113] width 15 height 9
click at [1219, 202] on icon at bounding box center [1226, 207] width 15 height 10
click at [1367, 109] on icon "button" at bounding box center [1360, 113] width 15 height 9
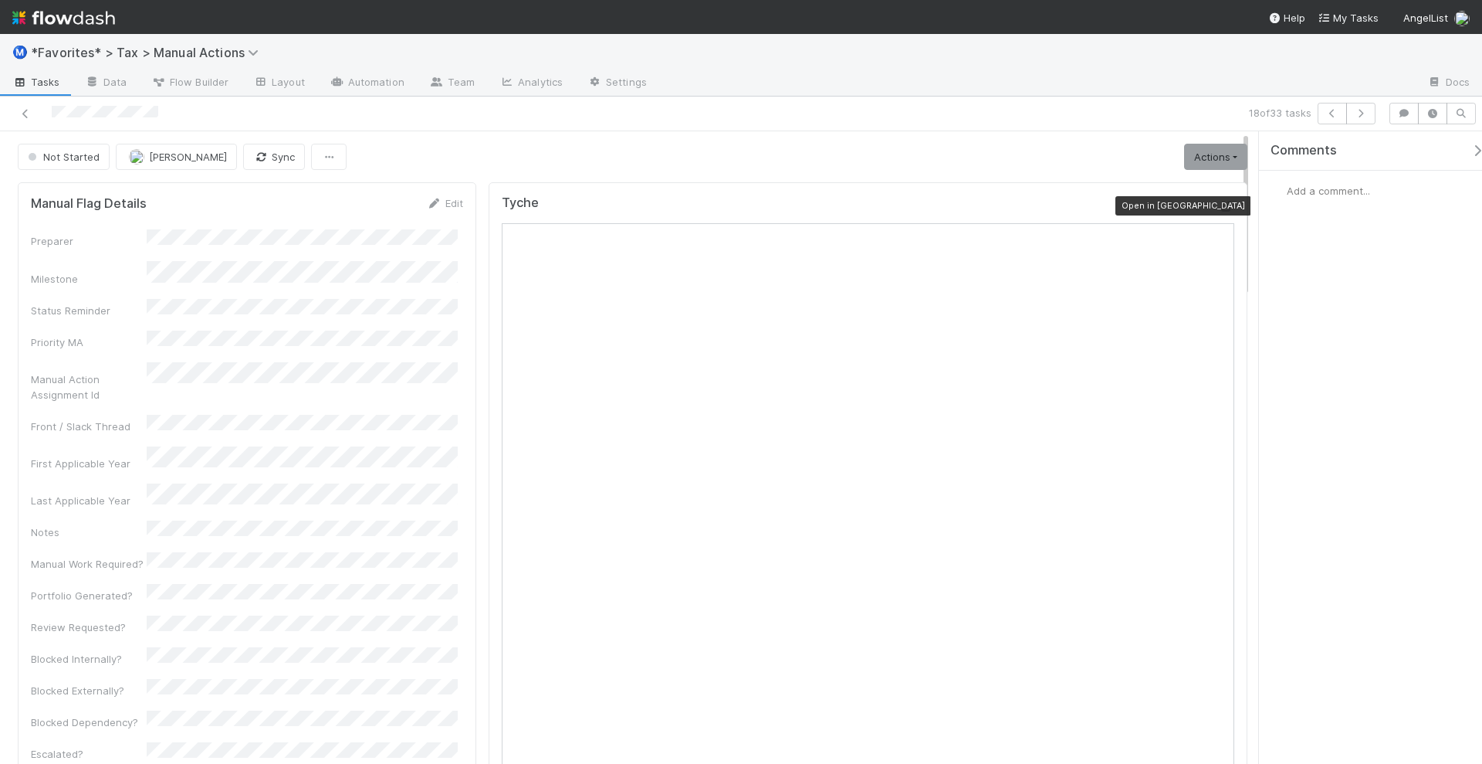
click at [1219, 202] on icon at bounding box center [1226, 207] width 15 height 10
click at [1364, 116] on icon "button" at bounding box center [1360, 113] width 15 height 9
click at [1219, 202] on icon at bounding box center [1226, 207] width 15 height 10
click at [1364, 110] on icon "button" at bounding box center [1360, 113] width 15 height 9
click at [1219, 208] on icon at bounding box center [1226, 207] width 15 height 10
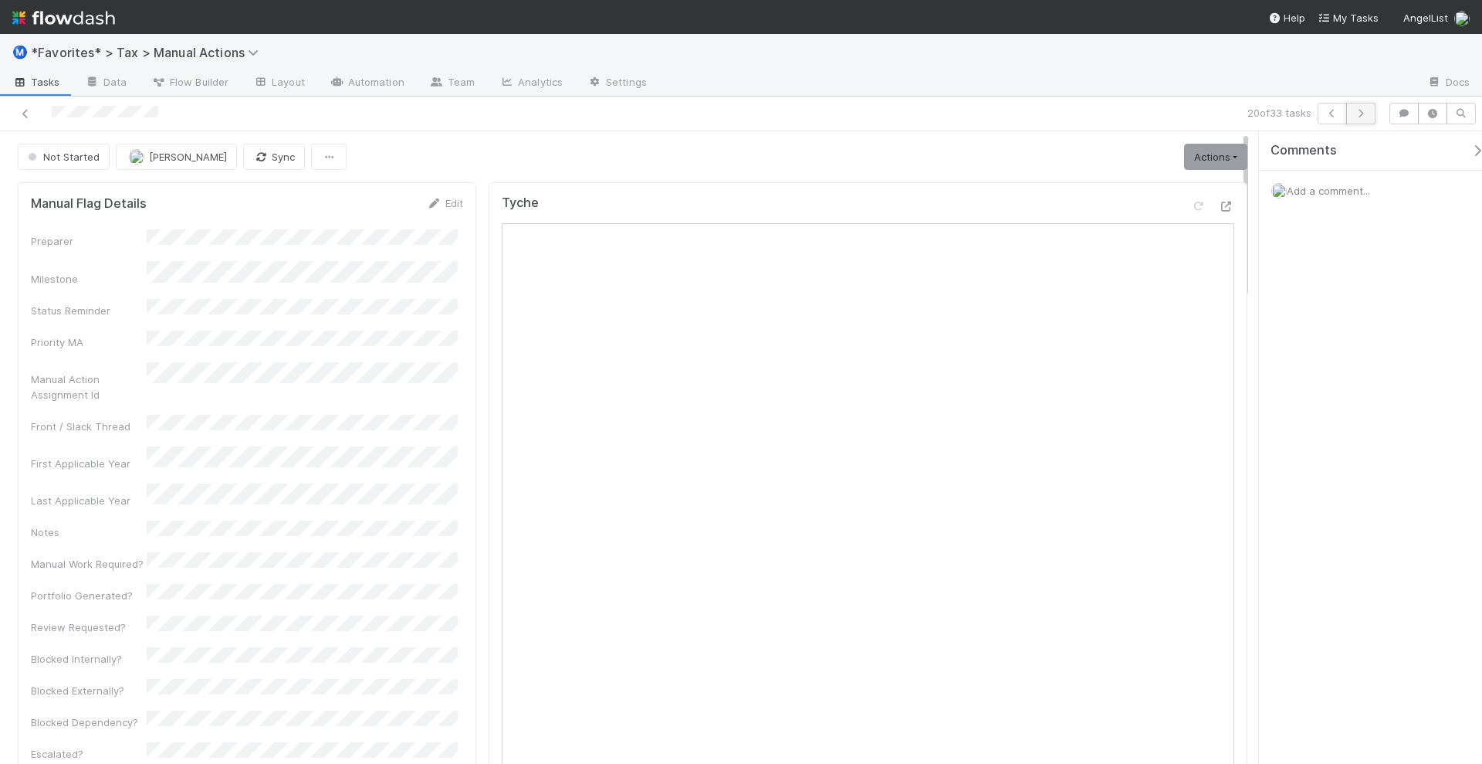
click at [1359, 111] on icon "button" at bounding box center [1360, 113] width 15 height 9
click at [1219, 203] on icon at bounding box center [1226, 207] width 15 height 10
click at [1371, 109] on button "button" at bounding box center [1361, 114] width 29 height 22
click at [1219, 203] on icon at bounding box center [1226, 207] width 15 height 10
click at [1370, 106] on button "button" at bounding box center [1361, 114] width 29 height 22
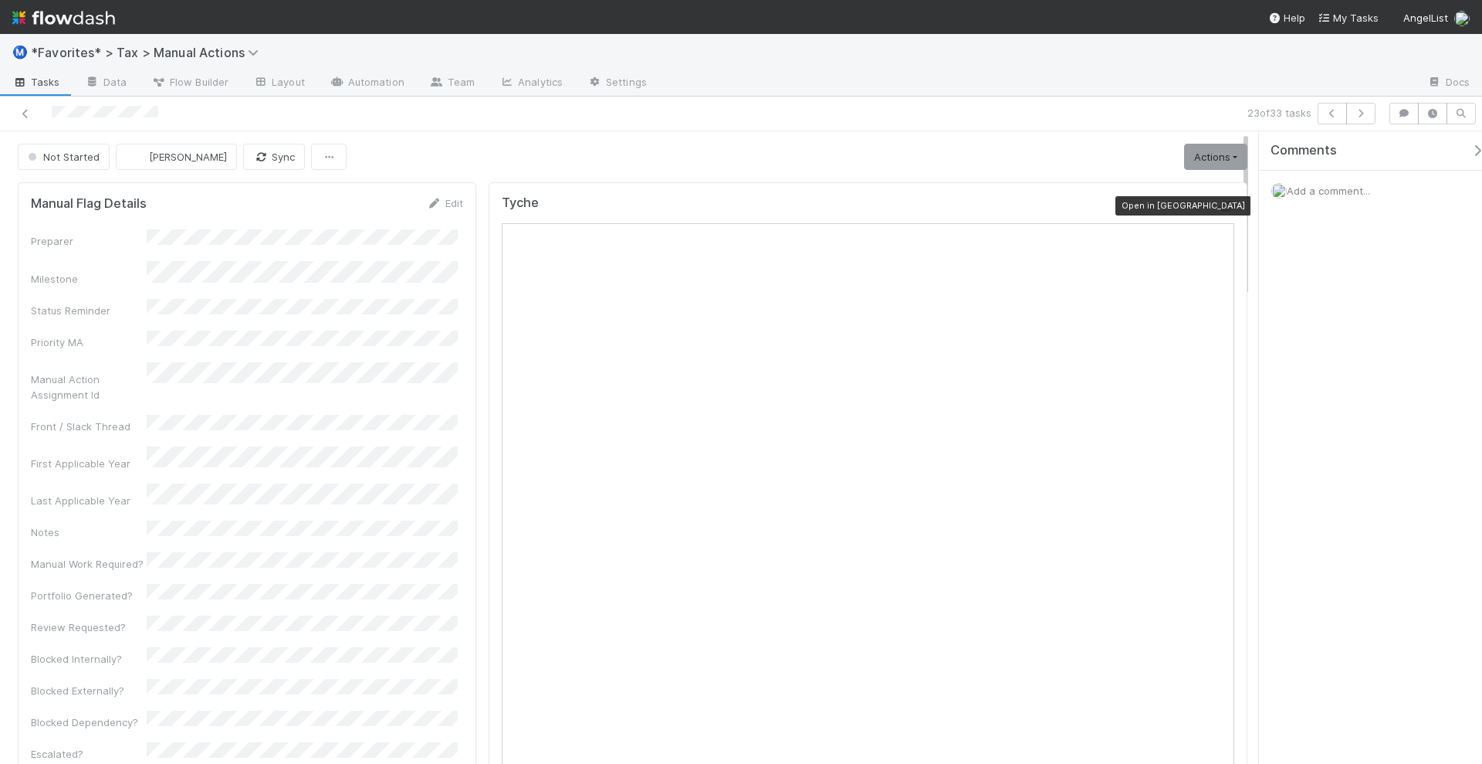
click at [1219, 205] on icon at bounding box center [1226, 207] width 15 height 10
click at [1369, 116] on icon "button" at bounding box center [1360, 113] width 15 height 9
click at [1219, 208] on icon at bounding box center [1226, 207] width 15 height 10
click at [1360, 120] on button "button" at bounding box center [1361, 114] width 29 height 22
click at [1219, 202] on icon at bounding box center [1226, 207] width 15 height 10
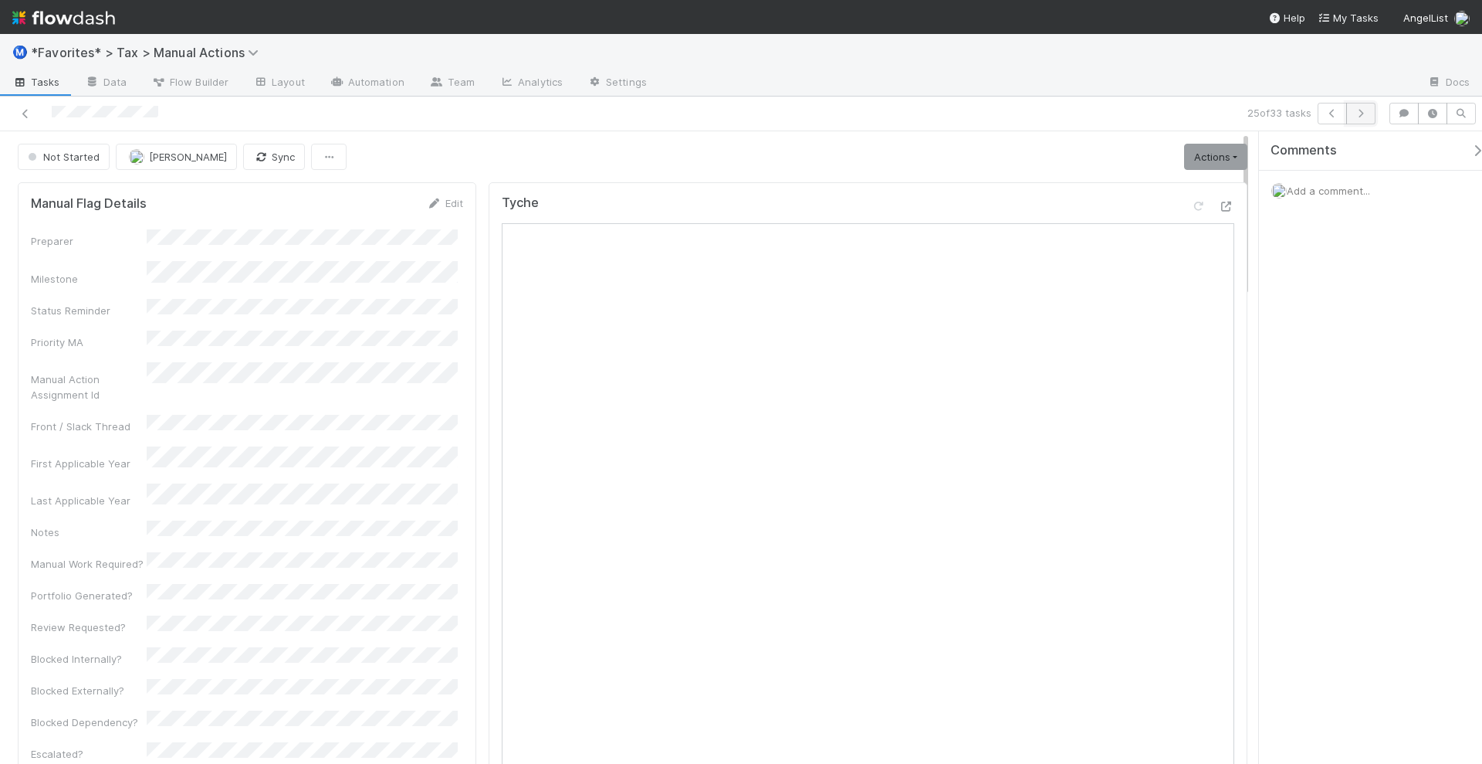
click at [1364, 116] on icon "button" at bounding box center [1360, 113] width 15 height 9
click at [1219, 202] on icon at bounding box center [1226, 207] width 15 height 10
click at [1352, 114] on button "button" at bounding box center [1361, 114] width 29 height 22
click at [1219, 204] on icon at bounding box center [1226, 207] width 15 height 10
click at [1364, 116] on icon "button" at bounding box center [1360, 113] width 15 height 9
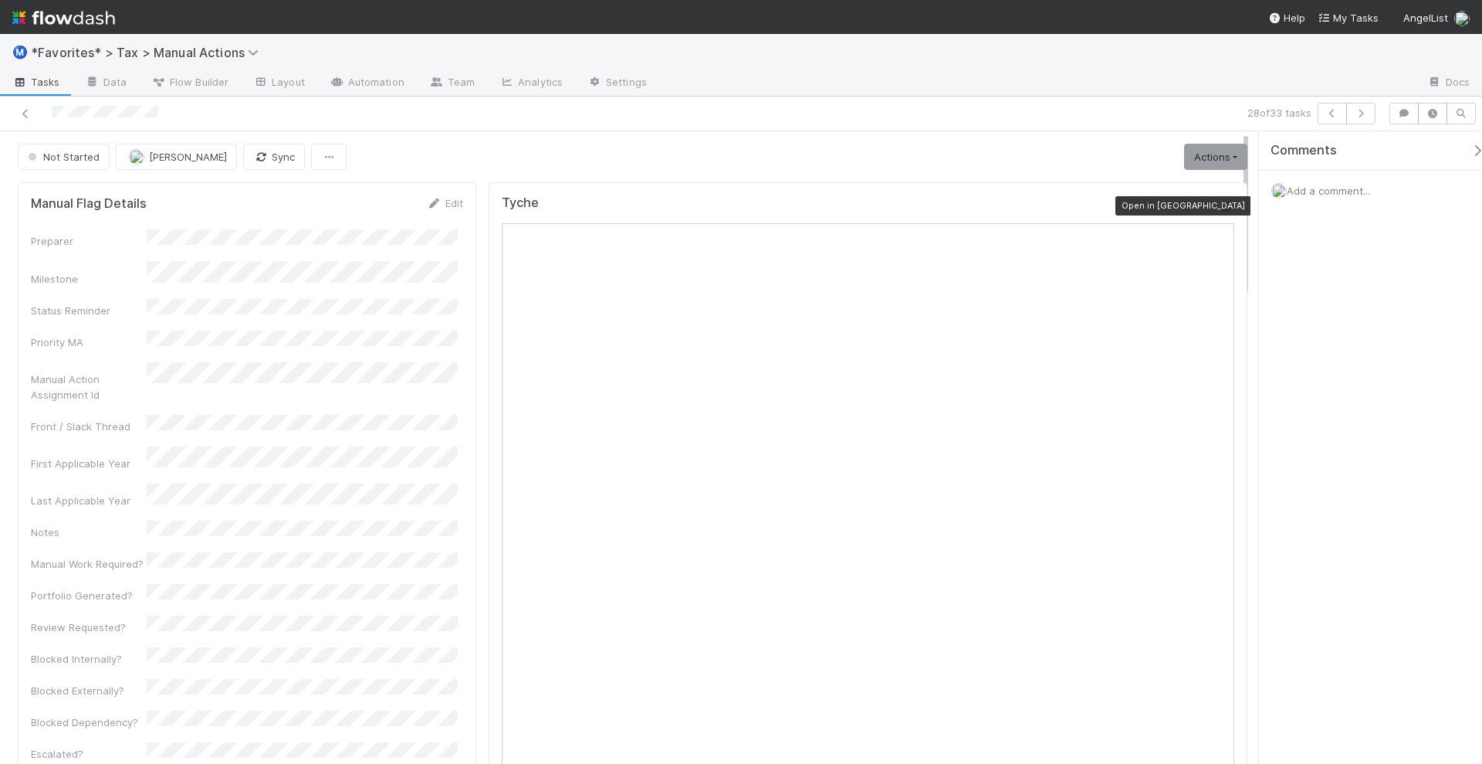
click at [1219, 202] on icon at bounding box center [1226, 207] width 15 height 10
click at [1360, 112] on icon "button" at bounding box center [1360, 113] width 15 height 9
click at [1219, 202] on icon at bounding box center [1226, 207] width 15 height 10
click at [1364, 118] on button "button" at bounding box center [1361, 114] width 29 height 22
click at [1219, 204] on icon at bounding box center [1226, 207] width 15 height 10
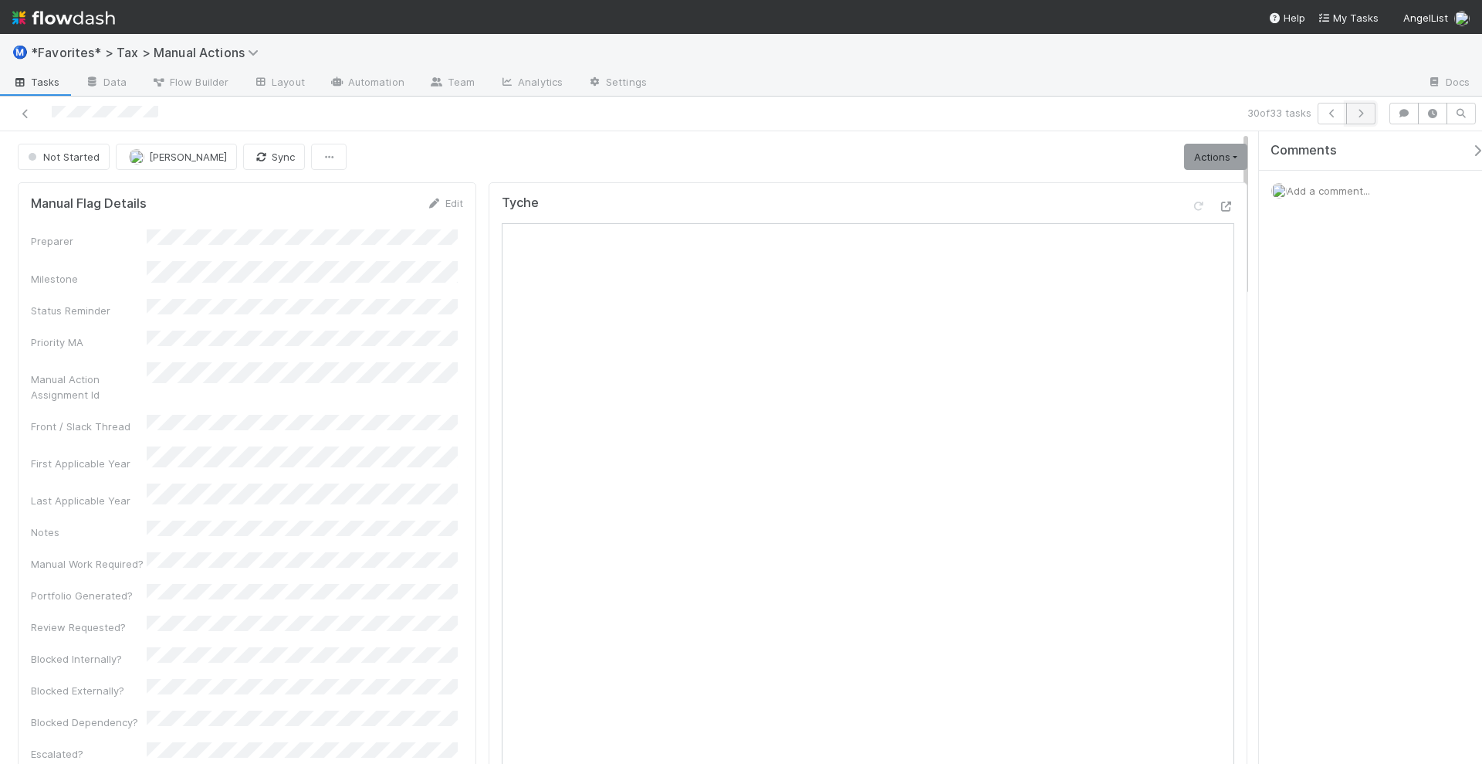
click at [1366, 112] on icon "button" at bounding box center [1360, 113] width 15 height 9
click at [1219, 202] on icon at bounding box center [1226, 207] width 15 height 10
click at [1367, 110] on icon "button" at bounding box center [1360, 113] width 15 height 9
click at [1219, 202] on icon at bounding box center [1226, 207] width 15 height 10
click at [1368, 112] on icon "button" at bounding box center [1360, 113] width 15 height 9
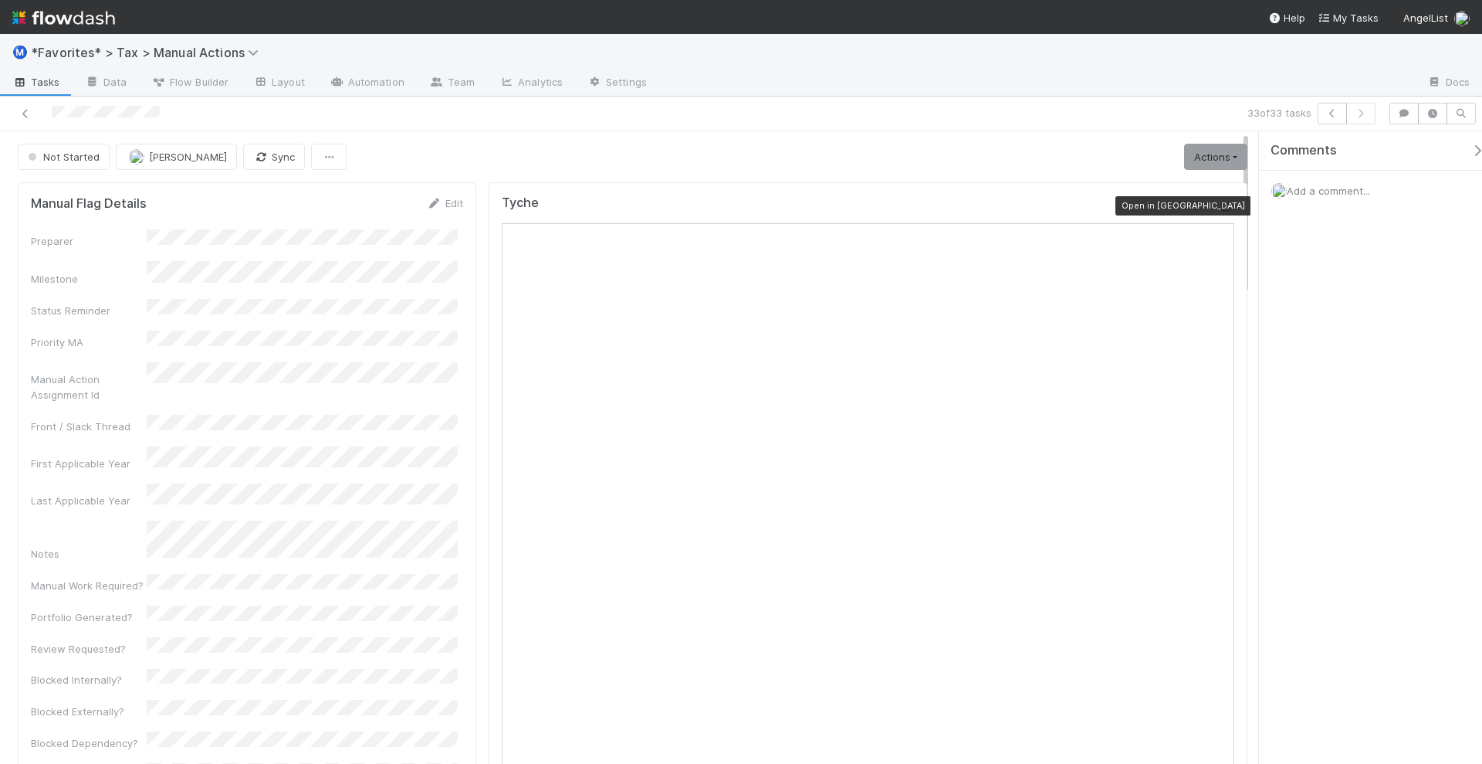
click at [1219, 198] on div at bounding box center [1226, 205] width 15 height 15
click at [481, 156] on div "Not Started Blake Hall Sync Actions Start Escalate Toggle Carry Forward Blocked…" at bounding box center [633, 157] width 1230 height 26
click at [1222, 159] on link "Actions" at bounding box center [1215, 157] width 63 height 26
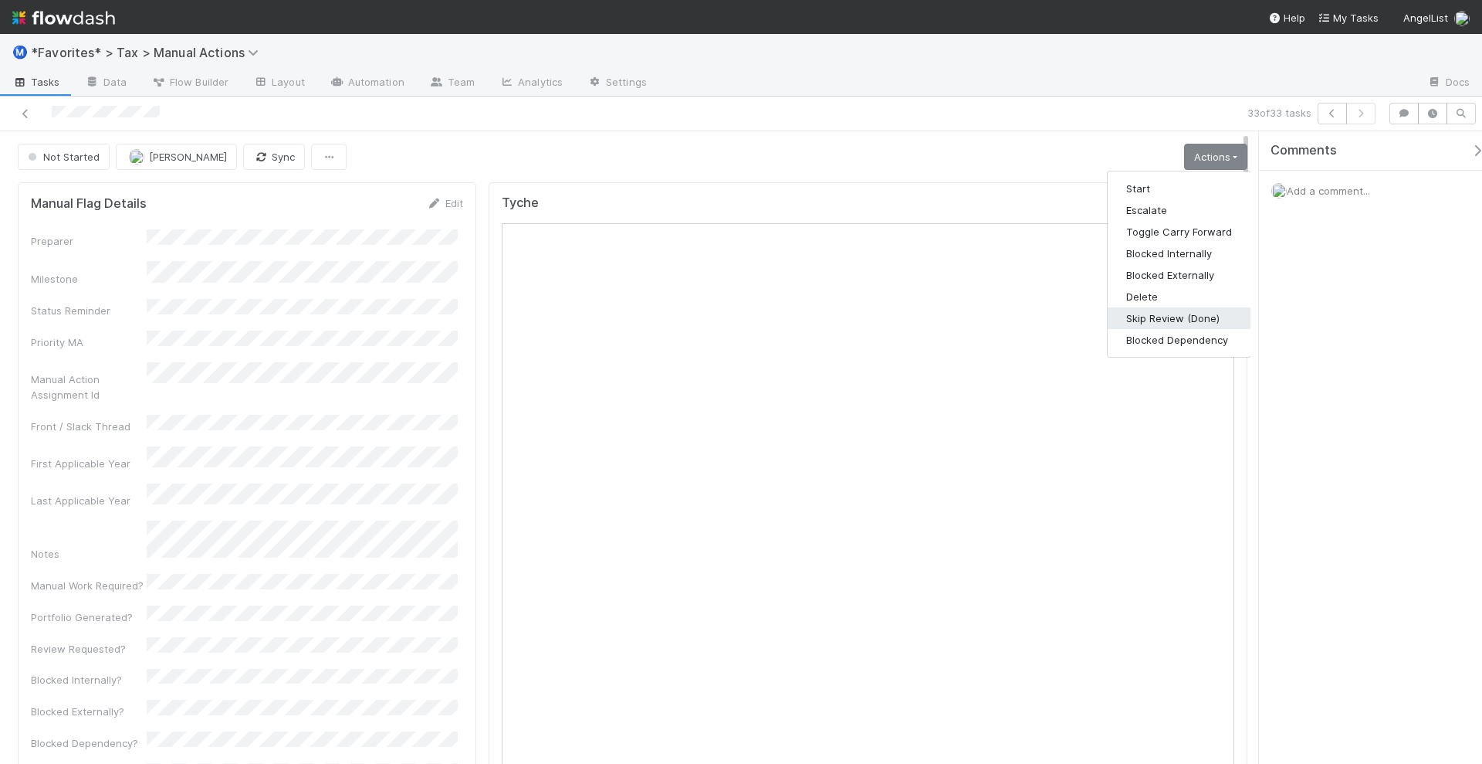
click at [1187, 307] on button "Skip Review (Done)" at bounding box center [1179, 318] width 143 height 22
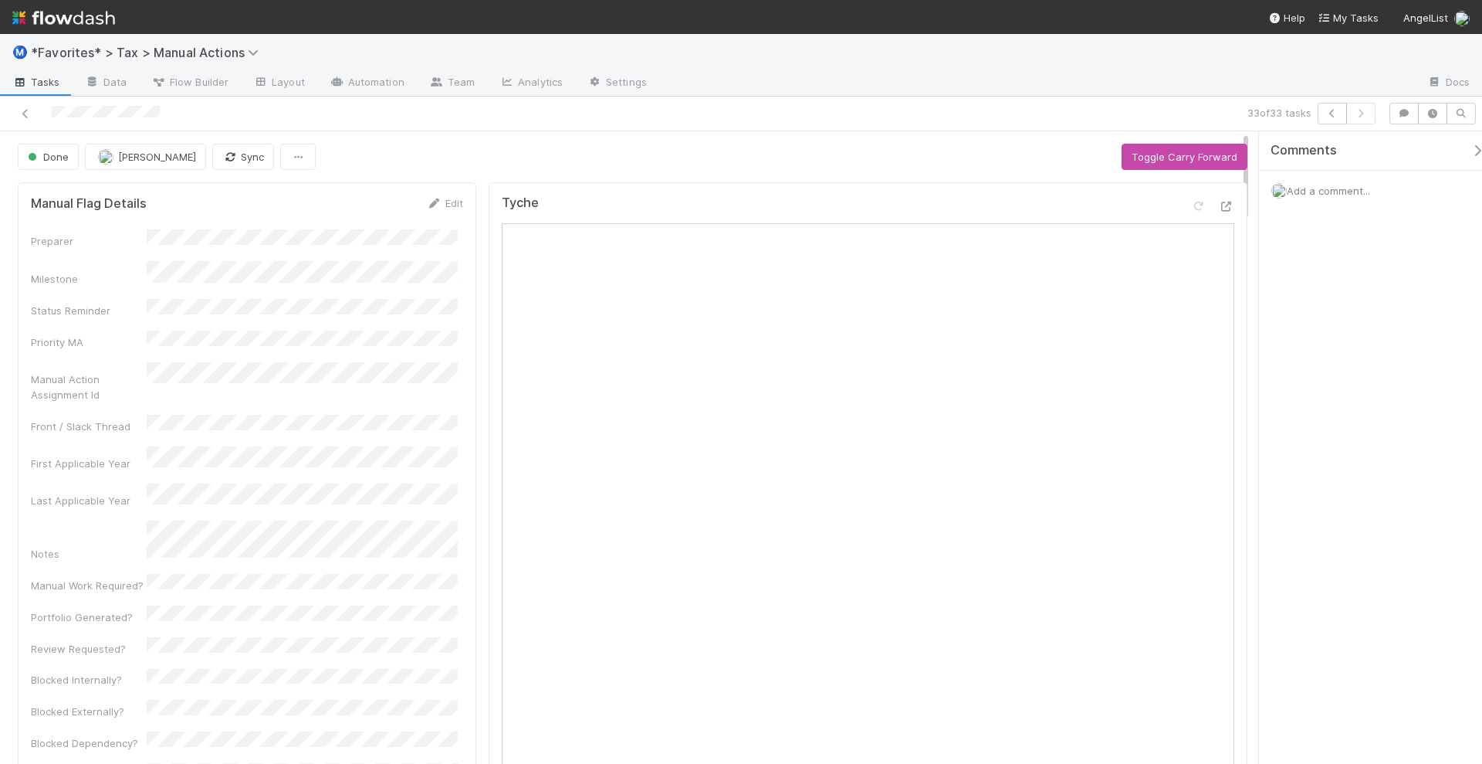
click at [466, 162] on div "Done Blake Hall Sync Toggle Carry Forward" at bounding box center [633, 157] width 1230 height 26
click at [25, 113] on icon at bounding box center [25, 114] width 15 height 10
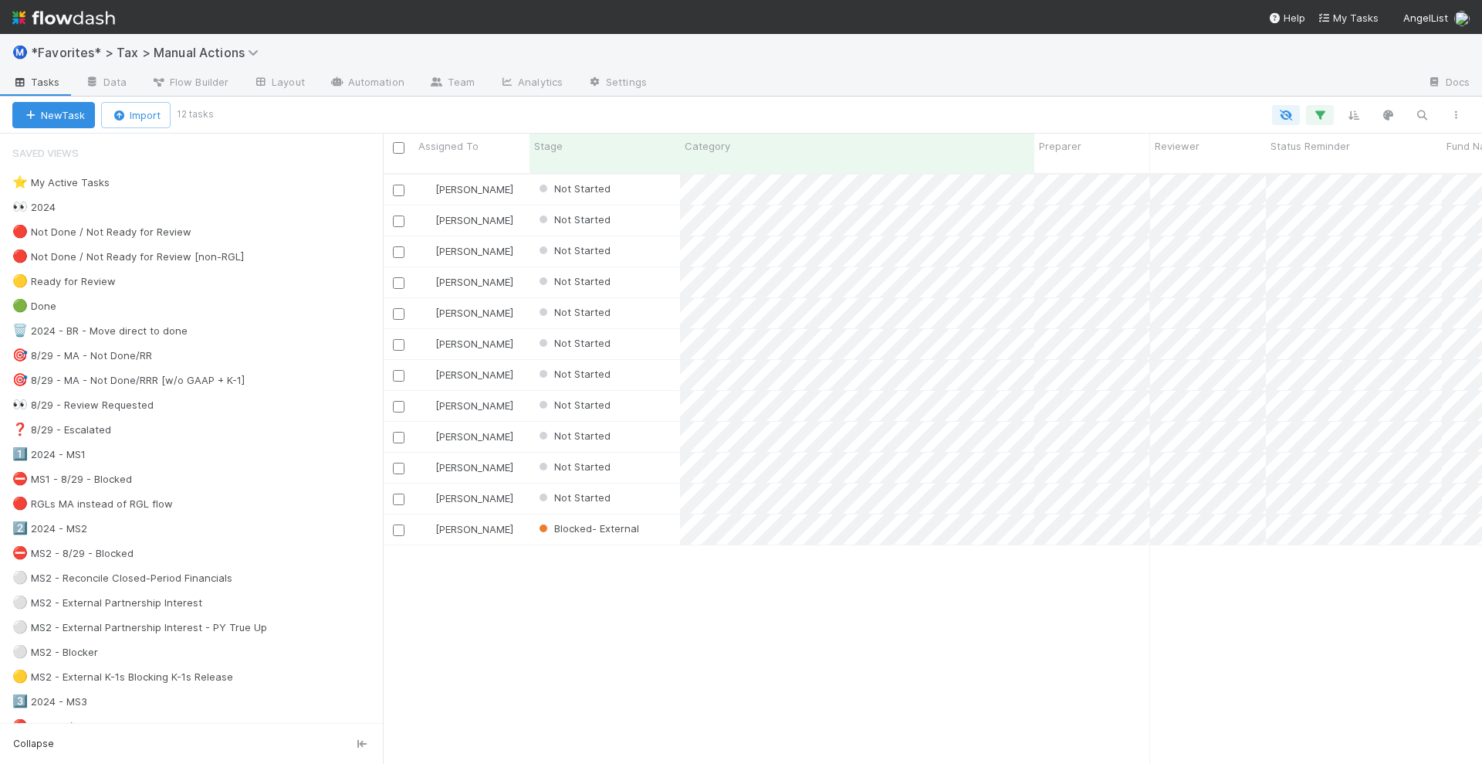
scroll to position [588, 1085]
click at [711, 626] on div "Helen Vo Not Started 8/20/25, 9:40:02 AM 8/20/25, 9:40:02 AM 0 0 0 1 0 Enrique …" at bounding box center [932, 475] width 1099 height 602
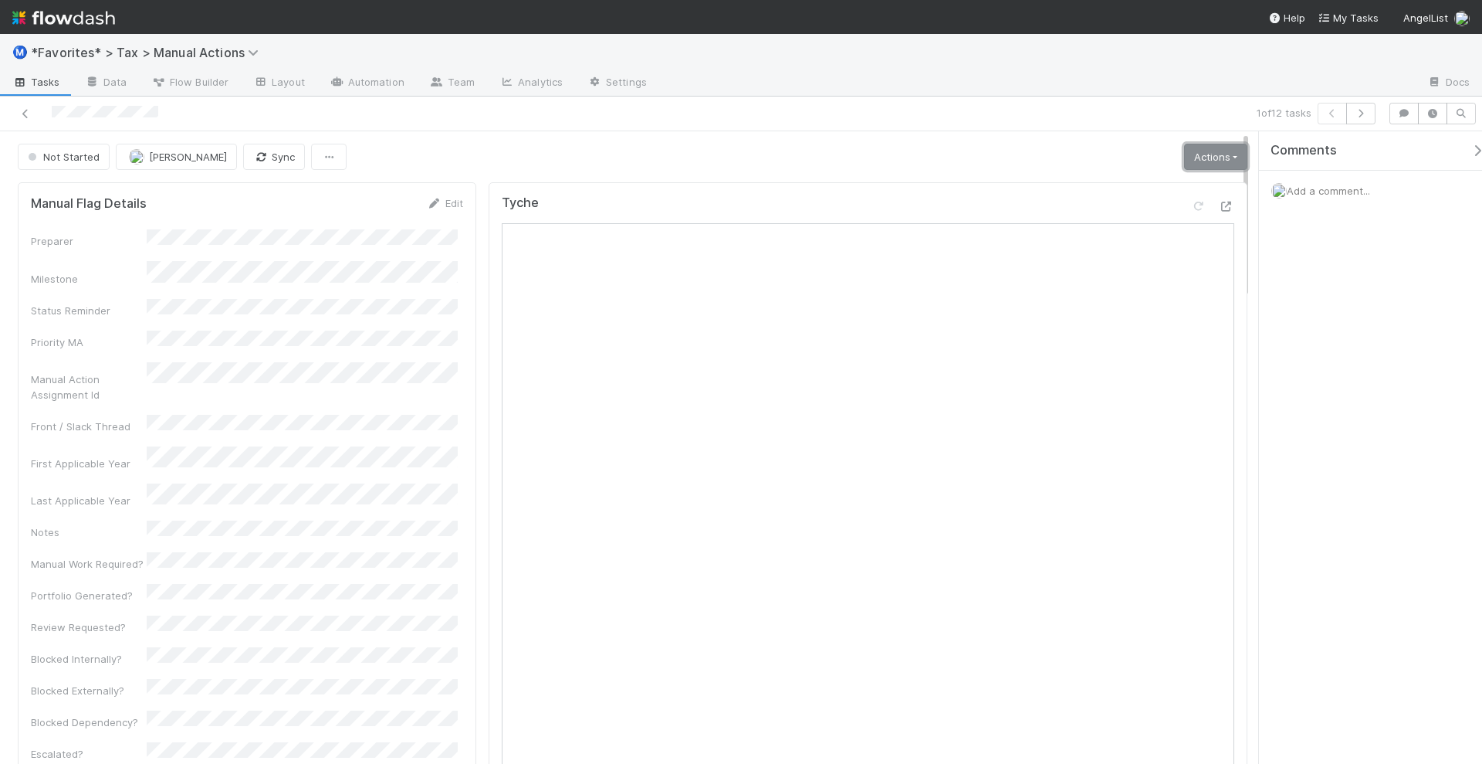
click at [1184, 147] on link "Actions" at bounding box center [1215, 157] width 63 height 26
click at [1171, 184] on button "Start" at bounding box center [1179, 189] width 143 height 22
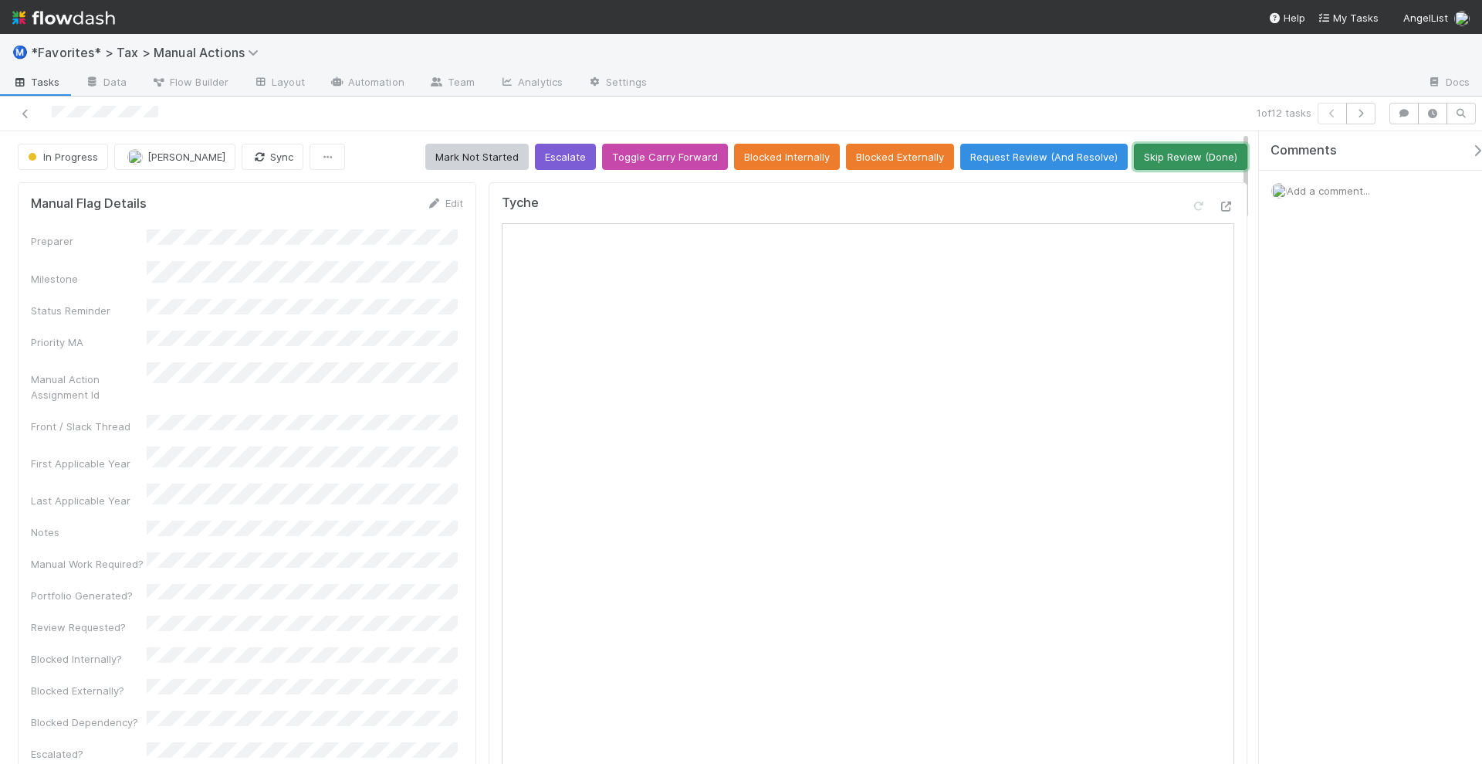
click at [1184, 154] on button "Skip Review (Done)" at bounding box center [1190, 157] width 113 height 26
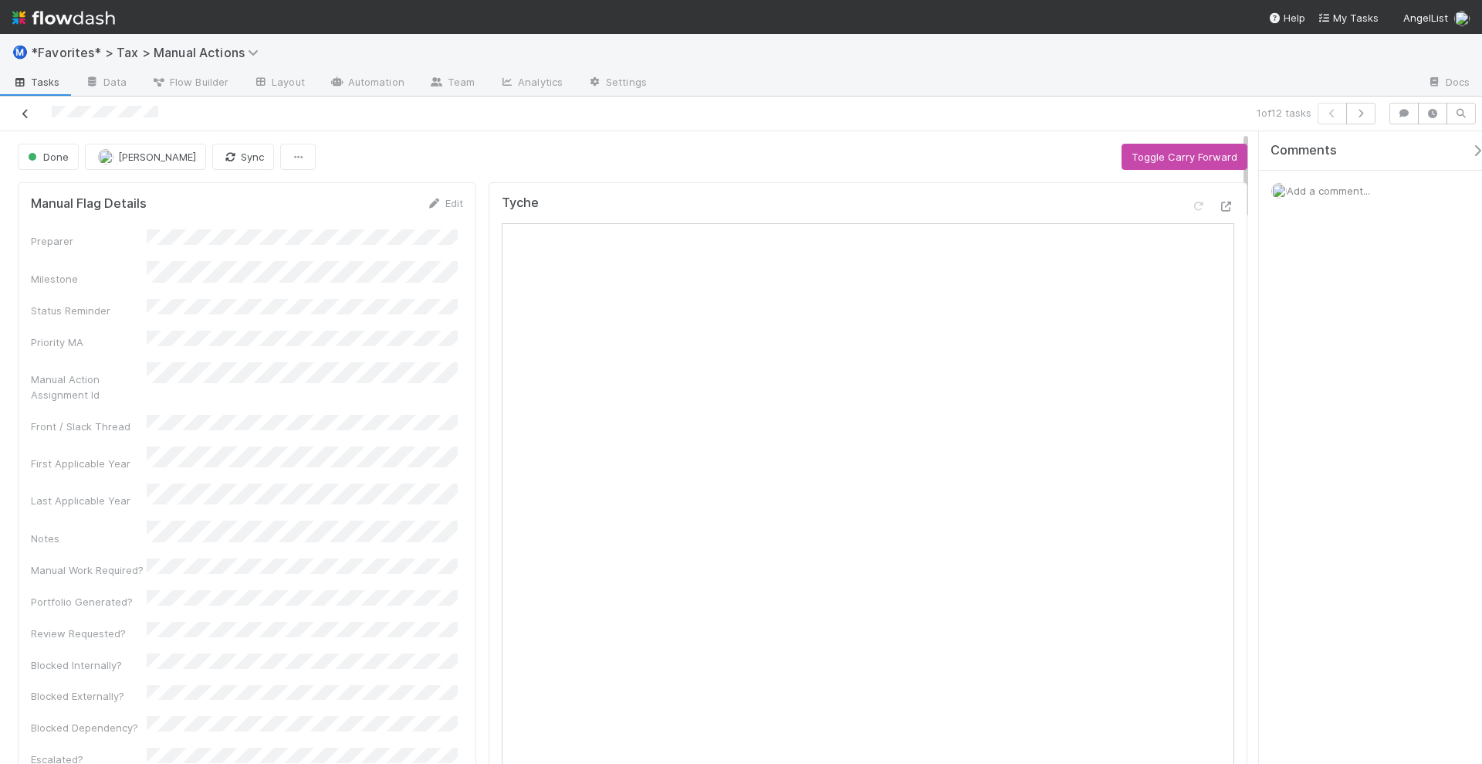
click at [27, 115] on icon at bounding box center [25, 114] width 15 height 10
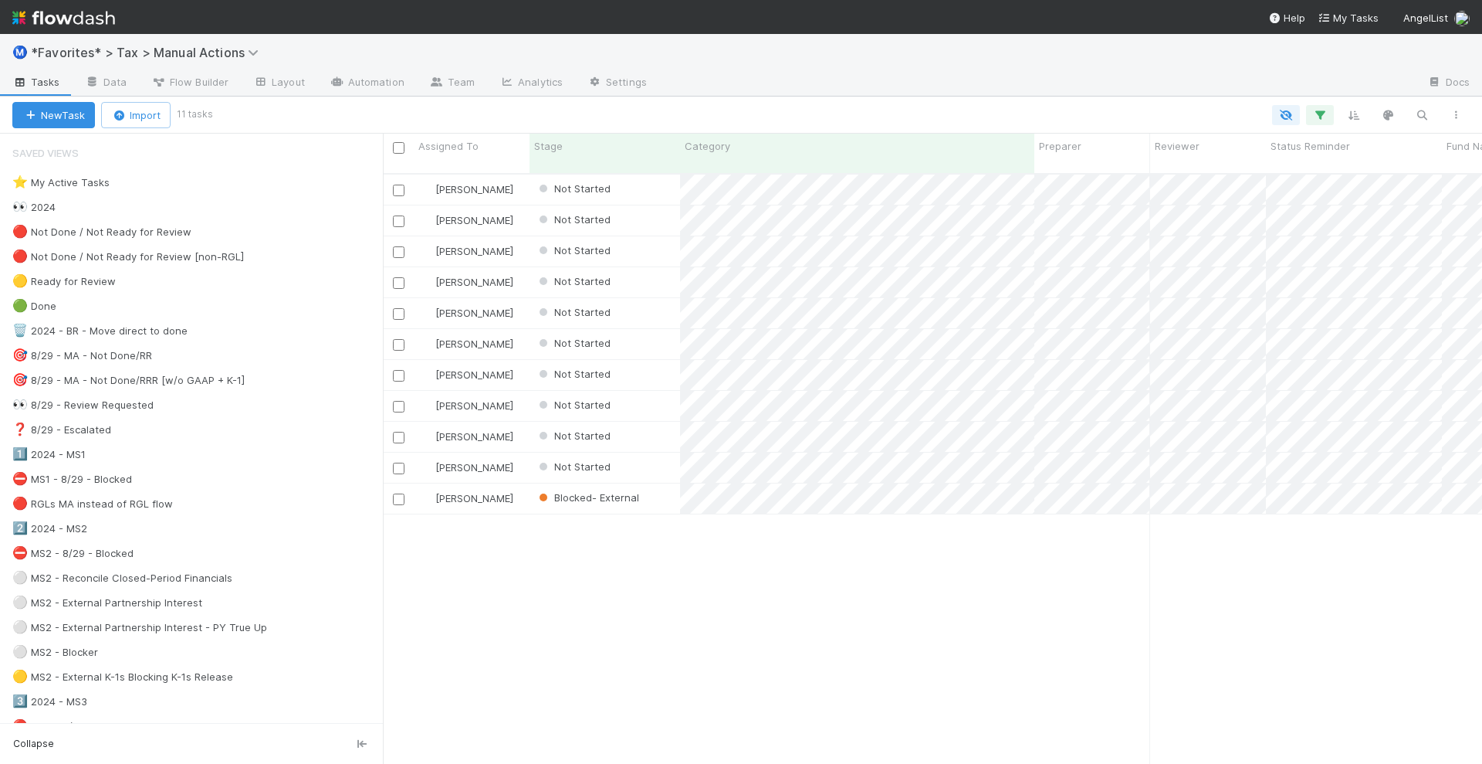
scroll to position [588, 1085]
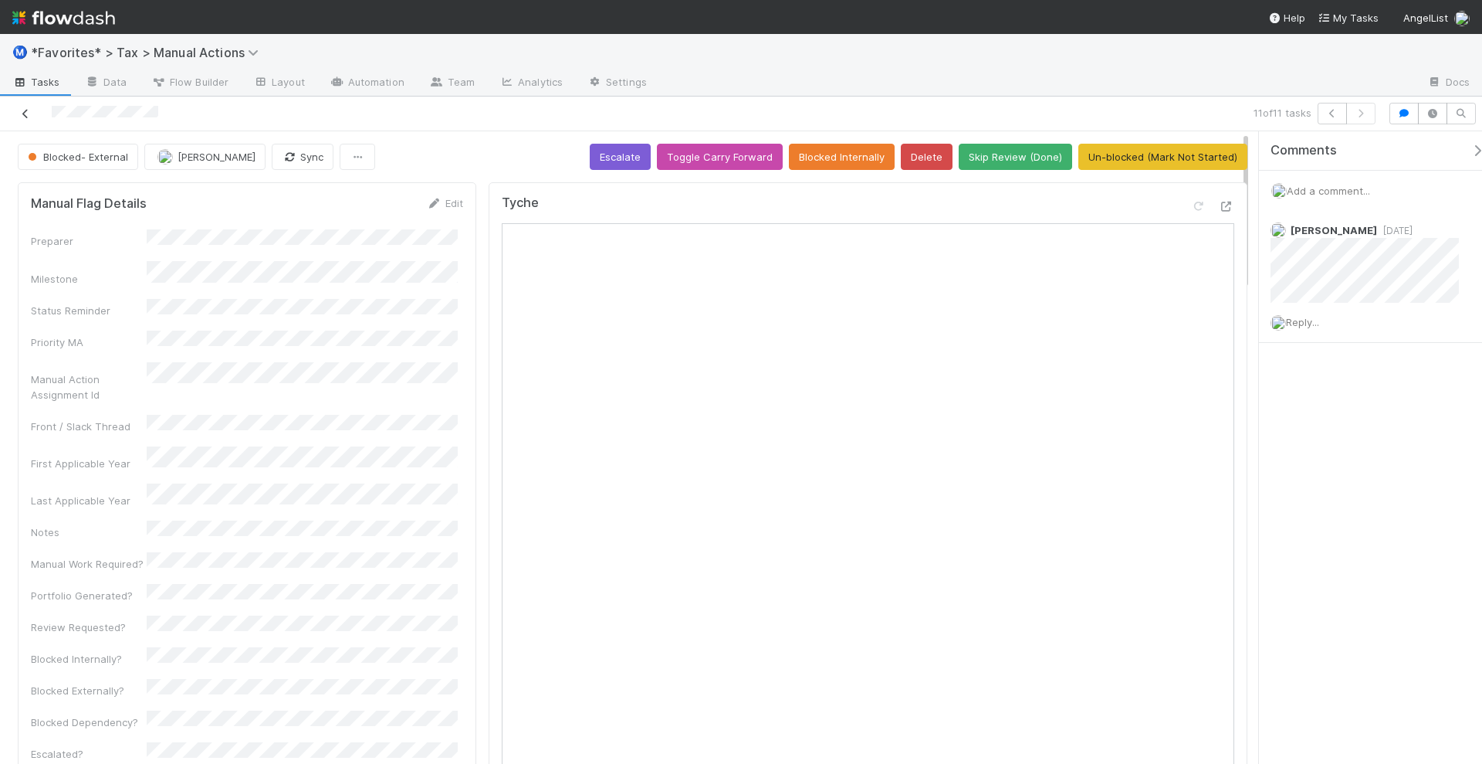
click at [26, 113] on icon at bounding box center [25, 114] width 15 height 10
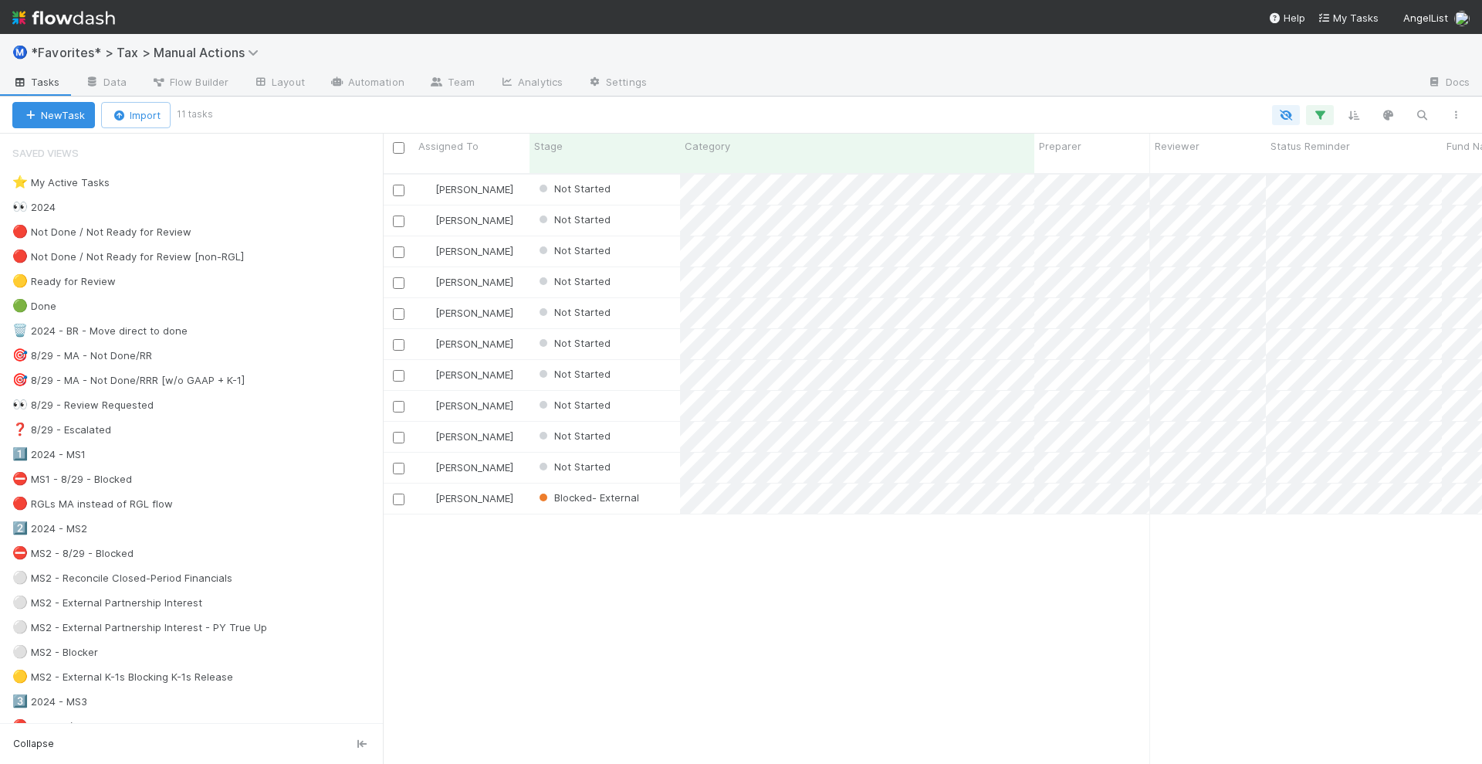
scroll to position [588, 1085]
click at [393, 147] on input "checkbox" at bounding box center [399, 148] width 12 height 12
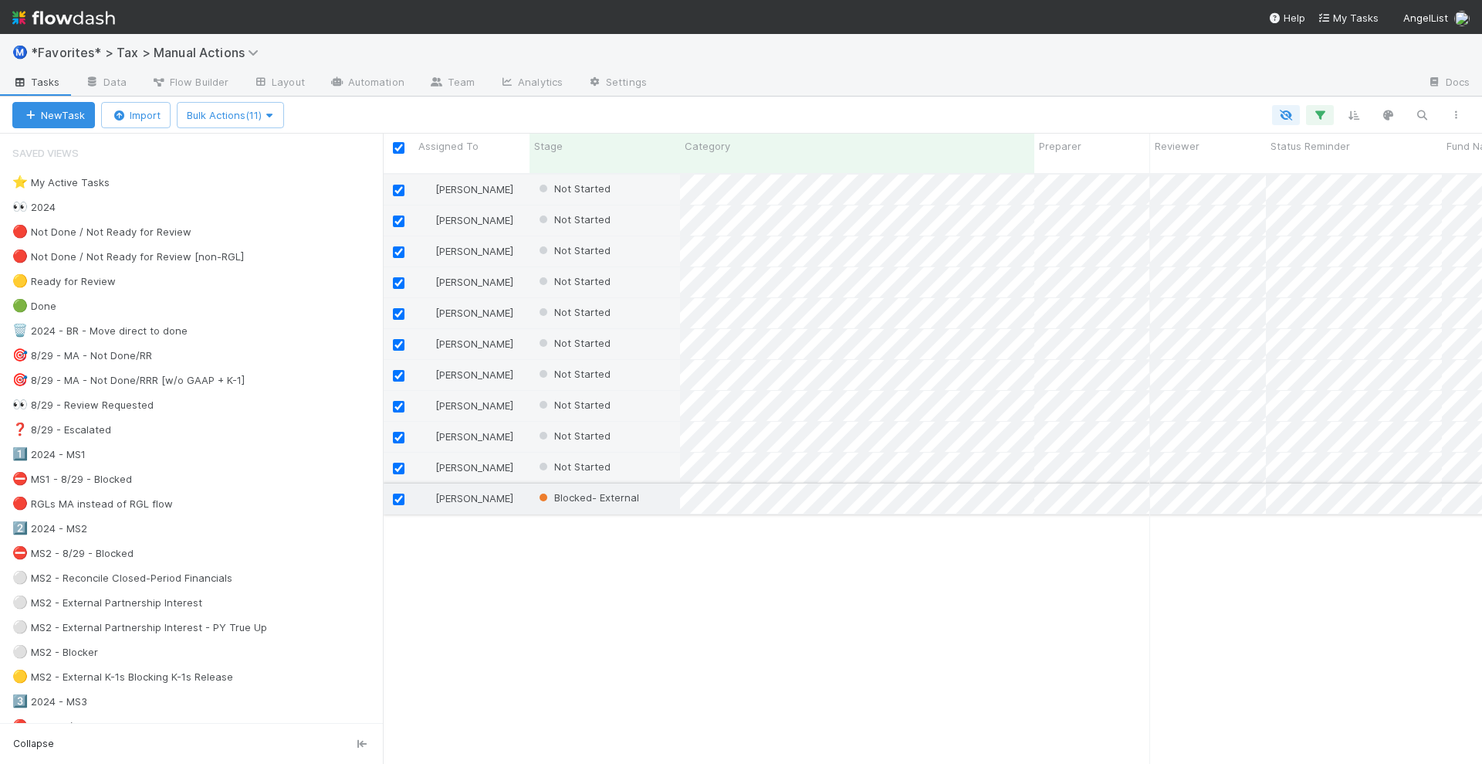
click at [398, 493] on input "checkbox" at bounding box center [399, 499] width 12 height 12
checkbox input "false"
click at [260, 117] on span "Bulk Actions (10)" at bounding box center [231, 115] width 89 height 12
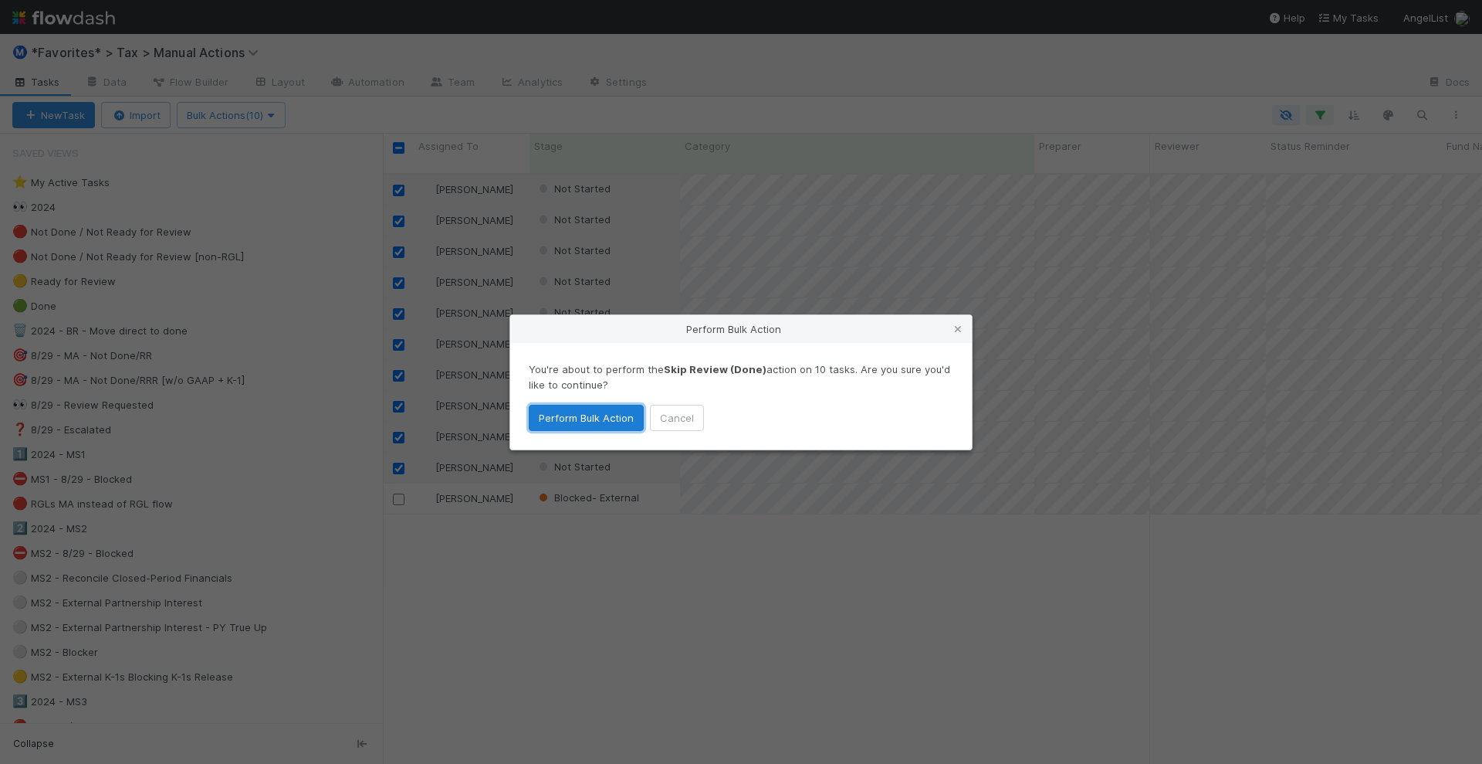
click at [585, 417] on button "Perform Bulk Action" at bounding box center [586, 418] width 115 height 26
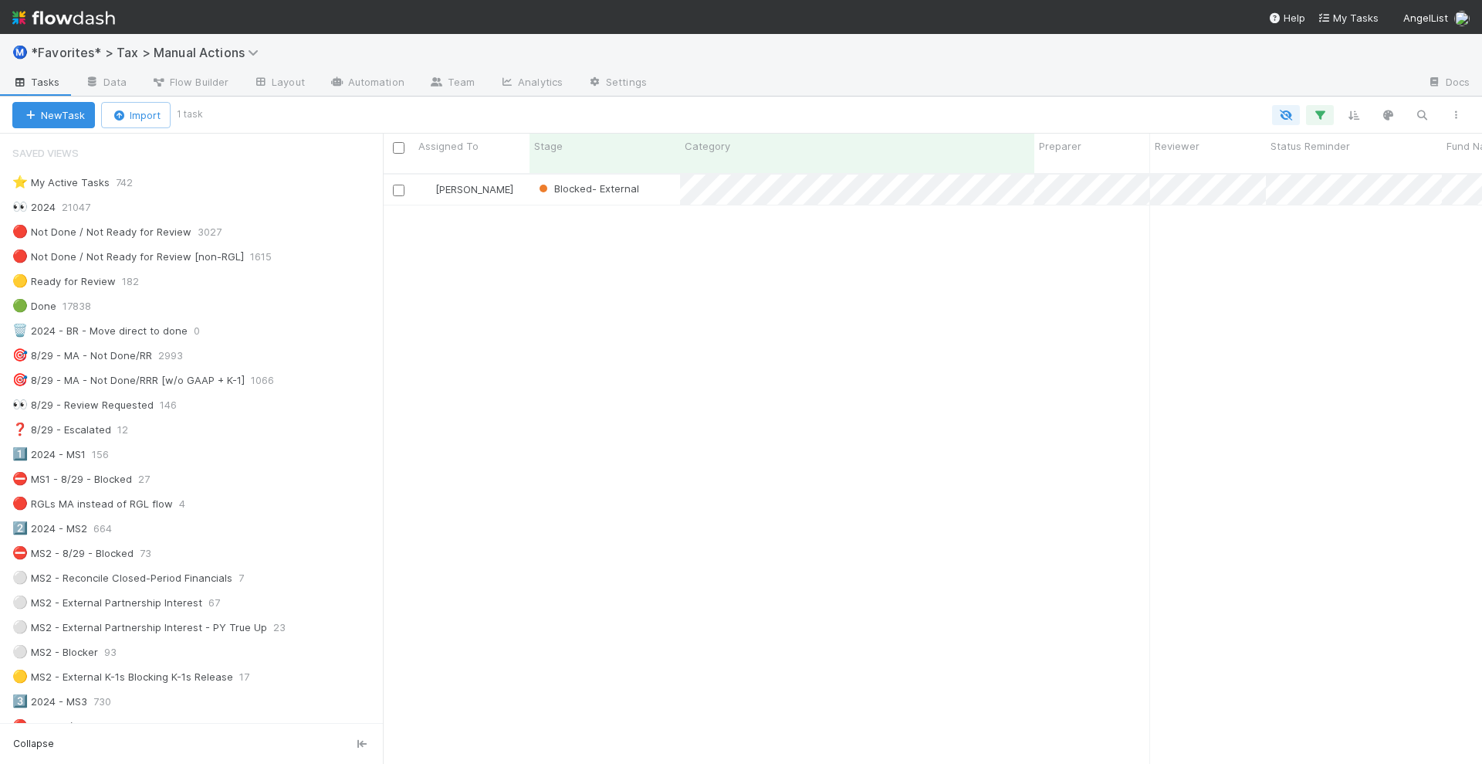
click at [832, 507] on div "Helen Vo Blocked- External 6/18/25, 10:25:37 AM 8/7/25, 5:55:15 AM 0 0 0 1 0" at bounding box center [932, 475] width 1099 height 602
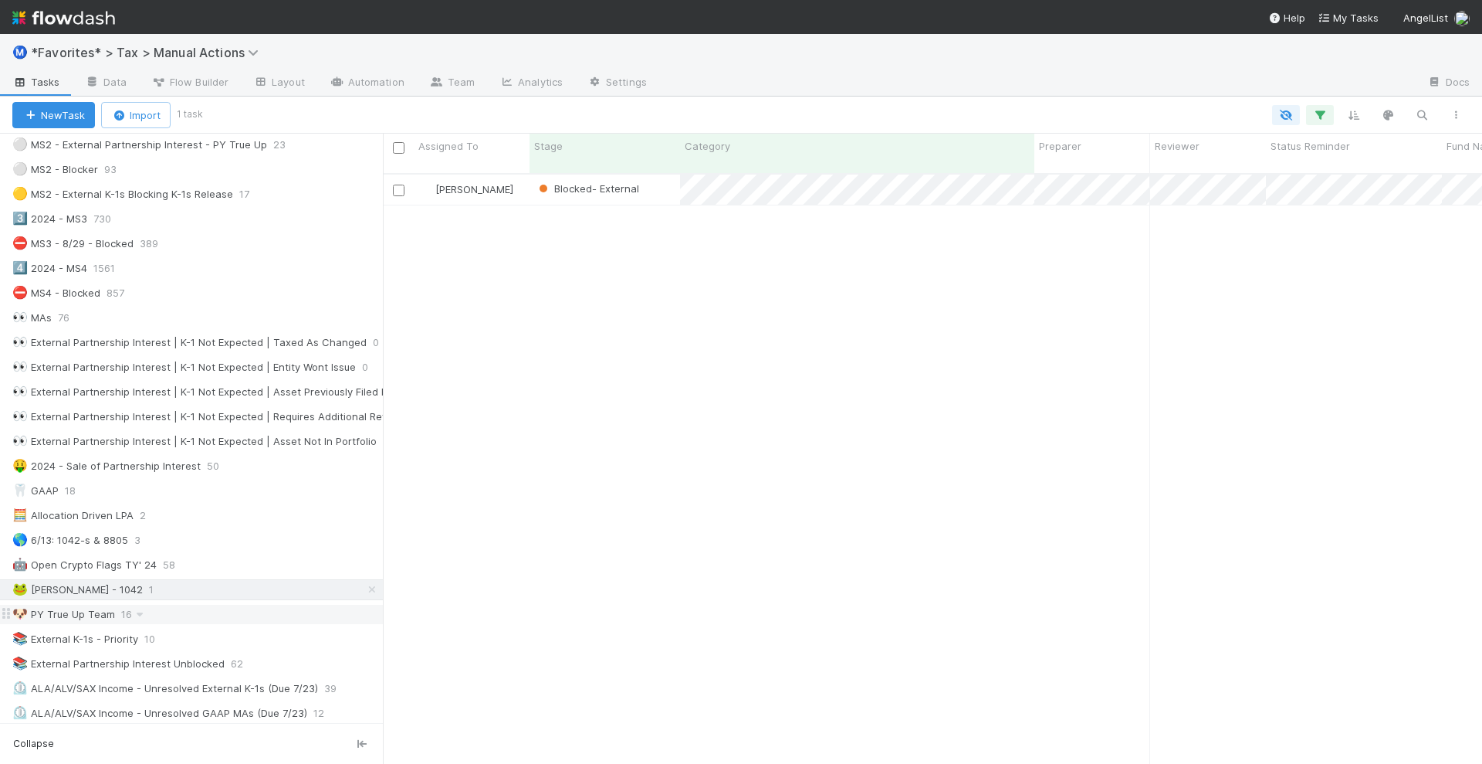
click at [263, 605] on div "🐶 PY True Up Team 16" at bounding box center [197, 614] width 371 height 19
click at [253, 629] on div "📚 External K-1s - Priority 10" at bounding box center [197, 638] width 371 height 19
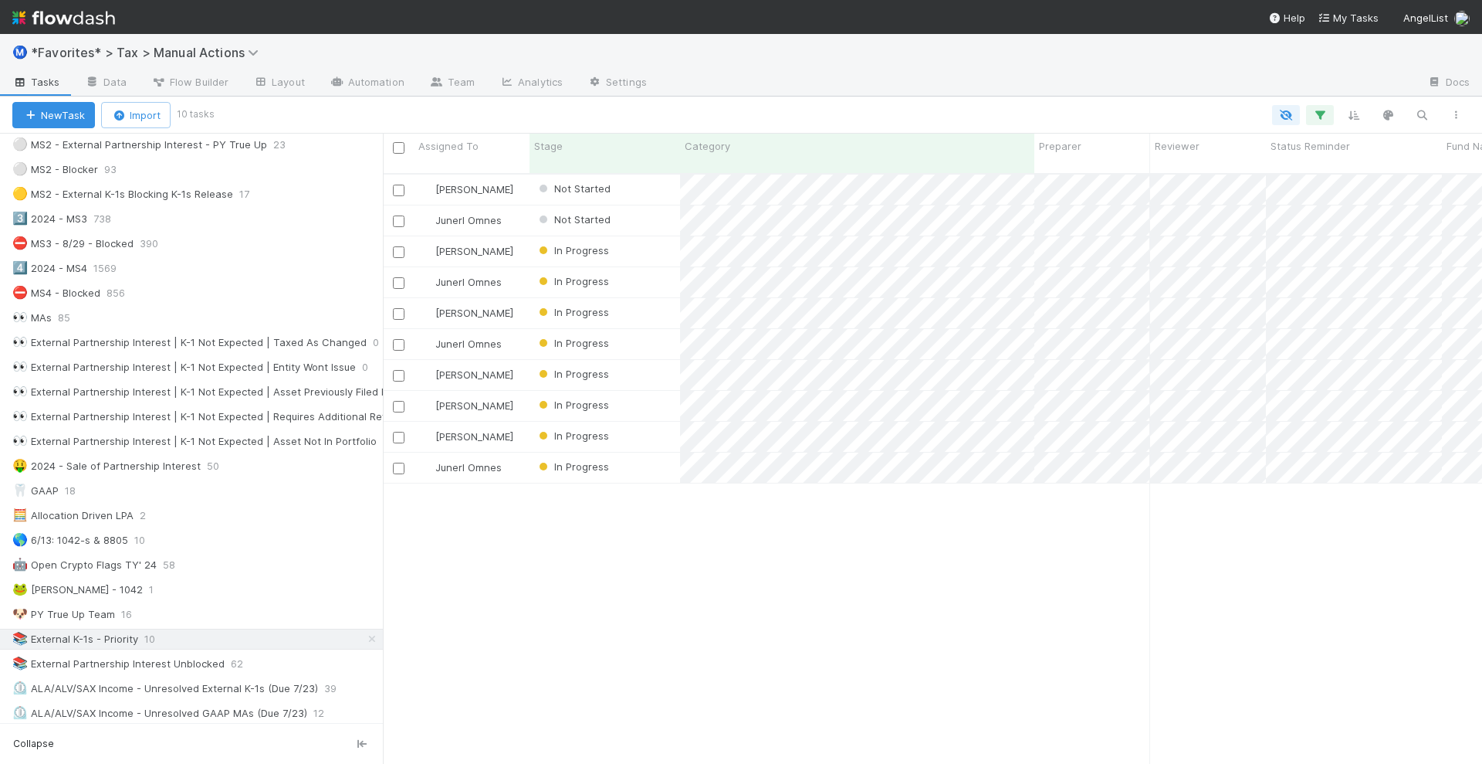
scroll to position [588, 1085]
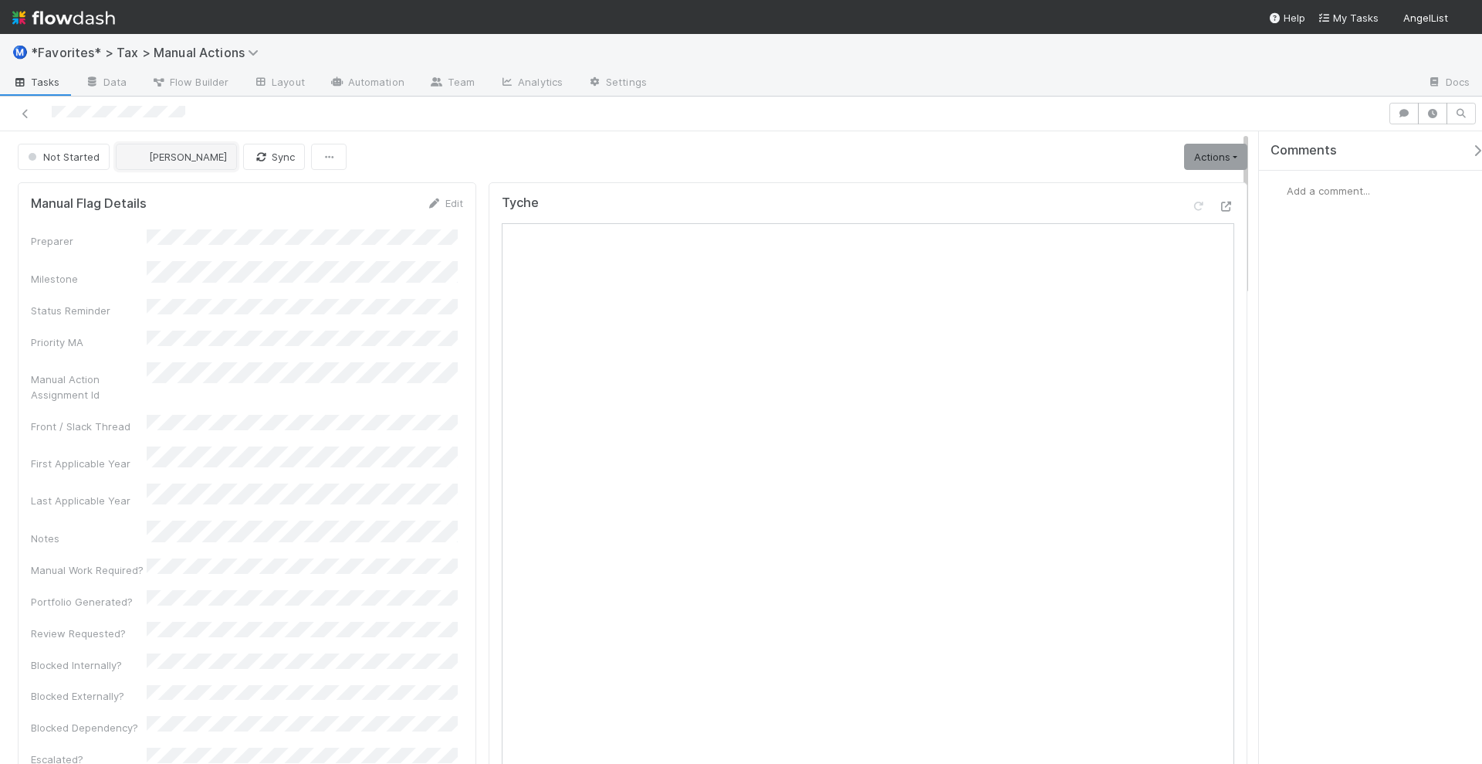
click at [166, 151] on span "Blake Hall" at bounding box center [188, 157] width 78 height 12
click at [188, 225] on span "Johnmel Matining" at bounding box center [177, 221] width 78 height 12
click at [466, 147] on div "Not Started Johnmel Matining Sync Actions Start Escalate Toggle Carry Forward B…" at bounding box center [633, 157] width 1230 height 26
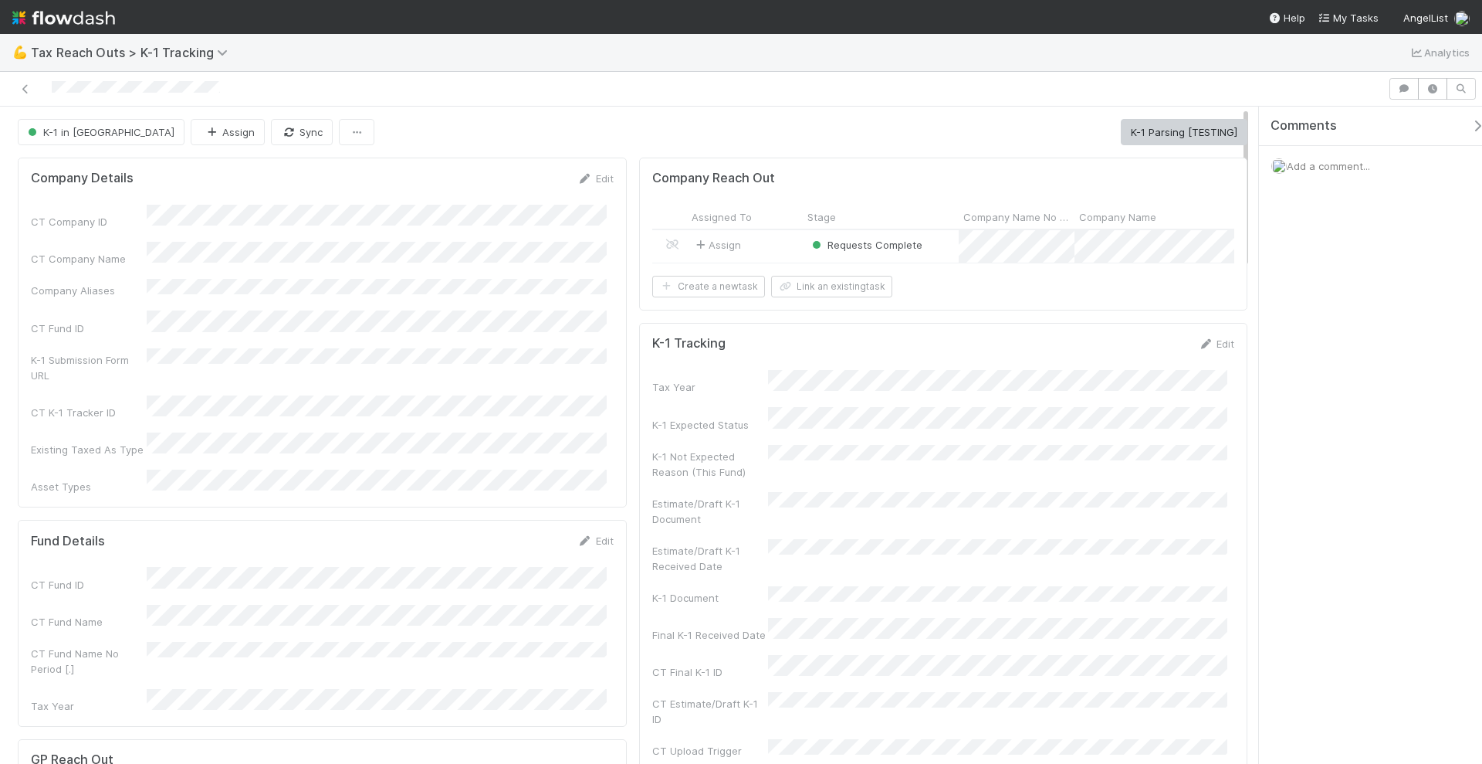
click at [768, 255] on div "Assign" at bounding box center [745, 246] width 116 height 32
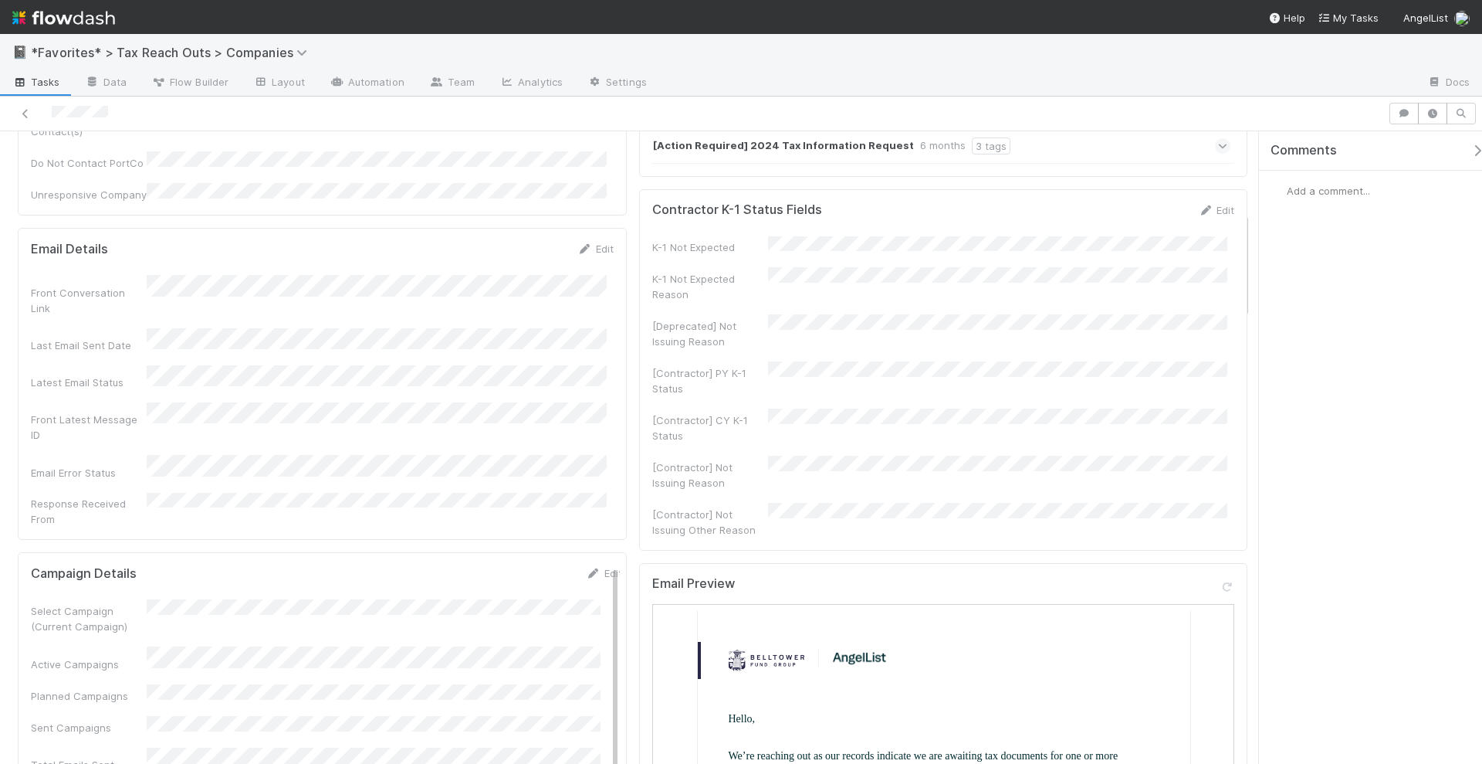
scroll to position [483, 0]
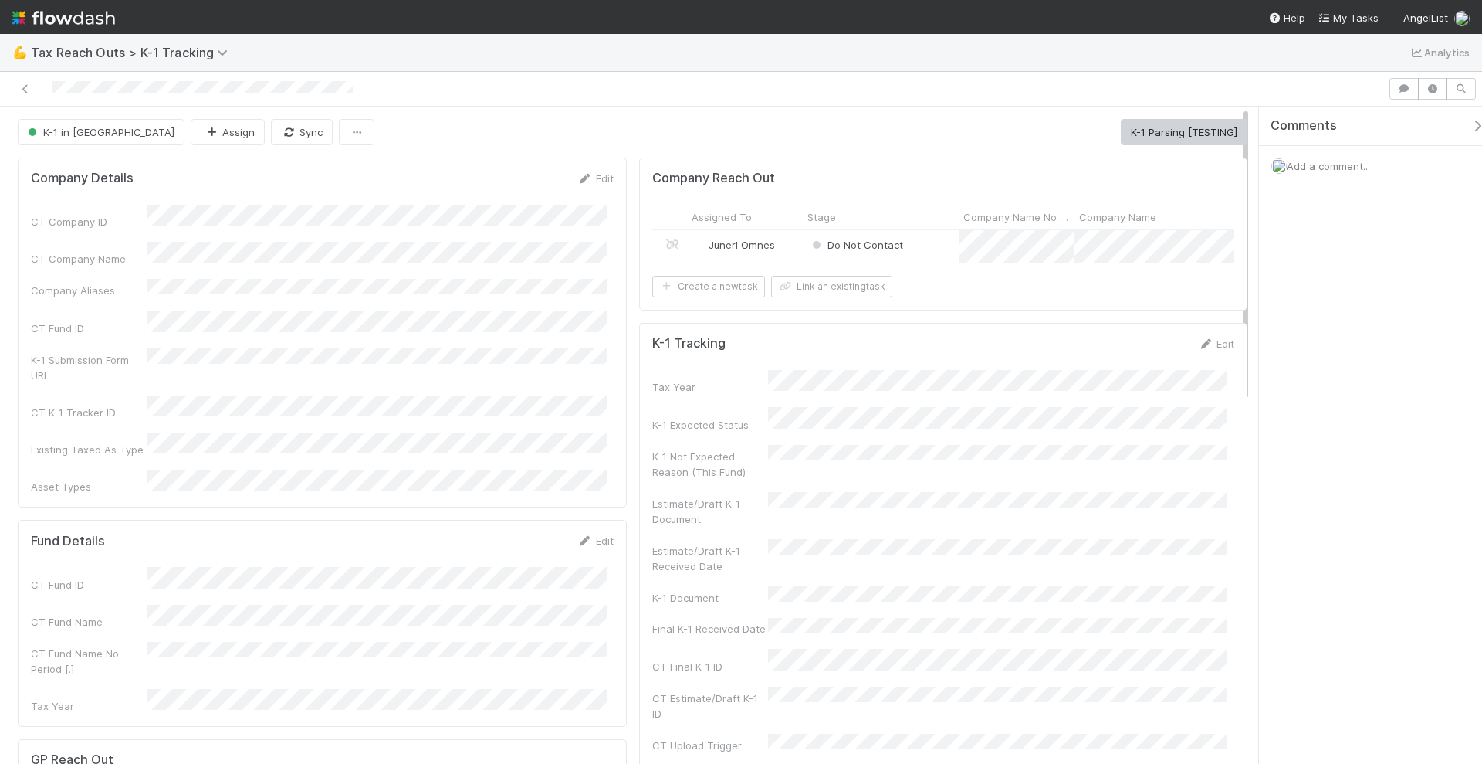
click at [784, 246] on div "Junerl Omnes" at bounding box center [745, 246] width 116 height 32
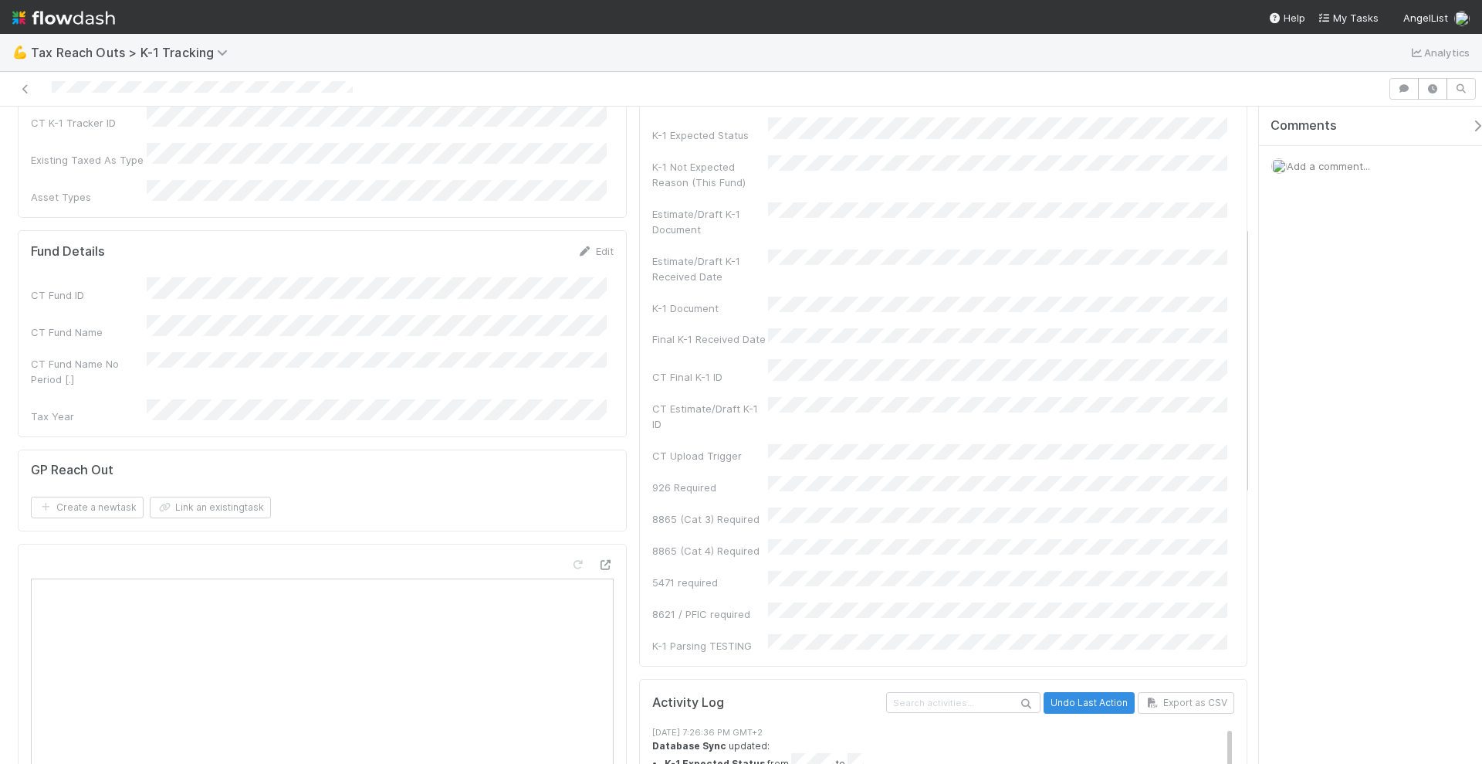
scroll to position [97, 0]
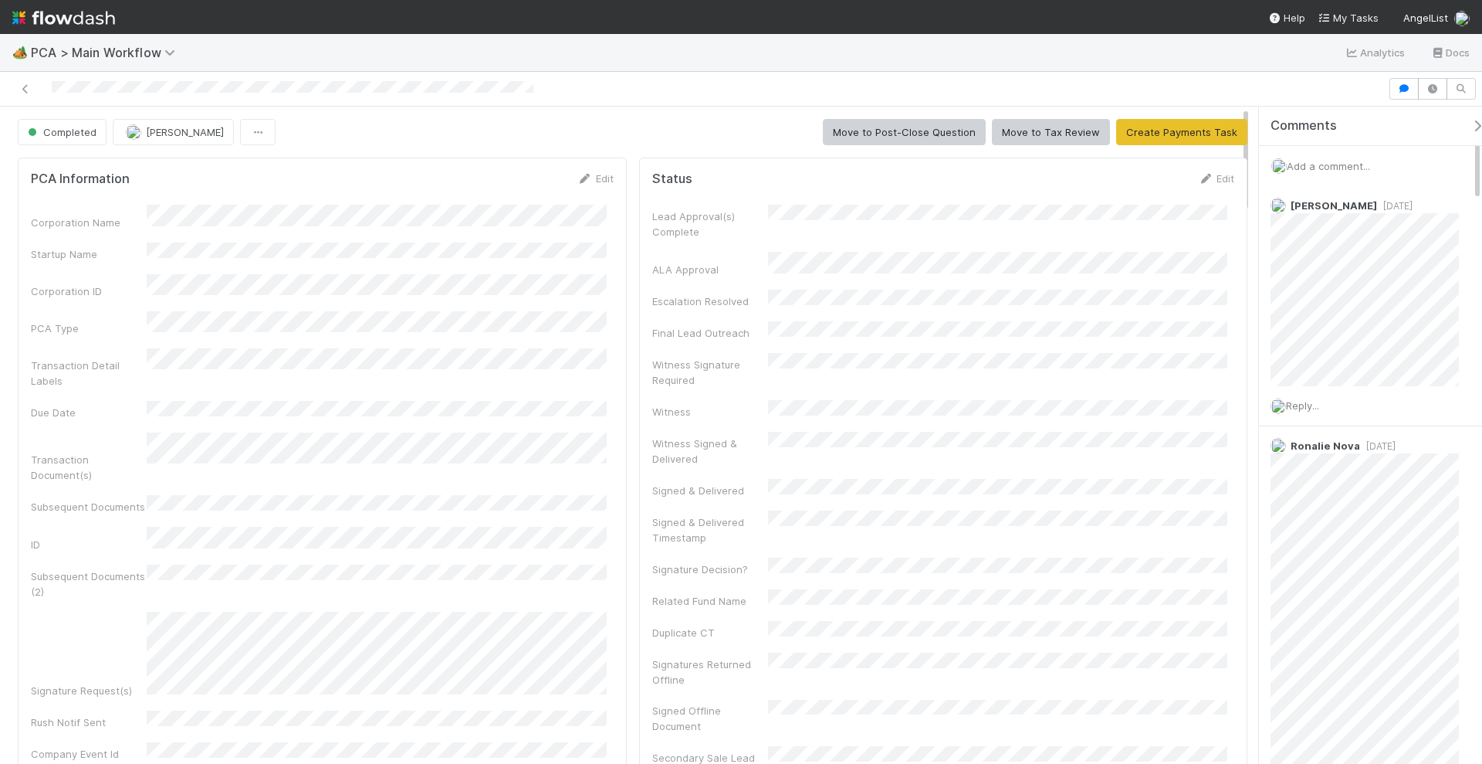
click at [1344, 164] on span "Add a comment..." at bounding box center [1328, 166] width 83 height 12
click at [1378, 269] on span "Ronalie Nova" at bounding box center [1367, 265] width 63 height 12
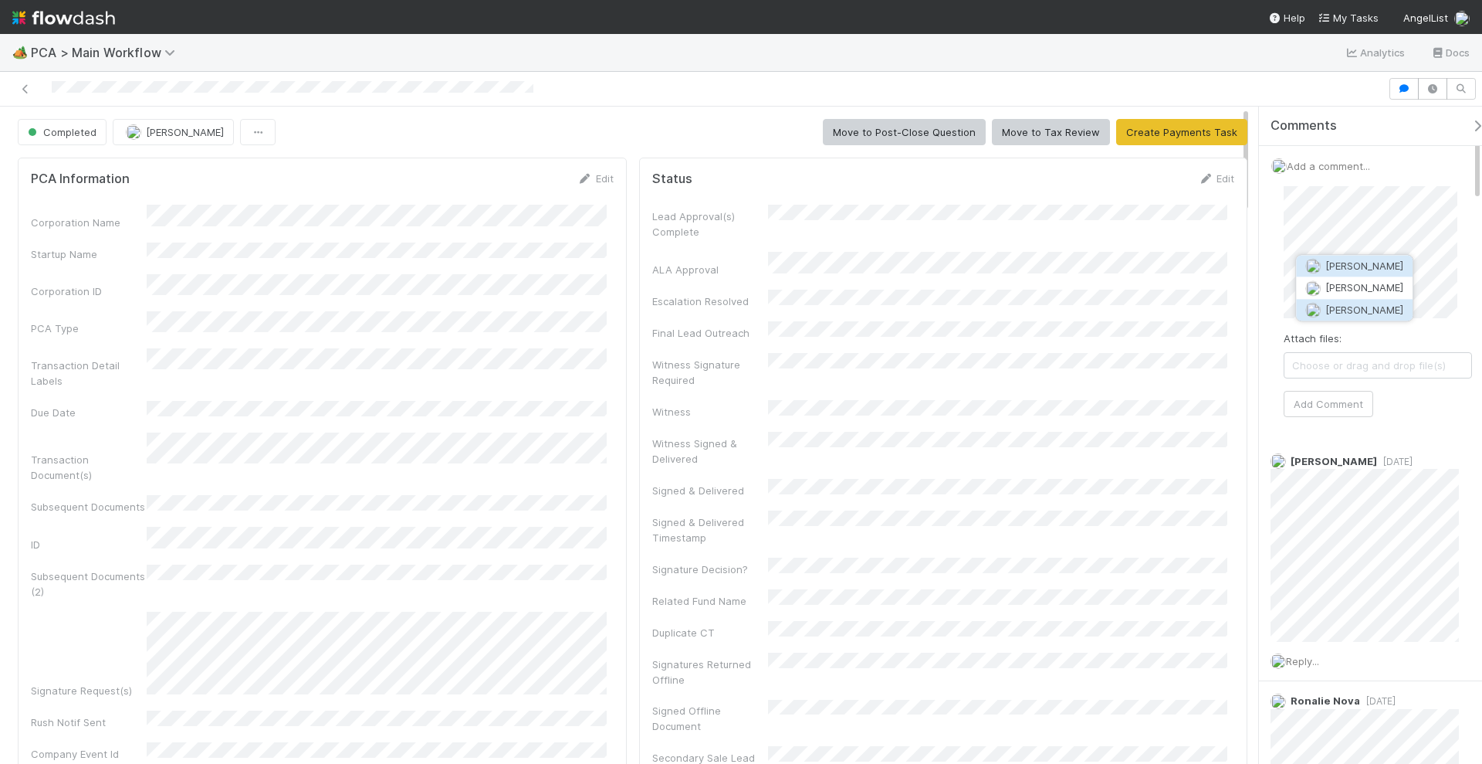
click at [1387, 301] on button "Don Walker" at bounding box center [1354, 310] width 117 height 22
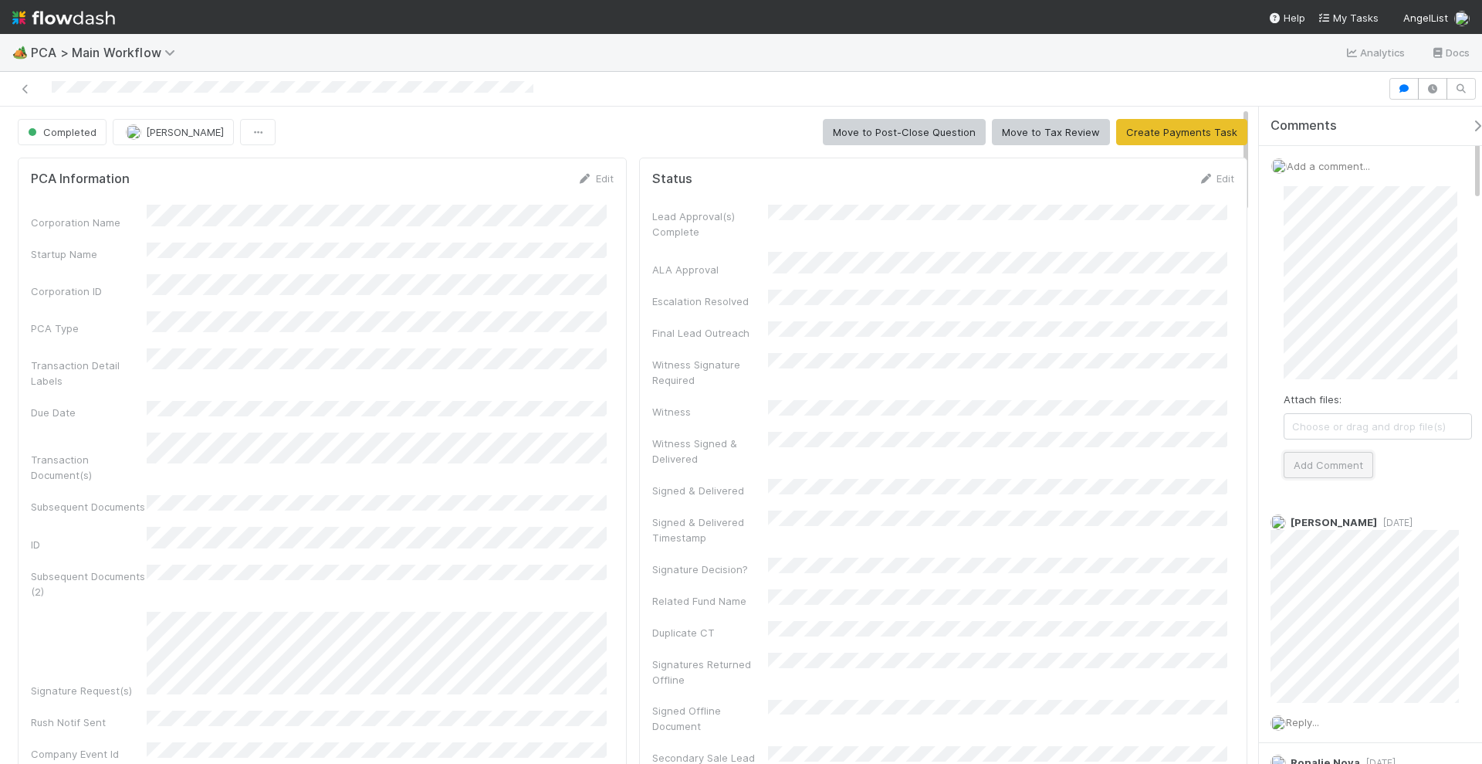
click at [1344, 463] on button "Add Comment" at bounding box center [1329, 465] width 90 height 26
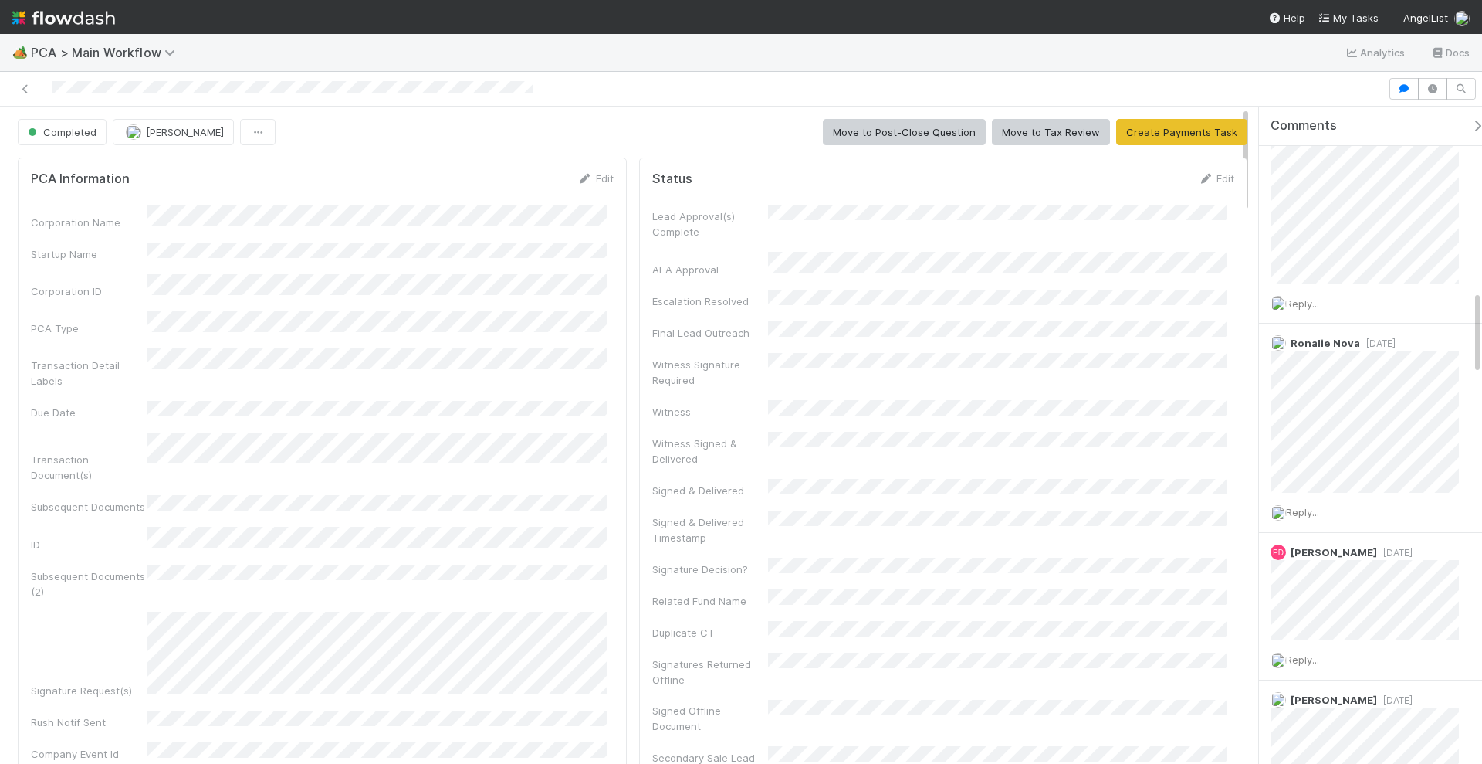
scroll to position [1448, 0]
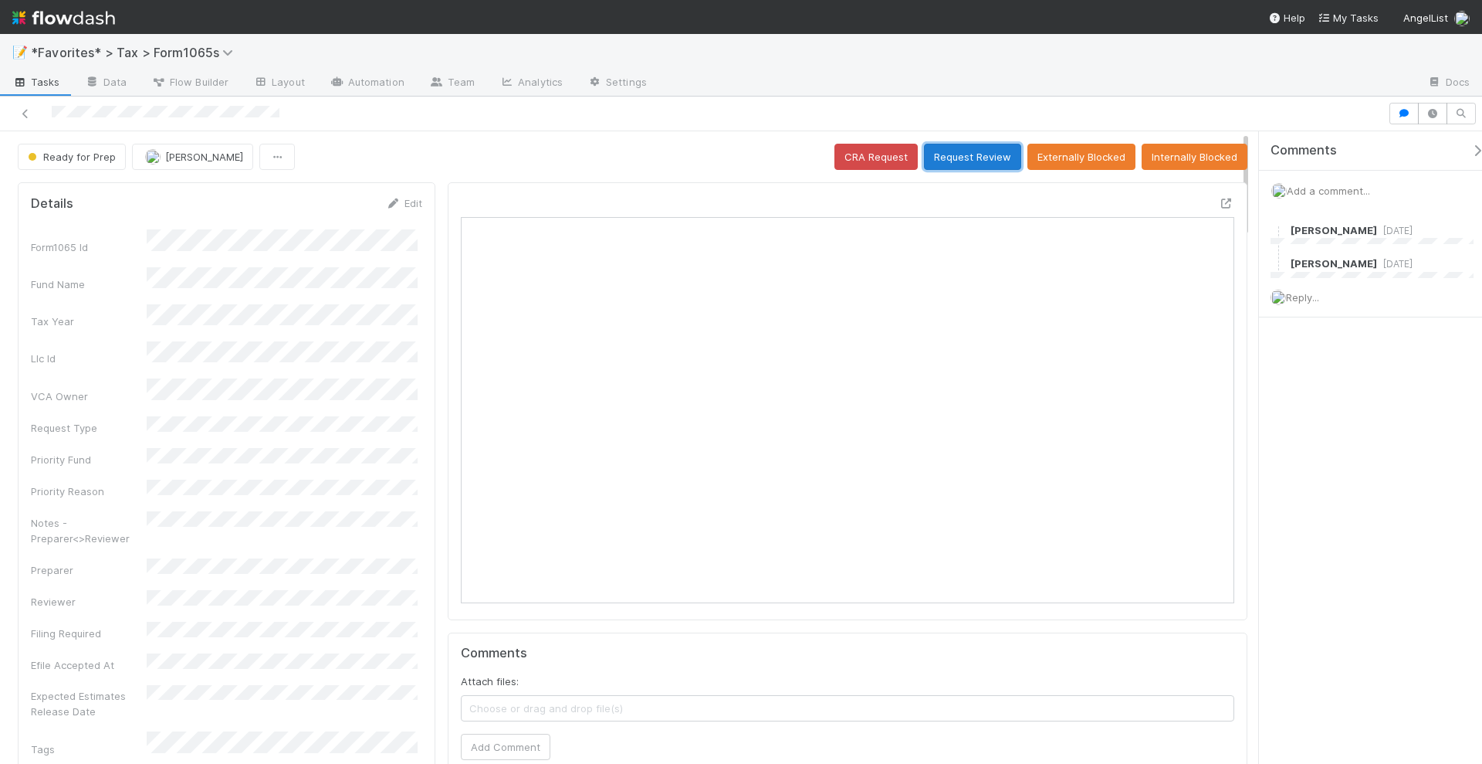
click at [954, 156] on button "Request Review" at bounding box center [972, 157] width 97 height 26
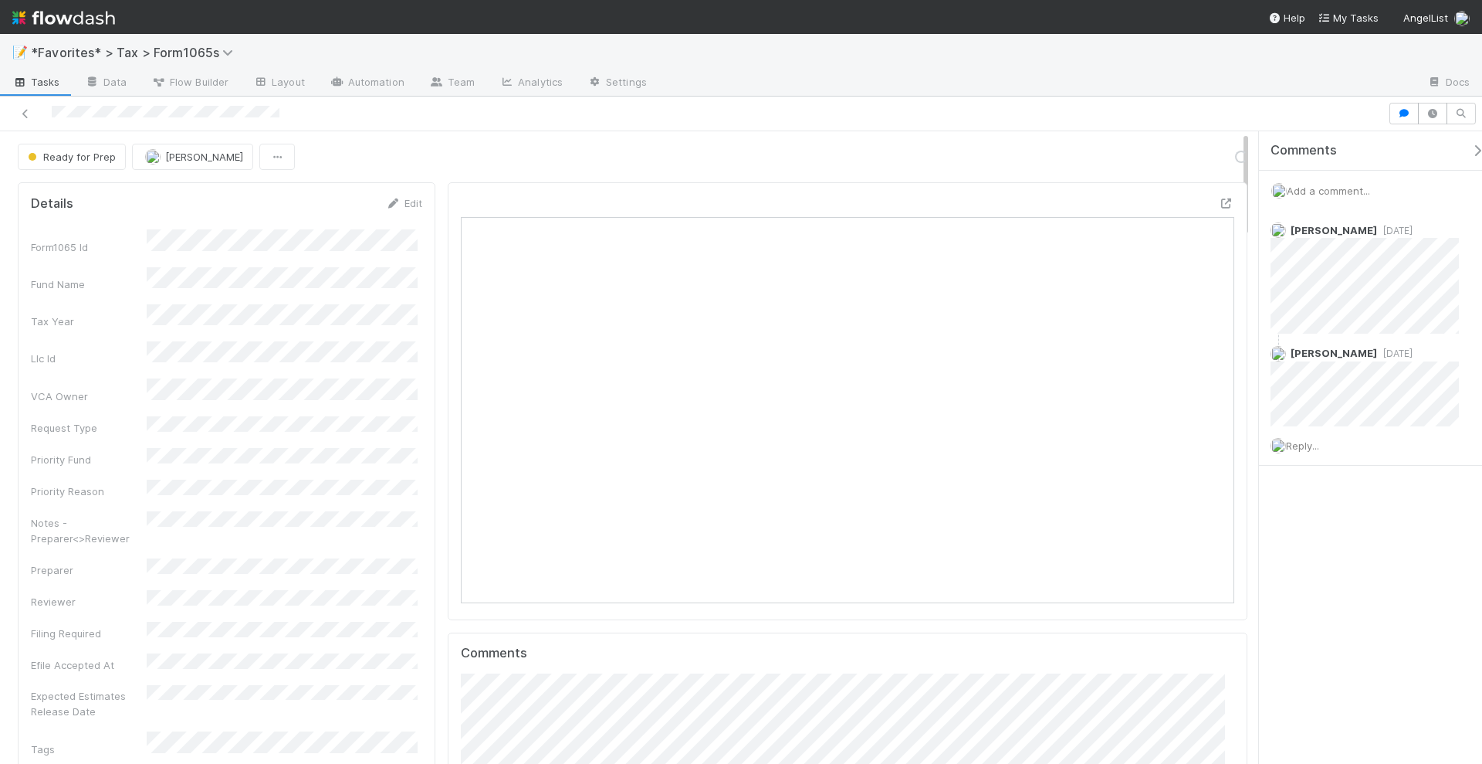
scroll to position [300, 372]
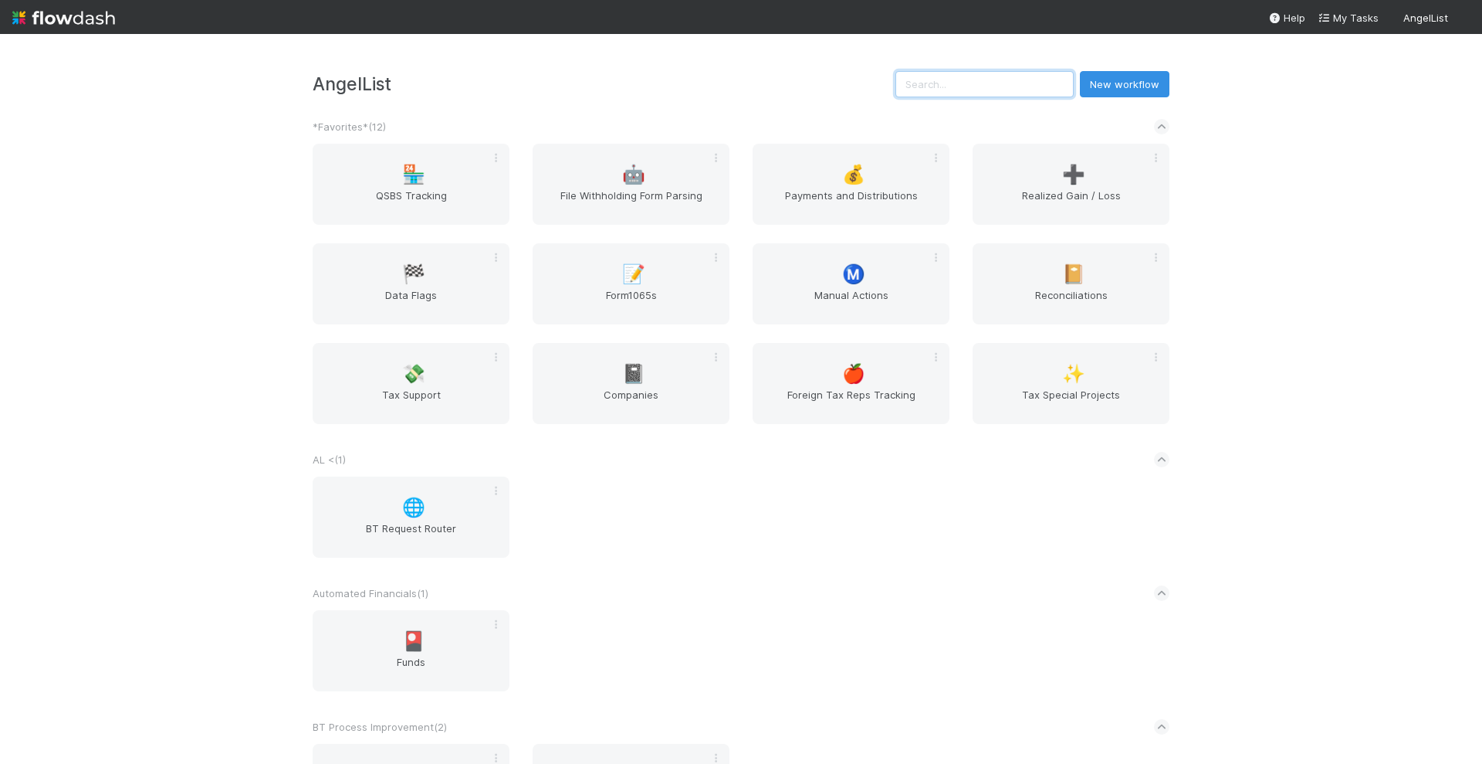
click at [957, 79] on input "text" at bounding box center [985, 84] width 178 height 26
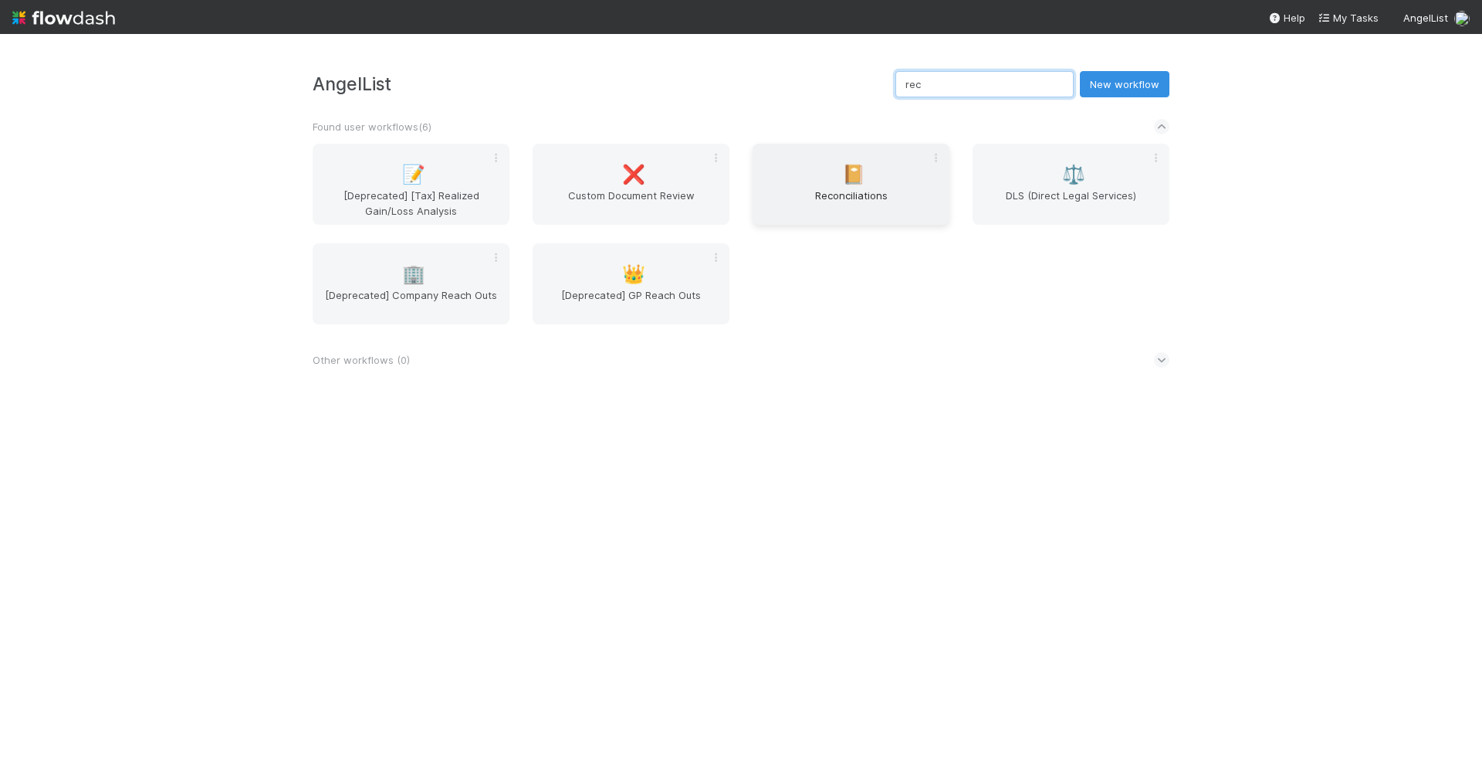
type input "rec"
click at [826, 194] on span "Reconciliations" at bounding box center [851, 203] width 185 height 31
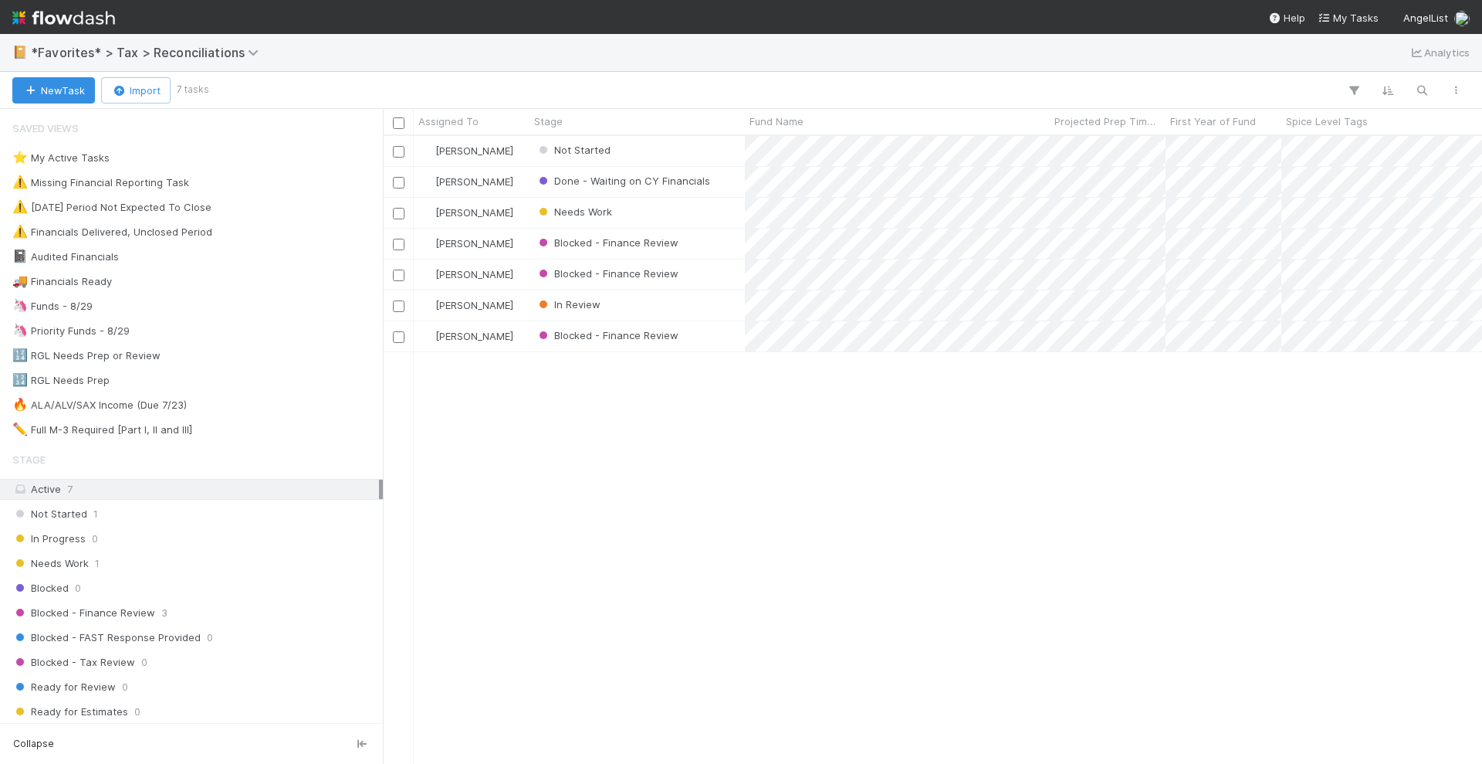
scroll to position [613, 1085]
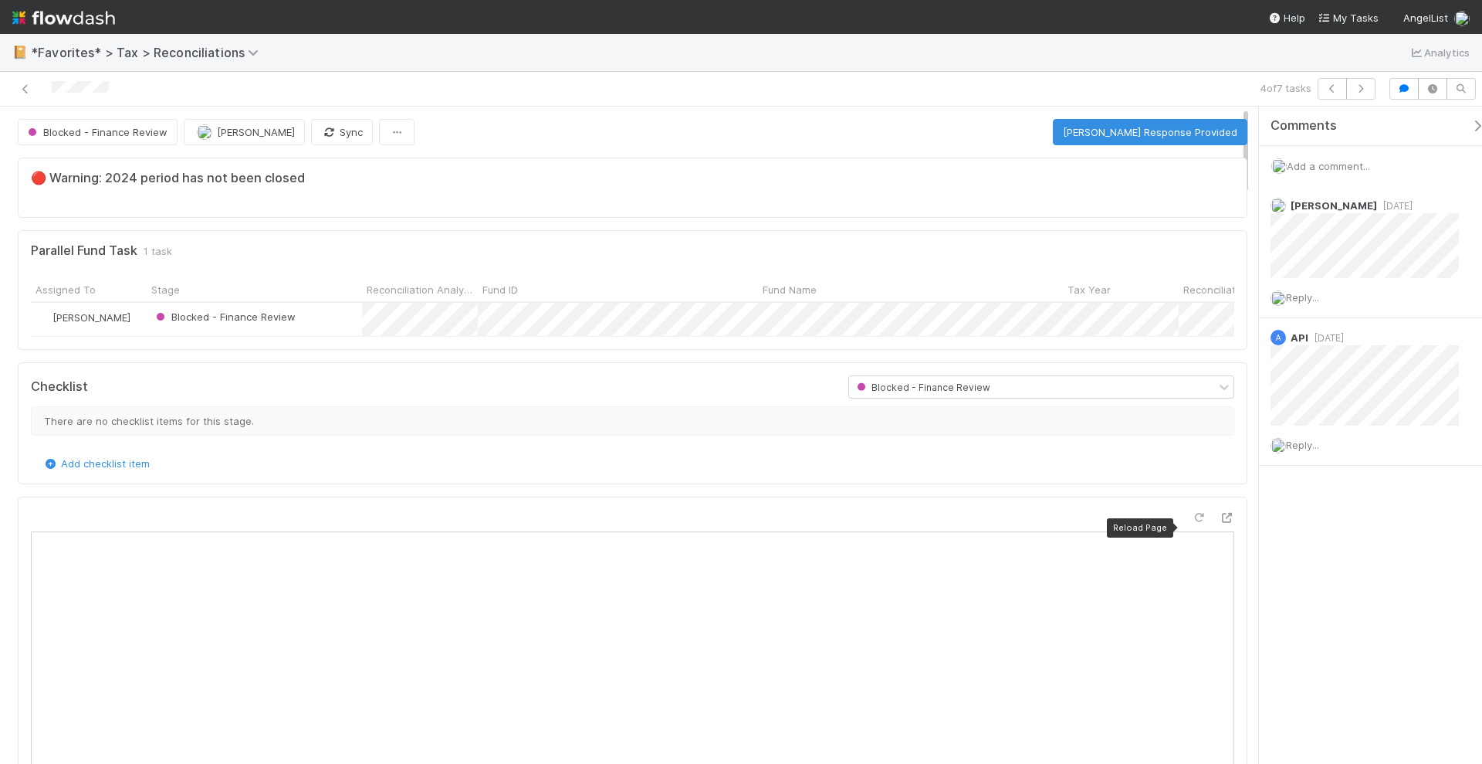
click at [1191, 520] on icon at bounding box center [1198, 518] width 15 height 10
click at [1170, 128] on button "Mark FAST Response Provided" at bounding box center [1150, 132] width 195 height 26
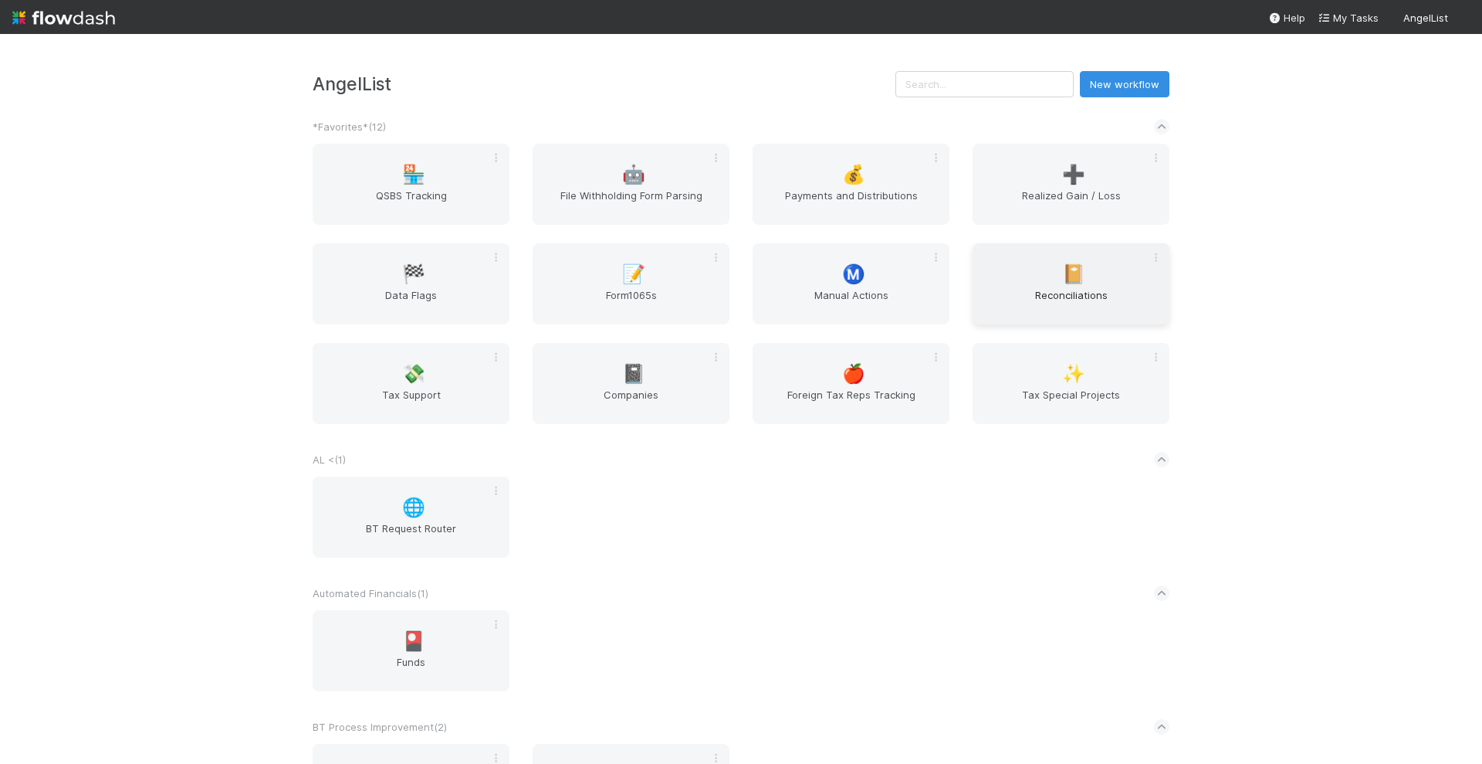
click at [1047, 270] on div "📔 Reconciliations" at bounding box center [1071, 283] width 197 height 81
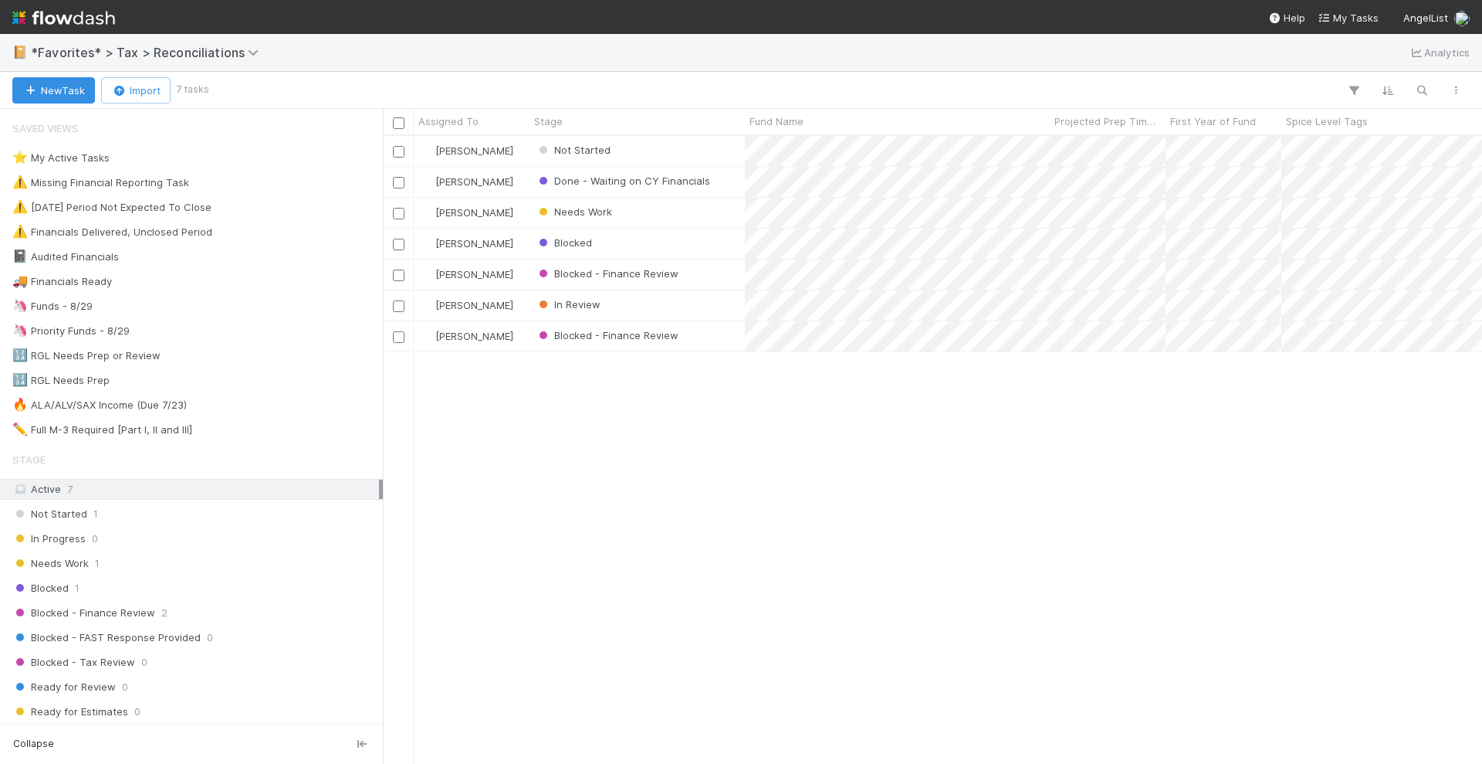
scroll to position [613, 1085]
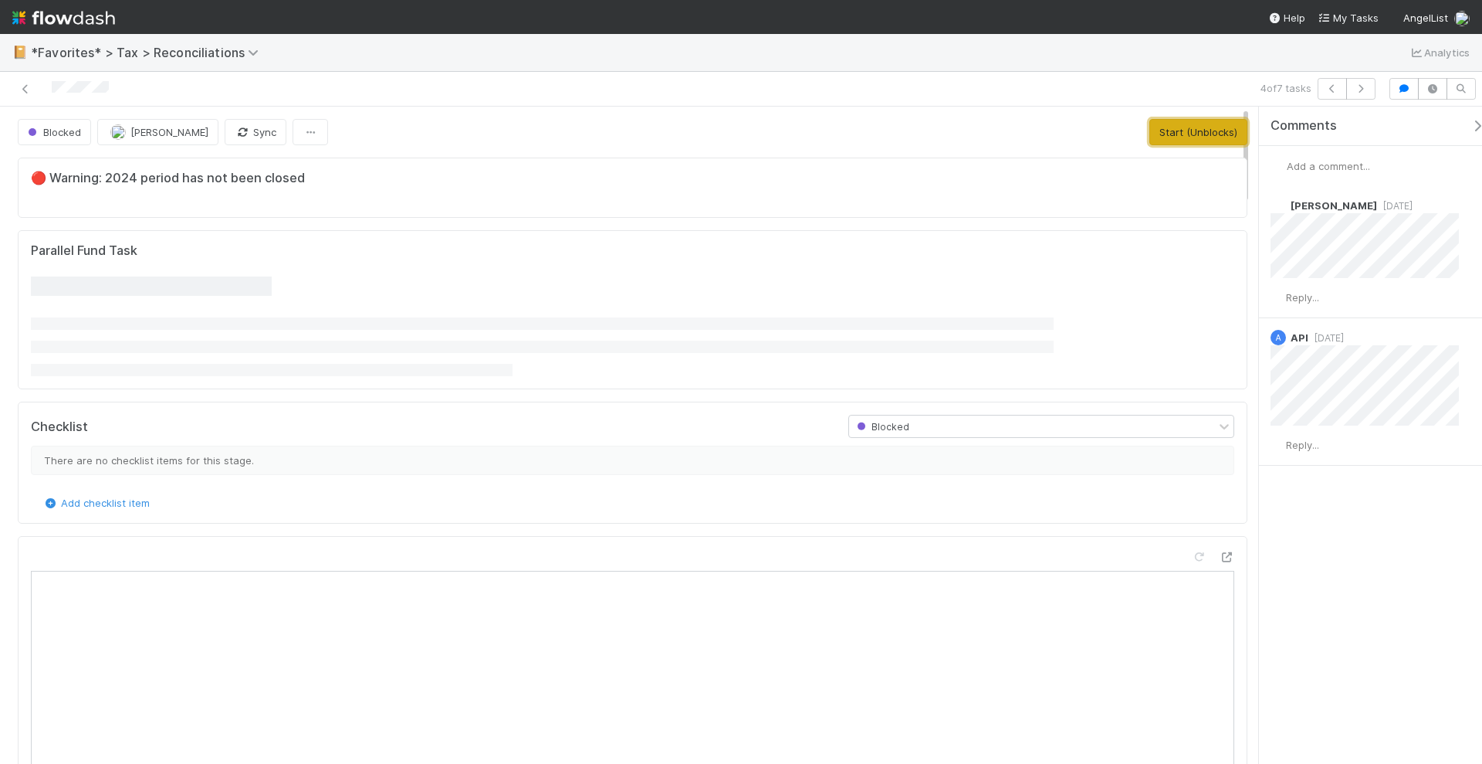
click at [1165, 130] on button "Start (Unblocks)" at bounding box center [1199, 132] width 98 height 26
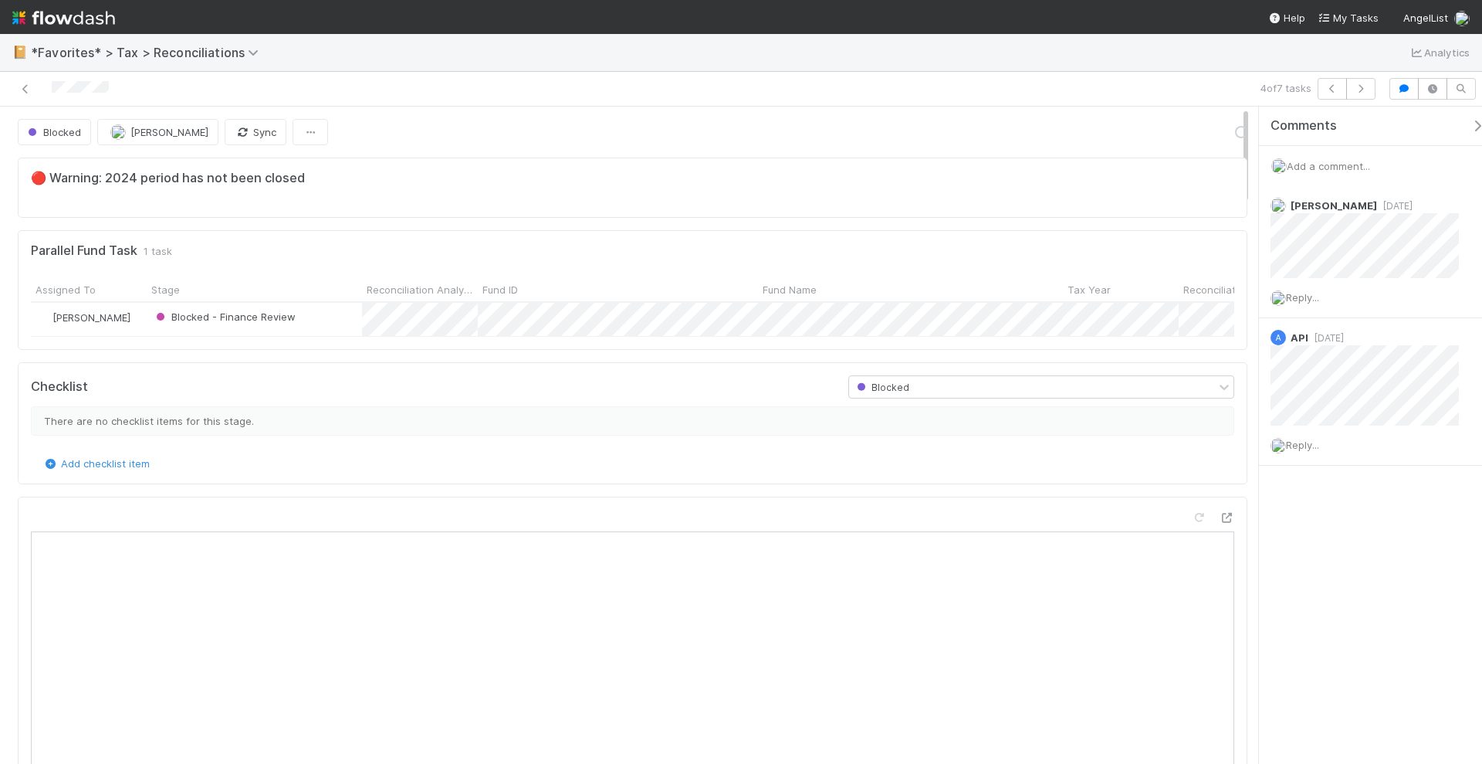
scroll to position [300, 1174]
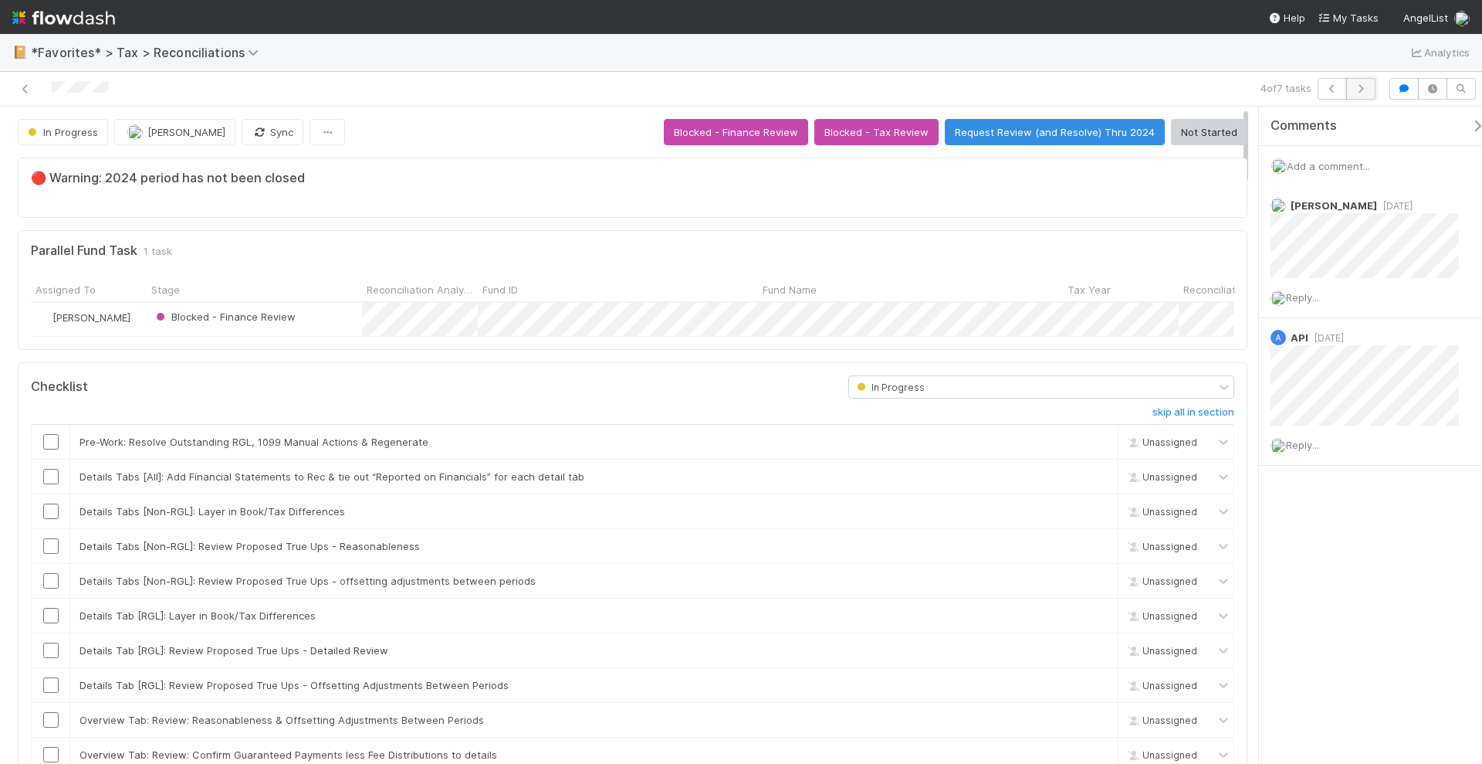
click at [1369, 90] on icon "button" at bounding box center [1360, 88] width 15 height 9
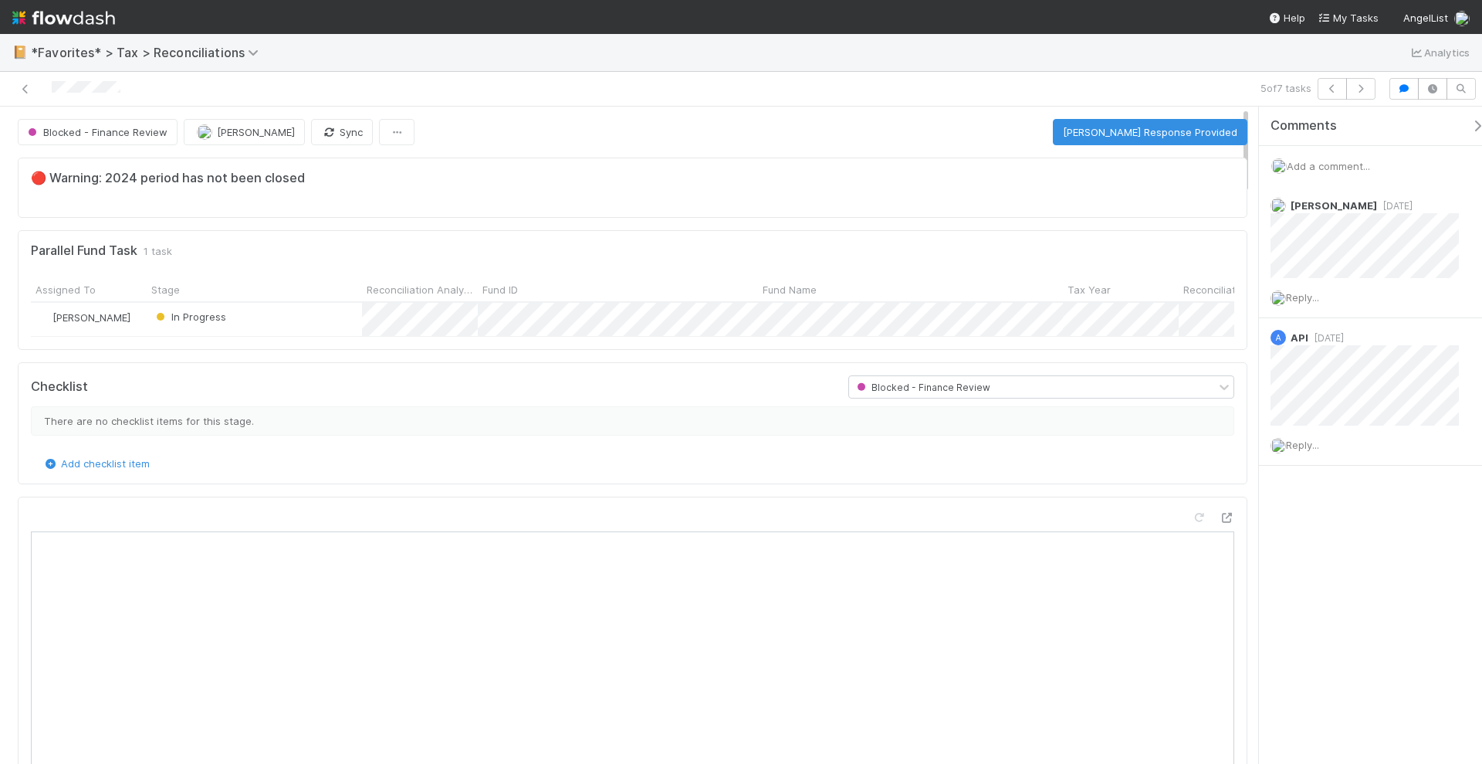
scroll to position [300, 561]
click at [1130, 131] on button "Mark FAST Response Provided" at bounding box center [1150, 132] width 195 height 26
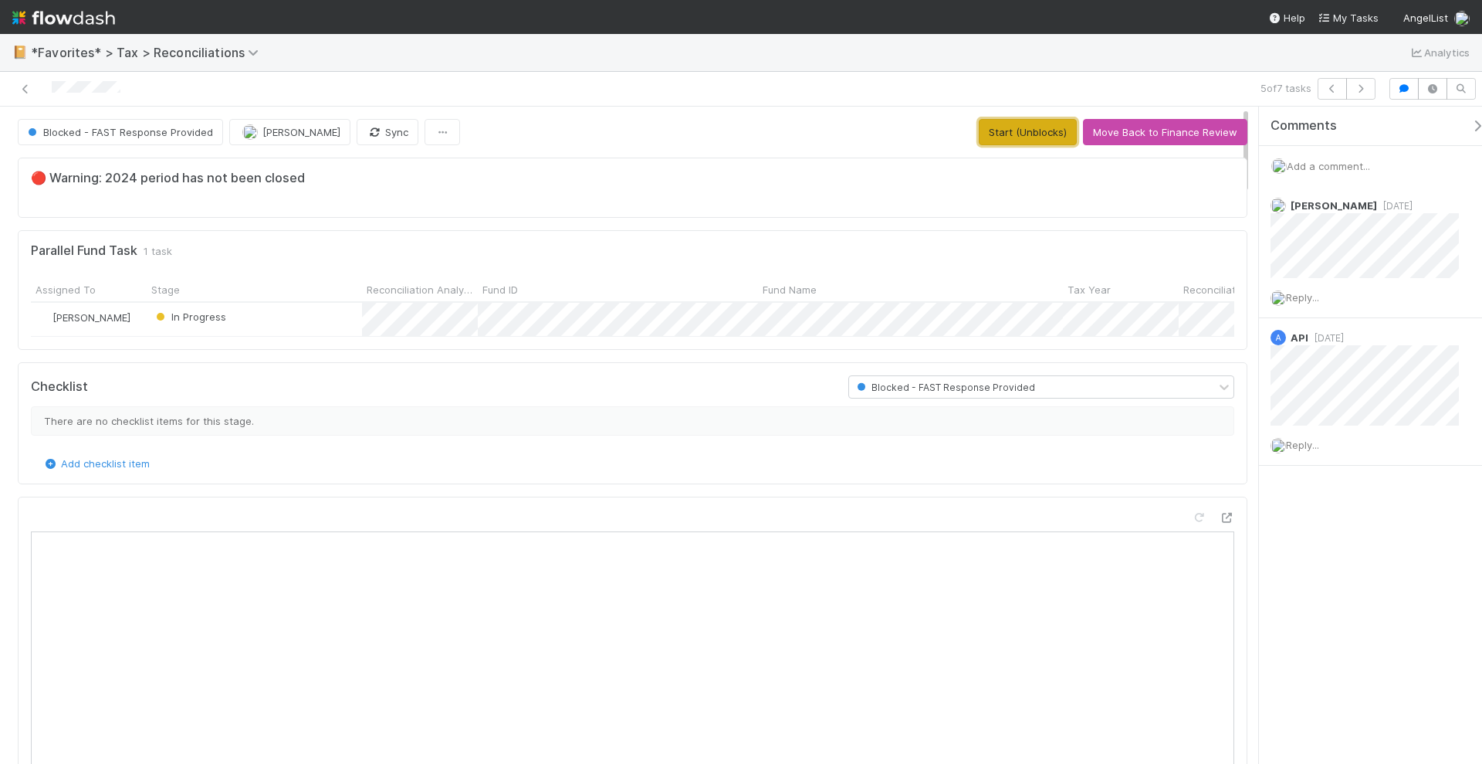
click at [999, 130] on button "Start (Unblocks)" at bounding box center [1028, 132] width 98 height 26
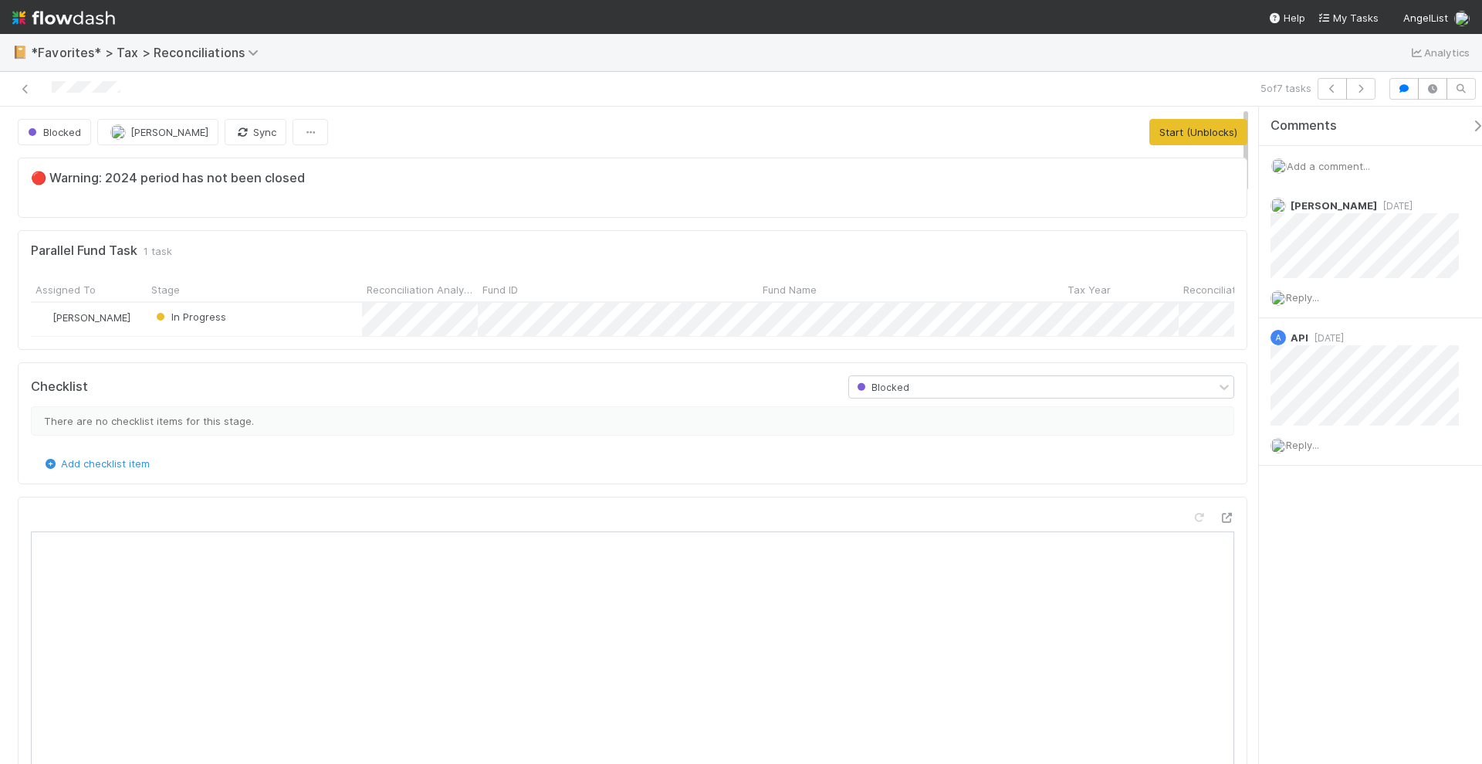
click at [1201, 128] on button "Start (Unblocks)" at bounding box center [1199, 132] width 98 height 26
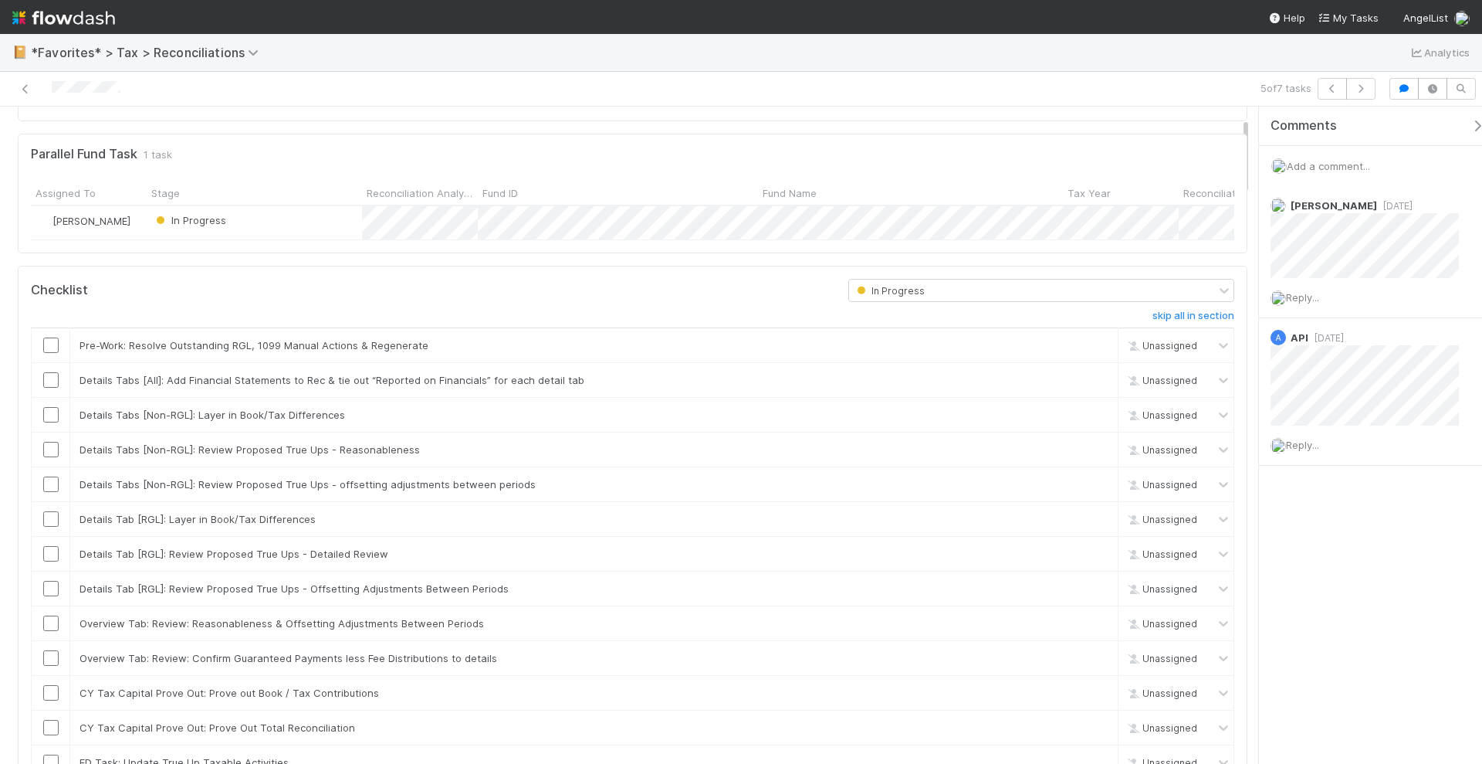
scroll to position [0, 0]
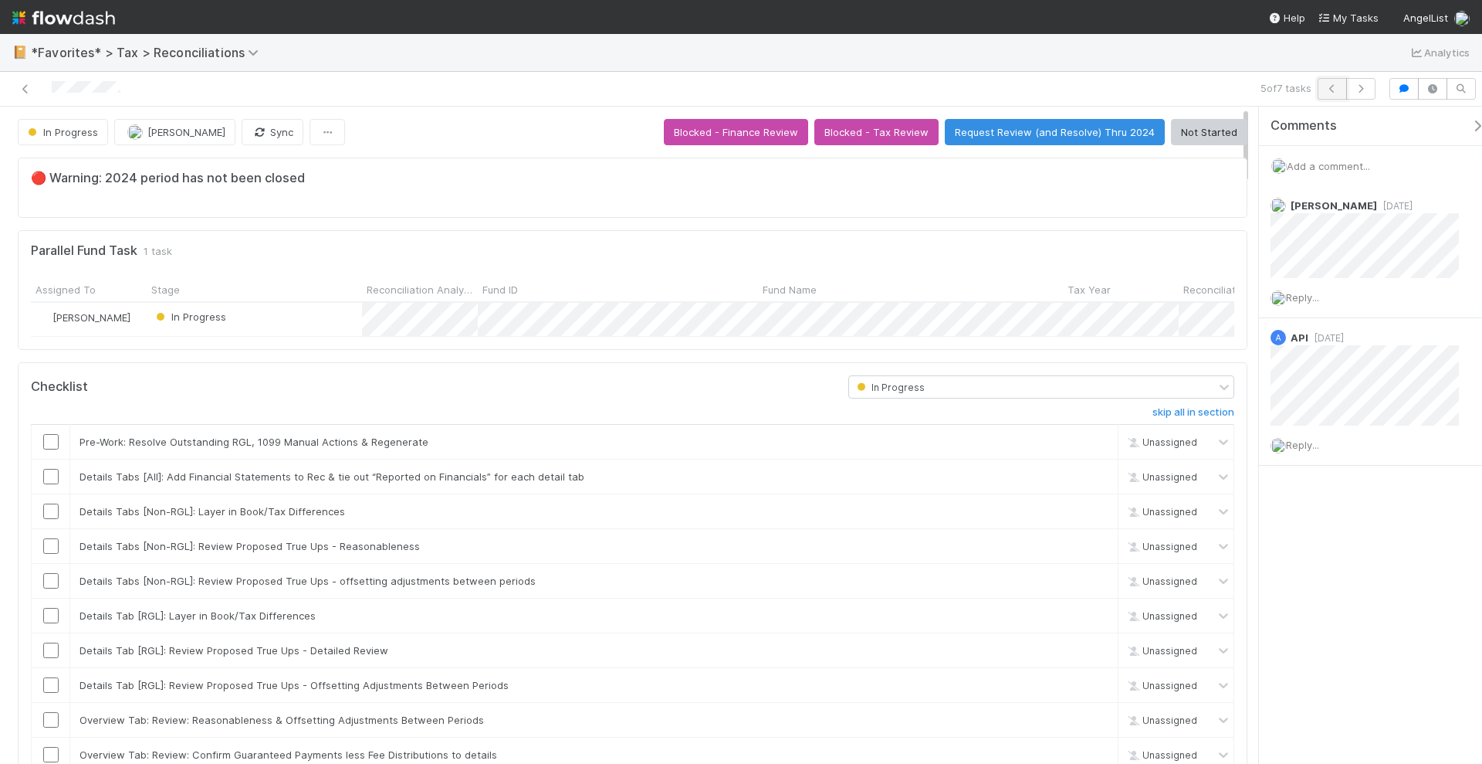
click at [1333, 89] on icon "button" at bounding box center [1332, 88] width 15 height 9
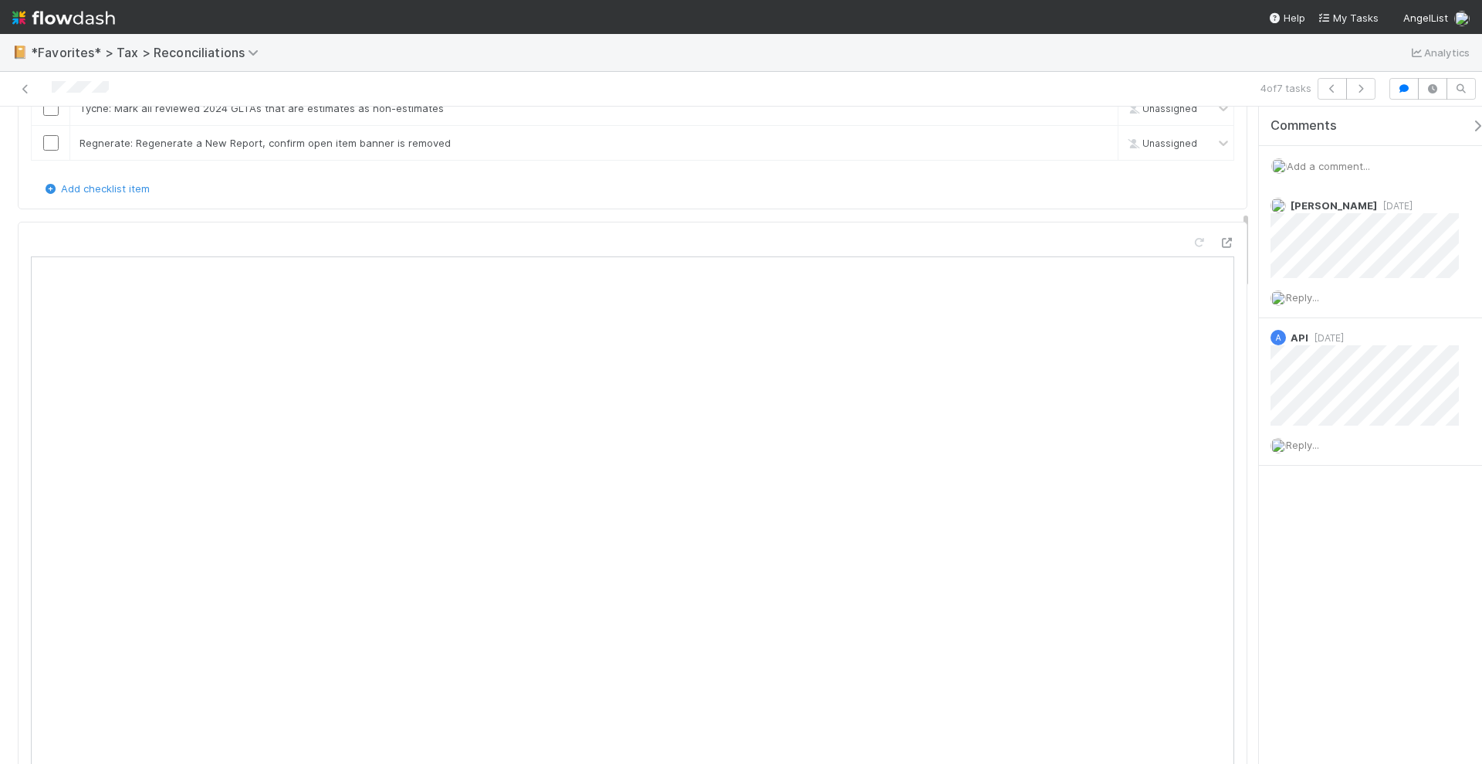
scroll to position [869, 0]
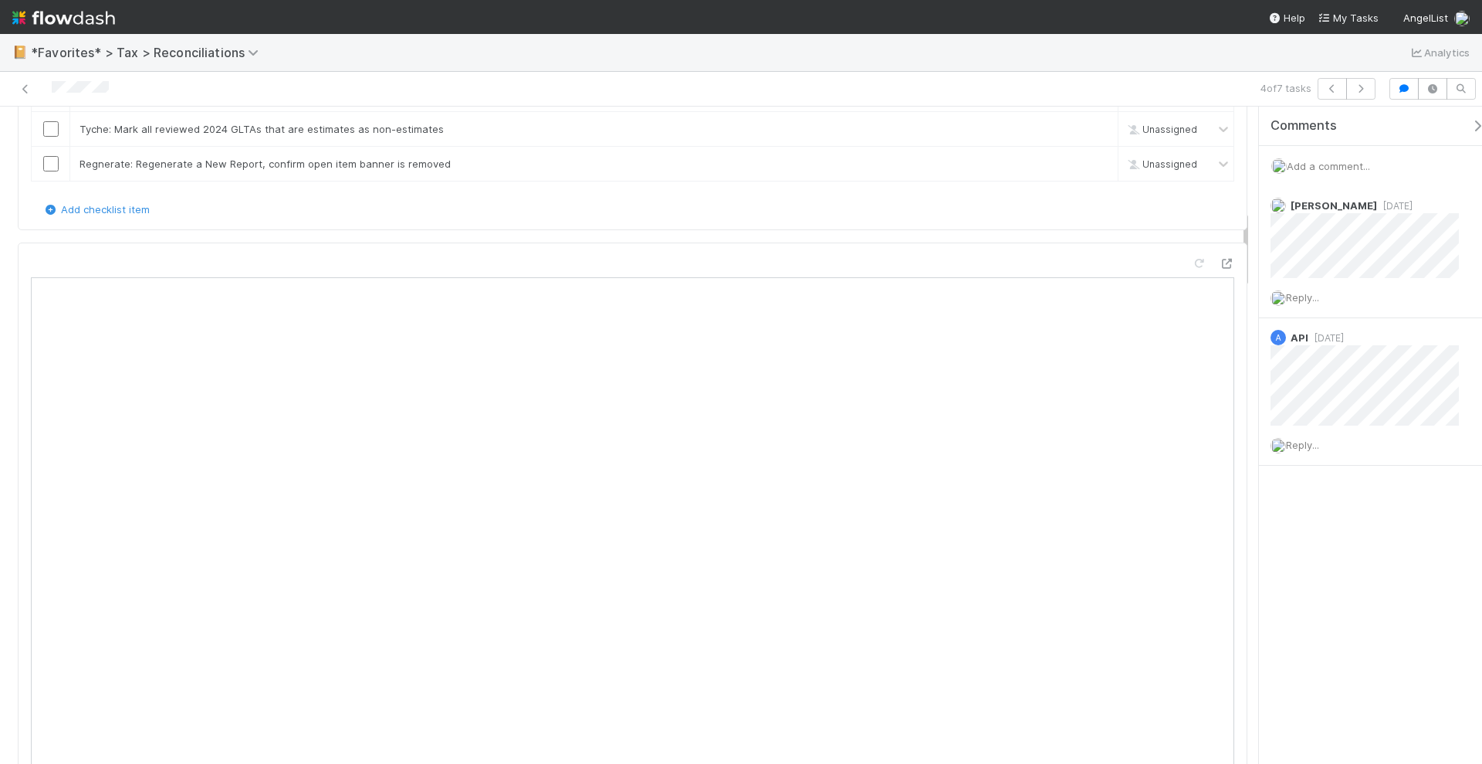
click at [1232, 291] on div at bounding box center [633, 576] width 1230 height 669
click at [1191, 263] on icon at bounding box center [1198, 264] width 15 height 10
